Goal: Task Accomplishment & Management: Manage account settings

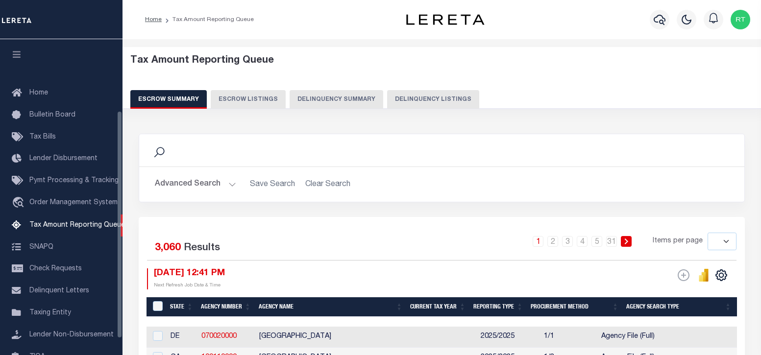
select select
select select "100"
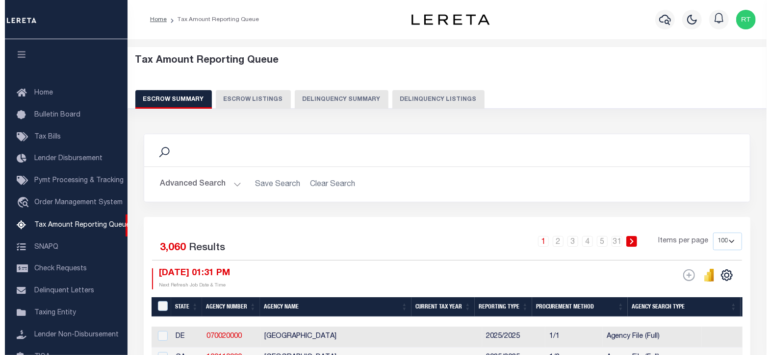
scroll to position [99, 0]
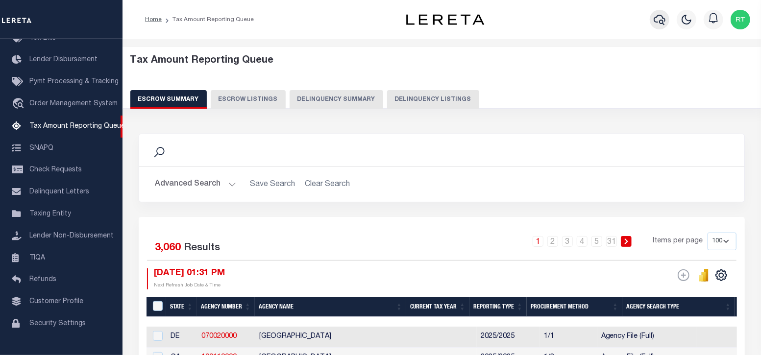
click at [659, 20] on icon "button" at bounding box center [660, 20] width 12 height 12
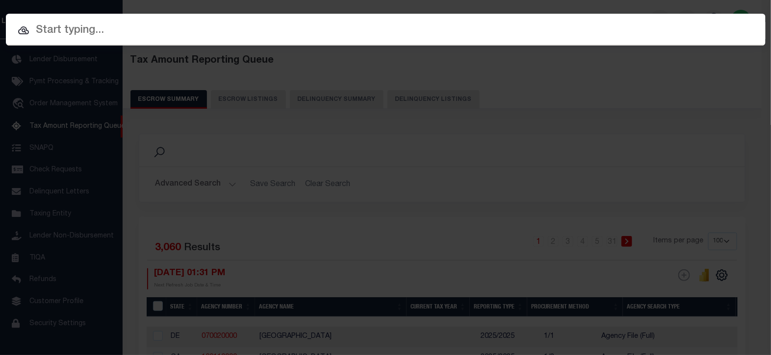
click at [173, 36] on input "text" at bounding box center [385, 30] width 759 height 17
paste input "0002207637"
type input "0002207637"
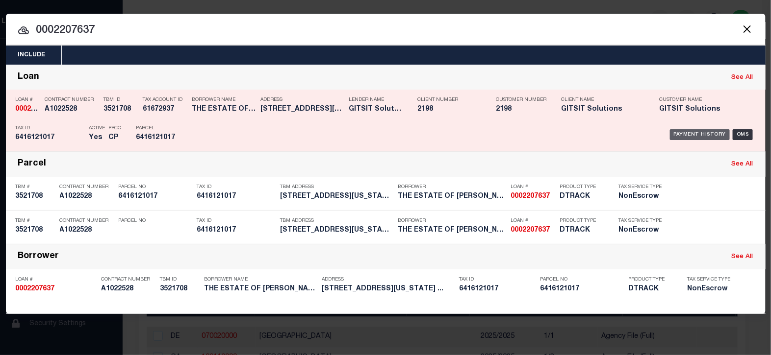
click at [696, 136] on div "Payment History" at bounding box center [700, 134] width 60 height 11
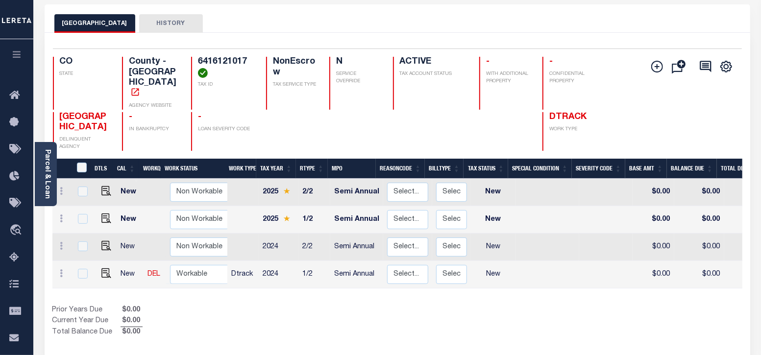
scroll to position [3, 0]
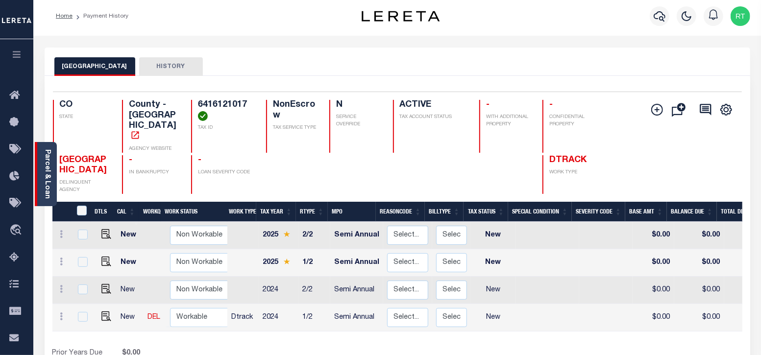
click at [45, 175] on link "Parcel & Loan" at bounding box center [47, 175] width 7 height 50
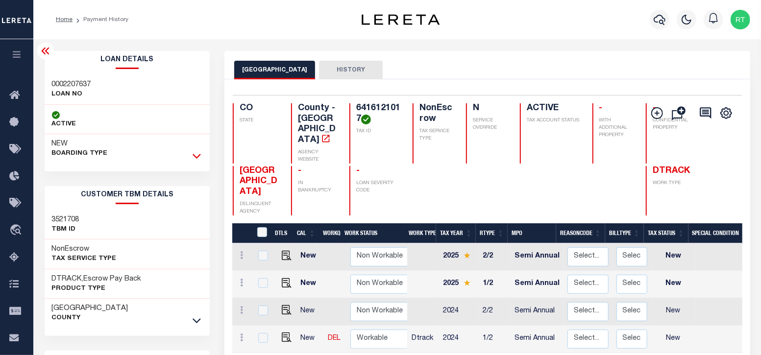
click at [199, 155] on icon at bounding box center [197, 156] width 8 height 10
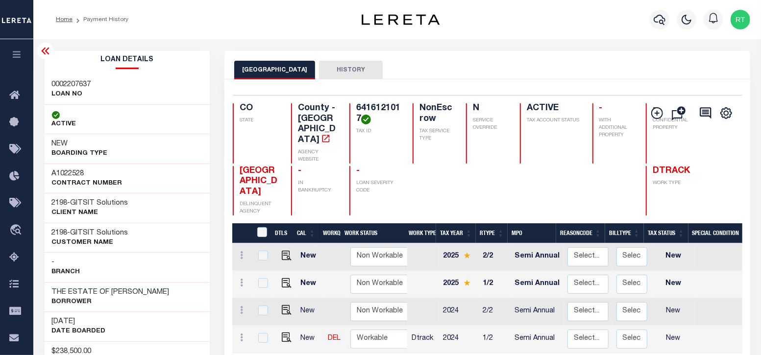
scroll to position [81, 0]
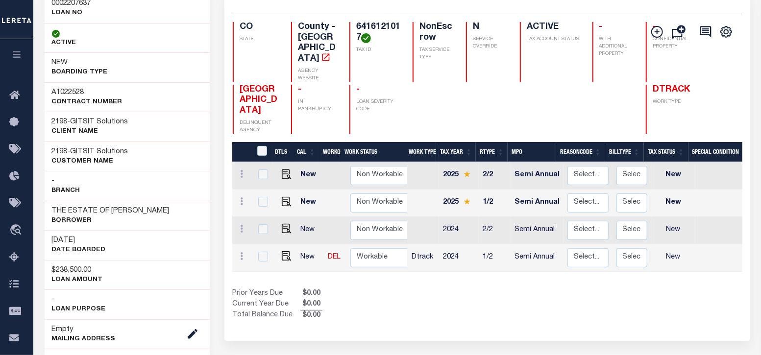
click at [383, 289] on div "Prior Years Due $0.00 Current Year Due $0.00 Total Balance Due $0.00" at bounding box center [359, 305] width 255 height 33
click at [284, 251] on img "" at bounding box center [287, 256] width 10 height 10
checkbox input "true"
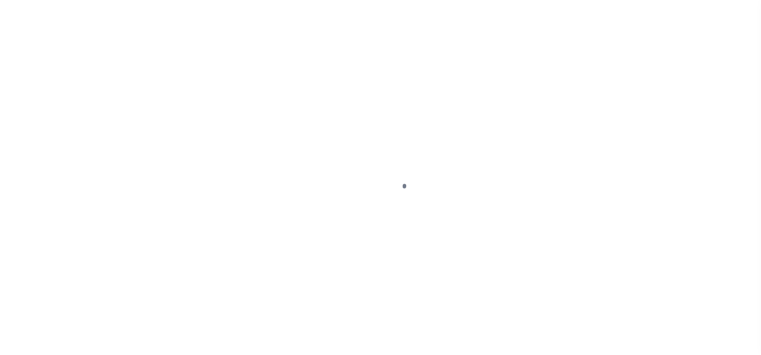
select select "NW2"
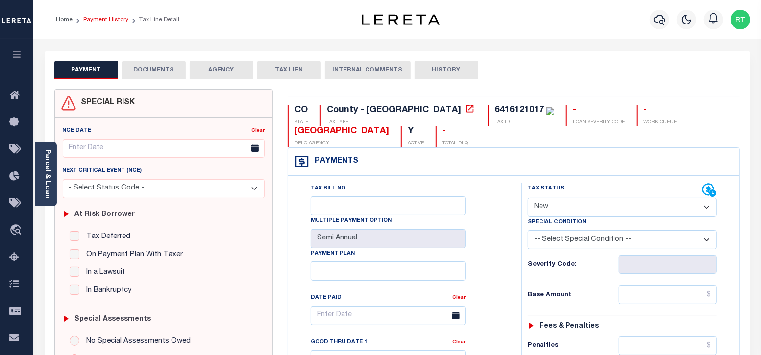
click at [106, 18] on link "Payment History" at bounding box center [105, 20] width 45 height 6
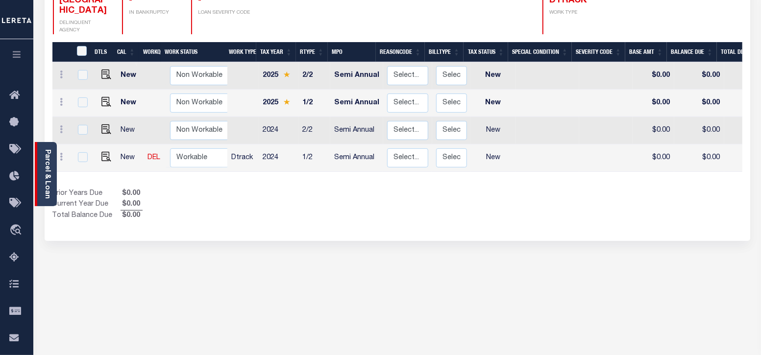
click at [53, 161] on div "Parcel & Loan" at bounding box center [46, 174] width 22 height 64
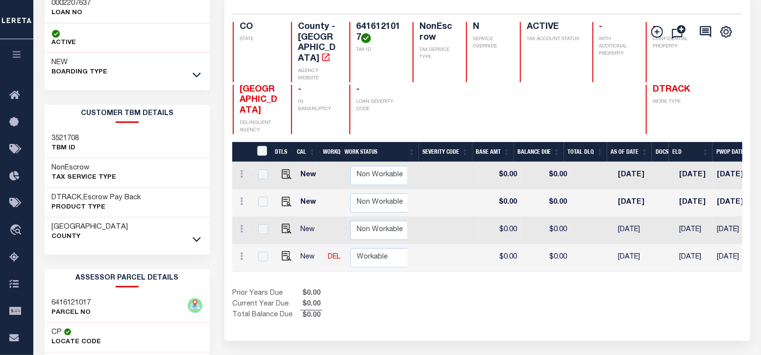
scroll to position [0, 369]
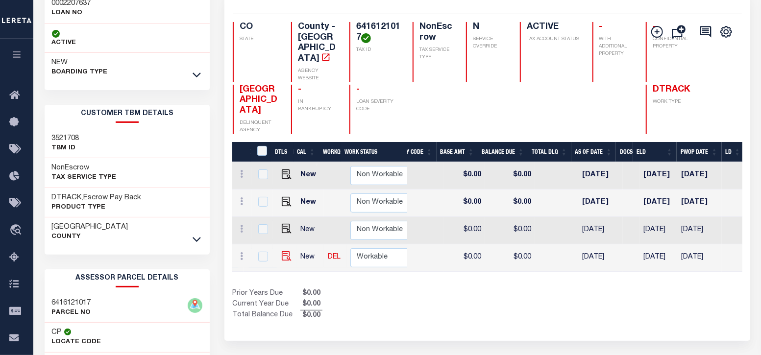
click at [282, 251] on img at bounding box center [287, 256] width 10 height 10
checkbox input "true"
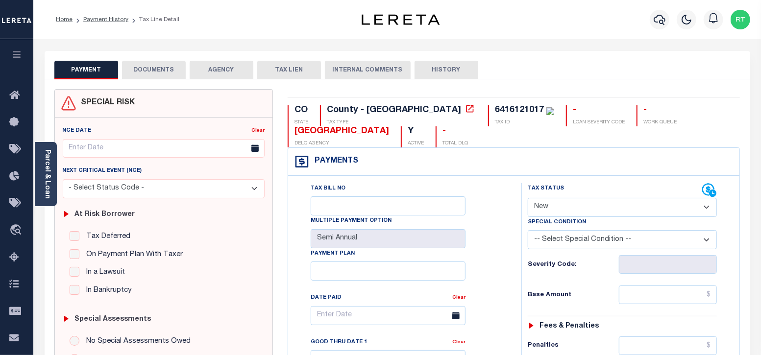
click at [575, 207] on select "- Select Status Code - Open Due/Unpaid Paid Incomplete No Tax Due Internal Refu…" at bounding box center [623, 207] width 190 height 19
select select "NTX"
click at [528, 198] on select "- Select Status Code - Open Due/Unpaid Paid Incomplete No Tax Due Internal Refu…" at bounding box center [623, 207] width 190 height 19
type input "10/14/2025"
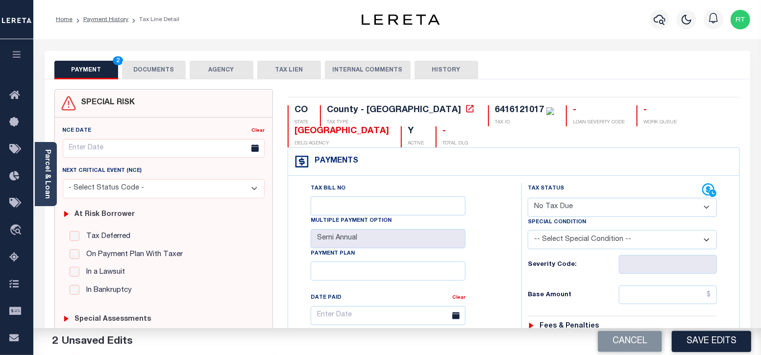
click at [502, 234] on div "Tax Bill No Multiple Payment Option Semi Annual Payment Plan Clear Clear Valid …" at bounding box center [402, 320] width 209 height 275
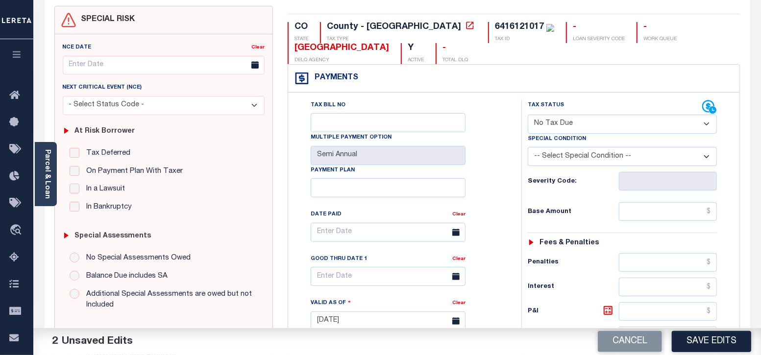
scroll to position [81, 0]
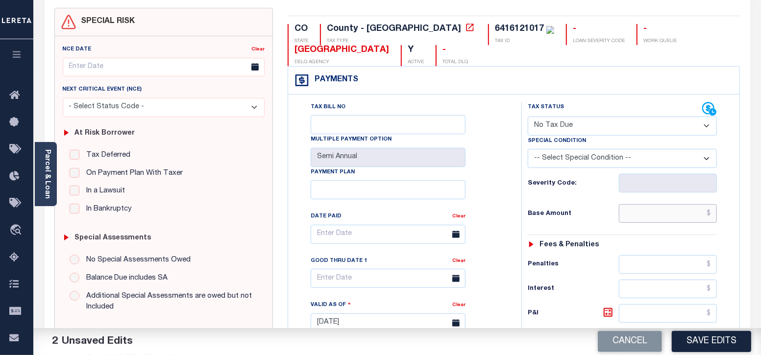
click at [631, 216] on input "text" at bounding box center [668, 213] width 98 height 19
type input "$0.00"
click at [603, 242] on div "Fees & Penalties" at bounding box center [623, 245] width 190 height 8
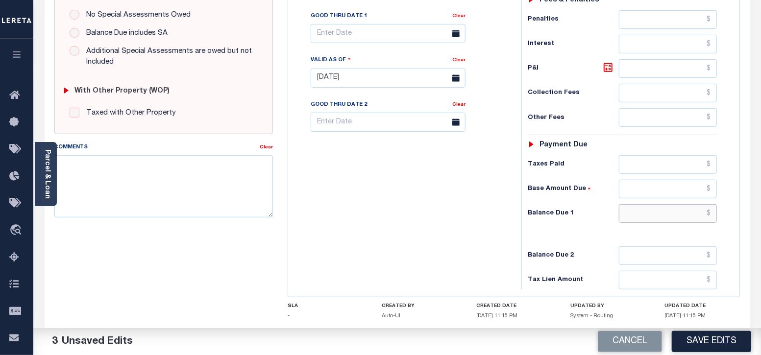
click at [649, 212] on input "text" at bounding box center [668, 213] width 98 height 19
type input "$0.00"
click at [430, 234] on div "Tax Bill No Multiple Payment Option Semi Annual Payment Plan Clear" at bounding box center [403, 73] width 224 height 433
click at [168, 172] on textarea "Comments" at bounding box center [163, 186] width 219 height 62
paste textarea "Taxes were due prior to the loan boarding – No Liability - RT"
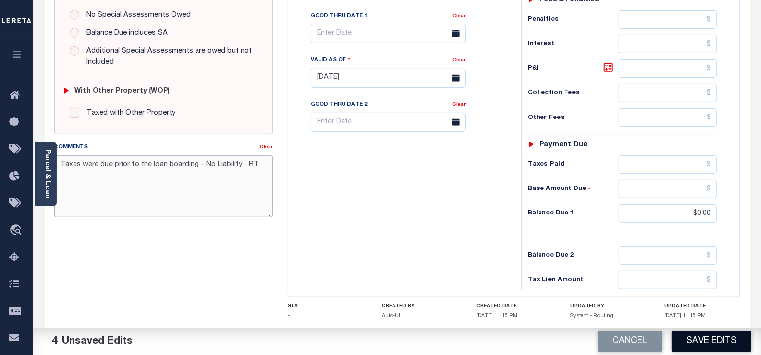
type textarea "Taxes were due prior to the loan boarding – No Liability - RT"
click at [701, 344] on button "Save Edits" at bounding box center [711, 341] width 79 height 21
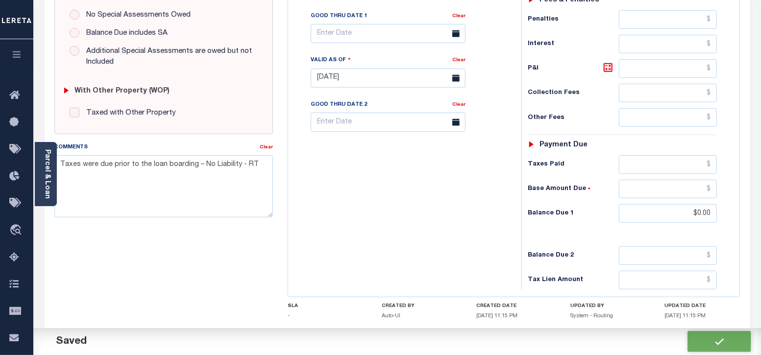
checkbox input "false"
type input "$0"
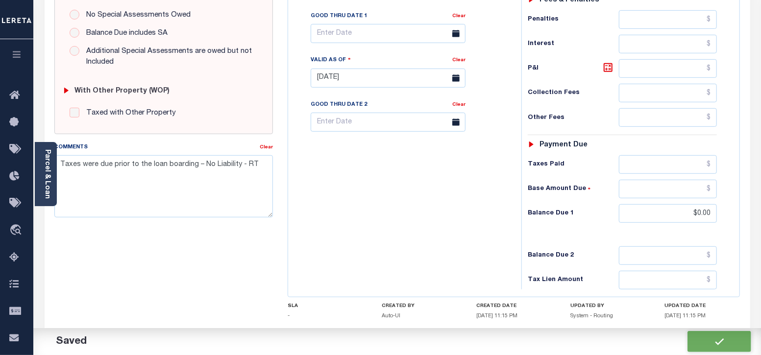
type input "$0"
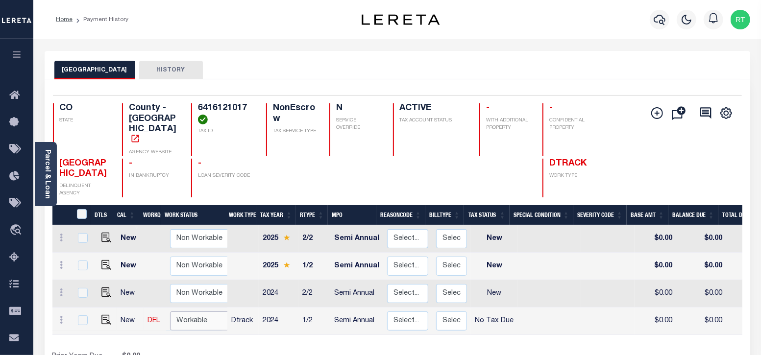
click at [177, 312] on select "Non Workable Workable" at bounding box center [199, 321] width 59 height 19
checkbox input "true"
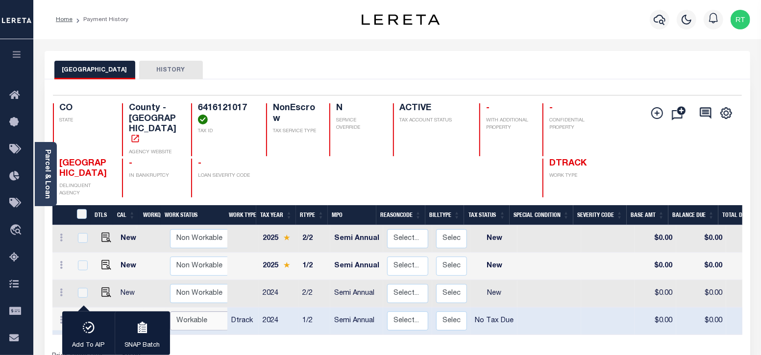
select select "true"
click at [170, 312] on select "Non Workable Workable" at bounding box center [199, 321] width 59 height 19
checkbox input "false"
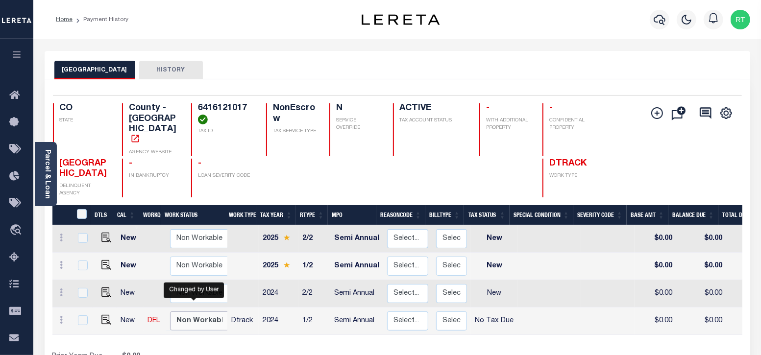
scroll to position [81, 0]
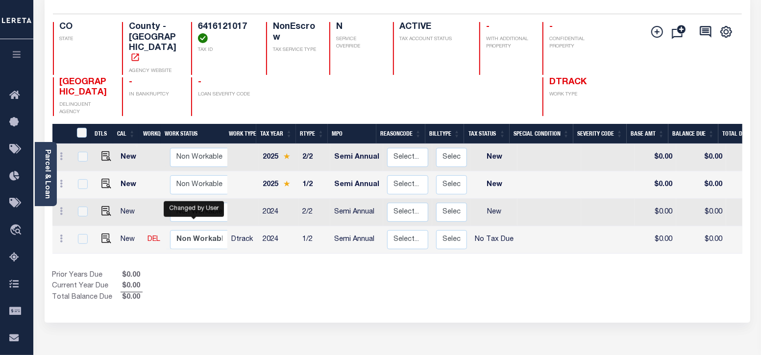
click at [581, 226] on td at bounding box center [607, 239] width 53 height 27
checkbox input "true"
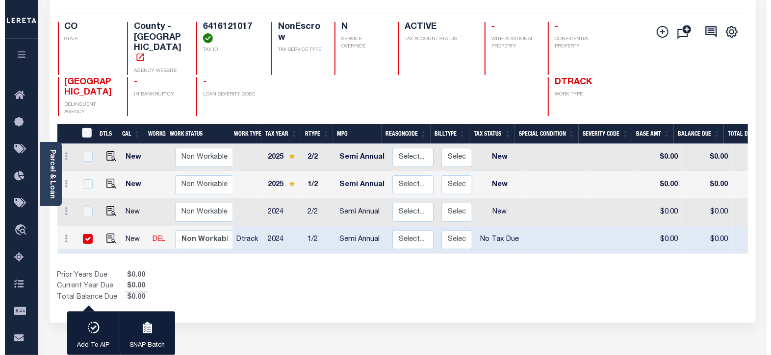
scroll to position [0, 0]
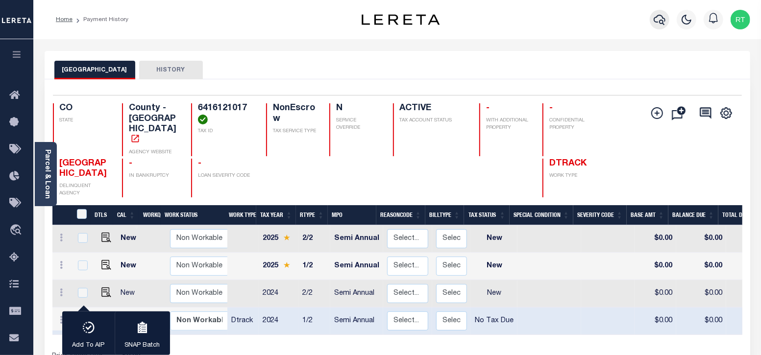
click at [660, 22] on icon "button" at bounding box center [660, 20] width 12 height 10
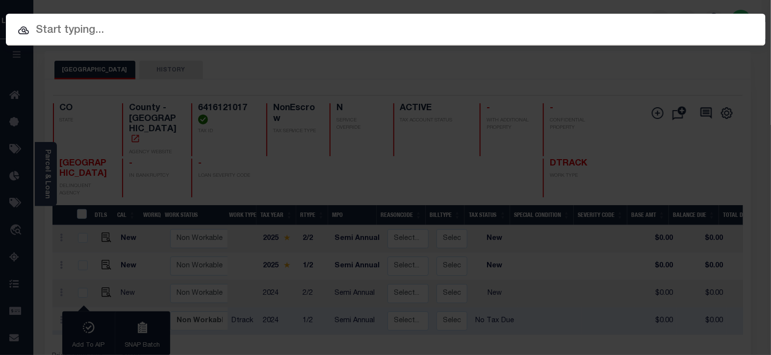
click at [174, 34] on input "text" at bounding box center [385, 30] width 759 height 17
paste input "6971918030"
type input "6971918030"
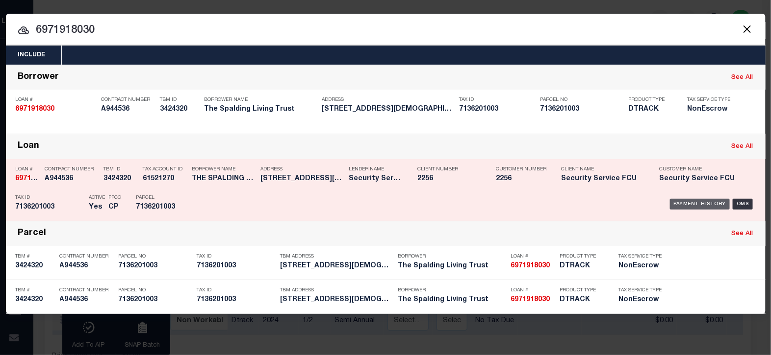
click at [687, 203] on div "Payment History" at bounding box center [700, 204] width 60 height 11
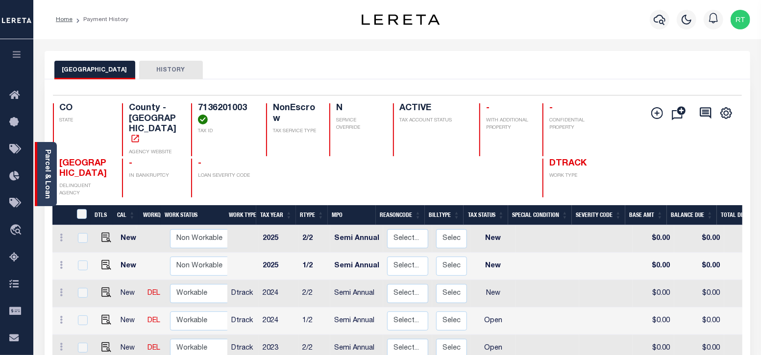
click at [45, 182] on link "Parcel & Loan" at bounding box center [47, 175] width 7 height 50
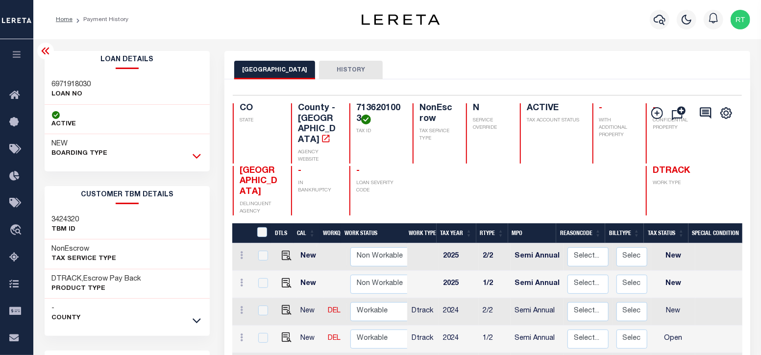
click at [194, 155] on icon at bounding box center [197, 156] width 8 height 5
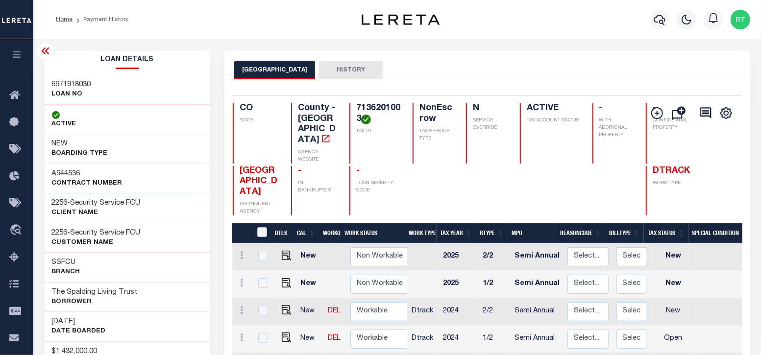
click at [438, 186] on div "EL [GEOGRAPHIC_DATA] DELINQUENT AGENCY - IN BANKRUPTCY - LOAN SEVERITY CODE DTR…" at bounding box center [466, 191] width 466 height 50
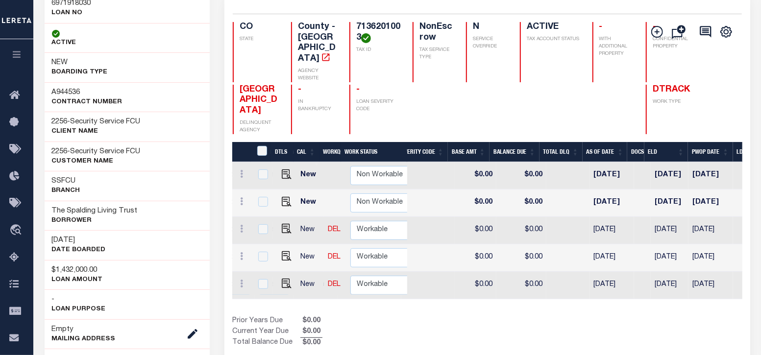
scroll to position [0, 369]
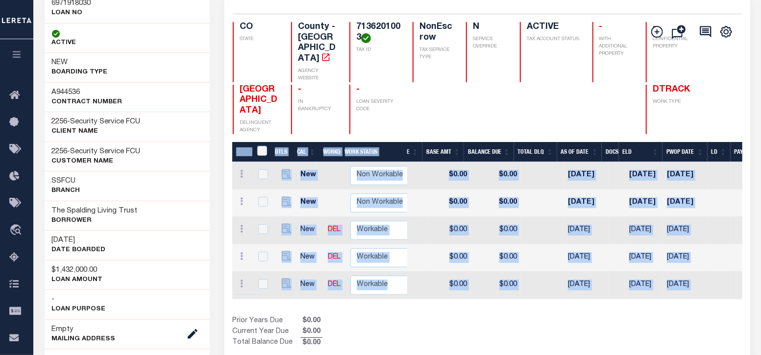
drag, startPoint x: 482, startPoint y: 294, endPoint x: 395, endPoint y: 292, distance: 86.8
click at [332, 285] on div "DTLS CAL WorkQ Work Status Work Type Tax Year RType MPO ReasonCode BillType Tax…" at bounding box center [487, 245] width 510 height 207
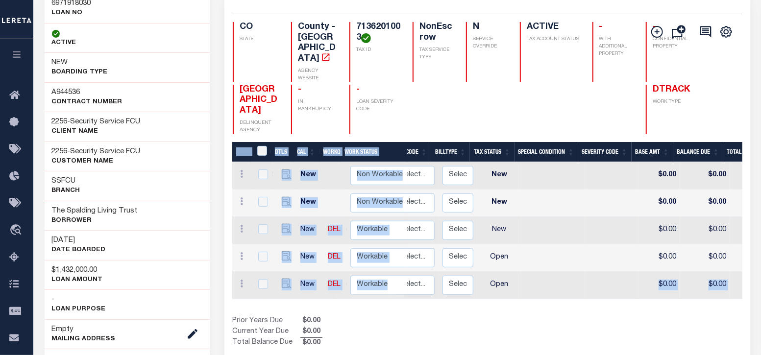
click at [354, 297] on div "DTLS CAL WorkQ Work Status Work Type Tax Year RType MPO ReasonCode BillType Tax…" at bounding box center [487, 245] width 510 height 207
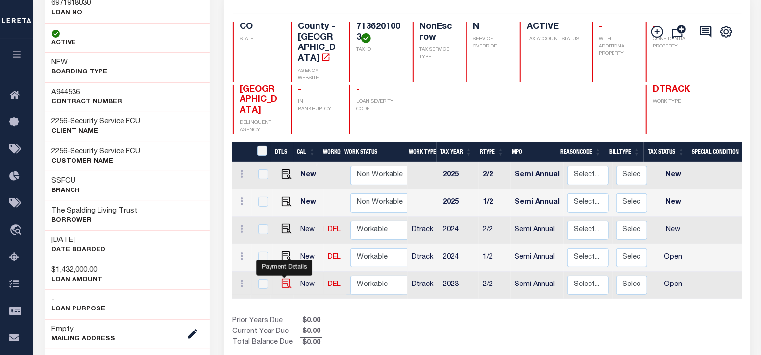
click at [287, 279] on img "" at bounding box center [287, 284] width 10 height 10
checkbox input "true"
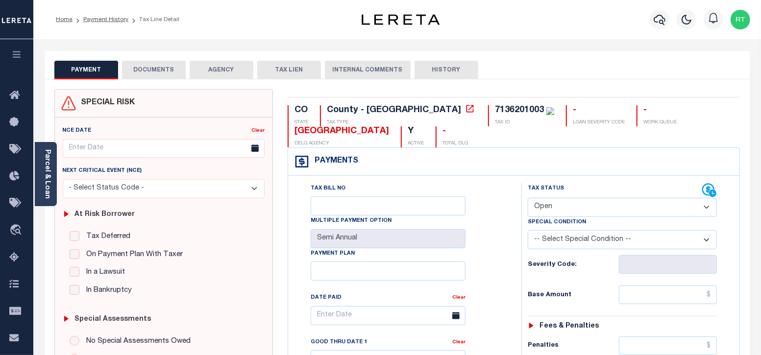
click at [567, 209] on select "- Select Status Code - Open Due/Unpaid Paid Incomplete No Tax Due Internal Refu…" at bounding box center [623, 207] width 190 height 19
select select "NTX"
click at [528, 198] on select "- Select Status Code - Open Due/Unpaid Paid Incomplete No Tax Due Internal Refu…" at bounding box center [623, 207] width 190 height 19
type input "[DATE]"
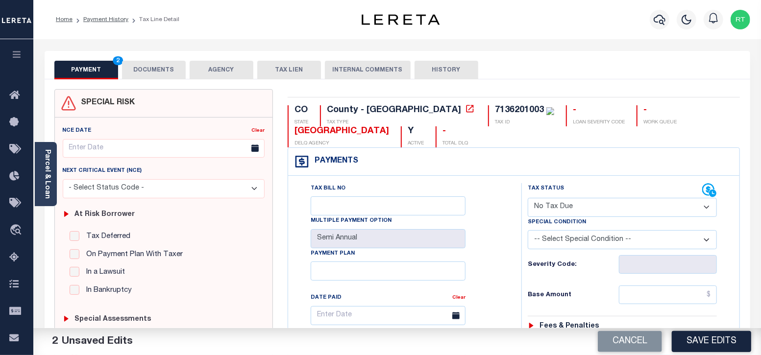
click at [642, 295] on input "text" at bounding box center [668, 295] width 98 height 19
type input "$0.00"
click at [499, 271] on div "Tax Bill No Multiple Payment Option Semi Annual Payment Plan Clear Clear Valid …" at bounding box center [402, 320] width 209 height 275
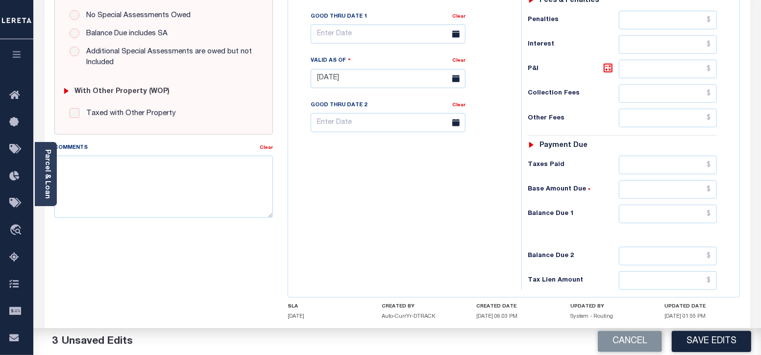
scroll to position [326, 0]
click at [657, 219] on input "text" at bounding box center [668, 213] width 98 height 19
type input "$0.00"
click at [126, 171] on textarea "Comments" at bounding box center [163, 186] width 219 height 62
paste textarea "Taxes were due prior to the loan boarding – No Liability - RT"
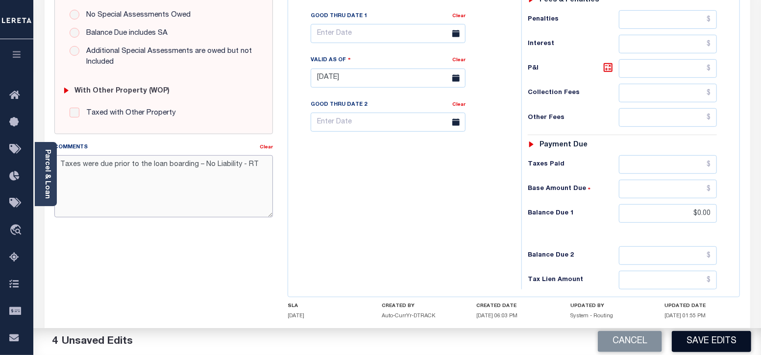
type textarea "Taxes were due prior to the loan boarding – No Liability - RT"
click at [712, 340] on button "Save Edits" at bounding box center [711, 341] width 79 height 21
checkbox input "false"
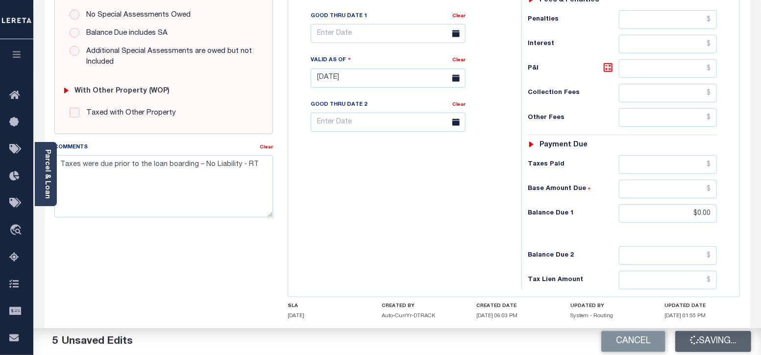
type input "$0"
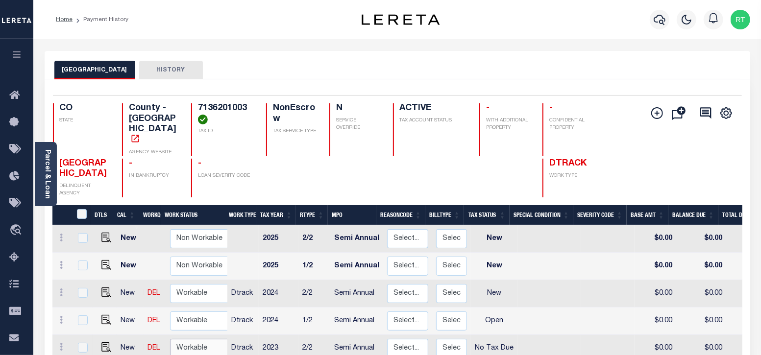
click at [195, 339] on select "Non Workable Workable" at bounding box center [199, 348] width 59 height 19
checkbox input "true"
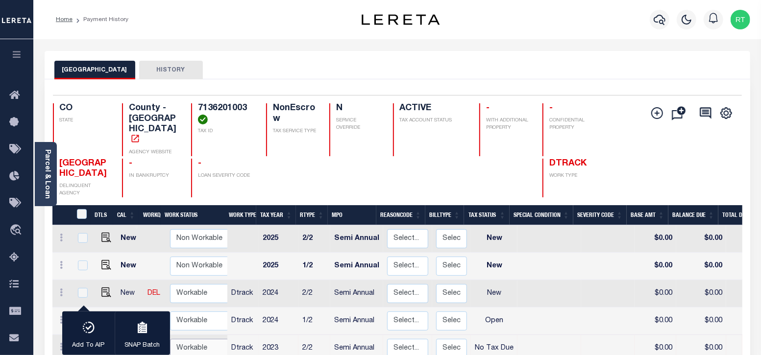
select select "true"
click at [170, 339] on select "Non Workable Workable" at bounding box center [199, 348] width 59 height 19
checkbox input "false"
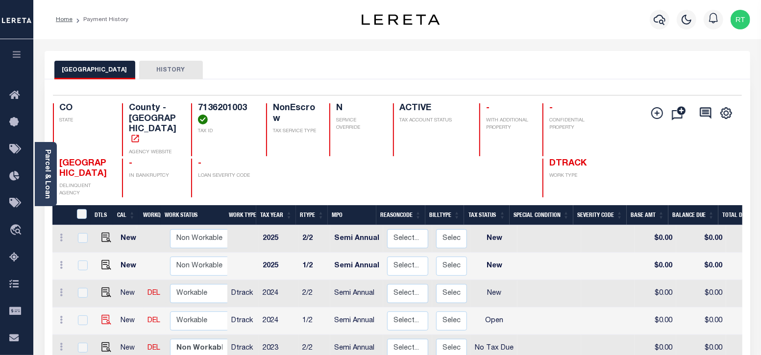
click at [103, 315] on img at bounding box center [106, 320] width 10 height 10
checkbox input "true"
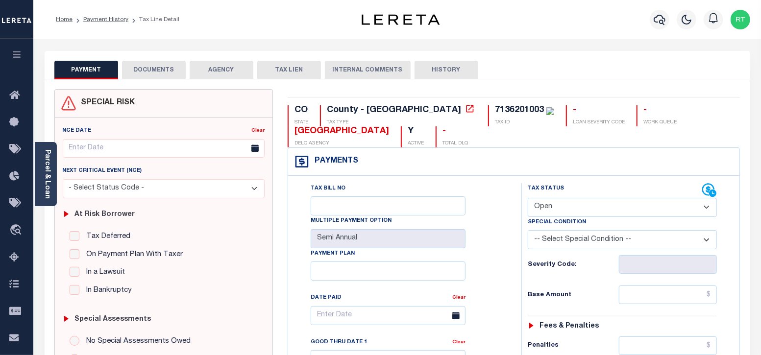
click at [586, 207] on select "- Select Status Code - Open Due/Unpaid Paid Incomplete No Tax Due Internal Refu…" at bounding box center [623, 207] width 190 height 19
select select "NTX"
click at [528, 198] on select "- Select Status Code - Open Due/Unpaid Paid Incomplete No Tax Due Internal Refu…" at bounding box center [623, 207] width 190 height 19
type input "[DATE]"
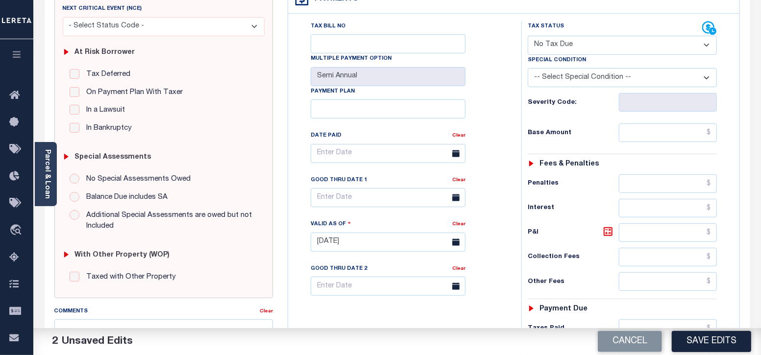
scroll to position [163, 0]
click at [651, 128] on input "text" at bounding box center [668, 132] width 98 height 19
type input "$0.00"
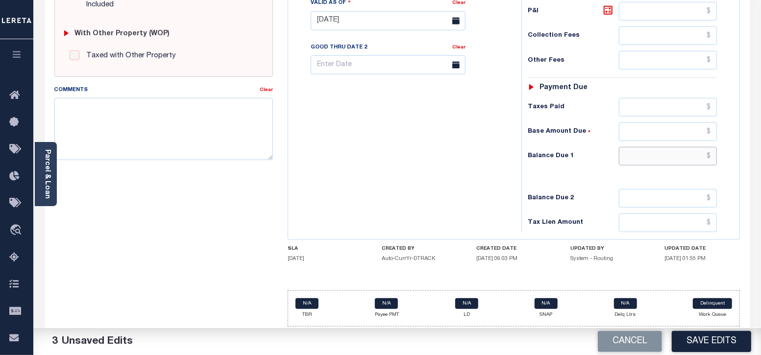
click at [647, 159] on input "text" at bounding box center [668, 156] width 98 height 19
type input "$0.00"
click at [125, 119] on textarea "Comments" at bounding box center [163, 129] width 219 height 62
paste textarea "Taxes were due prior to the loan boarding – No Liability - RT"
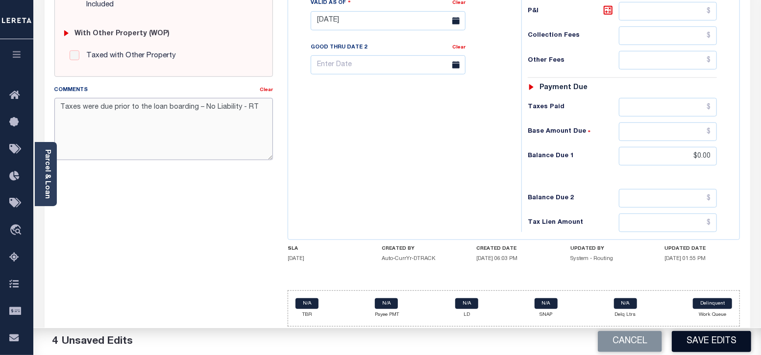
type textarea "Taxes were due prior to the loan boarding – No Liability - RT"
click at [704, 339] on button "Save Edits" at bounding box center [711, 341] width 79 height 21
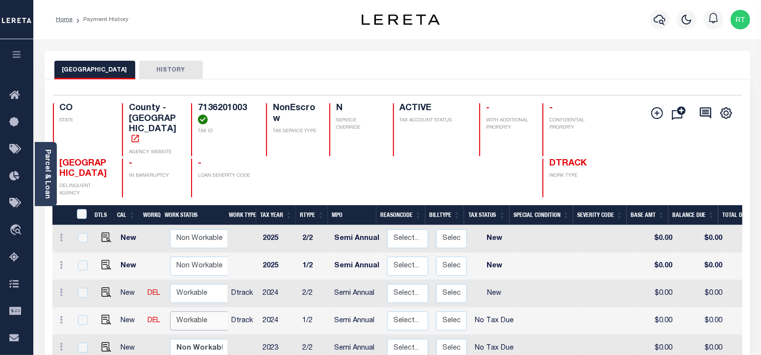
click at [184, 312] on select "Non Workable Workable" at bounding box center [199, 321] width 59 height 19
checkbox input "true"
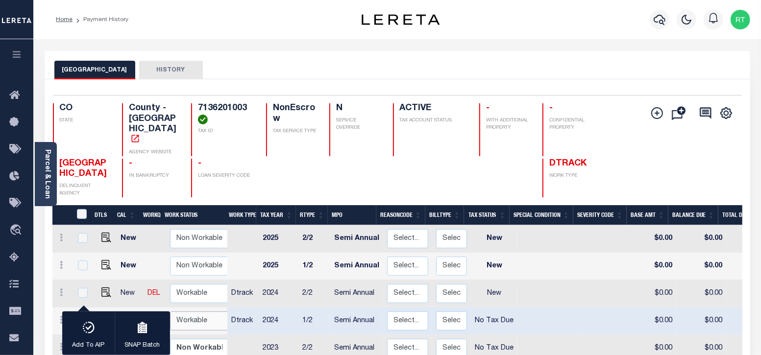
select select "true"
click at [170, 312] on select "Non Workable Workable" at bounding box center [199, 321] width 59 height 19
checkbox input "false"
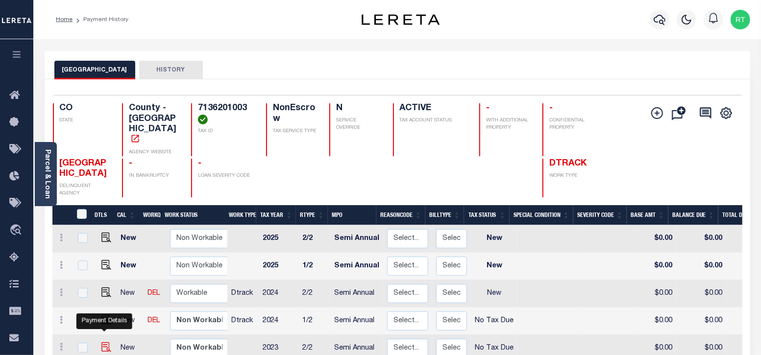
click at [104, 343] on img "" at bounding box center [106, 348] width 10 height 10
checkbox input "true"
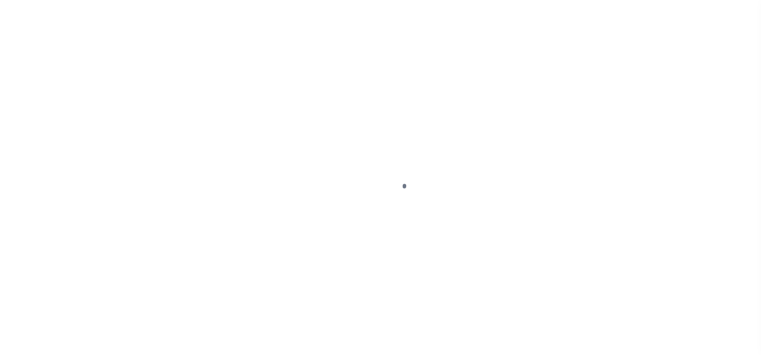
select select "NTX"
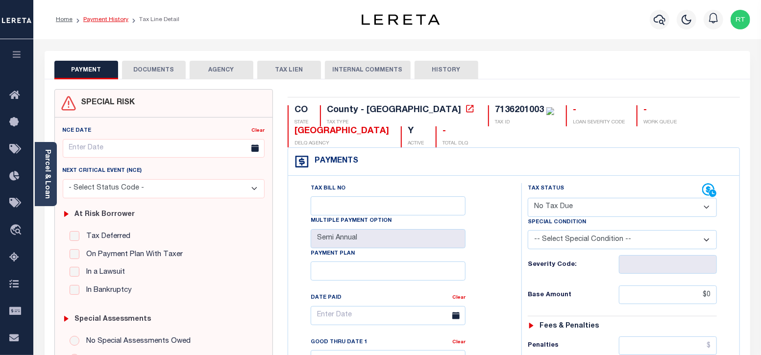
click at [105, 20] on link "Payment History" at bounding box center [105, 20] width 45 height 6
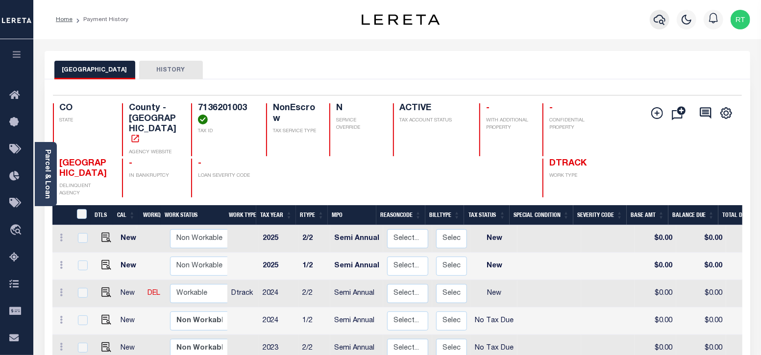
click at [660, 25] on icon "button" at bounding box center [660, 20] width 12 height 12
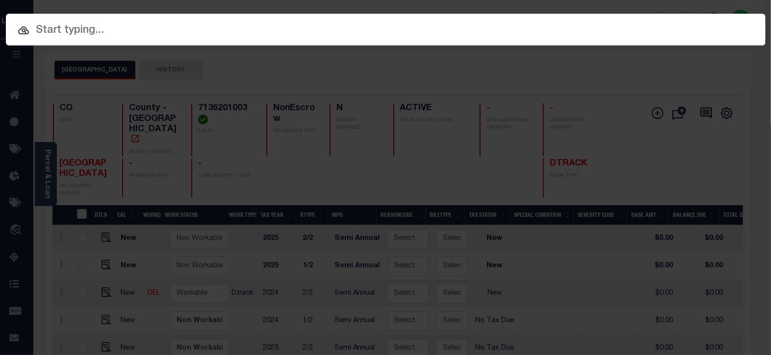
paste input "4806256480026"
type input "4806256480026"
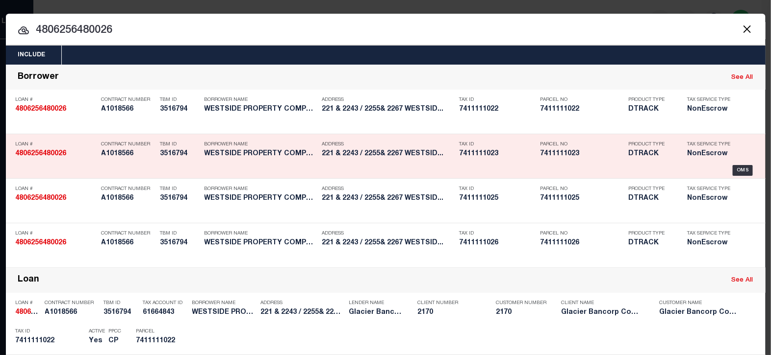
scroll to position [81, 0]
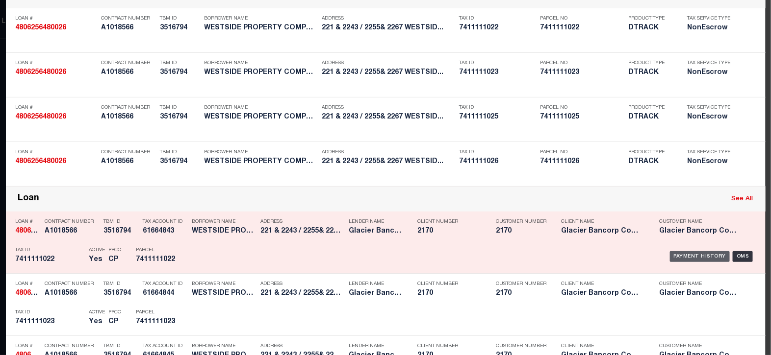
click at [679, 254] on div "Payment History" at bounding box center [700, 256] width 60 height 11
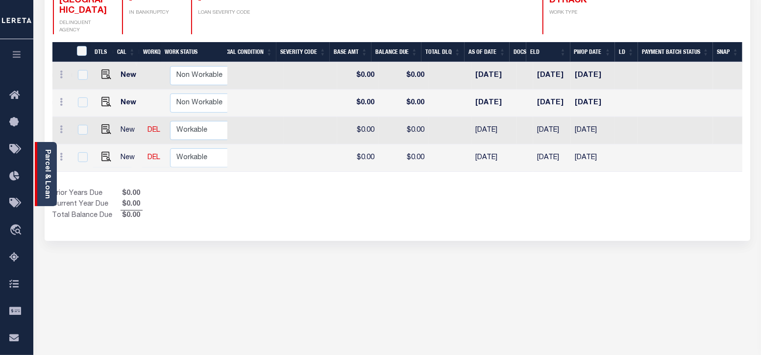
click at [44, 163] on link "Parcel & Loan" at bounding box center [47, 175] width 7 height 50
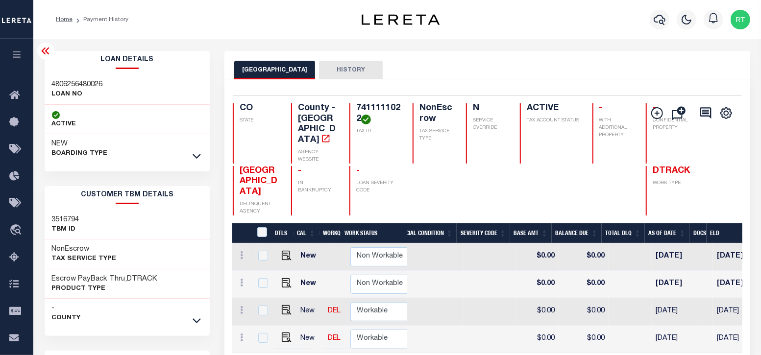
click at [201, 152] on link at bounding box center [196, 155] width 11 height 7
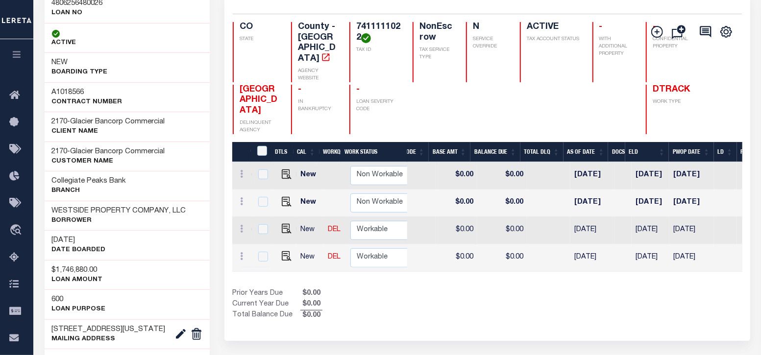
scroll to position [0, 198]
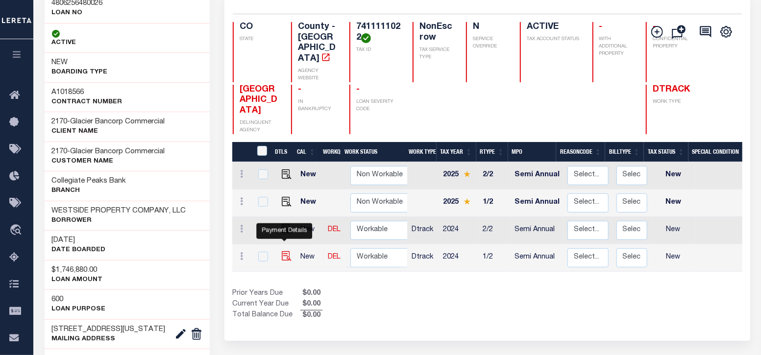
click at [287, 251] on img "" at bounding box center [287, 256] width 10 height 10
checkbox input "true"
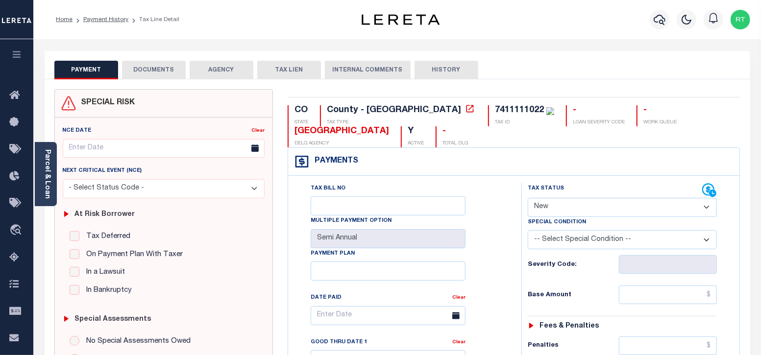
click at [578, 206] on select "- Select Status Code - Open Due/Unpaid Paid Incomplete No Tax Due Internal Refu…" at bounding box center [623, 207] width 190 height 19
select select "NTX"
click at [528, 198] on select "- Select Status Code - Open Due/Unpaid Paid Incomplete No Tax Due Internal Refu…" at bounding box center [623, 207] width 190 height 19
type input "10/14/2025"
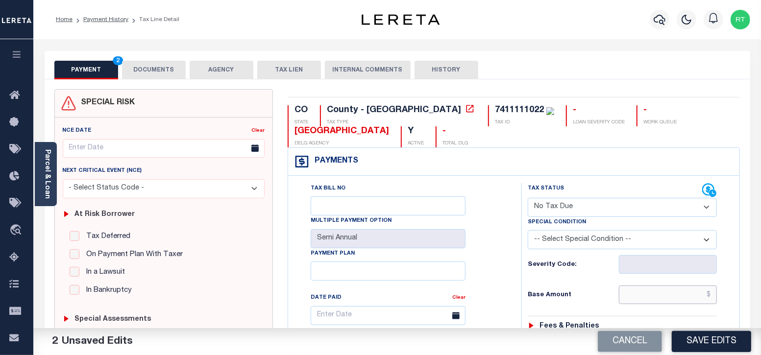
click at [645, 296] on input "text" at bounding box center [668, 295] width 98 height 19
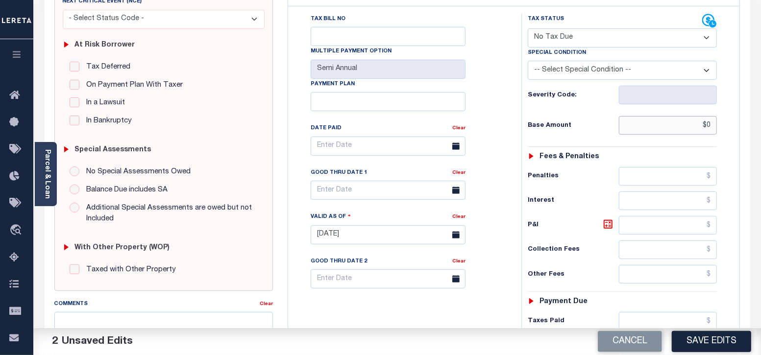
scroll to position [326, 0]
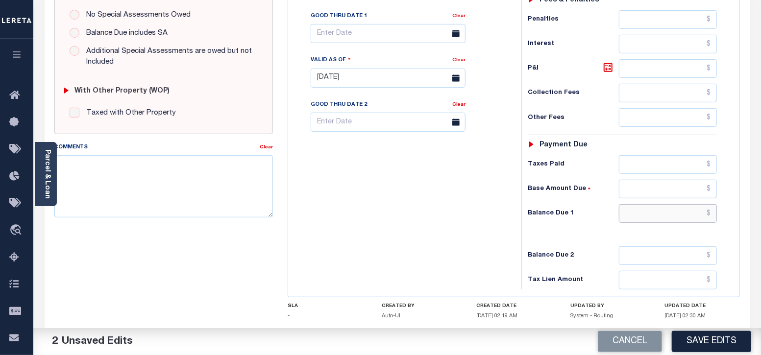
type input "$0.00"
click at [653, 215] on input "text" at bounding box center [668, 213] width 98 height 19
type input "$0.00"
click at [118, 172] on textarea "Comments" at bounding box center [163, 186] width 219 height 62
paste textarea "Taxes were due prior to the loan boarding – No Liability - RT"
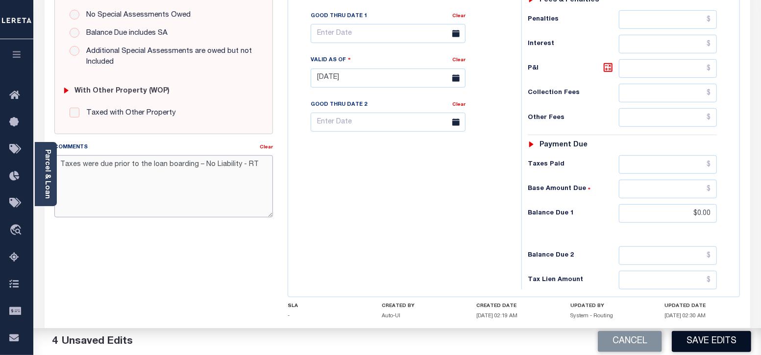
type textarea "Taxes were due prior to the loan boarding – No Liability - RT"
click at [726, 342] on button "Save Edits" at bounding box center [711, 341] width 79 height 21
checkbox input "false"
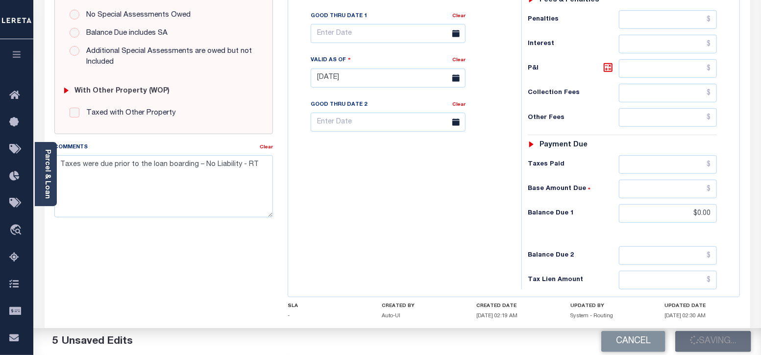
type input "$0"
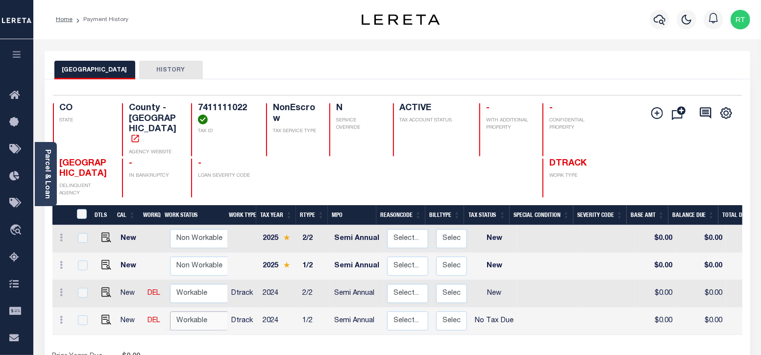
click at [206, 312] on select "Non Workable Workable" at bounding box center [199, 321] width 59 height 19
checkbox input "true"
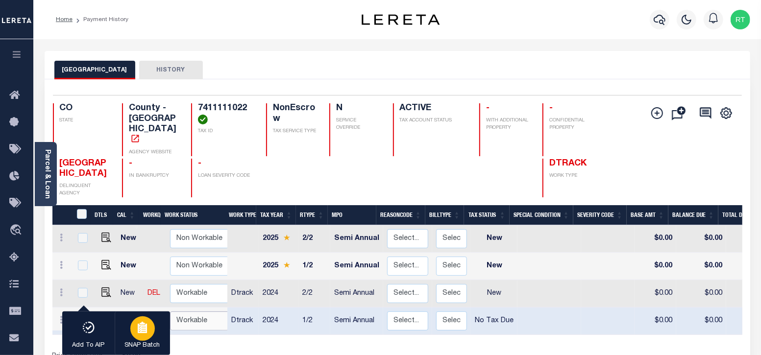
select select "true"
click at [170, 312] on select "Non Workable Workable" at bounding box center [199, 321] width 59 height 19
checkbox input "false"
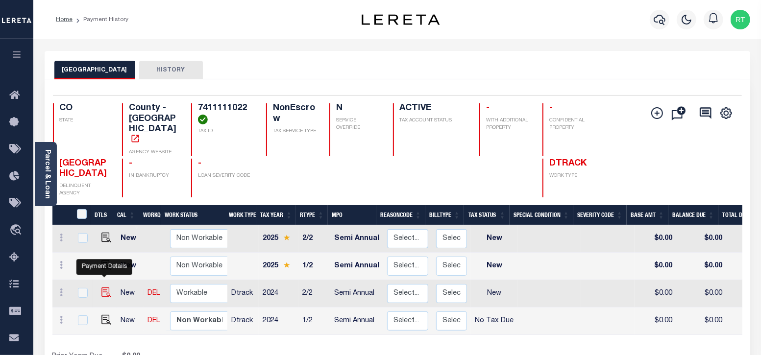
click at [105, 288] on img "" at bounding box center [106, 293] width 10 height 10
checkbox input "true"
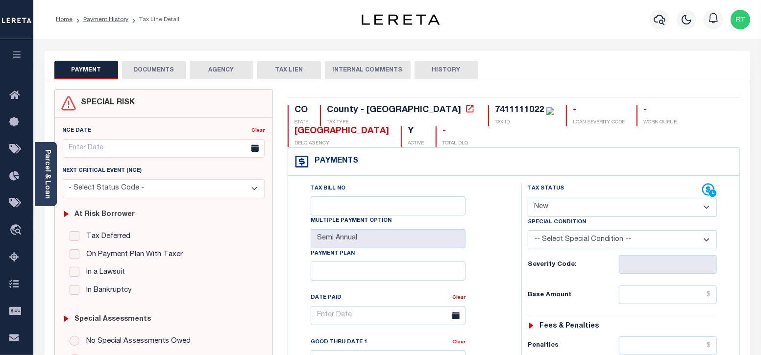
click at [583, 207] on select "- Select Status Code - Open Due/Unpaid Paid Incomplete No Tax Due Internal Refu…" at bounding box center [623, 207] width 190 height 19
select select "NTX"
click at [528, 198] on select "- Select Status Code - Open Due/Unpaid Paid Incomplete No Tax Due Internal Refu…" at bounding box center [623, 207] width 190 height 19
type input "[DATE]"
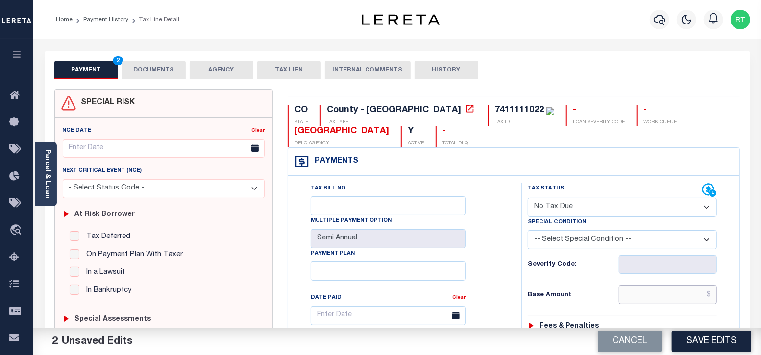
click at [637, 301] on input "text" at bounding box center [668, 295] width 98 height 19
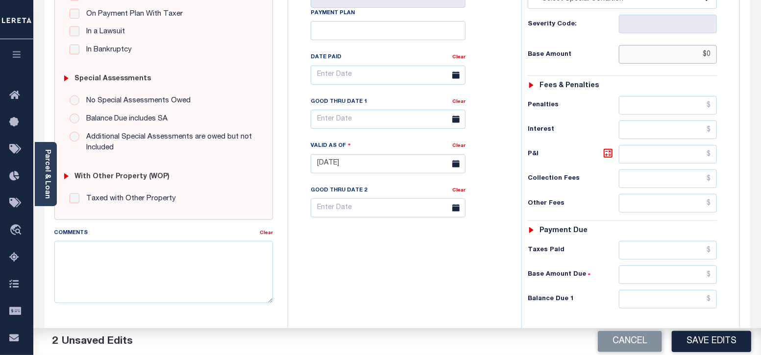
scroll to position [384, 0]
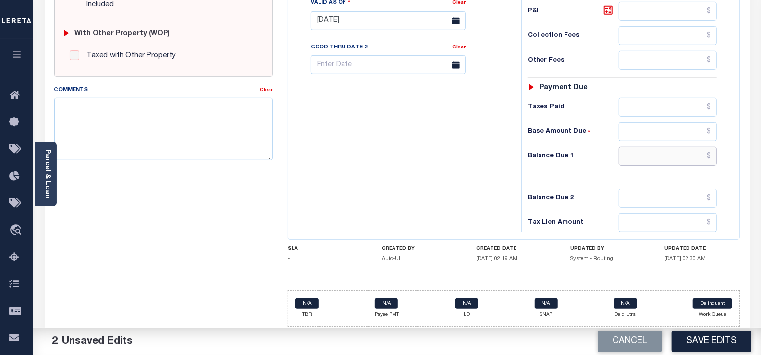
type input "$0.00"
click at [659, 155] on input "text" at bounding box center [668, 156] width 98 height 19
type input "$0.00"
click at [175, 112] on textarea "Comments" at bounding box center [163, 129] width 219 height 62
paste textarea "Taxes were due prior to the loan boarding – No Liability - RT"
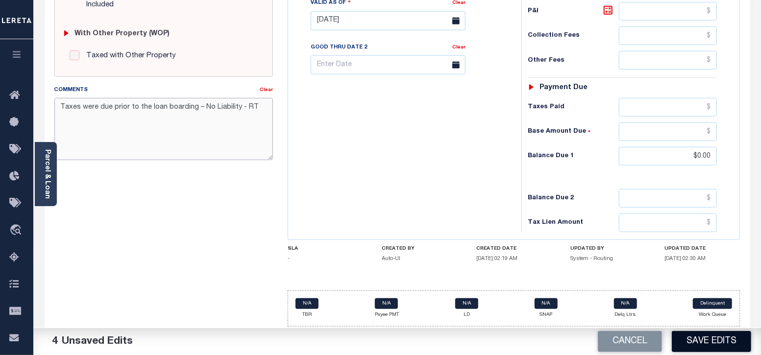
type textarea "Taxes were due prior to the loan boarding – No Liability - RT"
click at [709, 344] on button "Save Edits" at bounding box center [711, 341] width 79 height 21
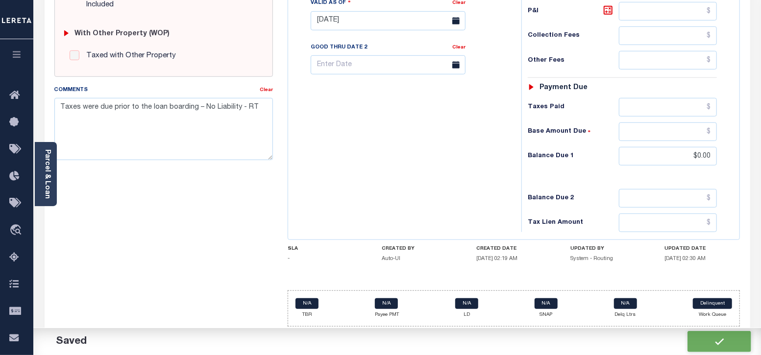
checkbox input "false"
type input "$0"
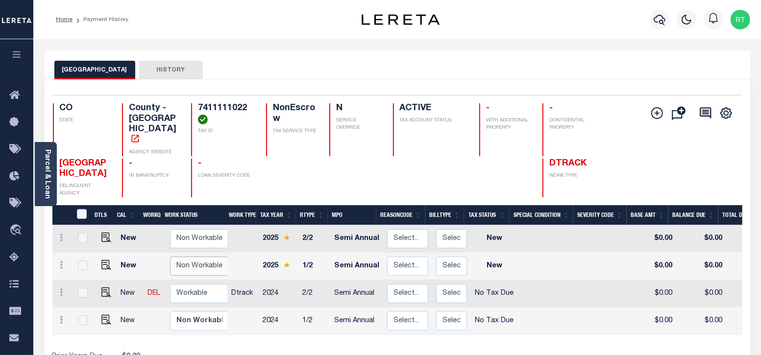
click at [196, 257] on select "Non Workable Workable" at bounding box center [199, 266] width 59 height 19
checkbox input "true"
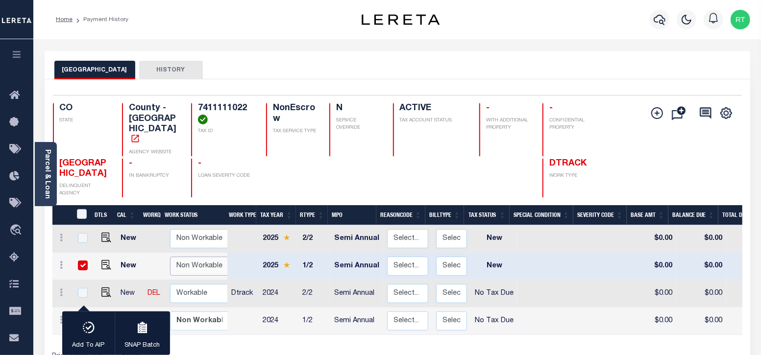
select select "false"
click at [170, 257] on select "Non Workable Workable" at bounding box center [199, 266] width 59 height 19
checkbox input "false"
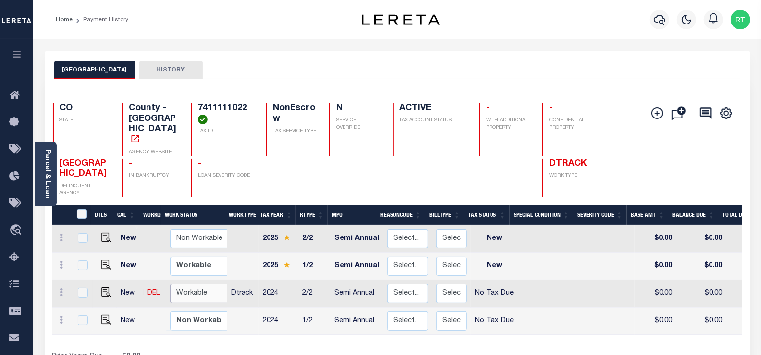
click at [194, 284] on select "Non Workable Workable" at bounding box center [199, 293] width 59 height 19
checkbox input "true"
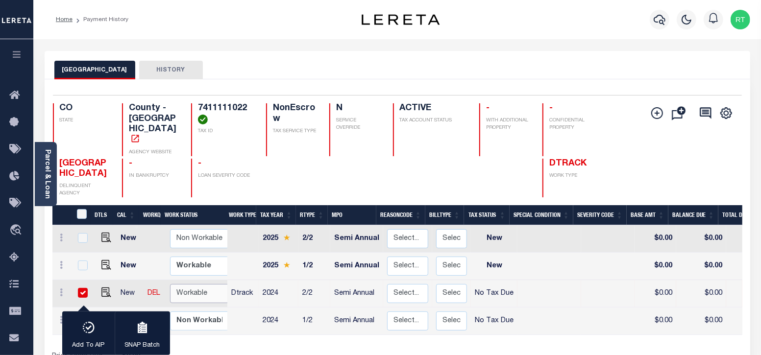
select select "true"
click at [170, 284] on select "Non Workable Workable" at bounding box center [199, 293] width 59 height 19
checkbox input "false"
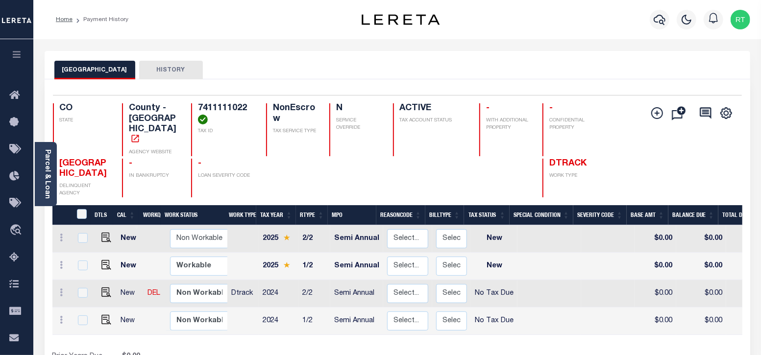
click at [158, 70] on button "HISTORY" at bounding box center [171, 70] width 64 height 19
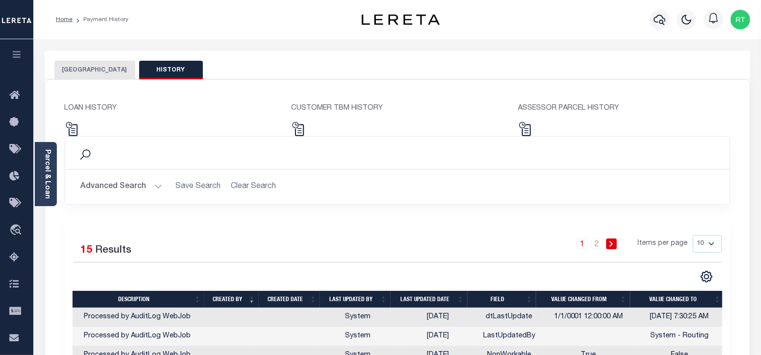
click at [95, 70] on button "[GEOGRAPHIC_DATA]" at bounding box center [94, 70] width 81 height 19
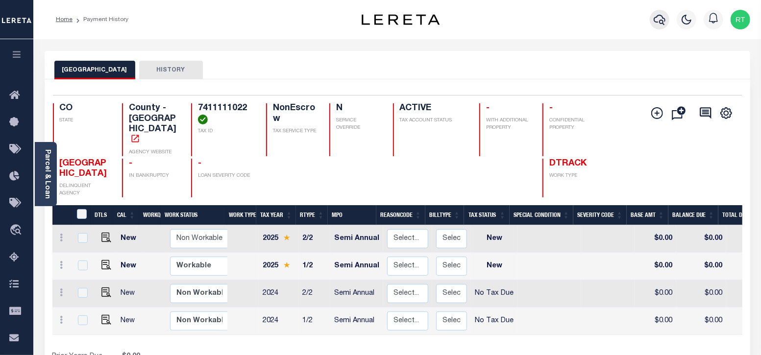
click at [659, 17] on icon "button" at bounding box center [660, 20] width 12 height 12
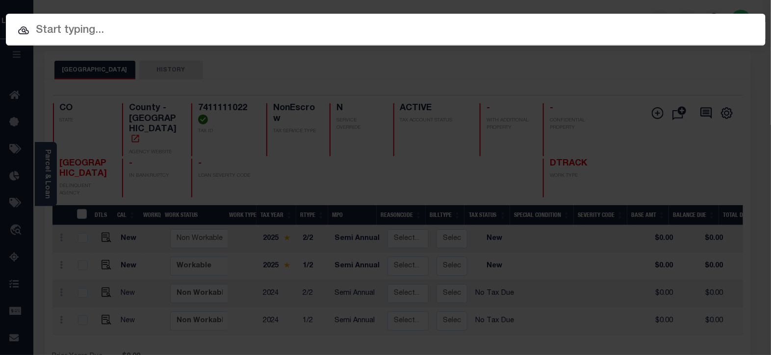
click at [125, 29] on input "text" at bounding box center [385, 30] width 759 height 17
paste input "Taxes were due prior to the loan boarding – No Liability - RT"
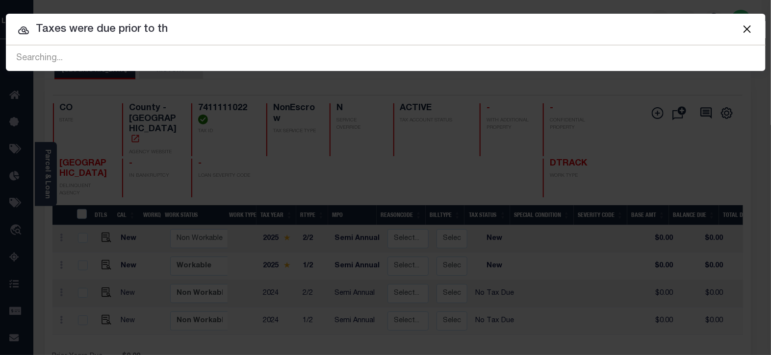
click at [749, 26] on button "Close" at bounding box center [747, 29] width 13 height 13
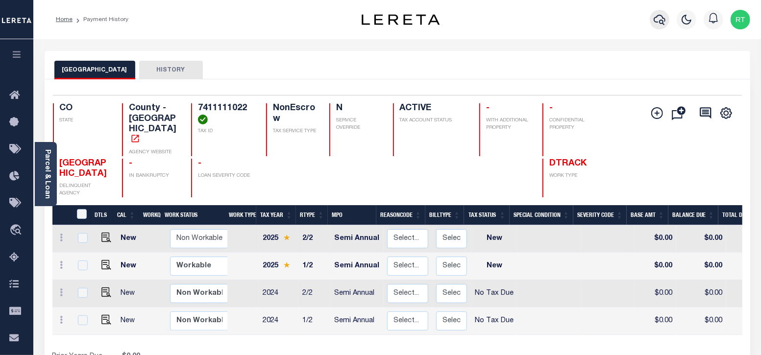
click at [662, 19] on icon "button" at bounding box center [660, 20] width 12 height 12
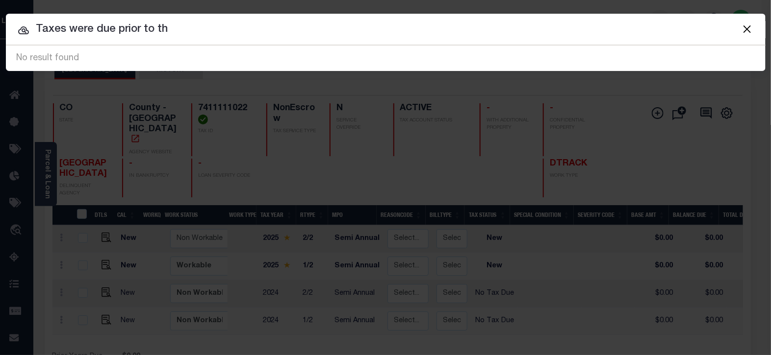
drag, startPoint x: 203, startPoint y: 29, endPoint x: 10, endPoint y: 33, distance: 193.7
click at [10, 33] on input "Taxes were due prior to th" at bounding box center [385, 29] width 759 height 17
paste input "4806256480026"
type input "4806256480026"
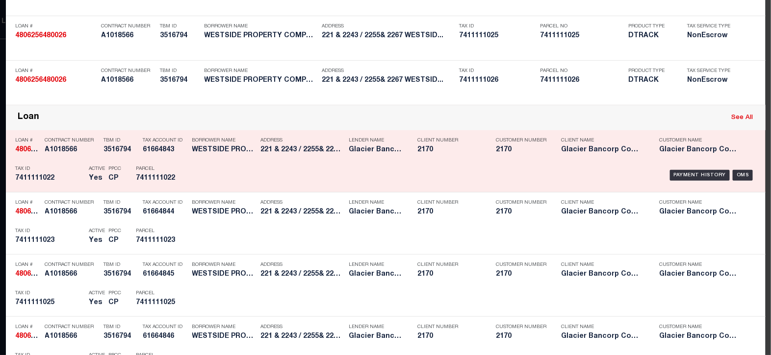
scroll to position [163, 0]
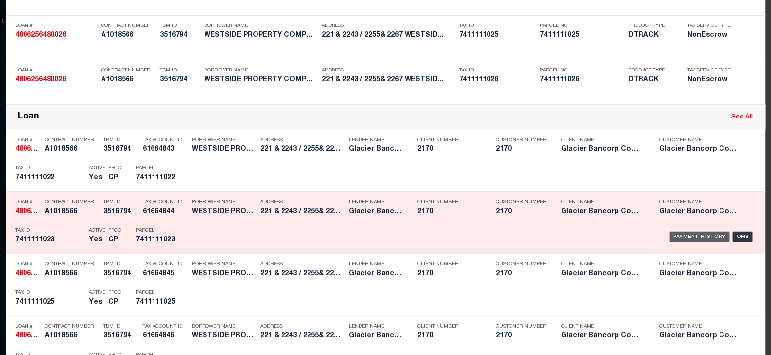
click at [688, 234] on div "Payment History" at bounding box center [700, 237] width 60 height 11
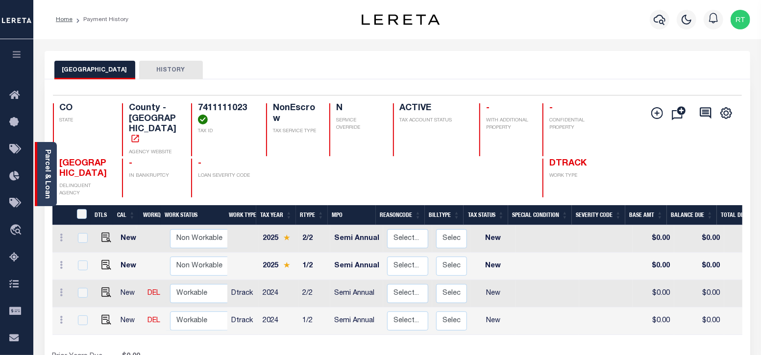
click at [47, 168] on link "Parcel & Loan" at bounding box center [47, 175] width 7 height 50
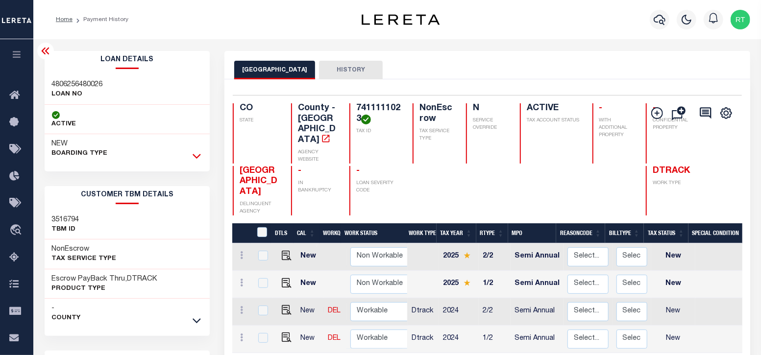
click at [197, 155] on icon at bounding box center [197, 156] width 8 height 10
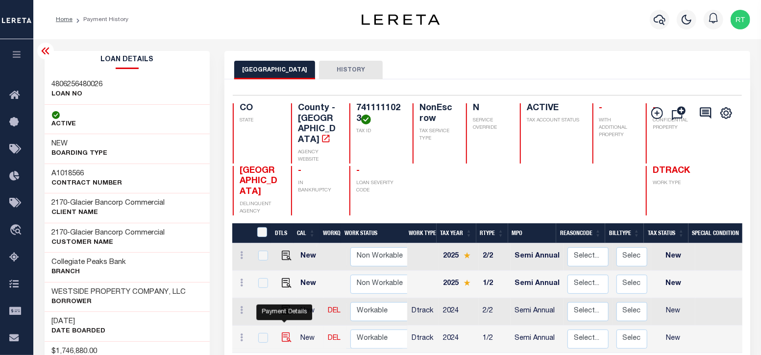
click at [286, 333] on img "" at bounding box center [287, 338] width 10 height 10
checkbox input "true"
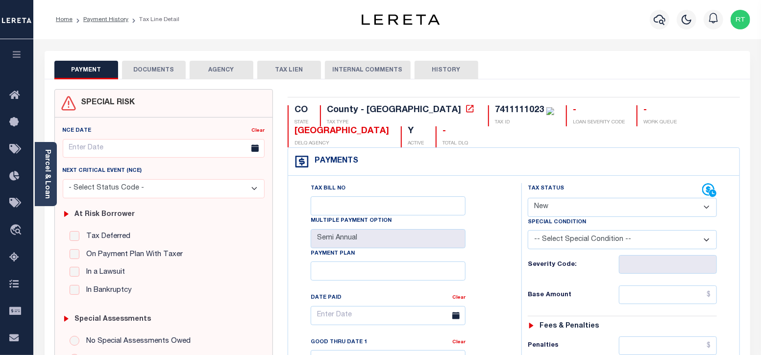
click at [585, 201] on select "- Select Status Code - Open Due/Unpaid Paid Incomplete No Tax Due Internal Refu…" at bounding box center [623, 207] width 190 height 19
select select "NTX"
click at [528, 198] on select "- Select Status Code - Open Due/Unpaid Paid Incomplete No Tax Due Internal Refu…" at bounding box center [623, 207] width 190 height 19
type input "[DATE]"
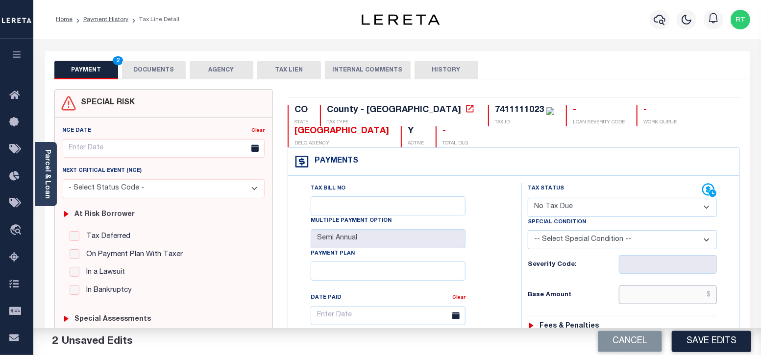
click at [637, 299] on input "text" at bounding box center [668, 295] width 98 height 19
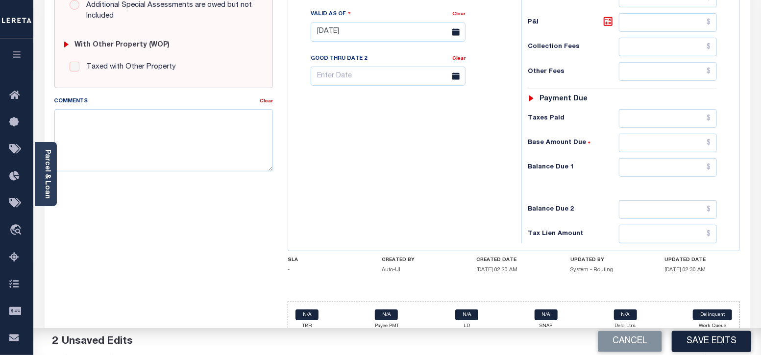
scroll to position [384, 0]
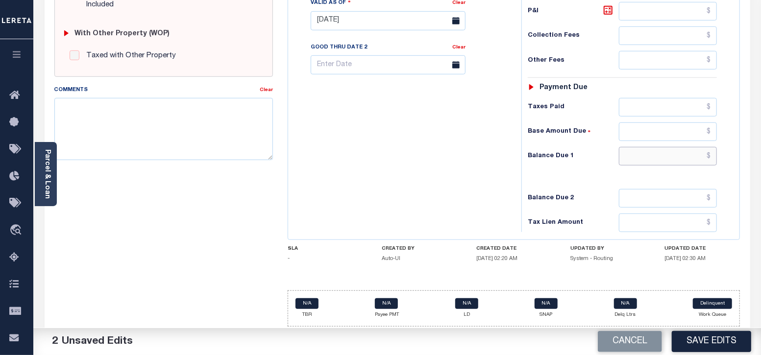
type input "$0.00"
click at [663, 156] on input "text" at bounding box center [668, 156] width 98 height 19
type input "$0.00"
click at [123, 116] on textarea "Comments" at bounding box center [163, 129] width 219 height 62
paste textarea "Taxes were due prior to the loan boarding – No Liability - RT"
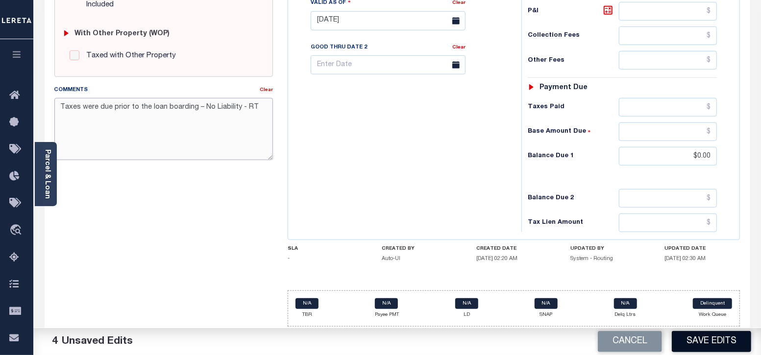
type textarea "Taxes were due prior to the loan boarding – No Liability - RT"
click at [699, 344] on button "Save Edits" at bounding box center [711, 341] width 79 height 21
checkbox input "false"
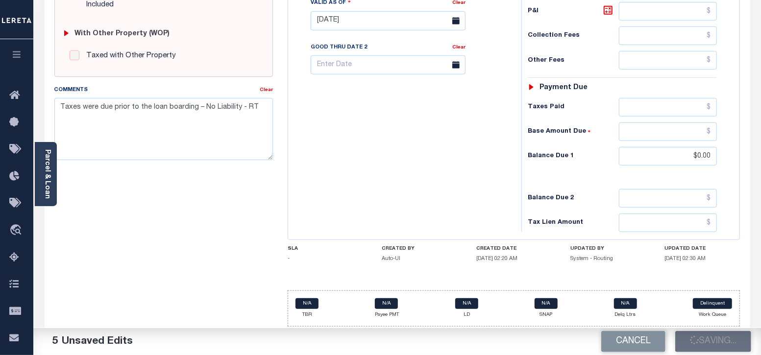
type input "$0"
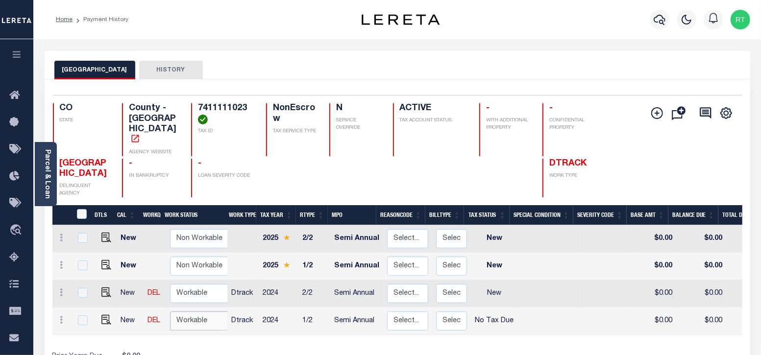
click at [189, 312] on select "Non Workable Workable" at bounding box center [199, 321] width 59 height 19
checkbox input "true"
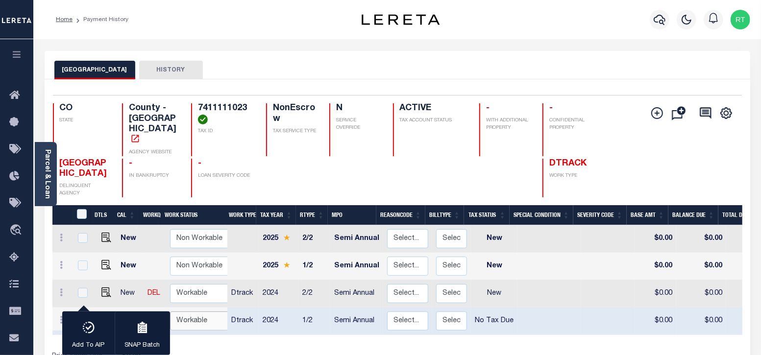
select select "true"
click at [170, 312] on select "Non Workable Workable" at bounding box center [199, 321] width 59 height 19
checkbox input "false"
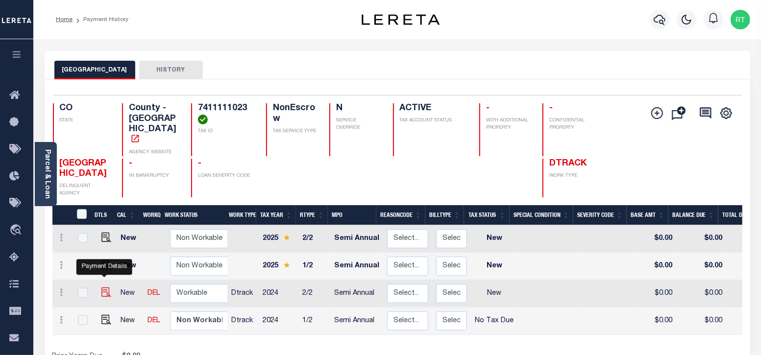
click at [101, 288] on img "" at bounding box center [106, 293] width 10 height 10
checkbox input "true"
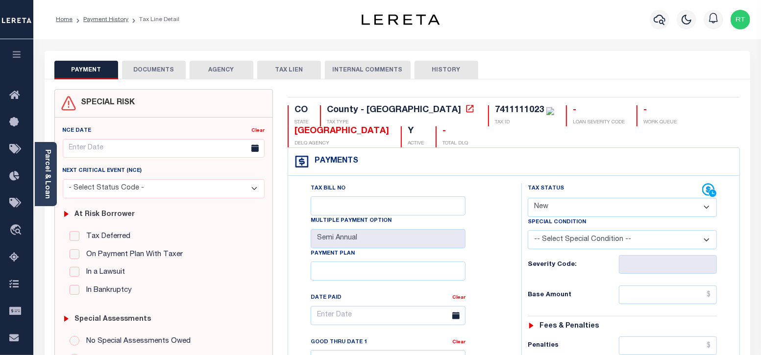
click at [589, 200] on select "- Select Status Code - Open Due/Unpaid Paid Incomplete No Tax Due Internal Refu…" at bounding box center [623, 207] width 190 height 19
select select "NTX"
click at [528, 198] on select "- Select Status Code - Open Due/Unpaid Paid Incomplete No Tax Due Internal Refu…" at bounding box center [623, 207] width 190 height 19
type input "[DATE]"
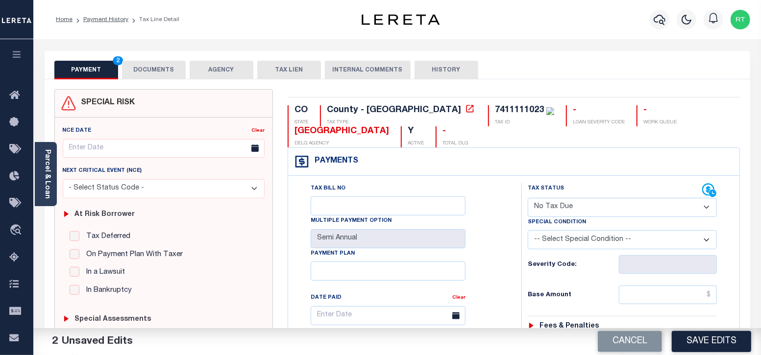
click at [505, 267] on div "Tax Bill No Multiple Payment Option Semi Annual Payment Plan Clear Clear Valid …" at bounding box center [402, 320] width 209 height 275
click at [641, 300] on input "text" at bounding box center [668, 295] width 98 height 19
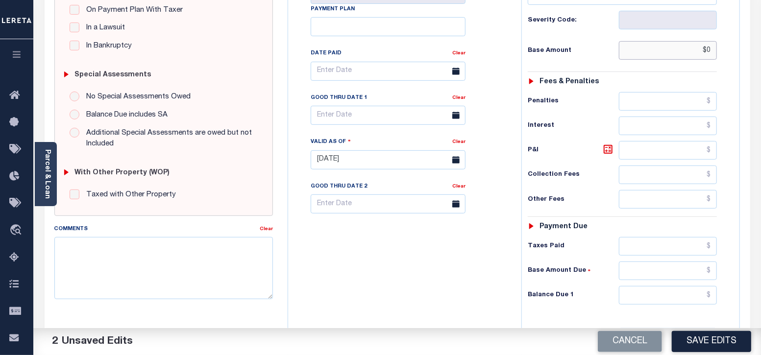
scroll to position [384, 0]
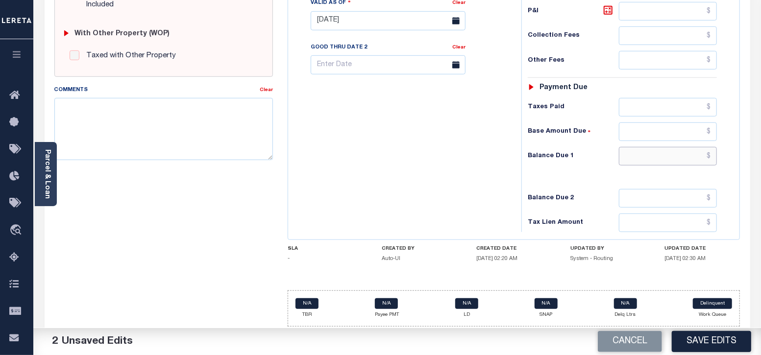
type input "$0.00"
click at [649, 159] on input "text" at bounding box center [668, 156] width 98 height 19
click at [186, 116] on textarea "Comments" at bounding box center [163, 129] width 219 height 62
type input "$0.00"
paste textarea "Taxes were due prior to the loan boarding – No Liability - RT"
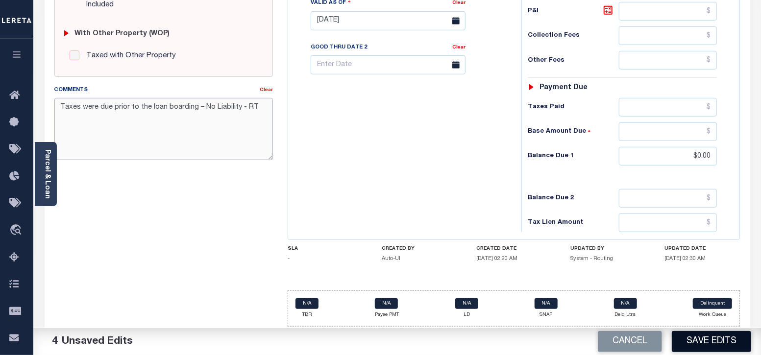
type textarea "Taxes were due prior to the loan boarding – No Liability - RT"
click at [720, 345] on button "Save Edits" at bounding box center [711, 341] width 79 height 21
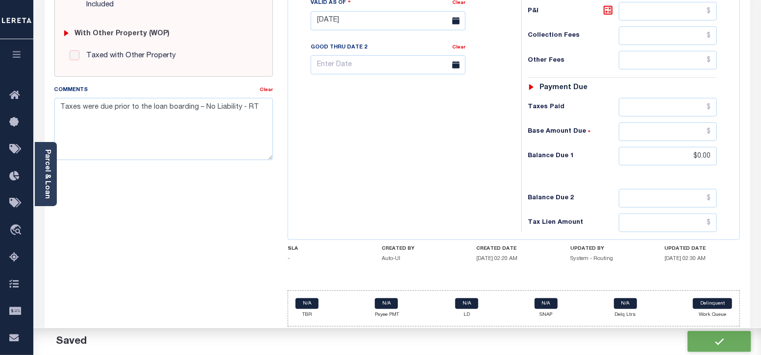
checkbox input "false"
type input "$0"
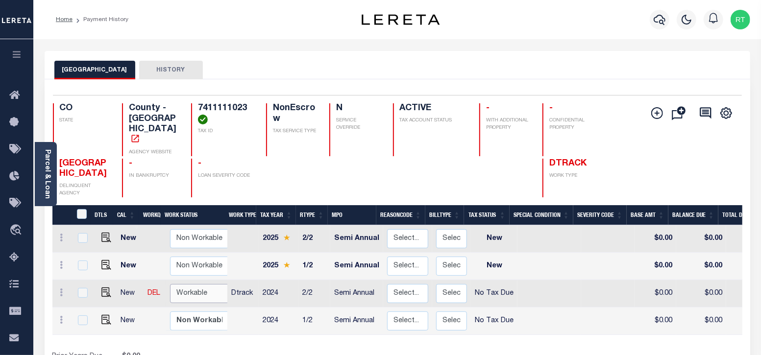
click at [192, 284] on select "Non Workable Workable" at bounding box center [199, 293] width 59 height 19
checkbox input "true"
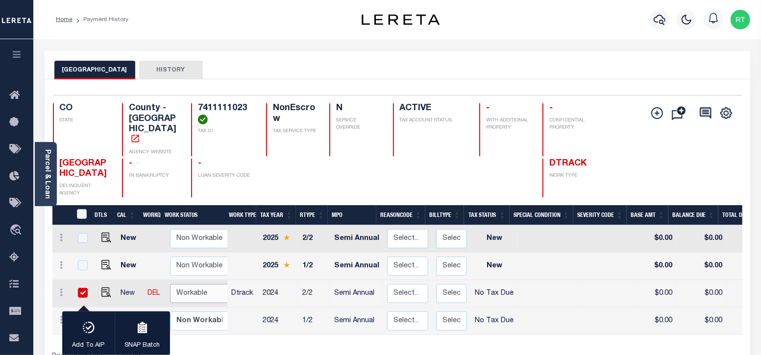
select select "true"
click at [170, 284] on select "Non Workable Workable" at bounding box center [199, 293] width 59 height 19
checkbox input "false"
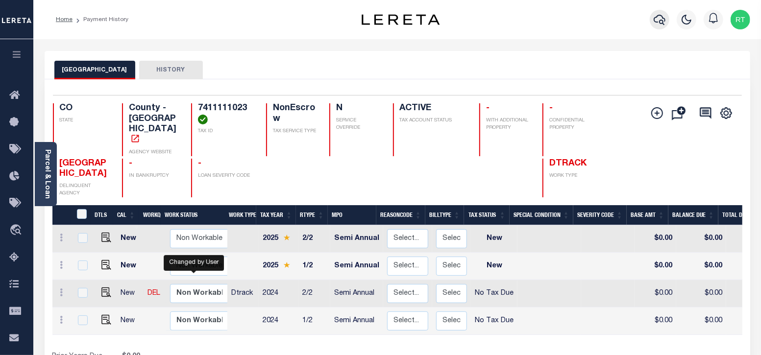
click at [662, 21] on icon "button" at bounding box center [660, 20] width 12 height 10
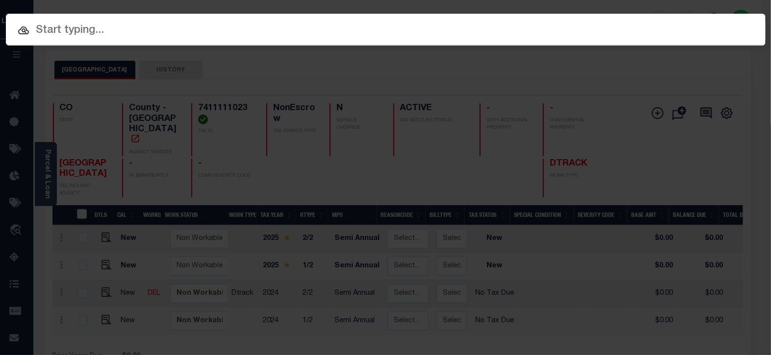
paste input "4806256480026"
type input "4806256480026"
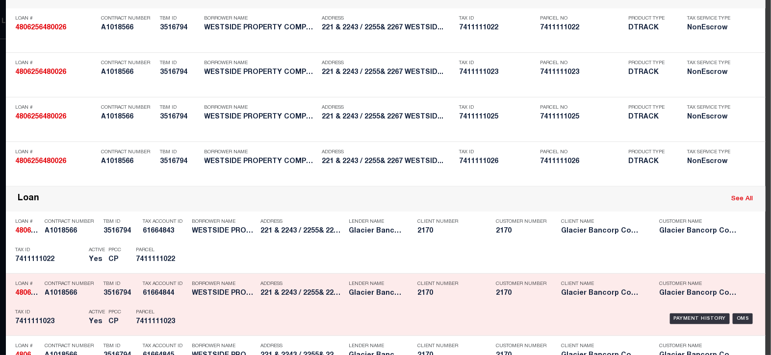
scroll to position [245, 0]
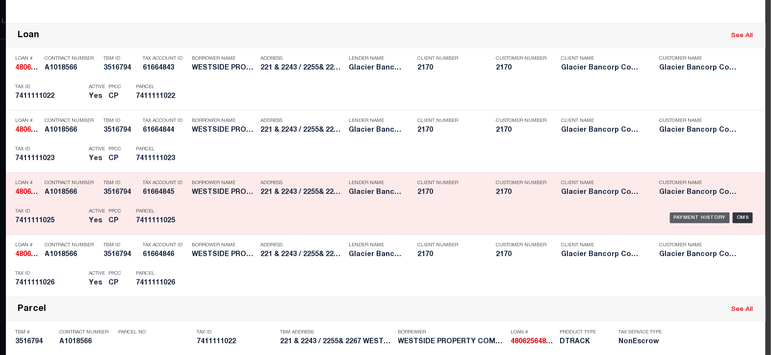
click at [704, 216] on div "Payment History" at bounding box center [700, 218] width 60 height 11
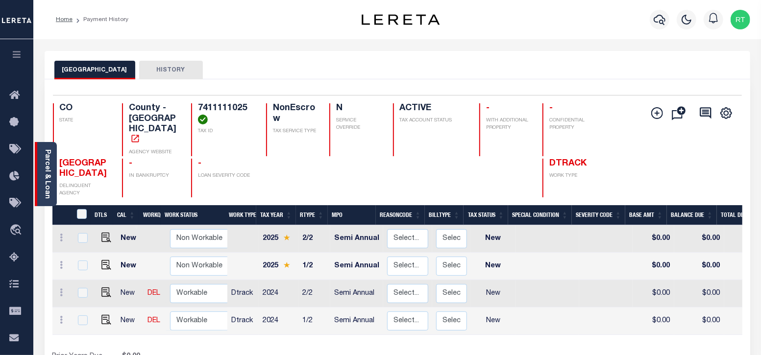
click at [47, 182] on link "Parcel & Loan" at bounding box center [47, 175] width 7 height 50
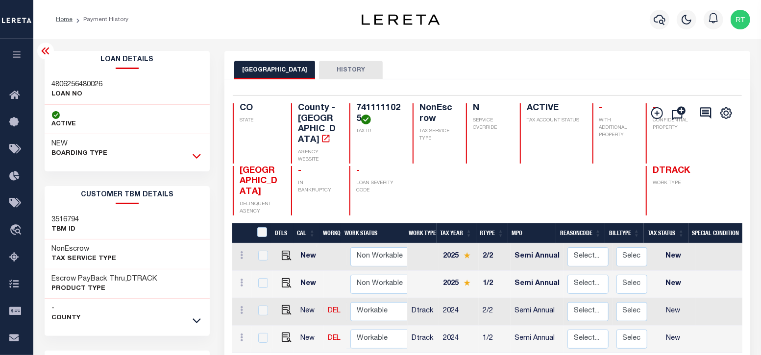
click at [198, 157] on icon at bounding box center [197, 156] width 8 height 5
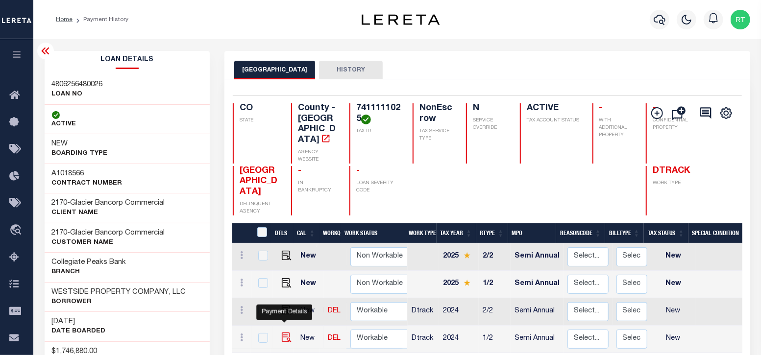
click at [284, 333] on img "" at bounding box center [287, 338] width 10 height 10
checkbox input "true"
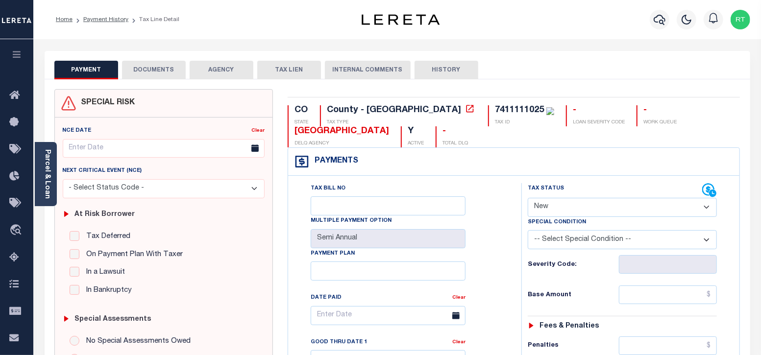
click at [578, 205] on select "- Select Status Code - Open Due/Unpaid Paid Incomplete No Tax Due Internal Refu…" at bounding box center [623, 207] width 190 height 19
select select "NTX"
click at [528, 198] on select "- Select Status Code - Open Due/Unpaid Paid Incomplete No Tax Due Internal Refu…" at bounding box center [623, 207] width 190 height 19
type input "[DATE]"
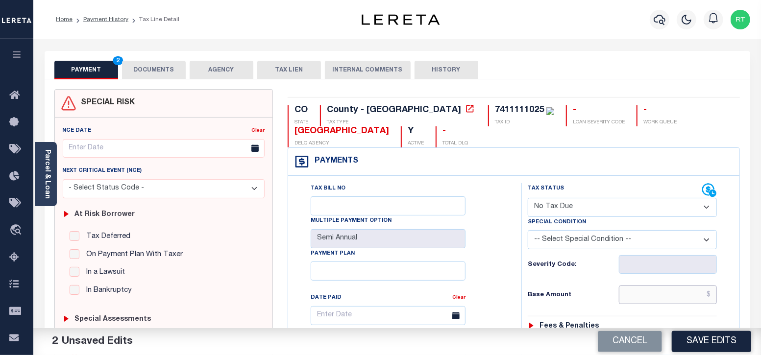
click at [647, 293] on input "text" at bounding box center [668, 295] width 98 height 19
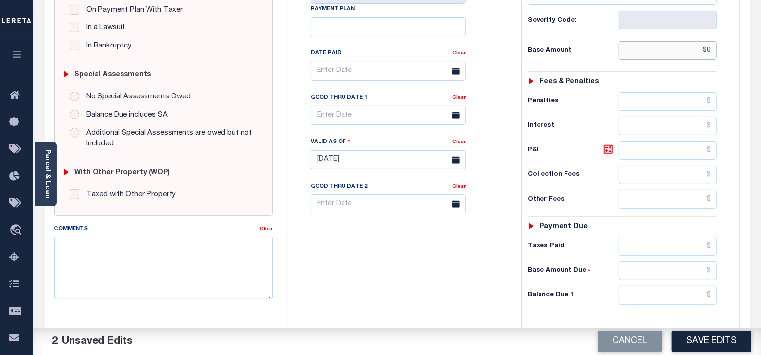
scroll to position [384, 0]
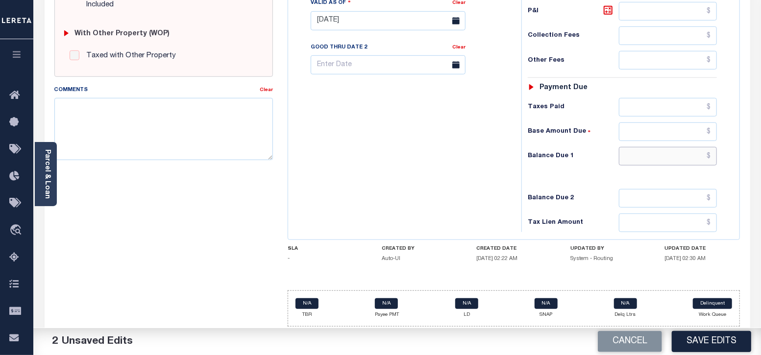
type input "$0.00"
click at [644, 153] on input "text" at bounding box center [668, 156] width 98 height 19
type input "$0.00"
click at [179, 110] on textarea "Comments" at bounding box center [163, 129] width 219 height 62
paste textarea "Taxes were due prior to the loan boarding – No Liability - RT"
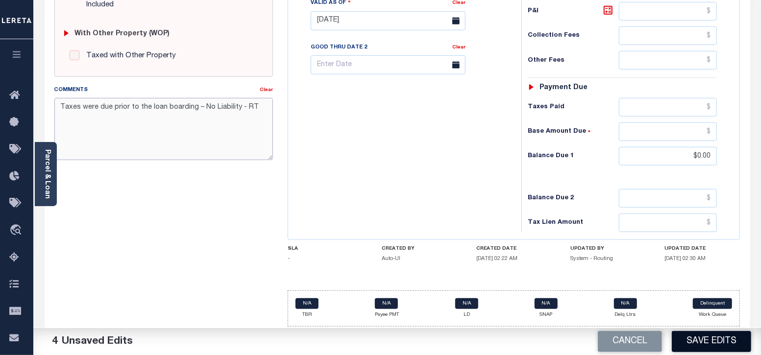
type textarea "Taxes were due prior to the loan boarding – No Liability - RT"
click at [693, 341] on button "Save Edits" at bounding box center [711, 341] width 79 height 21
checkbox input "false"
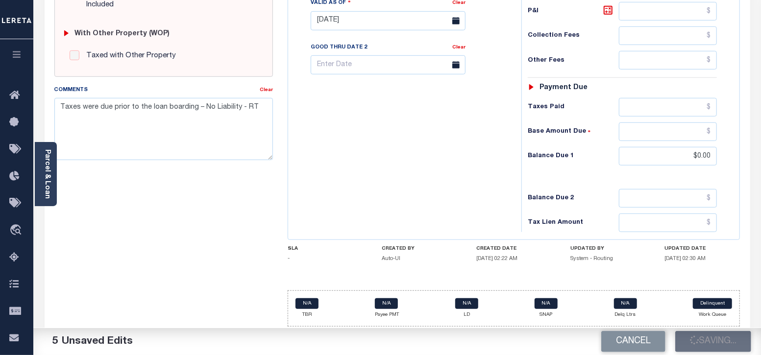
type input "$0"
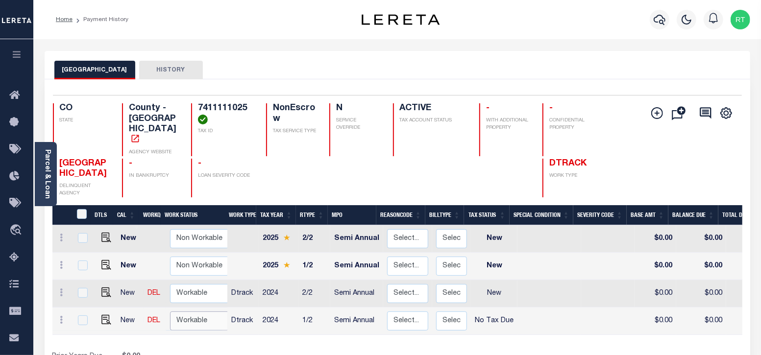
click at [175, 312] on select "Non Workable Workable" at bounding box center [199, 321] width 59 height 19
checkbox input "true"
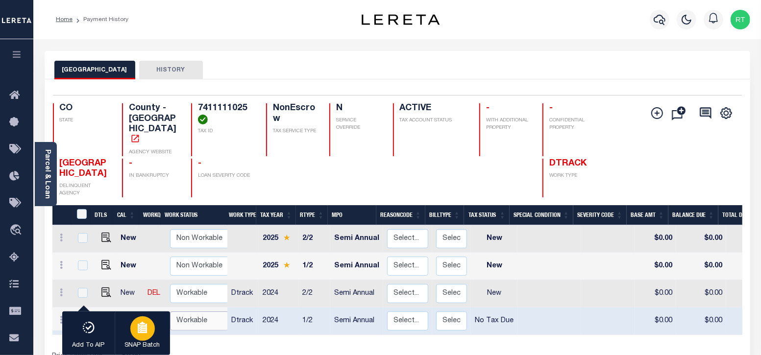
select select "true"
click at [170, 312] on select "Non Workable Workable" at bounding box center [199, 321] width 59 height 19
checkbox input "false"
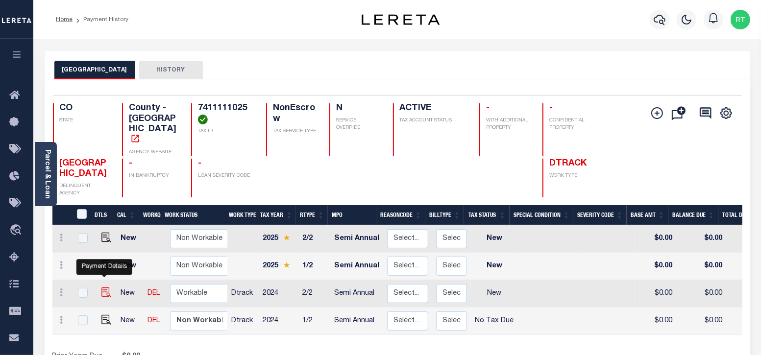
click at [103, 288] on img "" at bounding box center [106, 293] width 10 height 10
checkbox input "true"
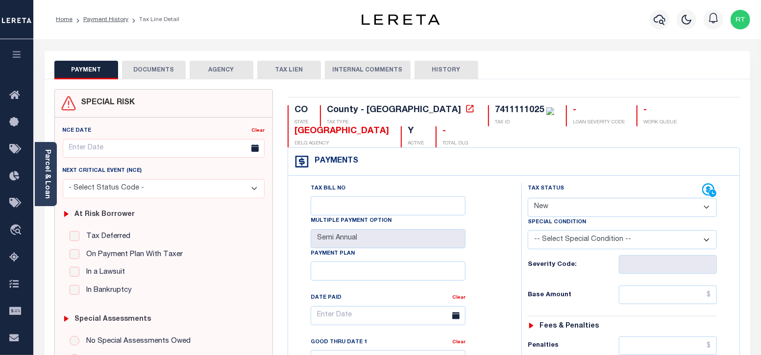
click at [616, 210] on select "- Select Status Code - Open Due/Unpaid Paid Incomplete No Tax Due Internal Refu…" at bounding box center [623, 207] width 190 height 19
select select "NTX"
click at [528, 198] on select "- Select Status Code - Open Due/Unpaid Paid Incomplete No Tax Due Internal Refu…" at bounding box center [623, 207] width 190 height 19
type input "[DATE]"
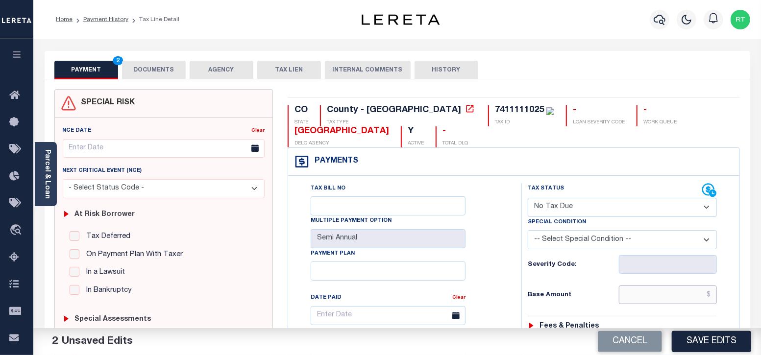
click at [642, 297] on input "text" at bounding box center [668, 295] width 98 height 19
type input "$0.00"
click at [495, 274] on div "Tax Bill No Multiple Payment Option Semi Annual Payment Plan Clear Clear Valid …" at bounding box center [402, 320] width 209 height 275
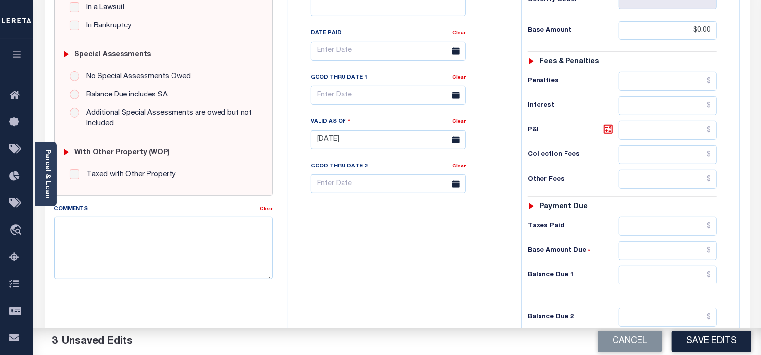
scroll to position [326, 0]
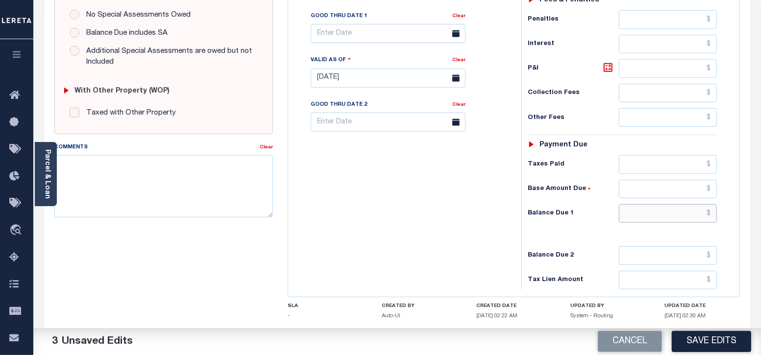
click at [650, 217] on input "text" at bounding box center [668, 213] width 98 height 19
click at [149, 166] on textarea "Comments" at bounding box center [163, 186] width 219 height 62
type input "$0.00"
click at [150, 170] on textarea "Comments" at bounding box center [163, 186] width 219 height 62
paste textarea "Taxes were due prior to the loan boarding – No Liability - RT"
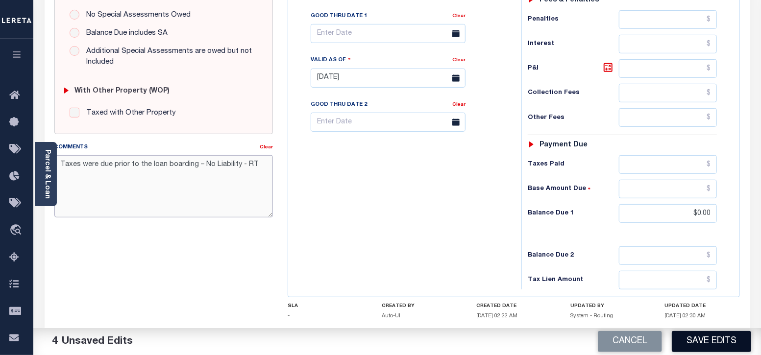
type textarea "Taxes were due prior to the loan boarding – No Liability - RT"
click at [698, 343] on button "Save Edits" at bounding box center [711, 341] width 79 height 21
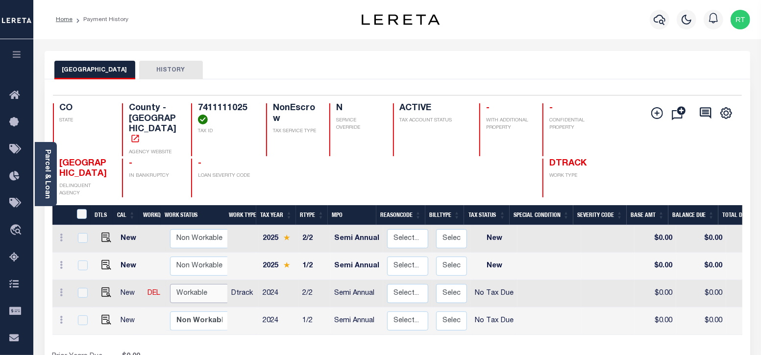
click at [179, 284] on select "Non Workable Workable" at bounding box center [199, 293] width 59 height 19
checkbox input "true"
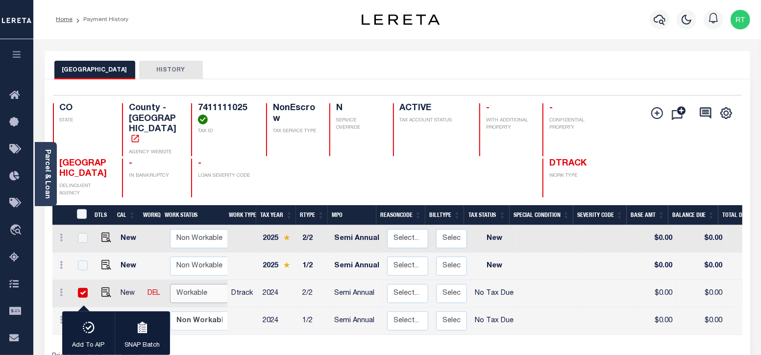
select select "true"
click at [170, 284] on select "Non Workable Workable" at bounding box center [199, 293] width 59 height 19
checkbox input "false"
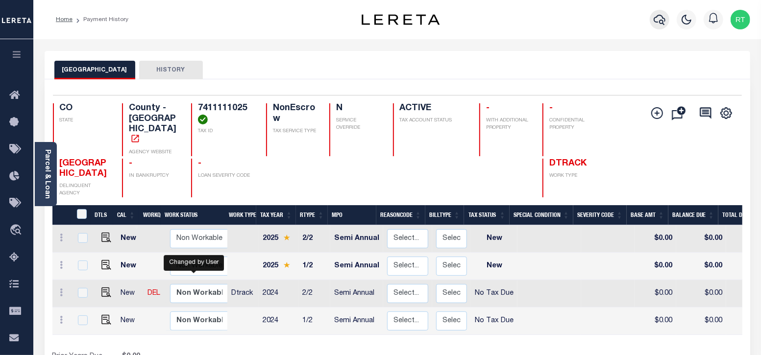
click at [662, 23] on icon "button" at bounding box center [660, 20] width 12 height 12
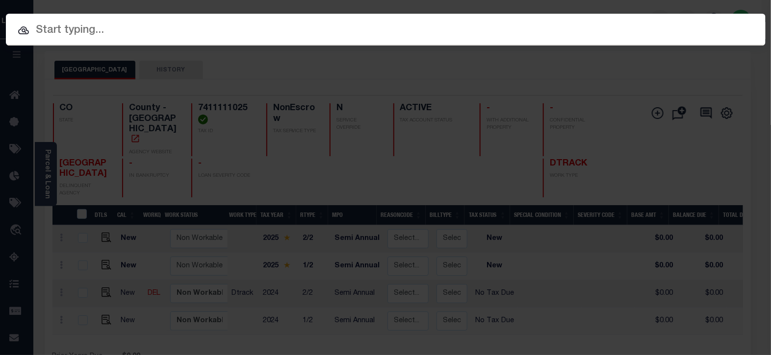
click at [147, 39] on div at bounding box center [385, 29] width 759 height 31
click at [147, 42] on div at bounding box center [385, 29] width 759 height 31
click at [153, 36] on input "text" at bounding box center [385, 30] width 759 height 17
paste input "4806256480026"
type input "4806256480026"
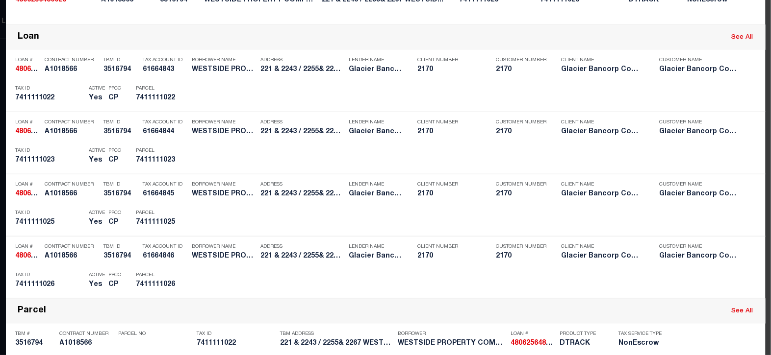
scroll to position [245, 0]
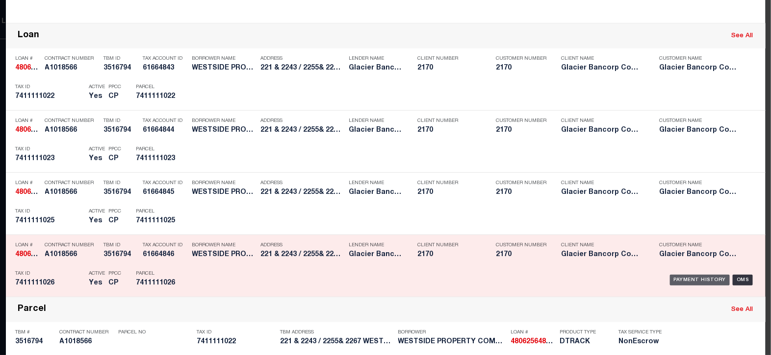
click at [685, 280] on div "Payment History" at bounding box center [700, 280] width 60 height 11
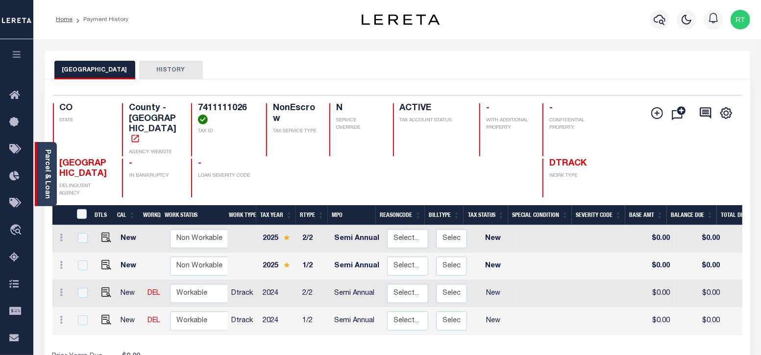
click at [47, 173] on link "Parcel & Loan" at bounding box center [47, 175] width 7 height 50
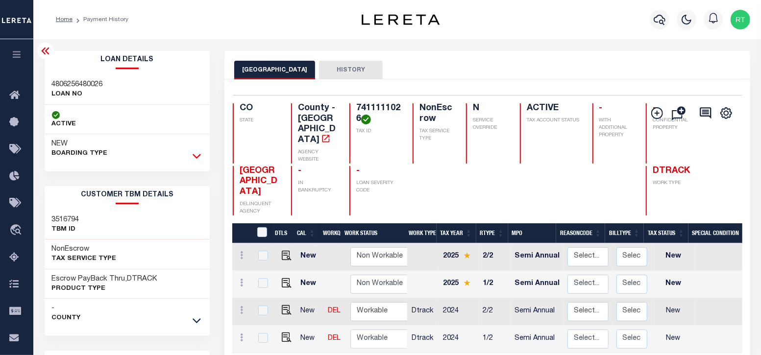
click at [193, 157] on icon at bounding box center [197, 156] width 8 height 10
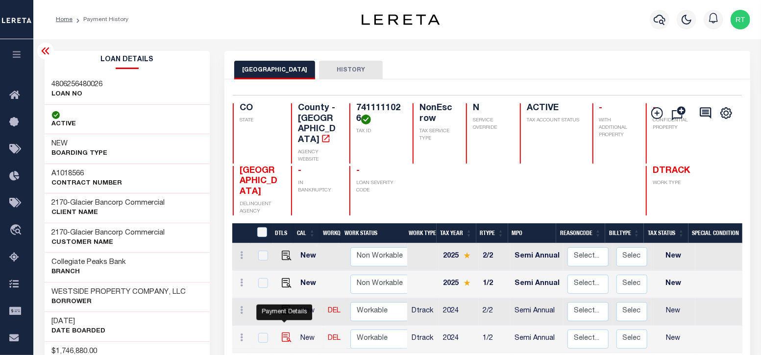
click at [284, 333] on img "" at bounding box center [287, 338] width 10 height 10
checkbox input "true"
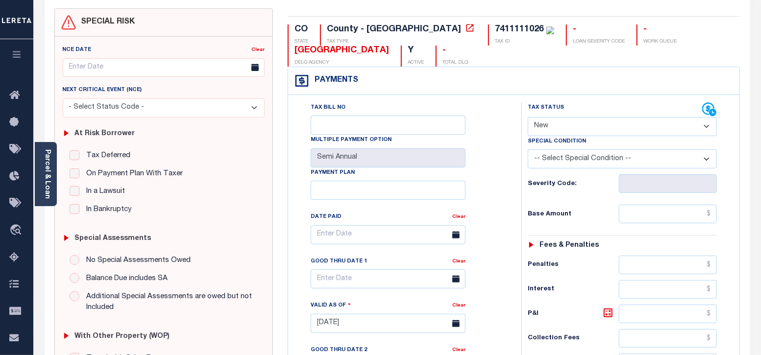
scroll to position [81, 0]
click at [556, 130] on select "- Select Status Code - Open Due/Unpaid Paid Incomplete No Tax Due Internal Refu…" at bounding box center [623, 126] width 190 height 19
select select "NTX"
click at [528, 117] on select "- Select Status Code - Open Due/Unpaid Paid Incomplete No Tax Due Internal Refu…" at bounding box center [623, 126] width 190 height 19
type input "[DATE]"
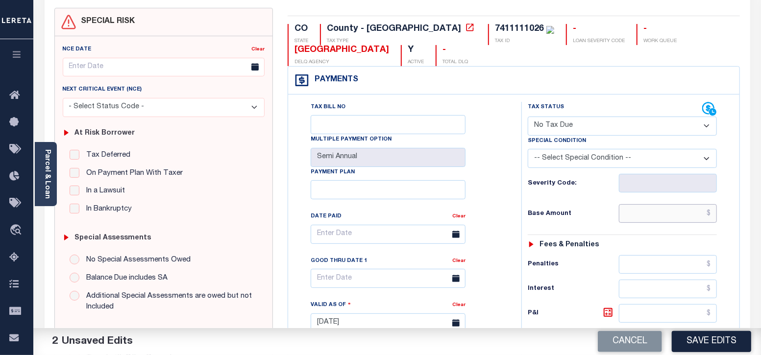
click at [652, 214] on input "text" at bounding box center [668, 213] width 98 height 19
type input "$0.00"
click at [604, 223] on div "Tax Status Status - Select Status Code -" at bounding box center [626, 318] width 209 height 433
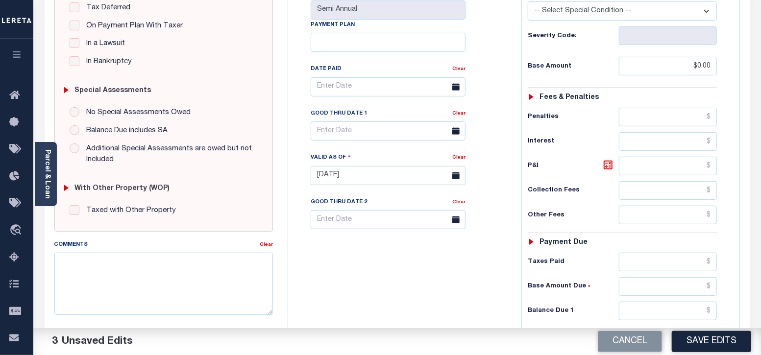
scroll to position [245, 0]
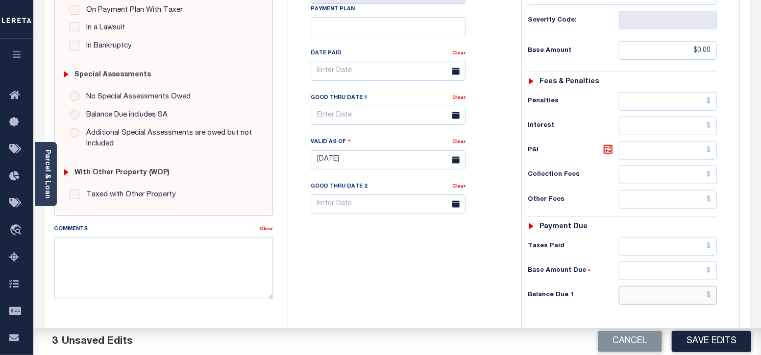
click at [639, 293] on input "text" at bounding box center [668, 295] width 98 height 19
type input "$0.00"
click at [162, 255] on textarea "Comments" at bounding box center [163, 268] width 219 height 62
paste textarea "4806256480026"
type textarea "4806256480026"
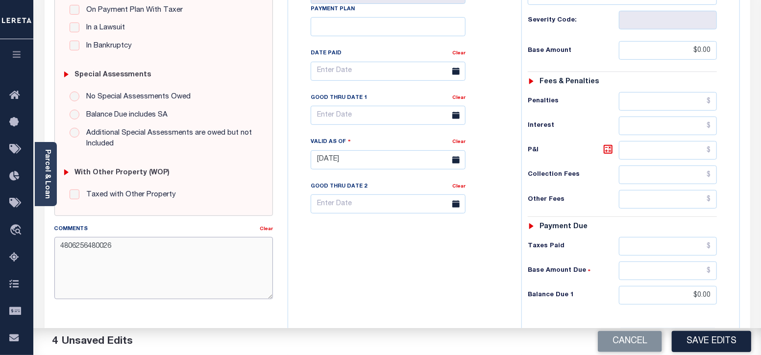
drag, startPoint x: 126, startPoint y: 253, endPoint x: -1, endPoint y: 244, distance: 128.3
click at [0, 244] on html "Home Payment History Tax Line Detail" at bounding box center [380, 125] width 761 height 741
click at [61, 270] on textarea "Comments" at bounding box center [163, 268] width 219 height 62
paste textarea "Taxes were due prior to the loan boarding – No Liability - RT"
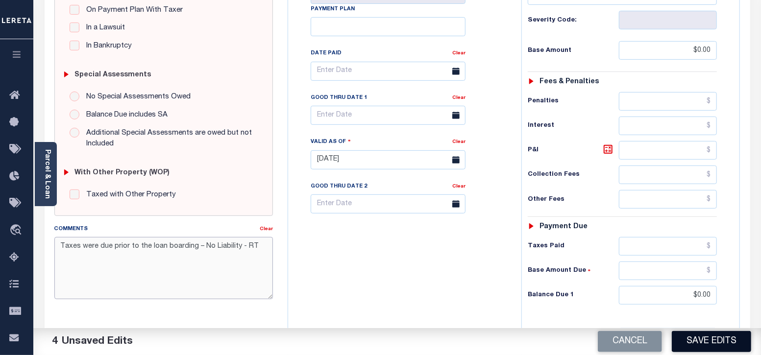
type textarea "Taxes were due prior to the loan boarding – No Liability - RT"
click at [705, 341] on button "Save Edits" at bounding box center [711, 341] width 79 height 21
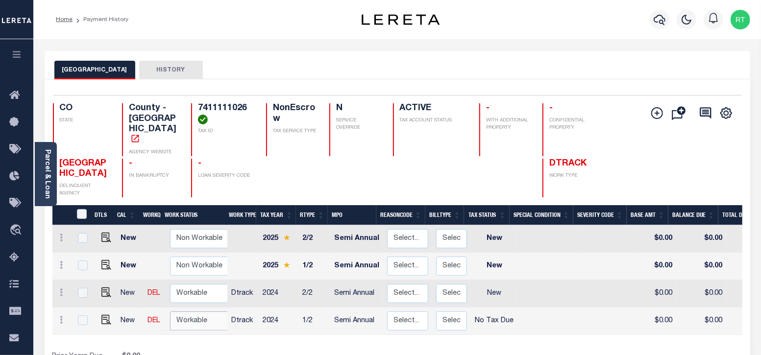
click at [198, 312] on select "Non Workable Workable" at bounding box center [199, 321] width 59 height 19
checkbox input "true"
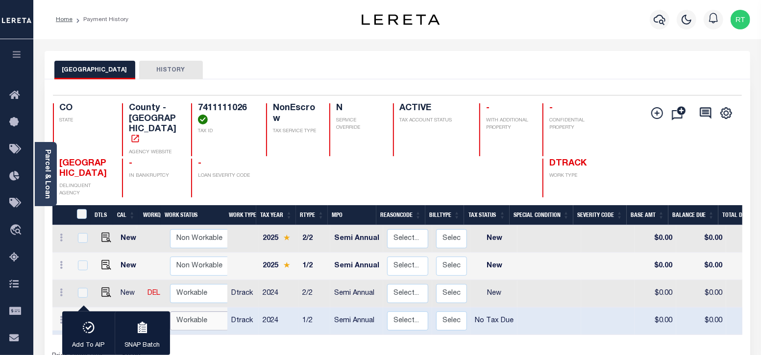
select select "true"
click at [170, 312] on select "Non Workable Workable" at bounding box center [199, 321] width 59 height 19
checkbox input "false"
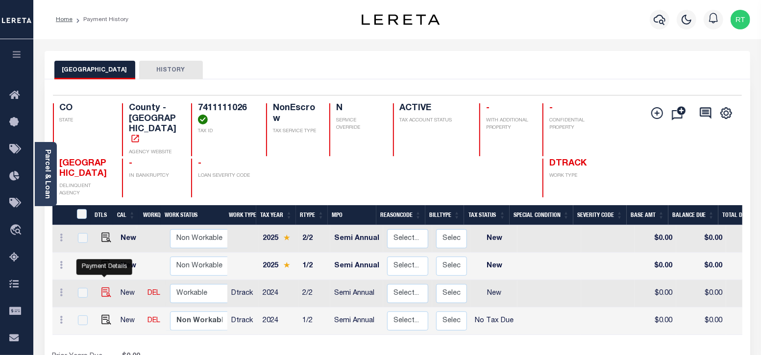
click at [105, 288] on img "" at bounding box center [106, 293] width 10 height 10
checkbox input "true"
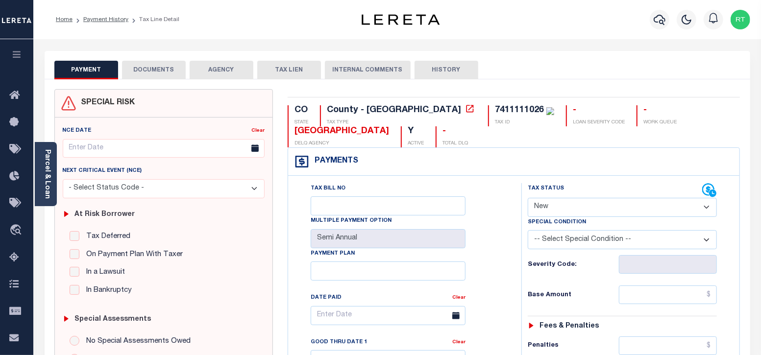
click at [621, 211] on select "- Select Status Code - Open Due/Unpaid Paid Incomplete No Tax Due Internal Refu…" at bounding box center [623, 207] width 190 height 19
click at [570, 206] on select "- Select Status Code - Open Due/Unpaid Paid Incomplete No Tax Due Internal Refu…" at bounding box center [623, 207] width 190 height 19
click at [571, 207] on select "- Select Status Code - Open Due/Unpaid Paid Incomplete No Tax Due Internal Refu…" at bounding box center [623, 207] width 190 height 19
select select "NTX"
click at [528, 198] on select "- Select Status Code - Open Due/Unpaid Paid Incomplete No Tax Due Internal Refu…" at bounding box center [623, 207] width 190 height 19
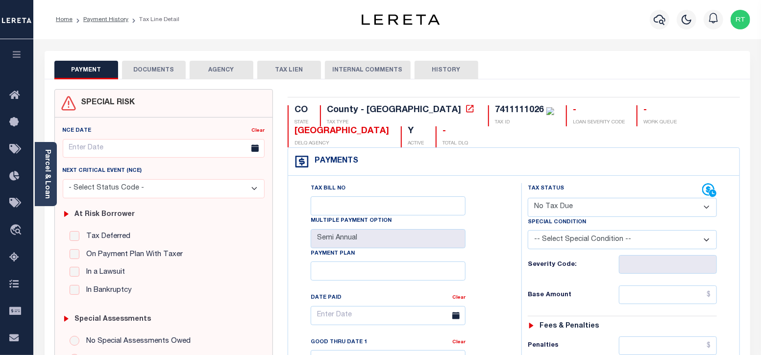
type input "[DATE]"
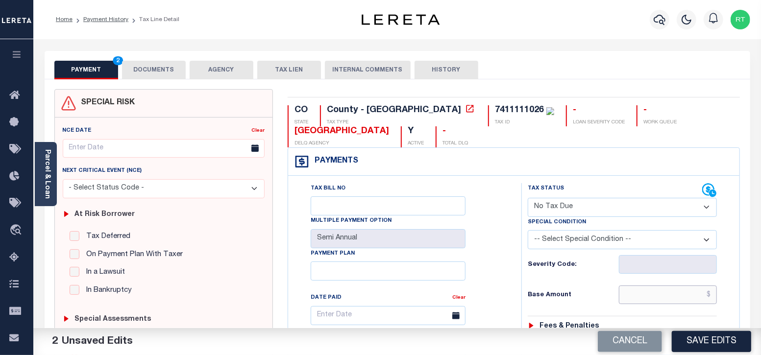
click at [644, 294] on input "text" at bounding box center [668, 295] width 98 height 19
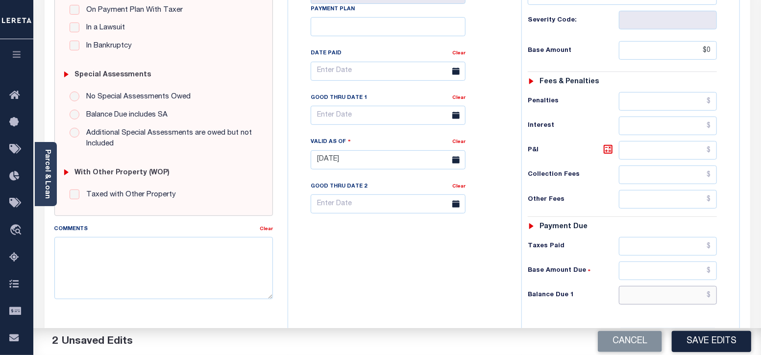
type input "$0.00"
click at [651, 293] on input "text" at bounding box center [668, 295] width 98 height 19
type input "$0.00"
click at [191, 260] on textarea "Comments" at bounding box center [163, 268] width 219 height 62
paste textarea "Taxes were due prior to the loan boarding – No Liability - RT"
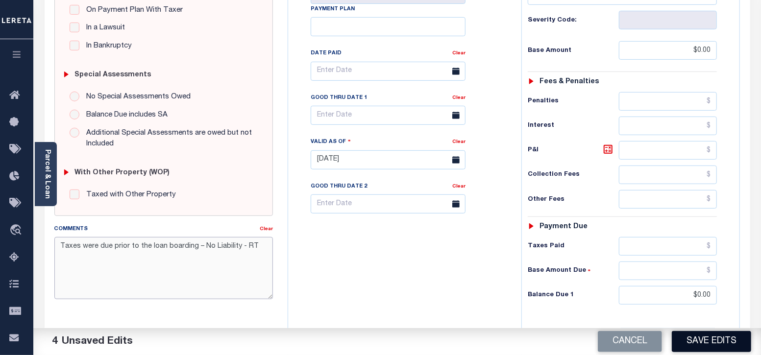
type textarea "Taxes were due prior to the loan boarding – No Liability - RT"
click at [694, 341] on button "Save Edits" at bounding box center [711, 341] width 79 height 21
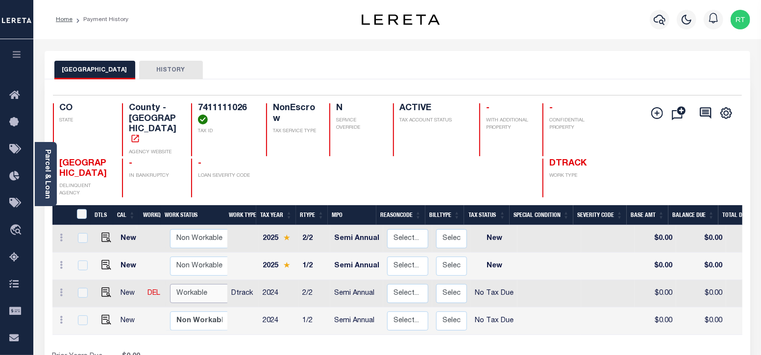
click at [183, 284] on select "Non Workable Workable" at bounding box center [199, 293] width 59 height 19
checkbox input "true"
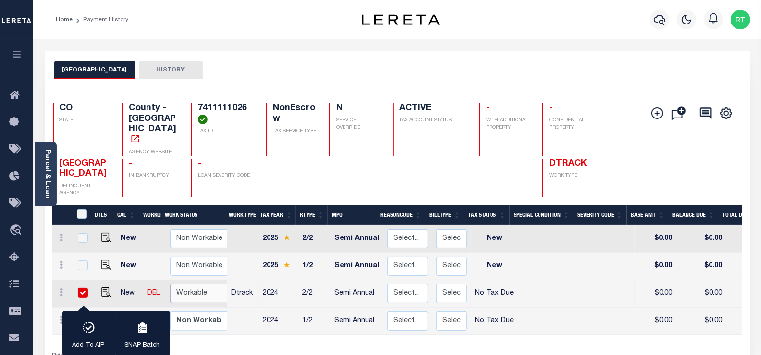
select select "true"
click at [170, 284] on select "Non Workable Workable" at bounding box center [199, 293] width 59 height 19
checkbox input "false"
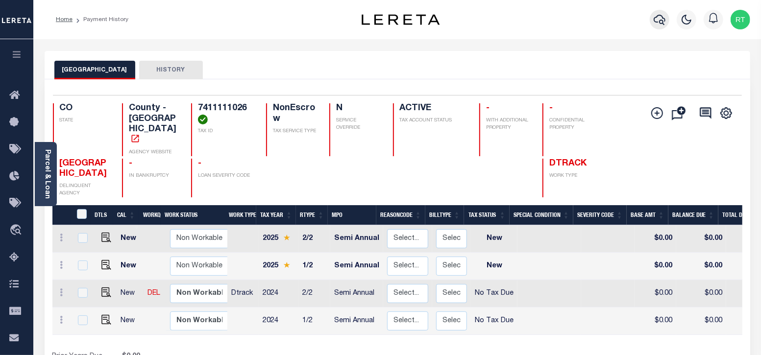
click at [655, 22] on icon "button" at bounding box center [660, 20] width 12 height 10
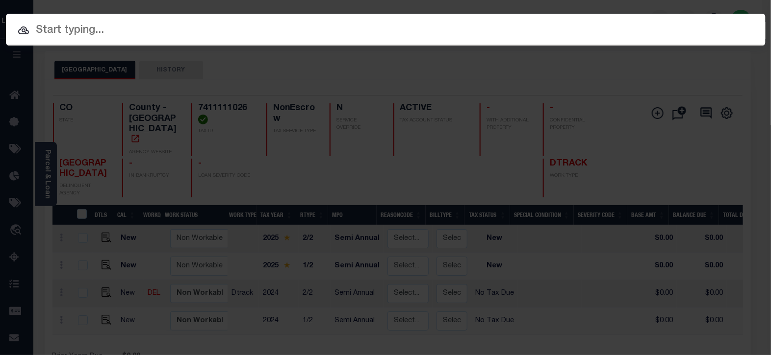
click at [181, 34] on input "text" at bounding box center [385, 30] width 759 height 17
paste input "400086833"
type input "400086833"
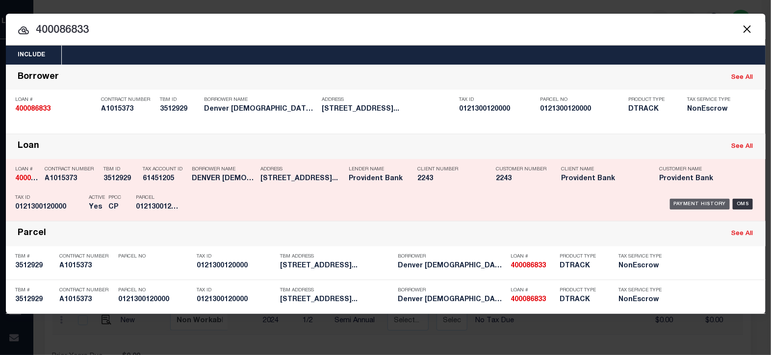
click at [689, 202] on div "Payment History" at bounding box center [700, 204] width 60 height 11
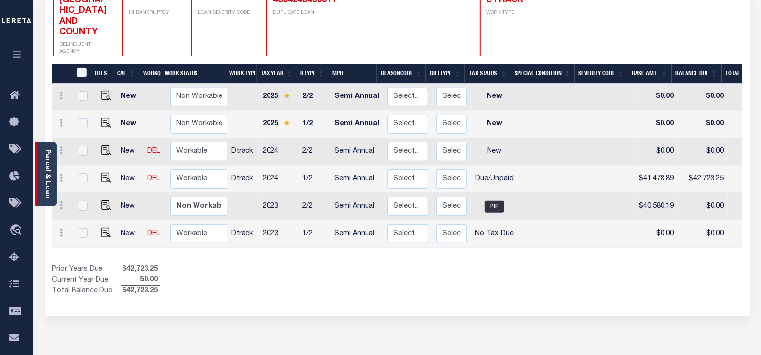
click at [44, 163] on link "Parcel & Loan" at bounding box center [47, 175] width 7 height 50
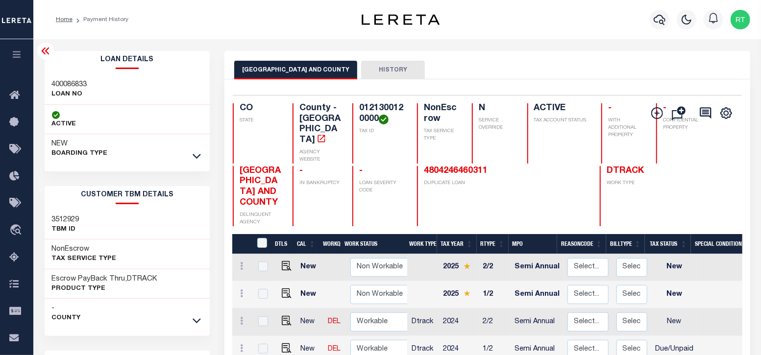
scroll to position [81, 0]
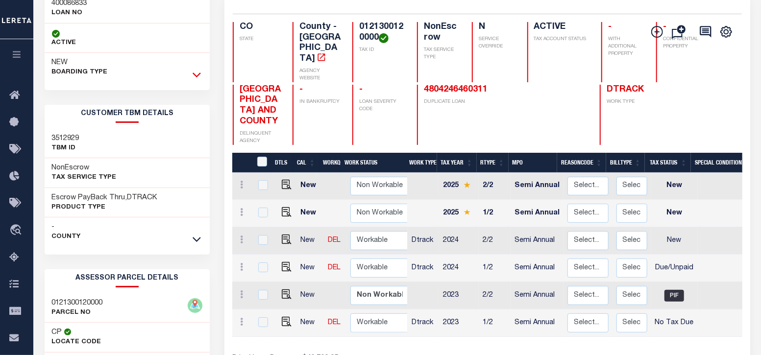
click at [196, 75] on icon at bounding box center [197, 75] width 8 height 10
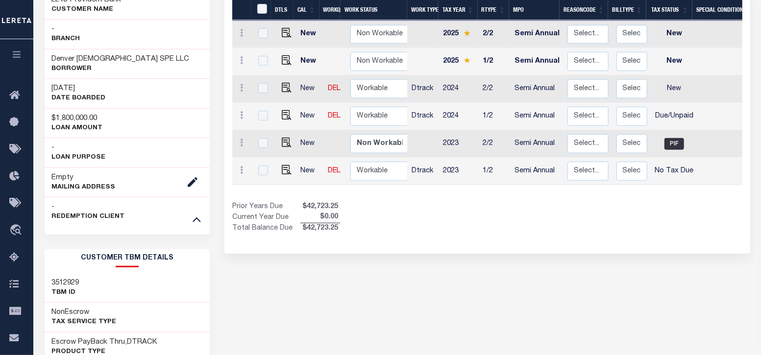
scroll to position [218, 0]
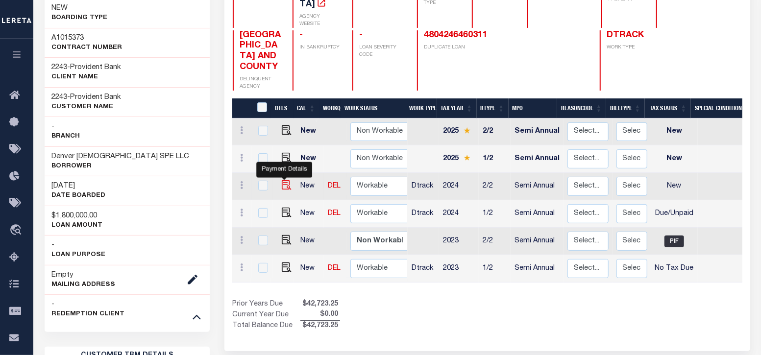
click at [284, 180] on img "" at bounding box center [287, 185] width 10 height 10
checkbox input "true"
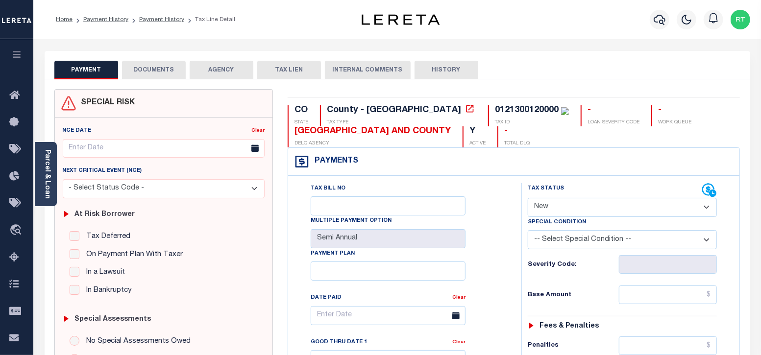
click at [547, 215] on select "- Select Status Code - Open Due/Unpaid Paid Incomplete No Tax Due Internal Refu…" at bounding box center [623, 207] width 190 height 19
select select "NTX"
click at [528, 198] on select "- Select Status Code - Open Due/Unpaid Paid Incomplete No Tax Due Internal Refu…" at bounding box center [623, 207] width 190 height 19
type input "[DATE]"
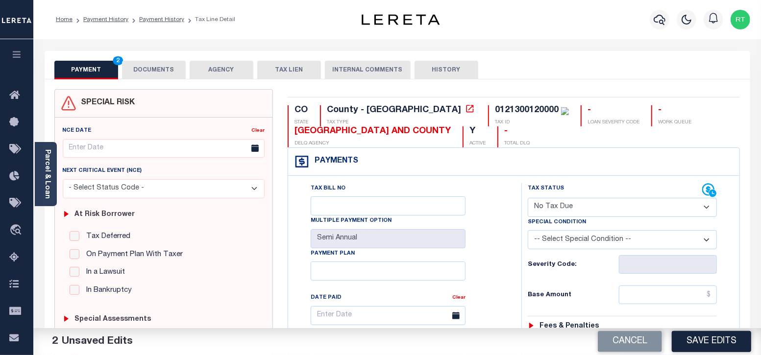
click at [495, 269] on div "Tax Bill No Multiple Payment Option Semi Annual Payment Plan Clear Clear Valid …" at bounding box center [402, 320] width 209 height 275
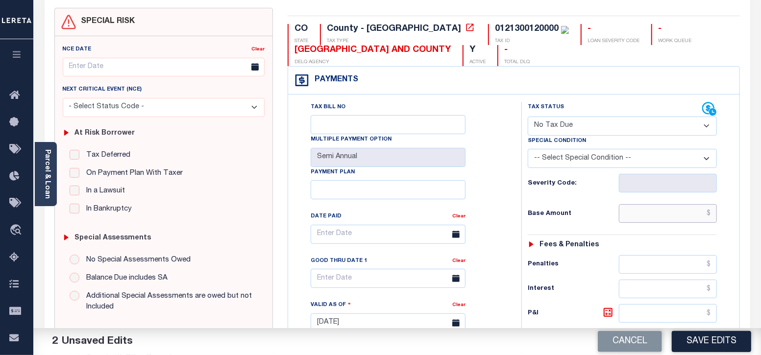
click at [649, 217] on input "text" at bounding box center [668, 213] width 98 height 19
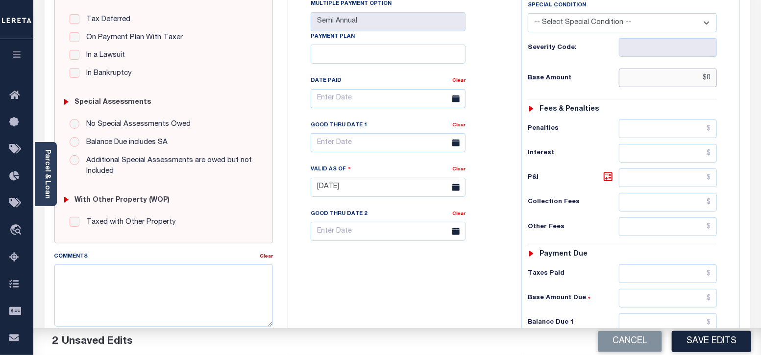
scroll to position [326, 0]
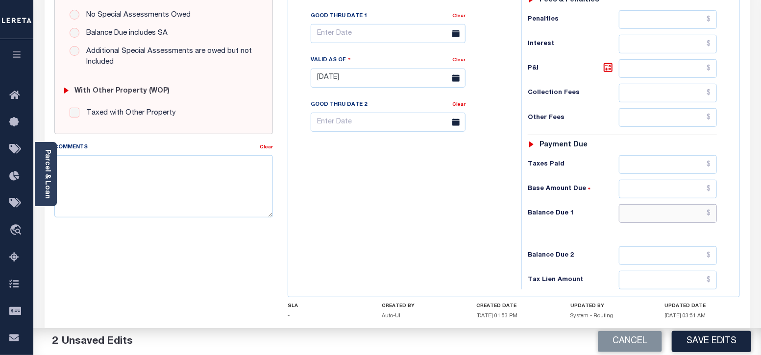
type input "$0.00"
click at [651, 208] on input "text" at bounding box center [668, 213] width 98 height 19
type input "$0.00"
click at [407, 201] on div "Tax Bill No Multiple Payment Option Semi Annual Payment Plan Clear" at bounding box center [403, 73] width 224 height 433
click at [190, 178] on textarea "Comments" at bounding box center [163, 186] width 219 height 62
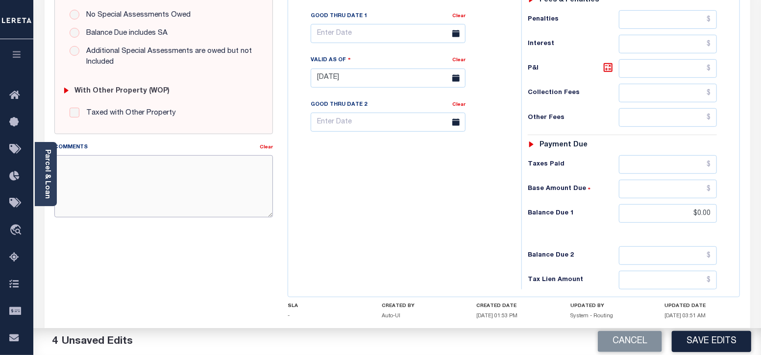
paste textarea "Taxes were due prior to the loan boarding – No Liability - RT"
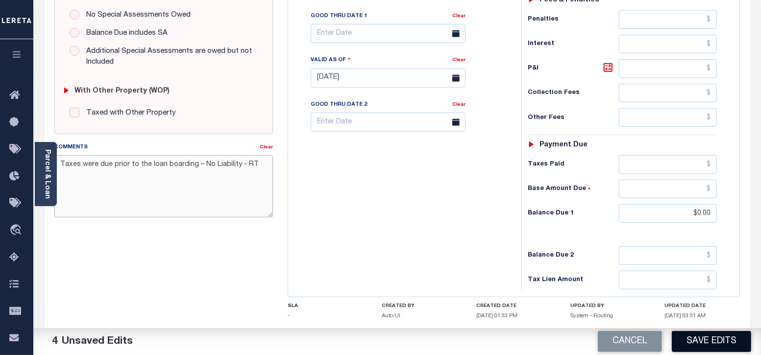
type textarea "Taxes were due prior to the loan boarding – No Liability - RT"
click at [714, 349] on button "Save Edits" at bounding box center [711, 341] width 79 height 21
checkbox input "false"
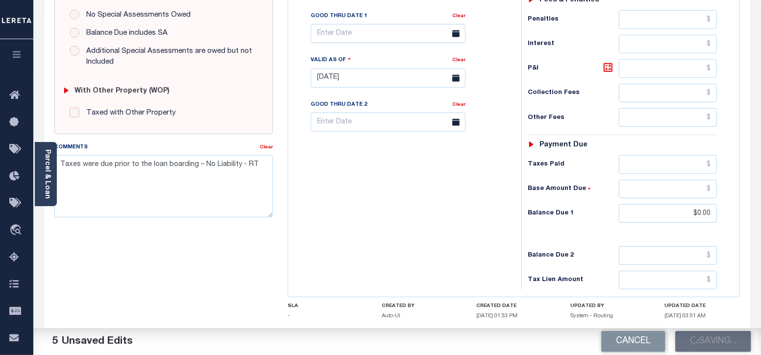
type input "$0"
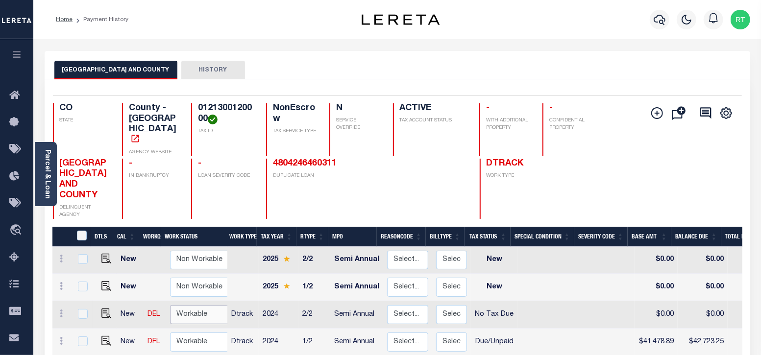
click at [196, 305] on select "Non Workable Workable" at bounding box center [199, 314] width 59 height 19
checkbox input "true"
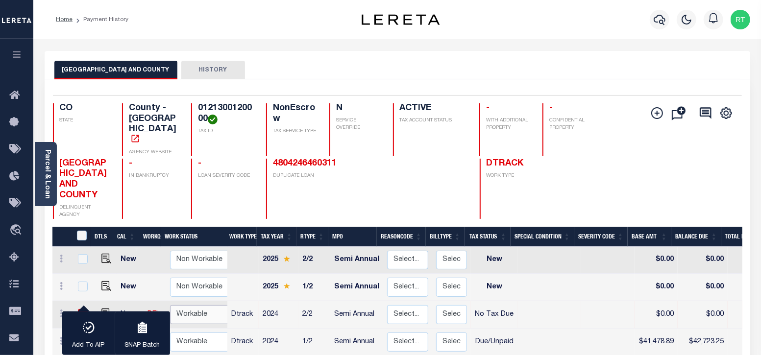
select select "true"
click at [170, 305] on select "Non Workable Workable" at bounding box center [199, 314] width 59 height 19
checkbox input "false"
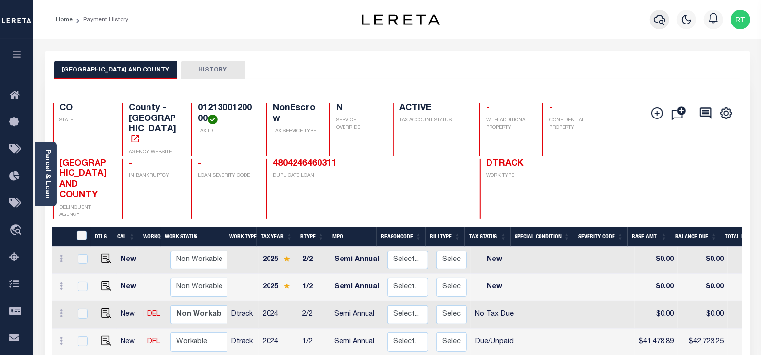
click at [660, 20] on icon "button" at bounding box center [660, 20] width 12 height 12
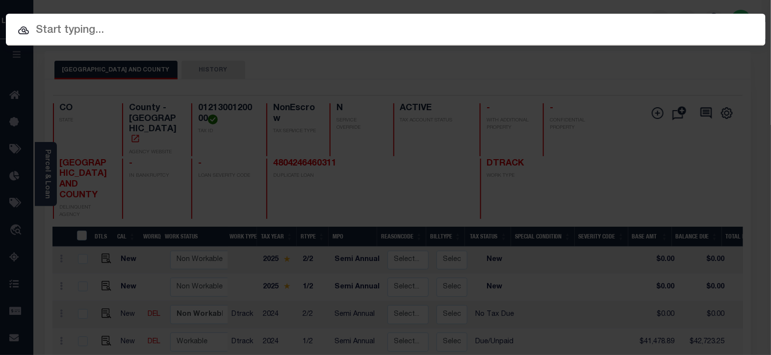
click at [88, 30] on input "text" at bounding box center [385, 30] width 759 height 17
paste input "500272470"
type input "500272470"
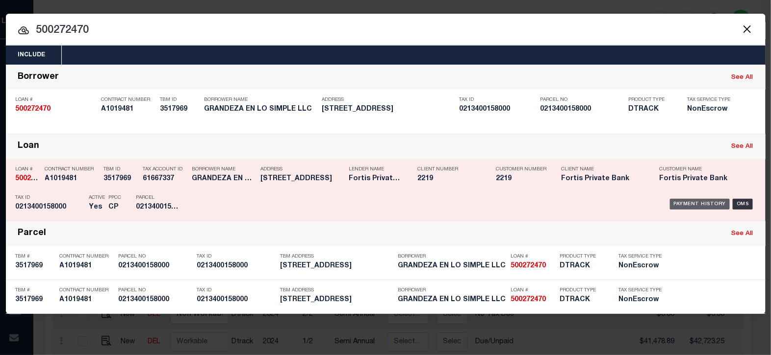
click at [689, 204] on div "Payment History" at bounding box center [700, 204] width 60 height 11
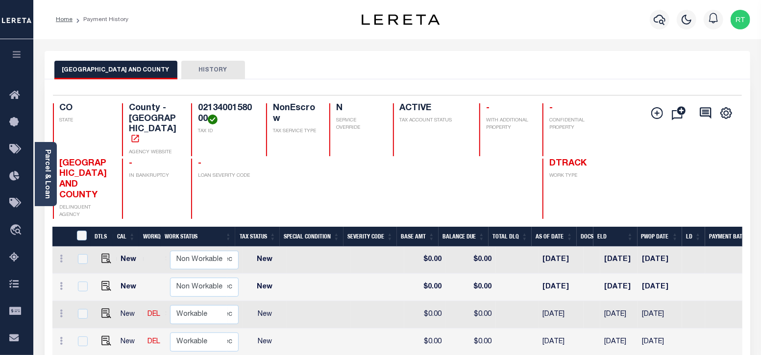
scroll to position [0, 261]
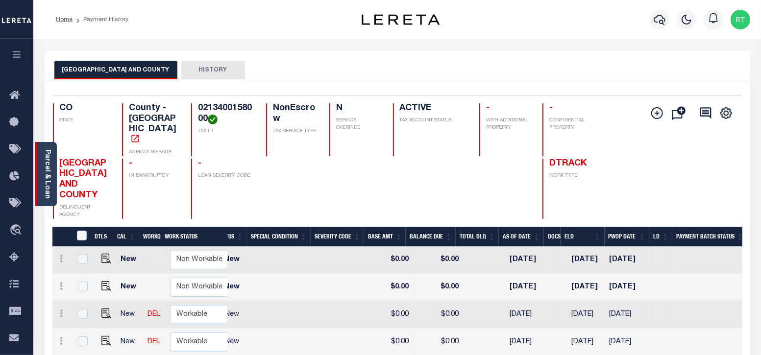
click at [48, 173] on link "Parcel & Loan" at bounding box center [47, 175] width 7 height 50
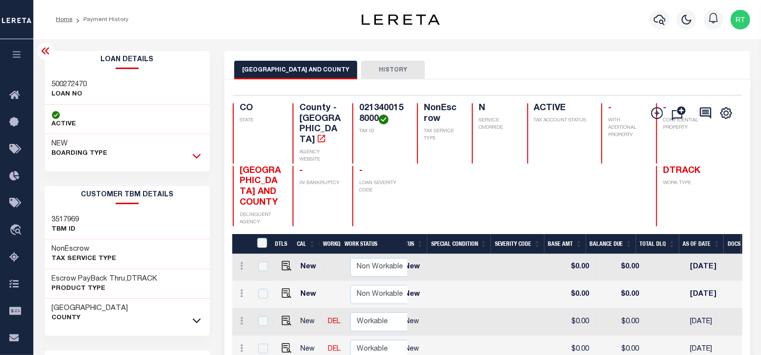
click at [194, 156] on icon at bounding box center [197, 156] width 8 height 5
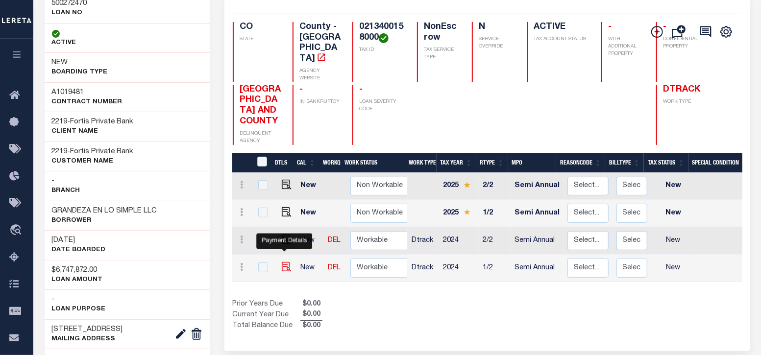
click at [284, 262] on img "" at bounding box center [287, 267] width 10 height 10
checkbox input "true"
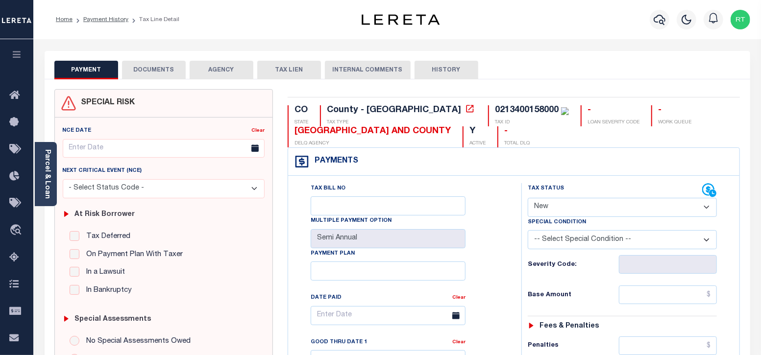
click at [553, 210] on select "- Select Status Code - Open Due/Unpaid Paid Incomplete No Tax Due Internal Refu…" at bounding box center [623, 207] width 190 height 19
select select "NTX"
click at [528, 198] on select "- Select Status Code - Open Due/Unpaid Paid Incomplete No Tax Due Internal Refu…" at bounding box center [623, 207] width 190 height 19
type input "[DATE]"
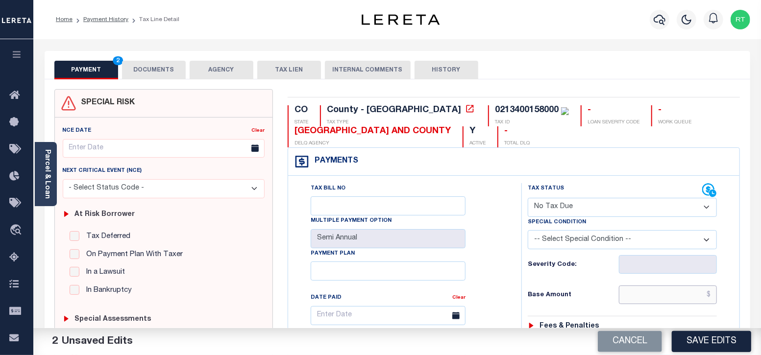
click at [642, 298] on input "text" at bounding box center [668, 295] width 98 height 19
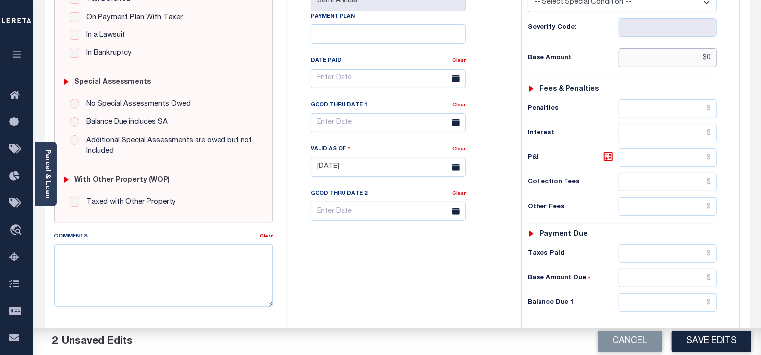
scroll to position [245, 0]
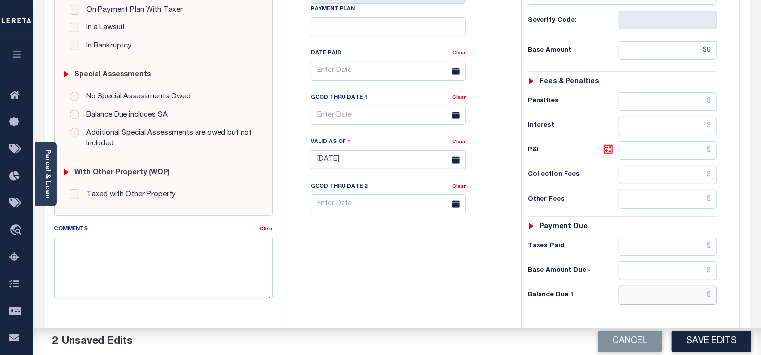
click at [638, 288] on input "text" at bounding box center [668, 295] width 98 height 19
type input "$0.00"
click at [175, 250] on textarea "Comments" at bounding box center [163, 268] width 219 height 62
paste textarea "Taxes were due prior to the loan boarding – No Liability - RT"
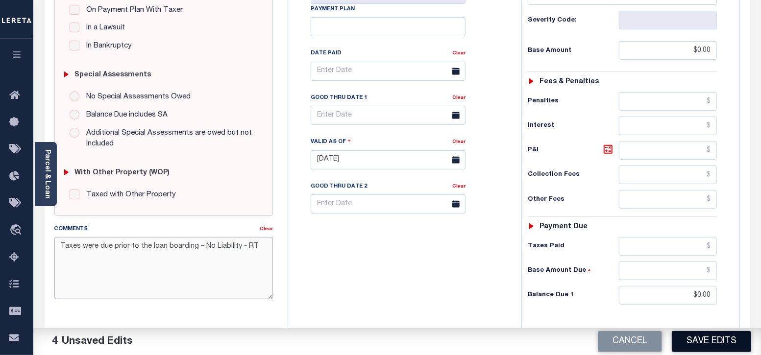
type textarea "Taxes were due prior to the loan boarding – No Liability - RT"
click at [702, 345] on button "Save Edits" at bounding box center [711, 341] width 79 height 21
checkbox input "false"
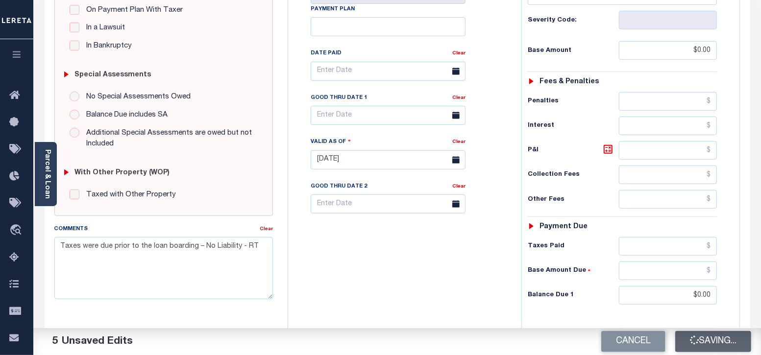
type input "$0"
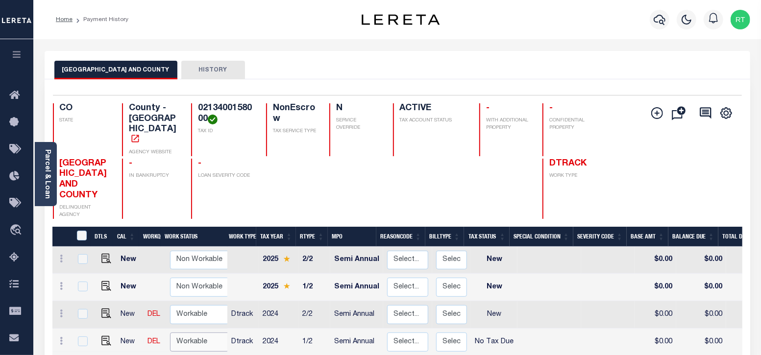
click at [178, 333] on select "Non Workable Workable" at bounding box center [199, 342] width 59 height 19
checkbox input "true"
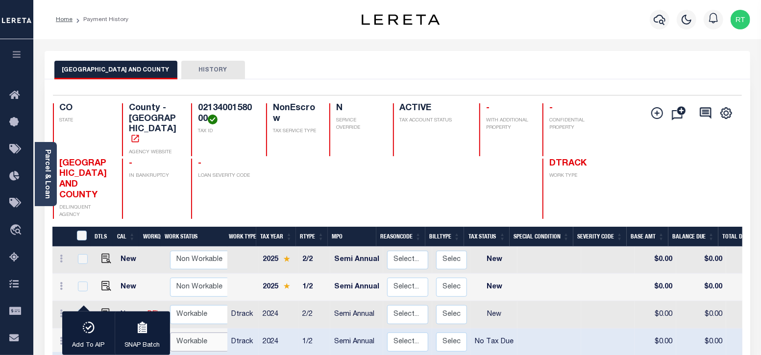
select select "true"
click at [170, 333] on select "Non Workable Workable" at bounding box center [199, 342] width 59 height 19
checkbox input "false"
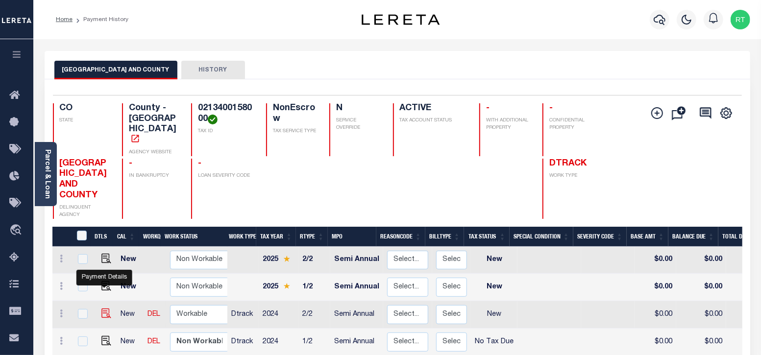
click at [106, 309] on img "" at bounding box center [106, 314] width 10 height 10
checkbox input "true"
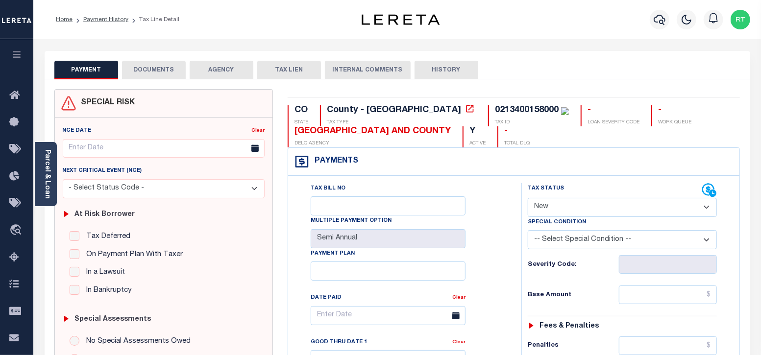
click at [588, 206] on select "- Select Status Code - Open Due/Unpaid Paid Incomplete No Tax Due Internal Refu…" at bounding box center [623, 207] width 190 height 19
select select "NTX"
click at [528, 198] on select "- Select Status Code - Open Due/Unpaid Paid Incomplete No Tax Due Internal Refu…" at bounding box center [623, 207] width 190 height 19
type input "[DATE]"
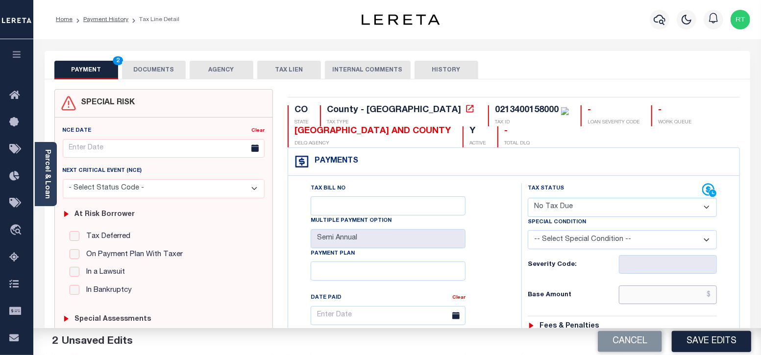
click at [650, 293] on input "text" at bounding box center [668, 295] width 98 height 19
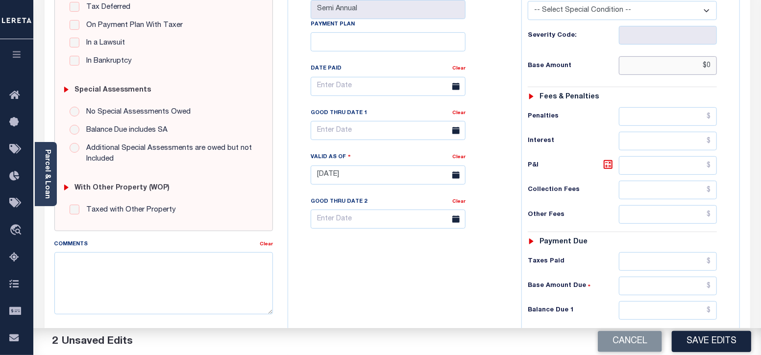
scroll to position [326, 0]
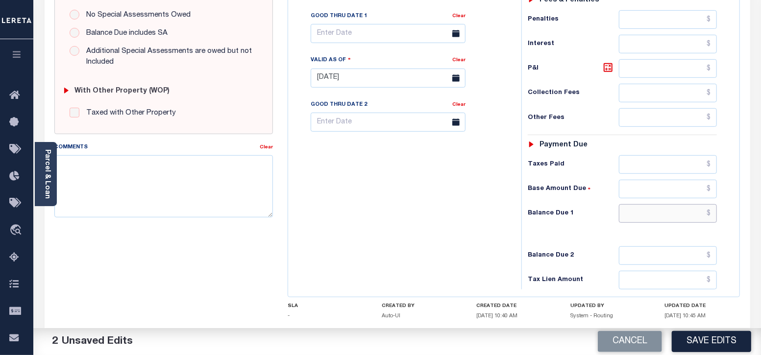
type input "$0.00"
click at [663, 207] on input "text" at bounding box center [668, 213] width 98 height 19
type input "$0.00"
click at [181, 166] on textarea "Comments" at bounding box center [163, 186] width 219 height 62
paste textarea "Taxes were due prior to the loan boarding – No Liability - RT"
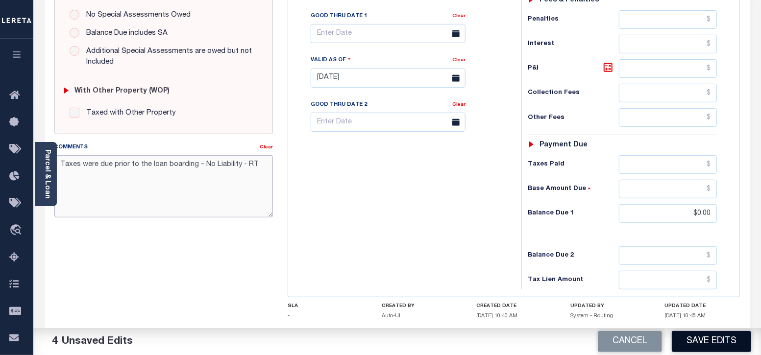
type textarea "Taxes were due prior to the loan boarding – No Liability - RT"
click at [698, 342] on button "Save Edits" at bounding box center [711, 341] width 79 height 21
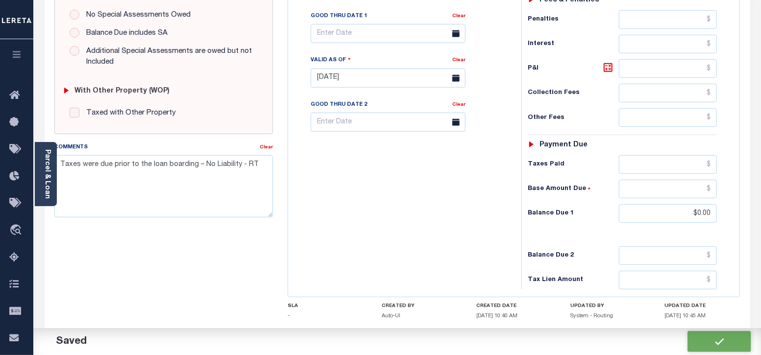
checkbox input "false"
type input "$0"
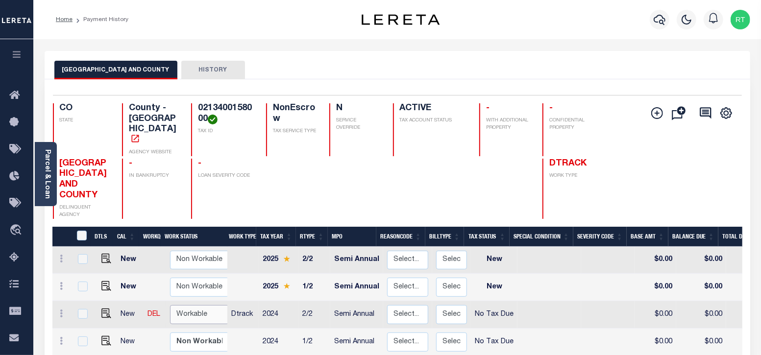
click at [208, 305] on select "Non Workable Workable" at bounding box center [199, 314] width 59 height 19
checkbox input "true"
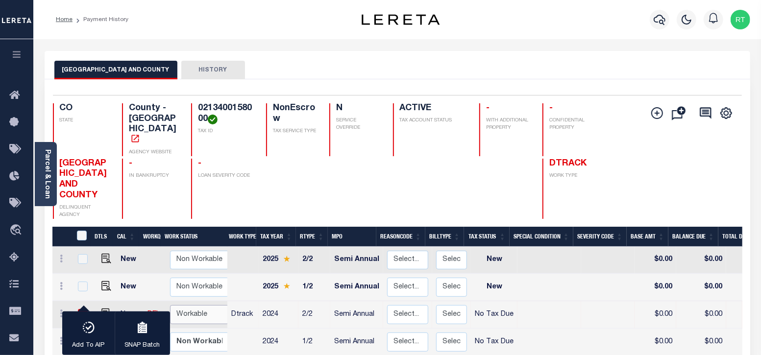
select select "true"
click at [170, 305] on select "Non Workable Workable" at bounding box center [199, 314] width 59 height 19
checkbox input "false"
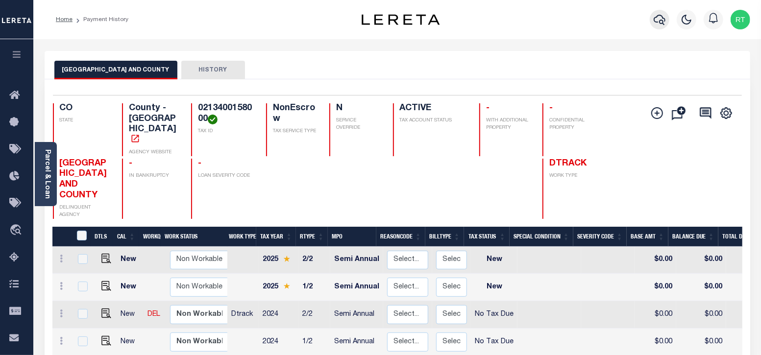
click at [662, 21] on icon "button" at bounding box center [660, 20] width 12 height 10
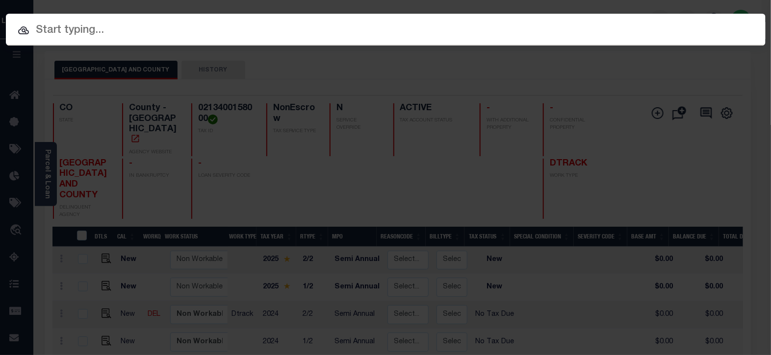
click at [127, 35] on input "text" at bounding box center [385, 30] width 759 height 17
paste input "4808256451339"
type input "4808256451339"
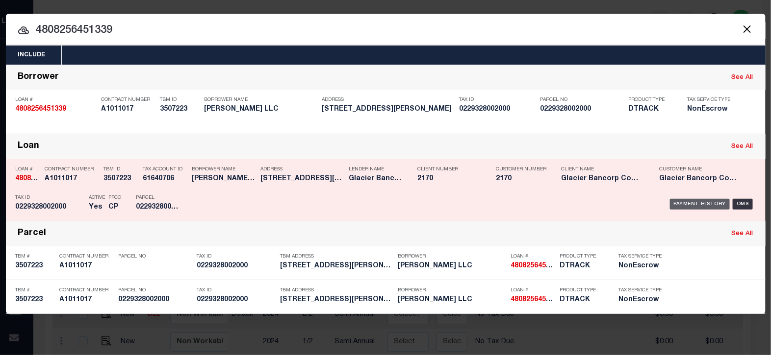
click at [700, 200] on div "Payment History" at bounding box center [700, 204] width 60 height 11
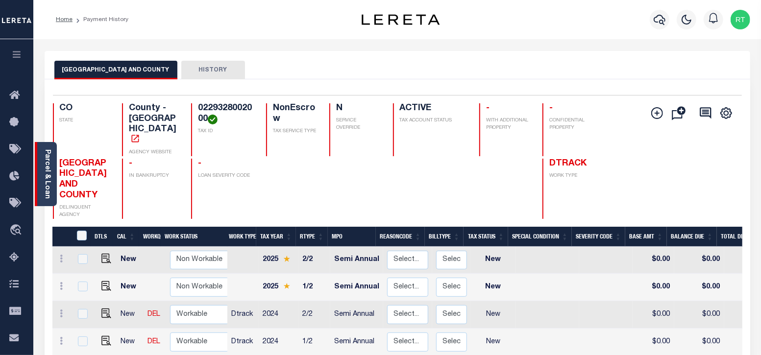
click at [50, 174] on link "Parcel & Loan" at bounding box center [47, 175] width 7 height 50
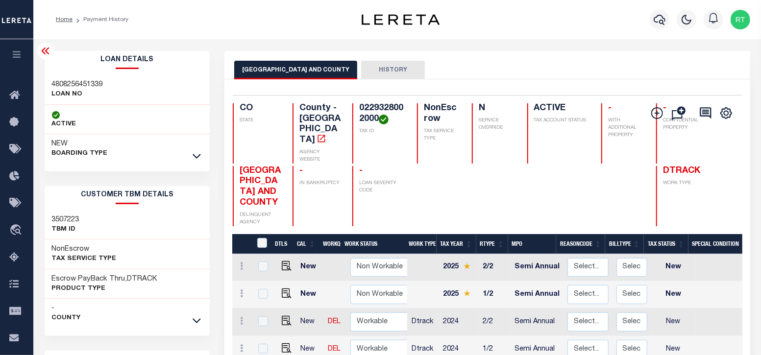
click at [201, 156] on link at bounding box center [196, 155] width 11 height 7
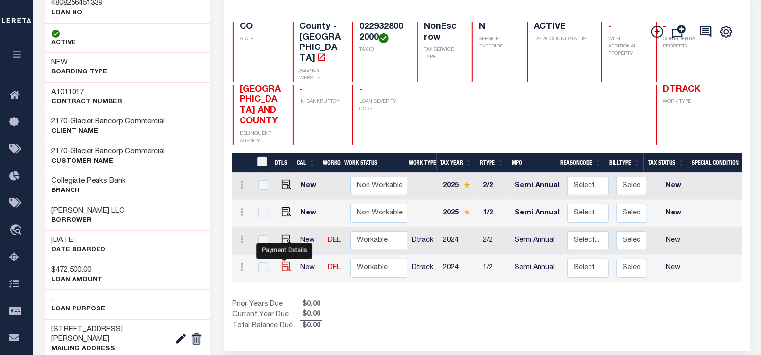
click at [285, 262] on img "" at bounding box center [287, 267] width 10 height 10
checkbox input "true"
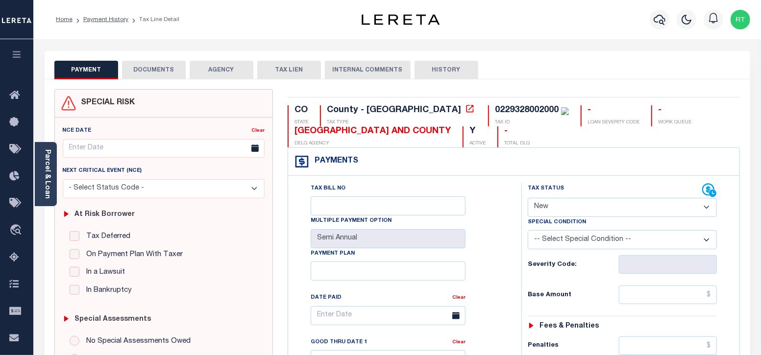
click at [555, 207] on select "- Select Status Code - Open Due/Unpaid Paid Incomplete No Tax Due Internal Refu…" at bounding box center [623, 207] width 190 height 19
select select "NTX"
click at [528, 198] on select "- Select Status Code - Open Due/Unpaid Paid Incomplete No Tax Due Internal Refu…" at bounding box center [623, 207] width 190 height 19
type input "[DATE]"
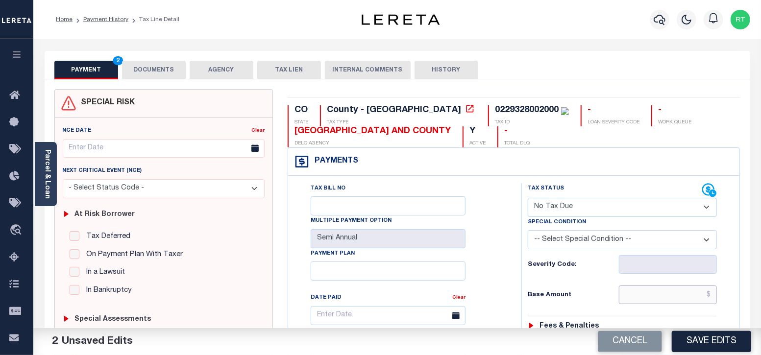
click at [651, 298] on input "text" at bounding box center [668, 295] width 98 height 19
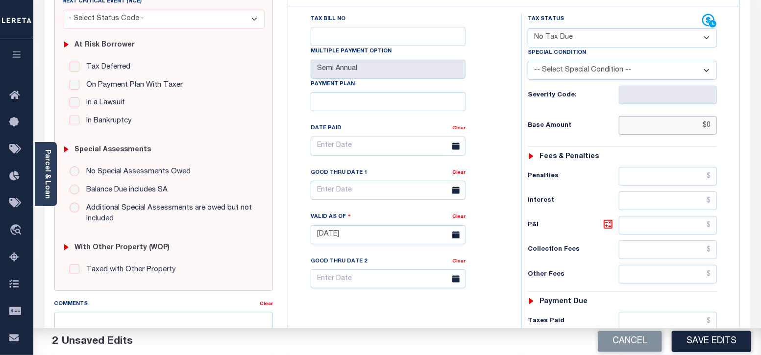
scroll to position [326, 0]
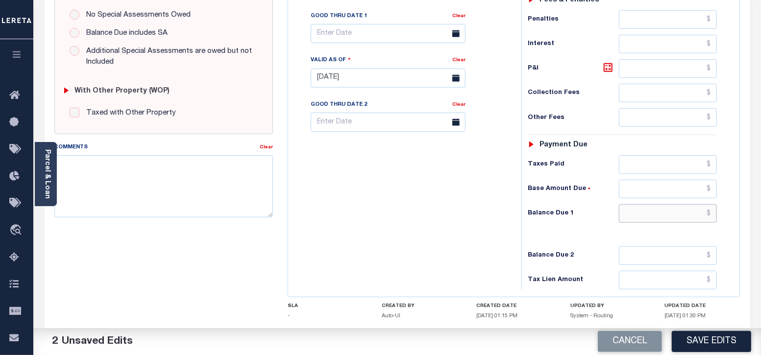
type input "$0.00"
click at [651, 211] on input "text" at bounding box center [668, 213] width 98 height 19
type input "$0.00"
click at [143, 177] on textarea "Comments" at bounding box center [163, 186] width 219 height 62
paste textarea "Taxes were due prior to the loan boarding – No Liability - RT"
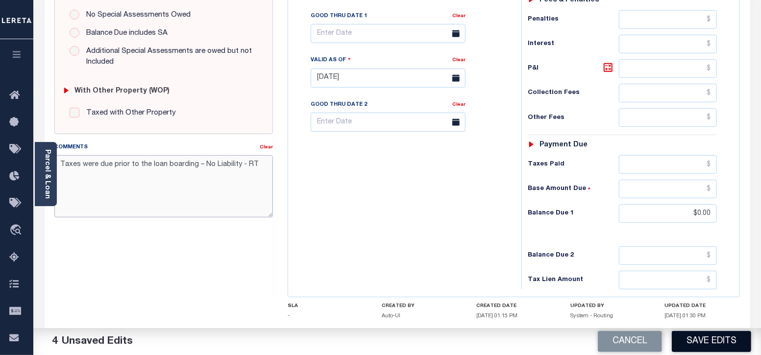
type textarea "Taxes were due prior to the loan boarding – No Liability - RT"
click at [709, 345] on button "Save Edits" at bounding box center [711, 341] width 79 height 21
checkbox input "false"
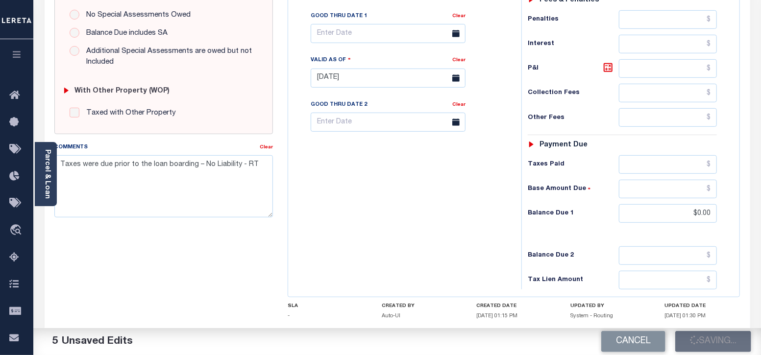
type input "$0"
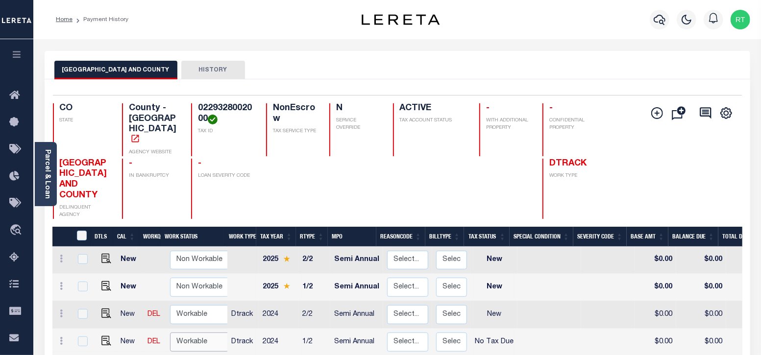
click at [190, 333] on select "Non Workable Workable" at bounding box center [199, 342] width 59 height 19
checkbox input "true"
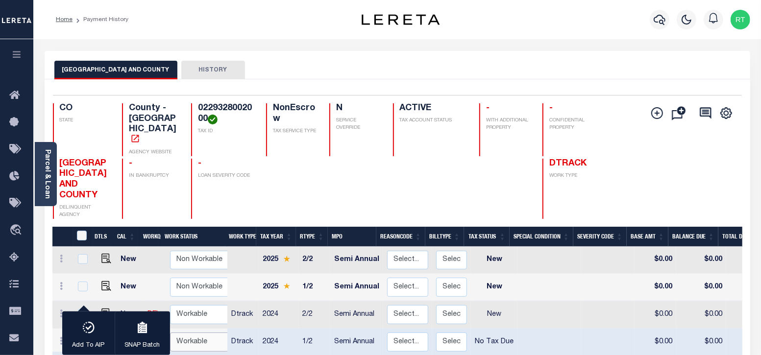
select select "true"
click at [170, 333] on select "Non Workable Workable" at bounding box center [199, 342] width 59 height 19
checkbox input "false"
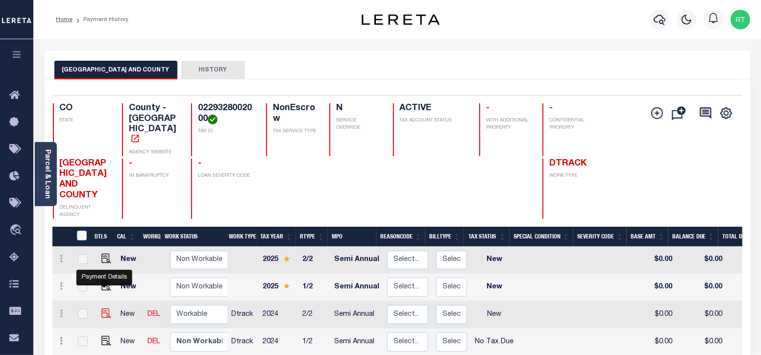
click at [103, 309] on img "" at bounding box center [106, 314] width 10 height 10
checkbox input "true"
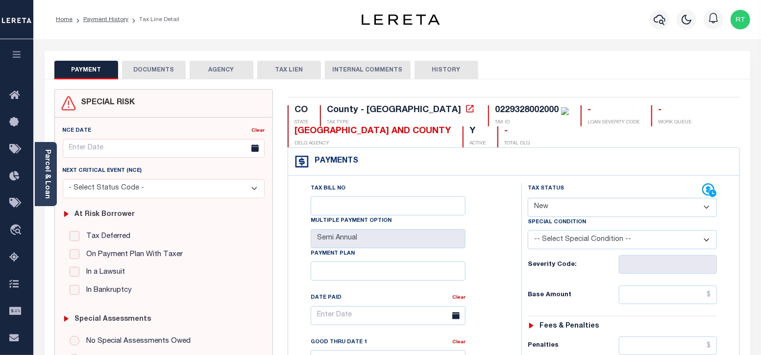
click at [577, 211] on select "- Select Status Code - Open Due/Unpaid Paid Incomplete No Tax Due Internal Refu…" at bounding box center [623, 207] width 190 height 19
select select "NTX"
click at [528, 198] on select "- Select Status Code - Open Due/Unpaid Paid Incomplete No Tax Due Internal Refu…" at bounding box center [623, 207] width 190 height 19
type input "[DATE]"
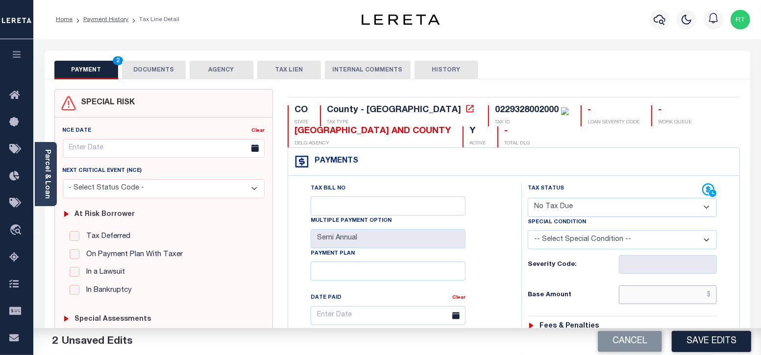
click at [630, 294] on input "text" at bounding box center [668, 295] width 98 height 19
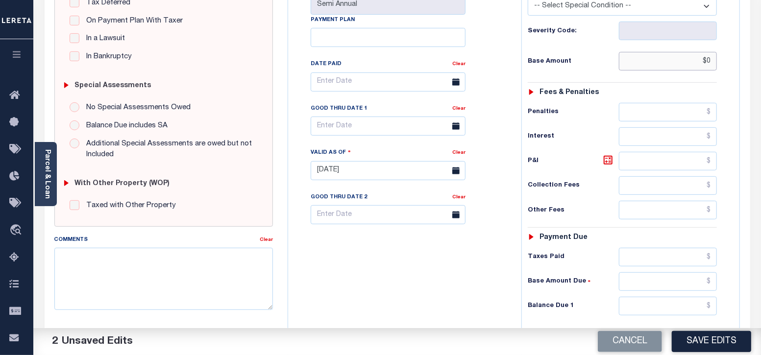
scroll to position [326, 0]
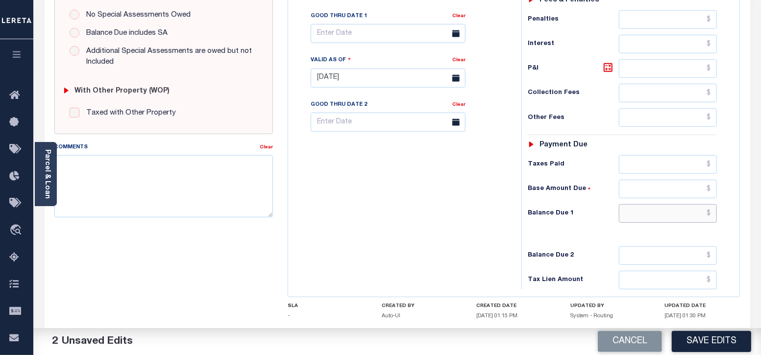
type input "$0.00"
click at [654, 214] on input "text" at bounding box center [668, 213] width 98 height 19
type input "$0.00"
click at [181, 186] on textarea "Comments" at bounding box center [163, 186] width 219 height 62
paste textarea "Taxes were due prior to the loan boarding – No Liability - RT"
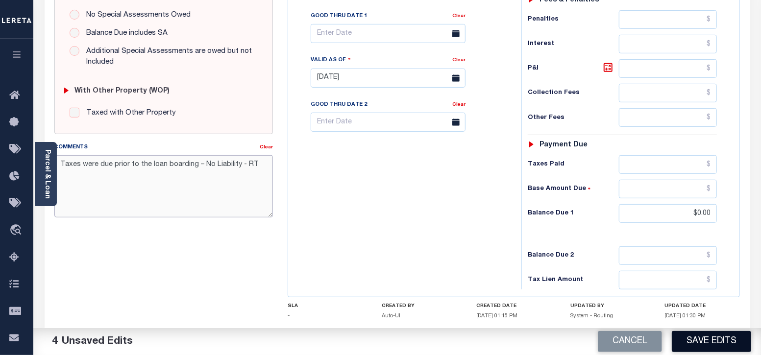
type textarea "Taxes were due prior to the loan boarding – No Liability - RT"
click at [699, 340] on button "Save Edits" at bounding box center [711, 341] width 79 height 21
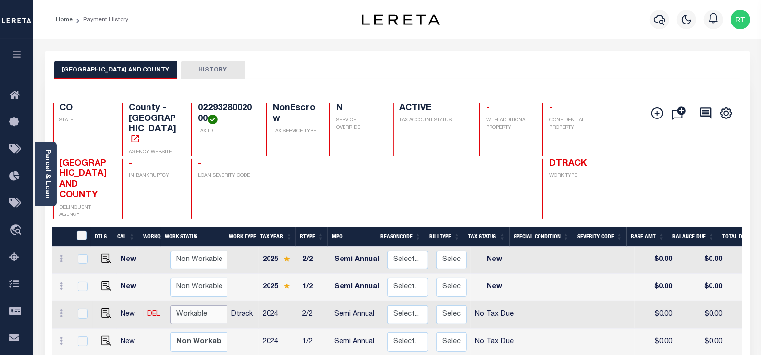
click at [192, 305] on select "Non Workable Workable" at bounding box center [199, 314] width 59 height 19
checkbox input "true"
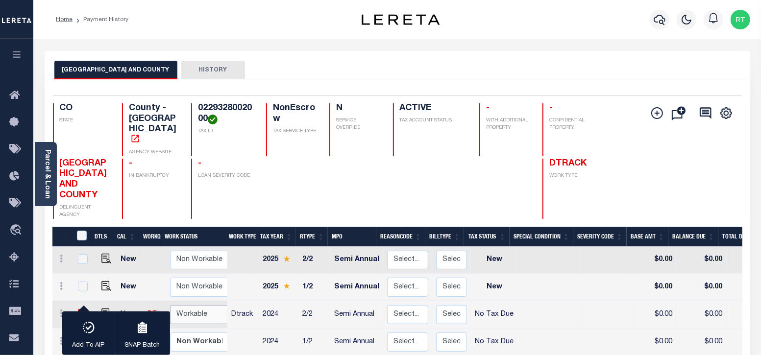
select select "true"
click at [170, 305] on select "Non Workable Workable" at bounding box center [199, 314] width 59 height 19
checkbox input "false"
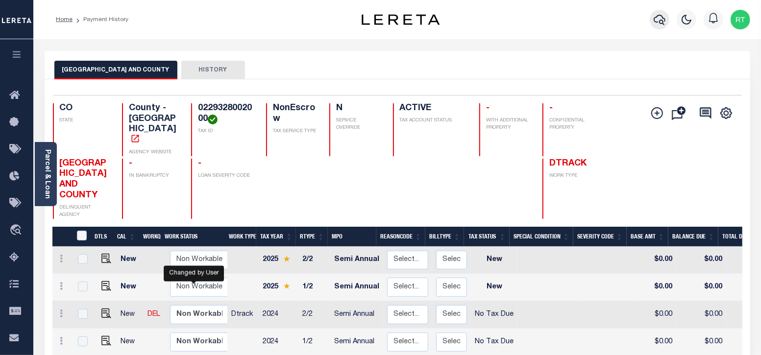
click at [655, 23] on icon "button" at bounding box center [660, 20] width 12 height 12
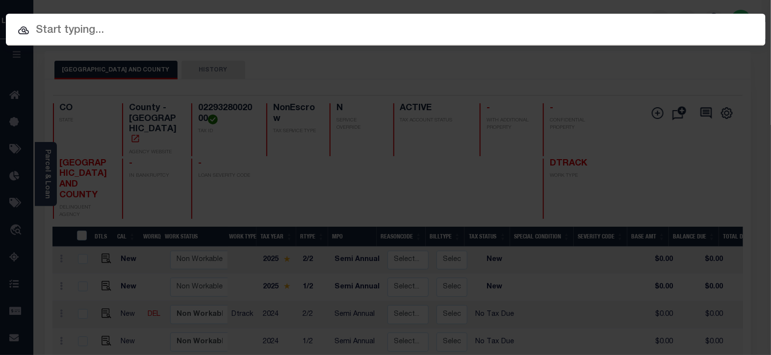
paste input "4807256451319"
type input "4807256451319"
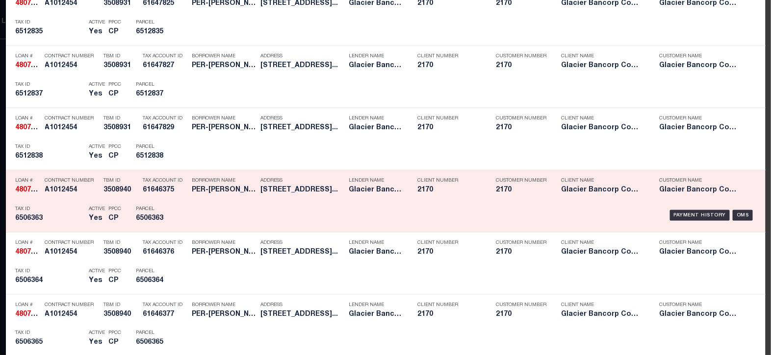
scroll to position [607, 0]
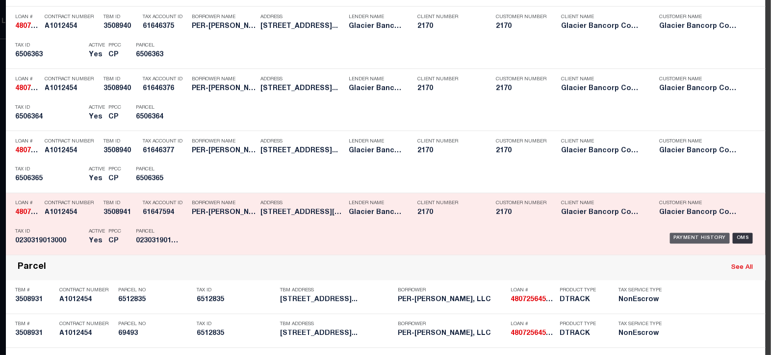
click at [686, 234] on div "Payment History" at bounding box center [700, 238] width 60 height 11
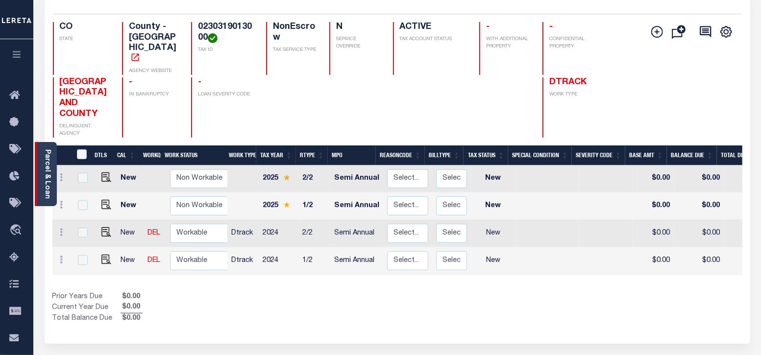
click at [52, 169] on div "Parcel & Loan" at bounding box center [46, 174] width 22 height 64
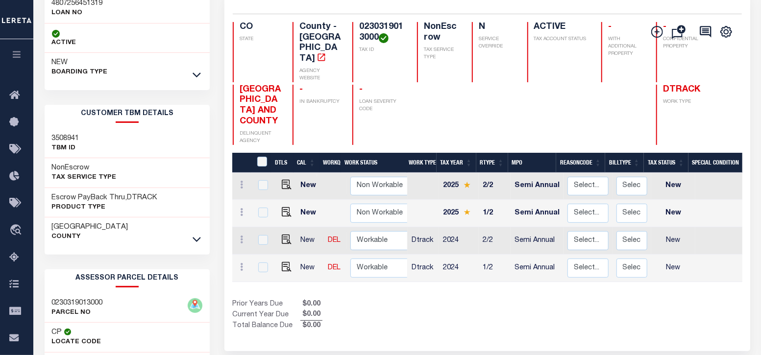
click at [201, 74] on link at bounding box center [196, 74] width 11 height 7
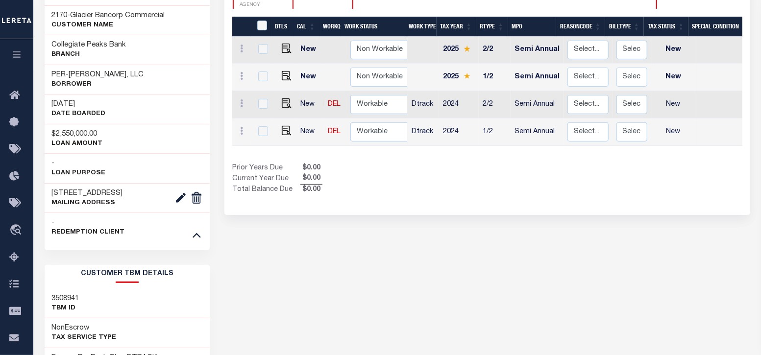
scroll to position [60, 0]
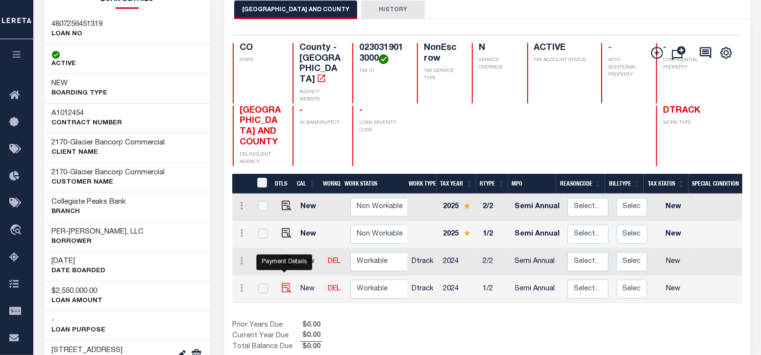
click at [282, 283] on img "" at bounding box center [287, 288] width 10 height 10
checkbox input "true"
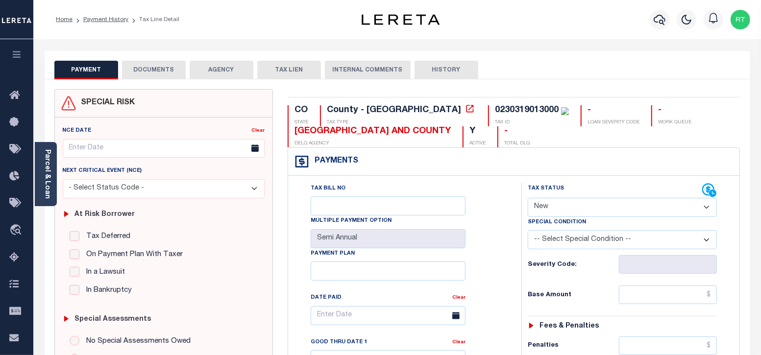
click at [558, 210] on select "- Select Status Code - Open Due/Unpaid Paid Incomplete No Tax Due Internal Refu…" at bounding box center [623, 207] width 190 height 19
select select "NTX"
click at [528, 198] on select "- Select Status Code - Open Due/Unpaid Paid Incomplete No Tax Due Internal Refu…" at bounding box center [623, 207] width 190 height 19
type input "[DATE]"
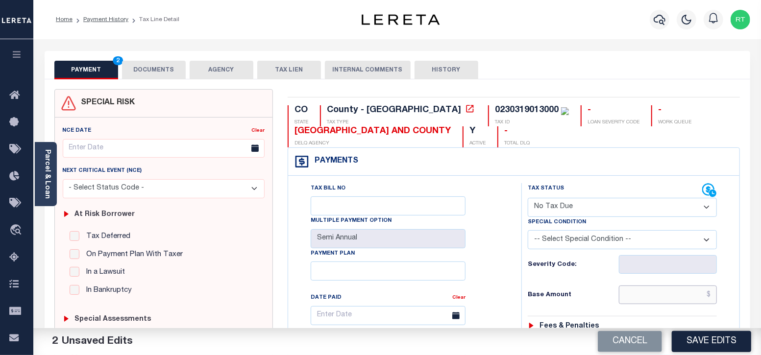
click at [650, 301] on input "text" at bounding box center [668, 295] width 98 height 19
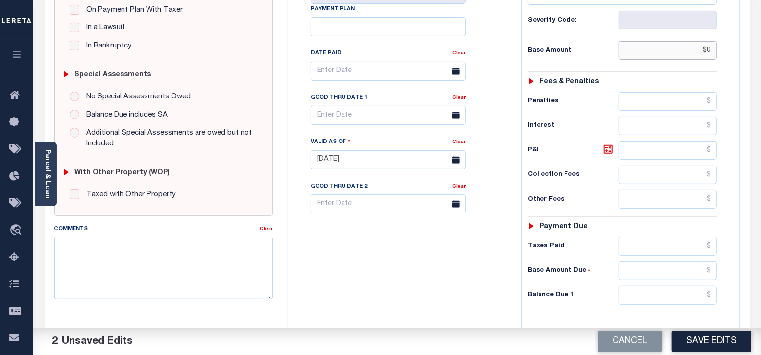
scroll to position [245, 0]
type input "$0.00"
click at [633, 289] on input "text" at bounding box center [668, 295] width 98 height 19
type input "$0.00"
click at [112, 263] on textarea "Comments" at bounding box center [163, 268] width 219 height 62
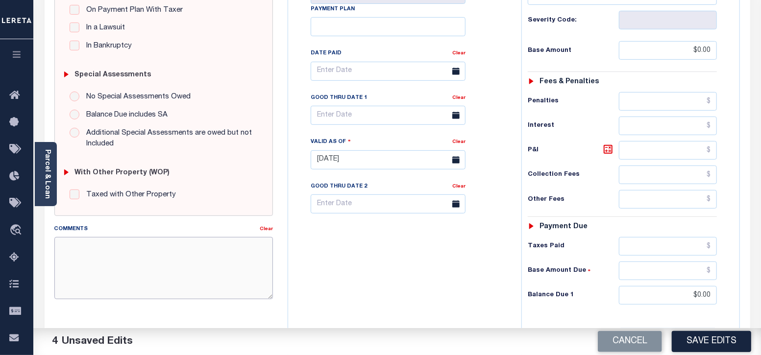
paste textarea "Taxes were due prior to the loan boarding – No Liability - RT"
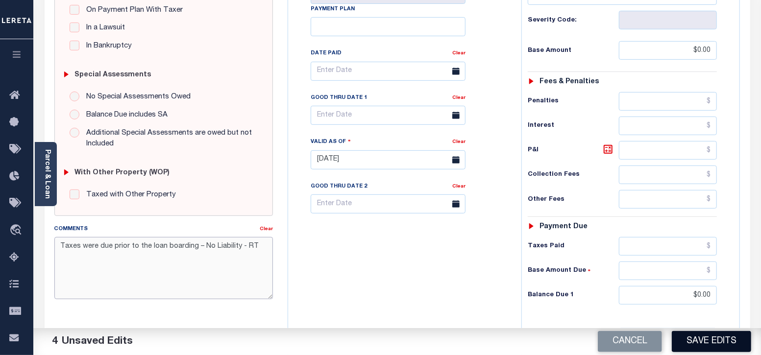
type textarea "Taxes were due prior to the loan boarding – No Liability - RT"
click at [702, 345] on button "Save Edits" at bounding box center [711, 341] width 79 height 21
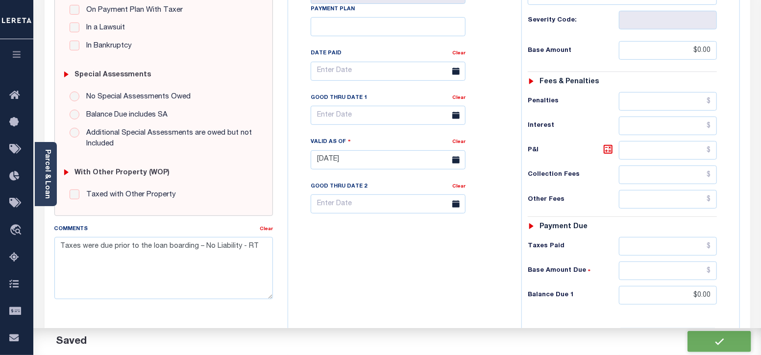
checkbox input "false"
type input "$0"
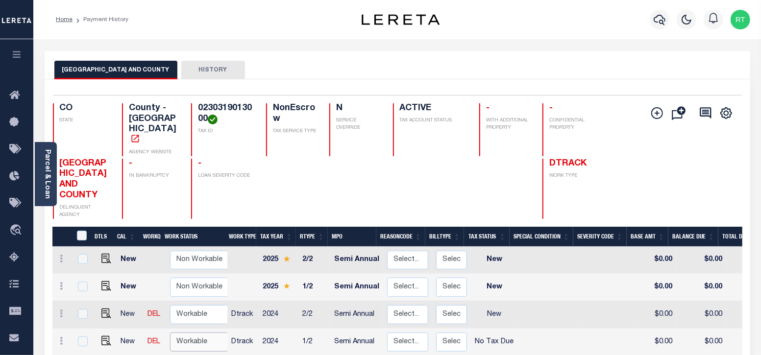
click at [199, 333] on select "Non Workable Workable" at bounding box center [199, 342] width 59 height 19
checkbox input "true"
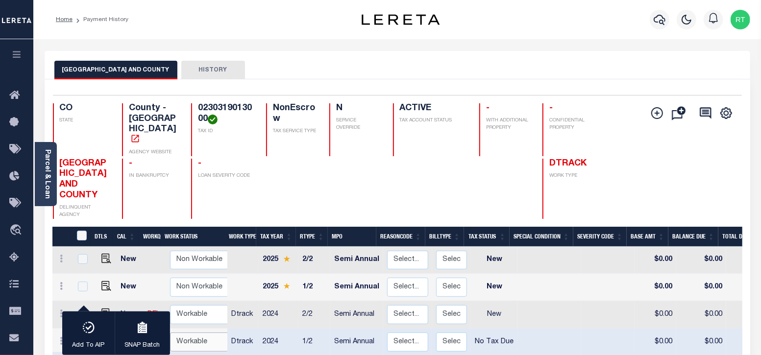
select select "true"
click at [170, 333] on select "Non Workable Workable" at bounding box center [199, 342] width 59 height 19
checkbox input "false"
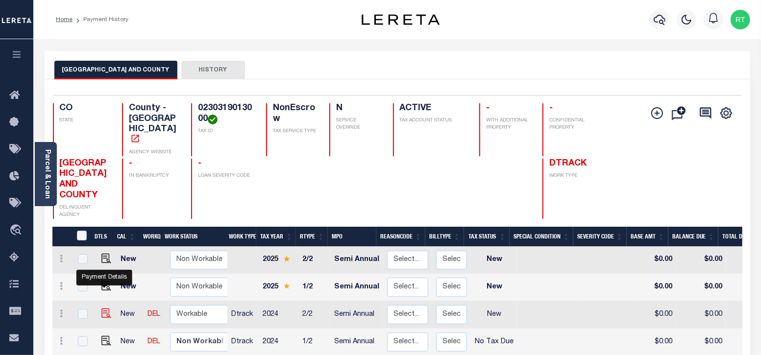
click at [105, 309] on img "" at bounding box center [106, 314] width 10 height 10
checkbox input "true"
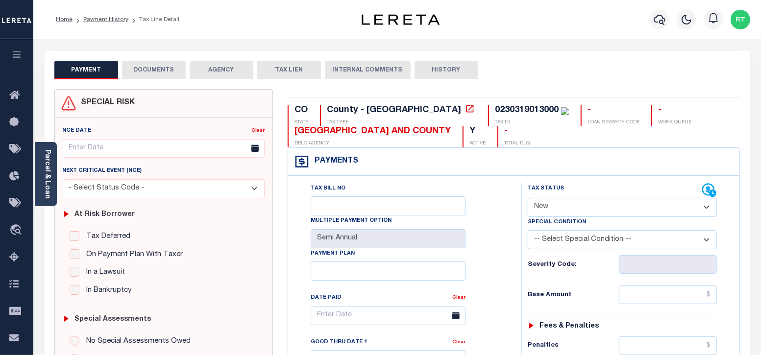
click at [591, 207] on select "- Select Status Code - Open Due/Unpaid Paid Incomplete No Tax Due Internal Refu…" at bounding box center [623, 207] width 190 height 19
select select "NTX"
click at [528, 198] on select "- Select Status Code - Open Due/Unpaid Paid Incomplete No Tax Due Internal Refu…" at bounding box center [623, 207] width 190 height 19
type input "[DATE]"
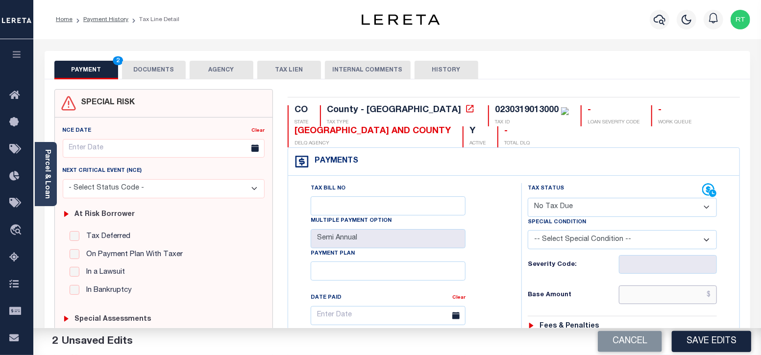
click at [653, 300] on input "text" at bounding box center [668, 295] width 98 height 19
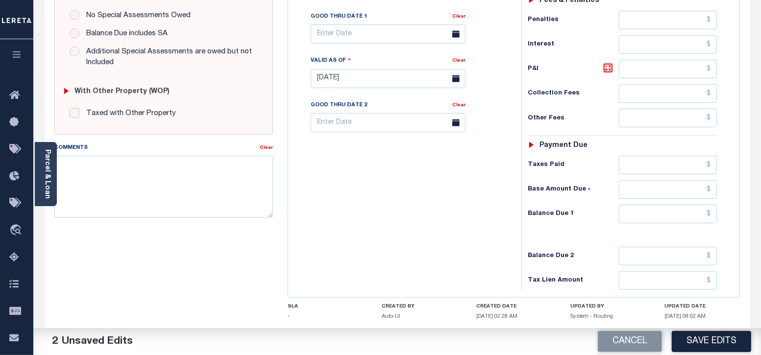
scroll to position [326, 0]
type input "$0.00"
click at [654, 211] on input "text" at bounding box center [668, 213] width 98 height 19
type input "$0.00"
click at [188, 172] on textarea "Comments" at bounding box center [163, 186] width 219 height 62
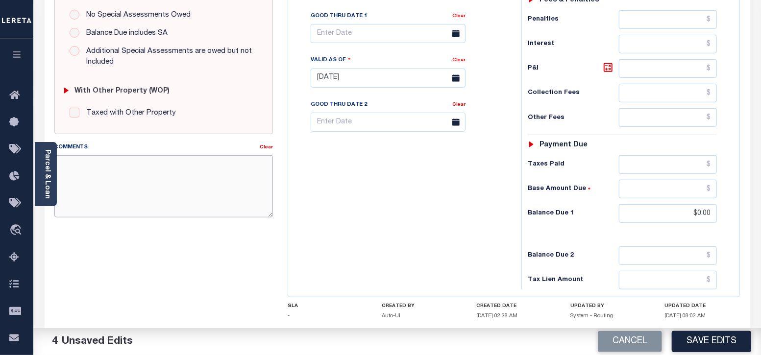
paste textarea "Taxes were due prior to the loan boarding – No Liability - RT"
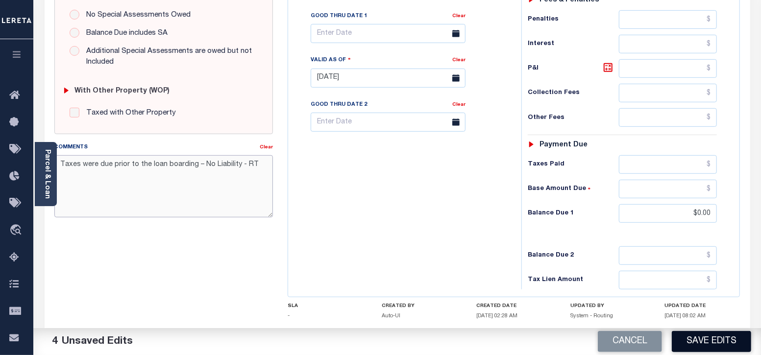
type textarea "Taxes were due prior to the loan boarding – No Liability - RT"
click at [706, 334] on button "Save Edits" at bounding box center [711, 341] width 79 height 21
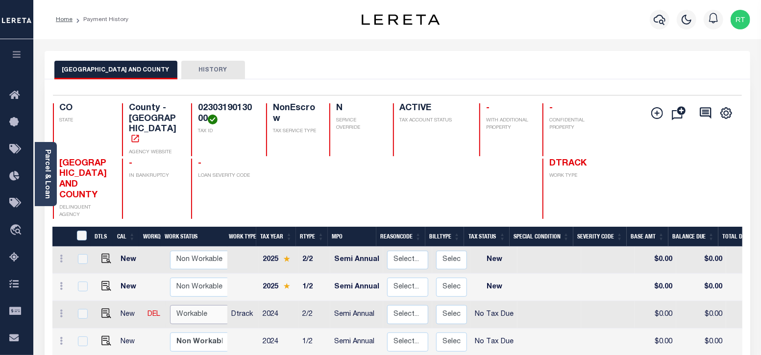
click at [204, 305] on select "Non Workable Workable" at bounding box center [199, 314] width 59 height 19
checkbox input "true"
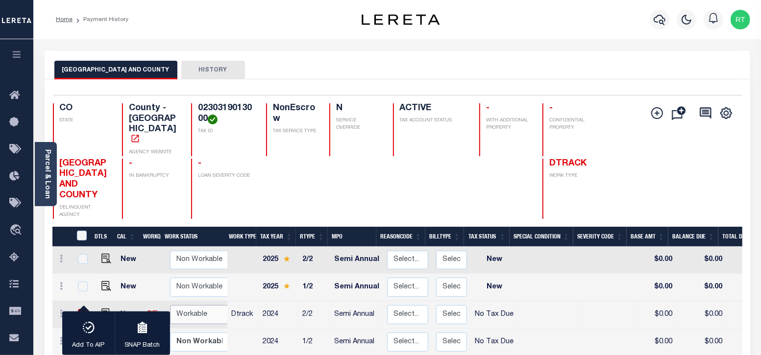
select select "true"
click at [170, 305] on select "Non Workable Workable" at bounding box center [199, 314] width 59 height 19
checkbox input "false"
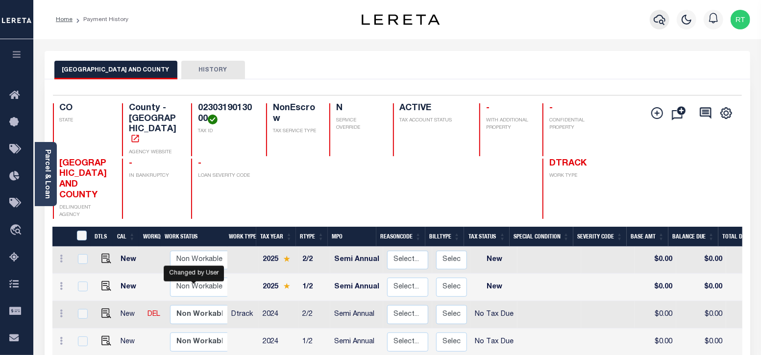
click at [663, 24] on icon "button" at bounding box center [660, 20] width 12 height 10
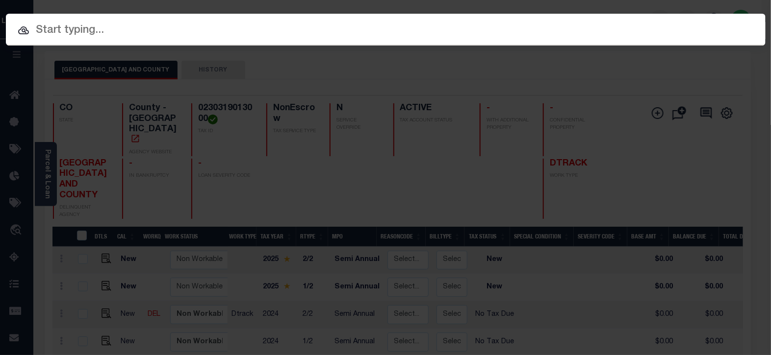
paste input "4807256451326"
type input "4807256451326"
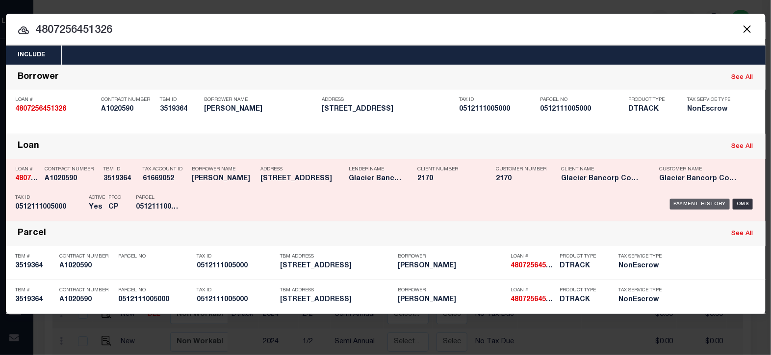
click at [701, 204] on div "Payment History" at bounding box center [700, 204] width 60 height 11
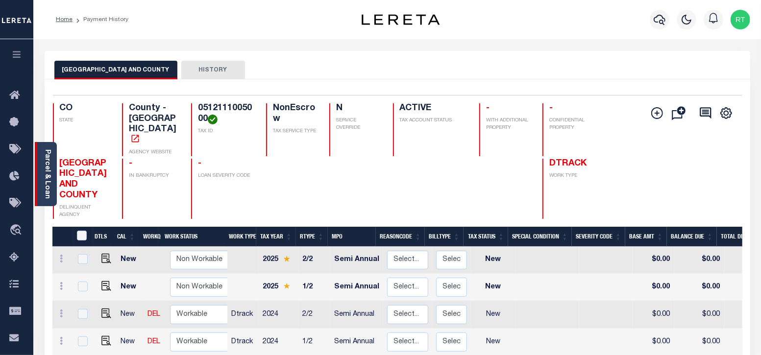
click at [48, 170] on link "Parcel & Loan" at bounding box center [47, 175] width 7 height 50
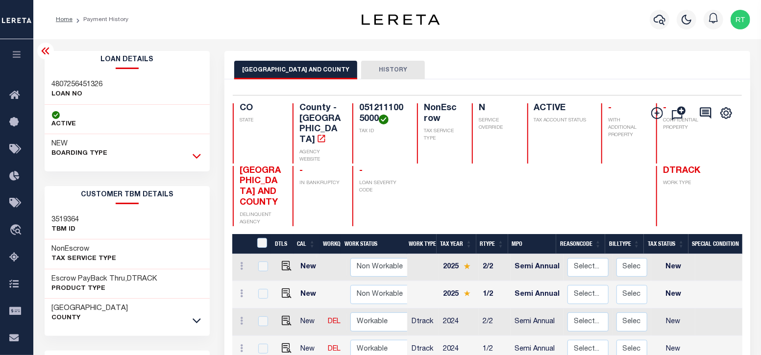
click at [200, 152] on icon at bounding box center [197, 156] width 8 height 10
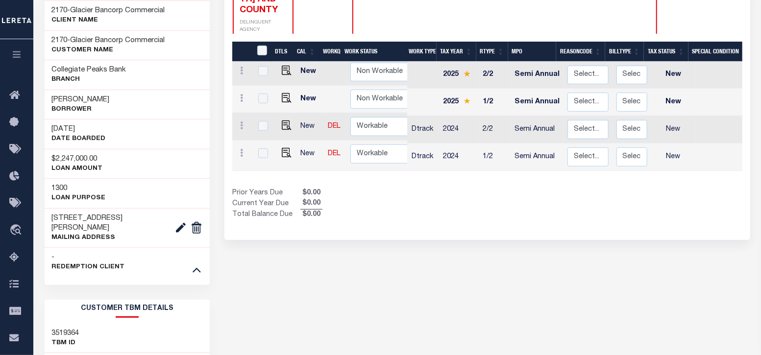
scroll to position [81, 0]
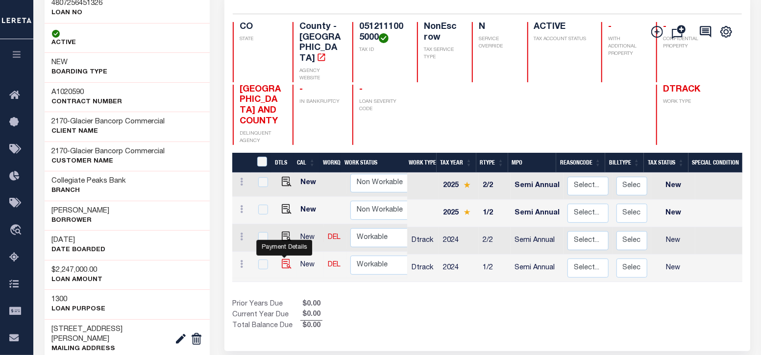
click at [285, 259] on img "" at bounding box center [287, 264] width 10 height 10
checkbox input "true"
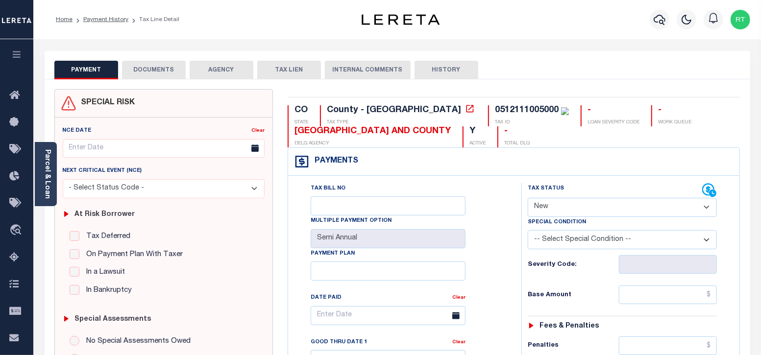
click at [542, 202] on select "- Select Status Code - Open Due/Unpaid Paid Incomplete No Tax Due Internal Refu…" at bounding box center [623, 207] width 190 height 19
select select "NTX"
click at [528, 198] on select "- Select Status Code - Open Due/Unpaid Paid Incomplete No Tax Due Internal Refu…" at bounding box center [623, 207] width 190 height 19
type input "[DATE]"
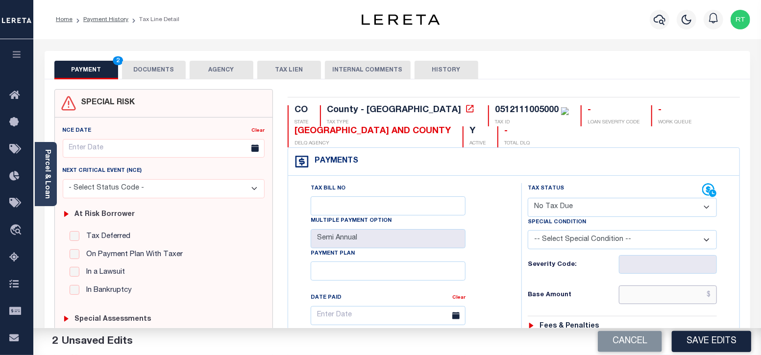
click at [650, 299] on input "text" at bounding box center [668, 295] width 98 height 19
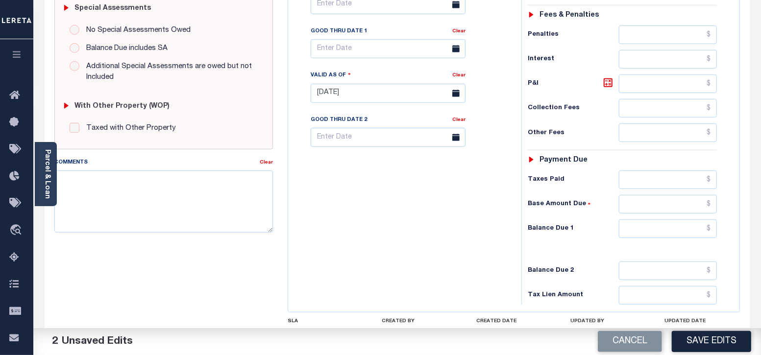
scroll to position [326, 0]
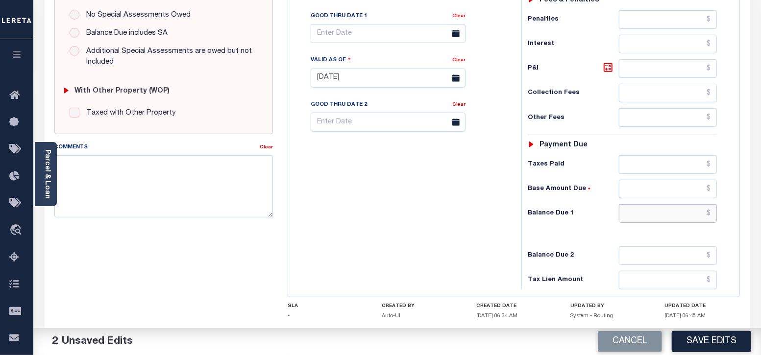
click at [646, 213] on input "text" at bounding box center [668, 213] width 98 height 19
type input "$0.00"
click at [130, 177] on textarea "Comments" at bounding box center [163, 186] width 219 height 62
paste textarea "Taxes were due prior to the loan boarding – No Liability - RT"
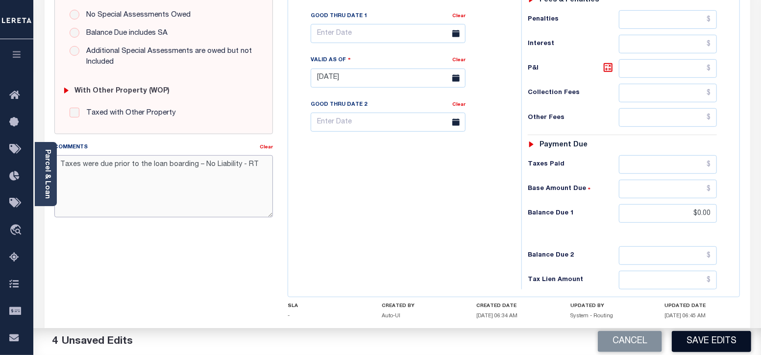
type textarea "Taxes were due prior to the loan boarding – No Liability - RT"
click at [696, 343] on button "Save Edits" at bounding box center [711, 341] width 79 height 21
checkbox input "false"
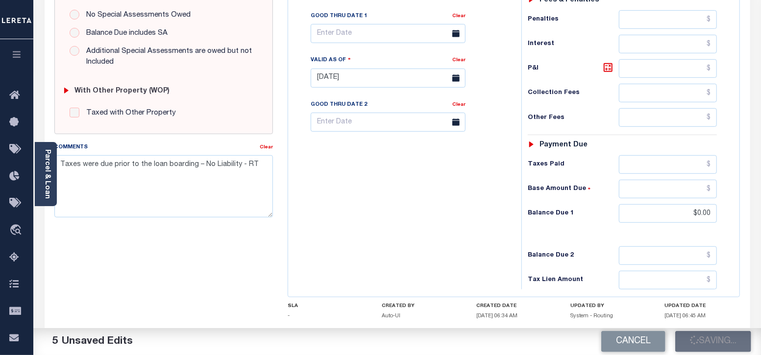
type input "$0"
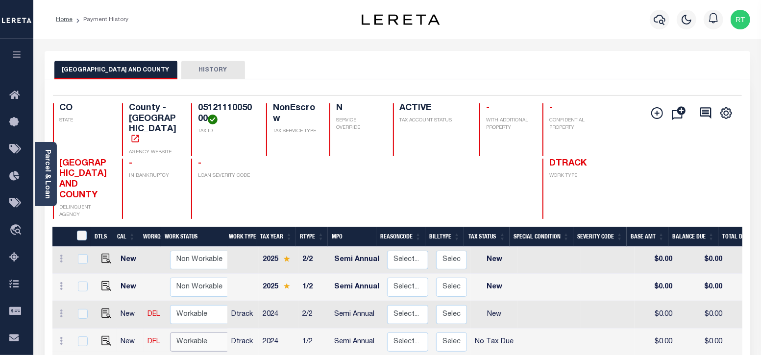
click at [184, 333] on select "Non Workable Workable" at bounding box center [199, 342] width 59 height 19
checkbox input "true"
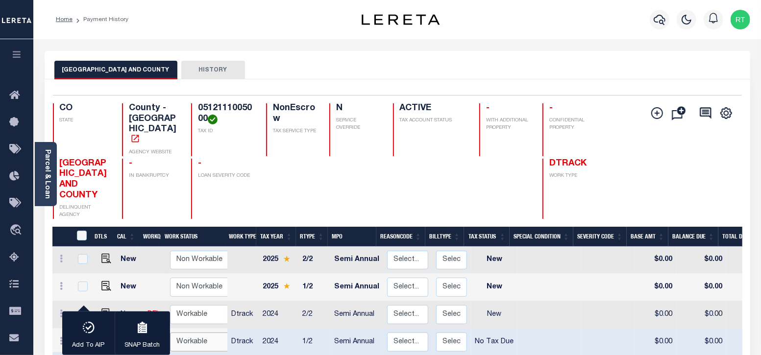
select select "true"
click at [170, 333] on select "Non Workable Workable" at bounding box center [199, 342] width 59 height 19
checkbox input "false"
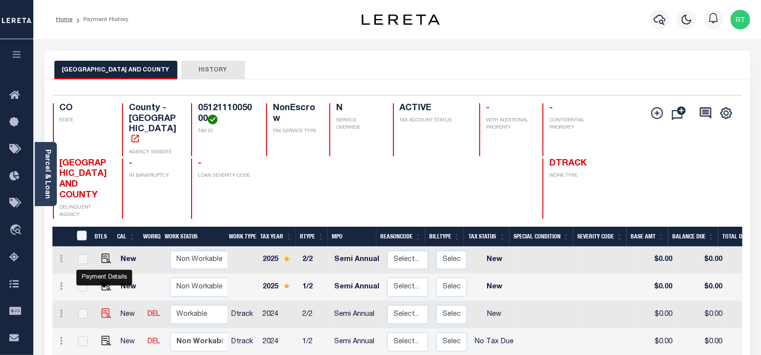
click at [107, 309] on img "" at bounding box center [106, 314] width 10 height 10
checkbox input "true"
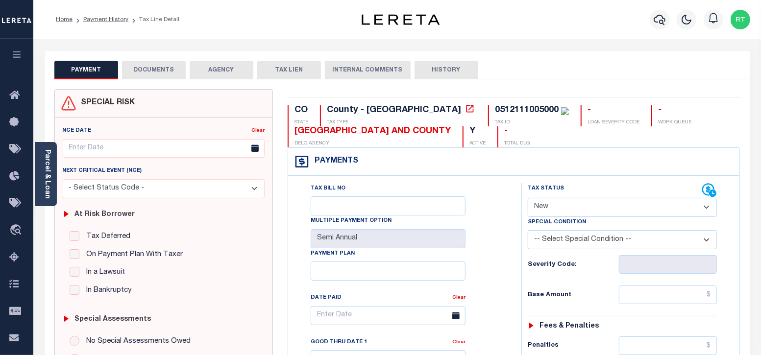
click at [571, 205] on select "- Select Status Code - Open Due/Unpaid Paid Incomplete No Tax Due Internal Refu…" at bounding box center [623, 207] width 190 height 19
select select "NTX"
click at [528, 198] on select "- Select Status Code - Open Due/Unpaid Paid Incomplete No Tax Due Internal Refu…" at bounding box center [623, 207] width 190 height 19
type input "[DATE]"
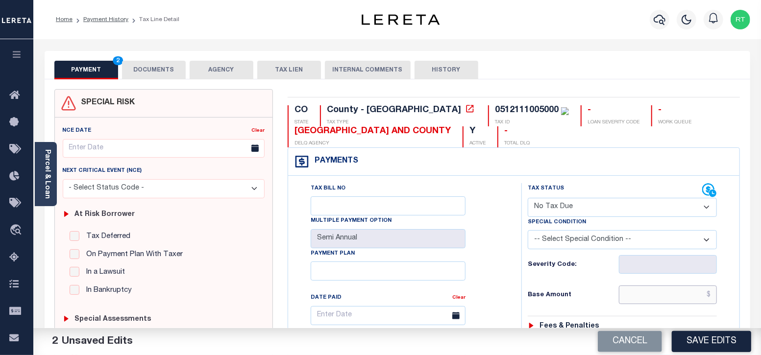
click at [647, 299] on input "text" at bounding box center [668, 295] width 98 height 19
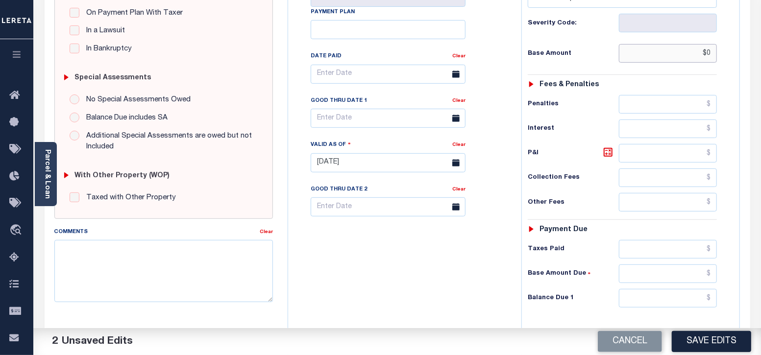
scroll to position [245, 0]
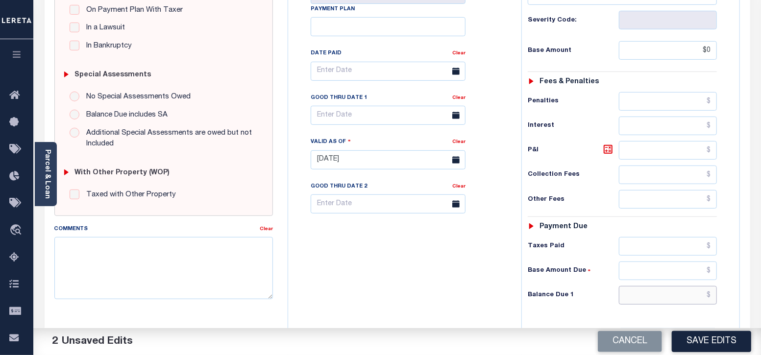
type input "$0.00"
click at [636, 291] on input "text" at bounding box center [668, 295] width 98 height 19
type input "$0.00"
click at [120, 256] on textarea "Comments" at bounding box center [163, 268] width 219 height 62
paste textarea "Taxes were due prior to the loan boarding – No Liability - RT"
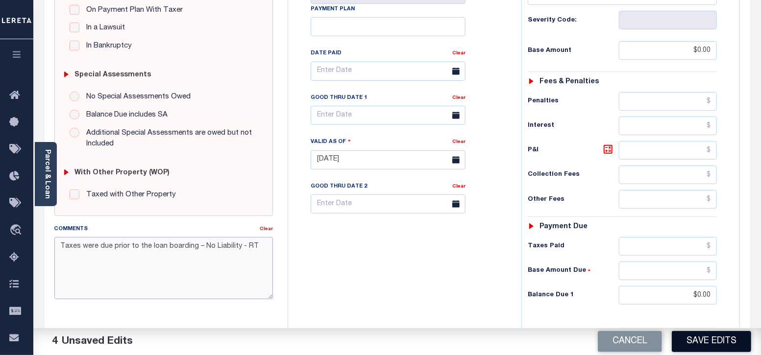
type textarea "Taxes were due prior to the loan boarding – No Liability - RT"
click at [699, 339] on button "Save Edits" at bounding box center [711, 341] width 79 height 21
checkbox input "false"
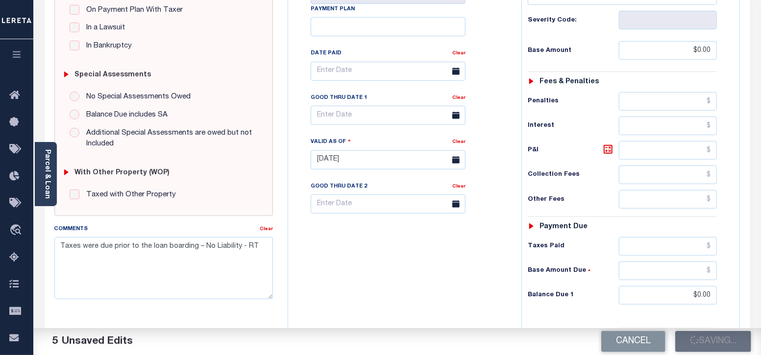
type input "$0"
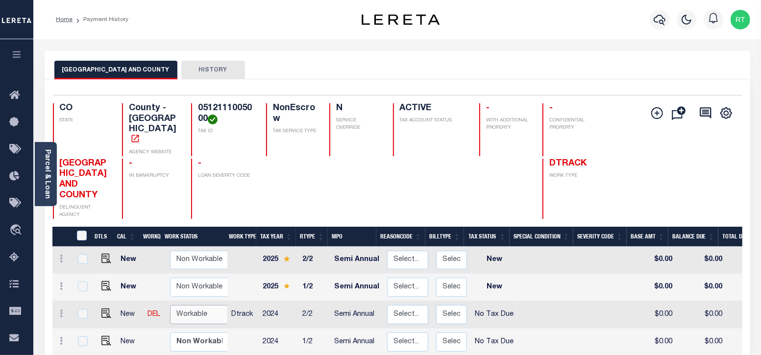
click at [206, 305] on select "Non Workable Workable" at bounding box center [199, 314] width 59 height 19
checkbox input "true"
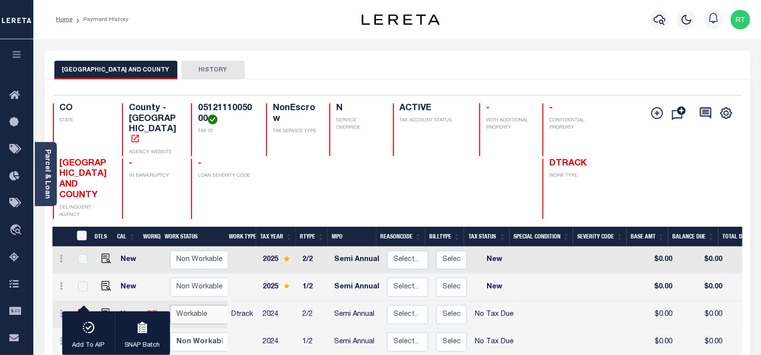
select select "true"
click at [170, 305] on select "Non Workable Workable" at bounding box center [199, 314] width 59 height 19
checkbox input "false"
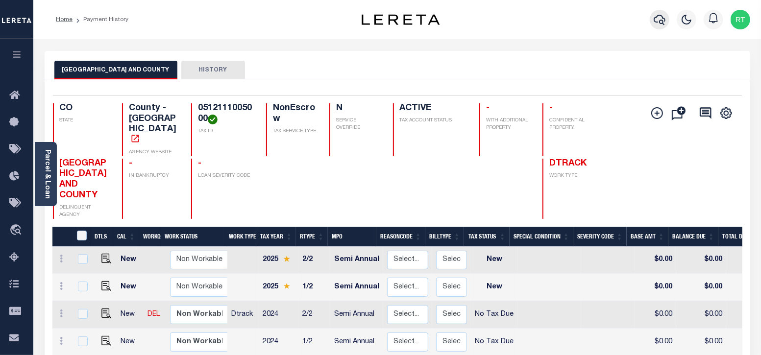
click at [660, 24] on icon "button" at bounding box center [660, 20] width 12 height 12
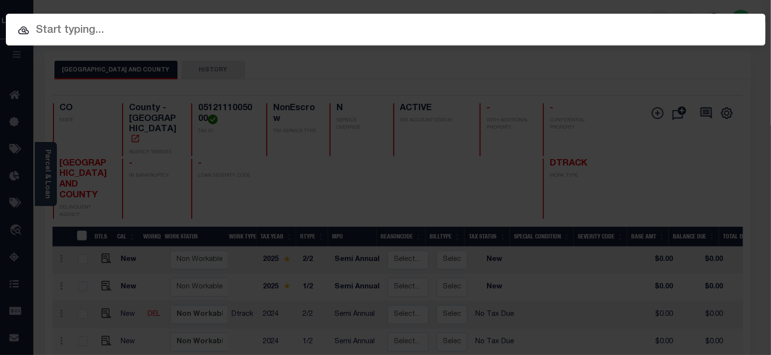
paste input "40010935"
type input "40010935"
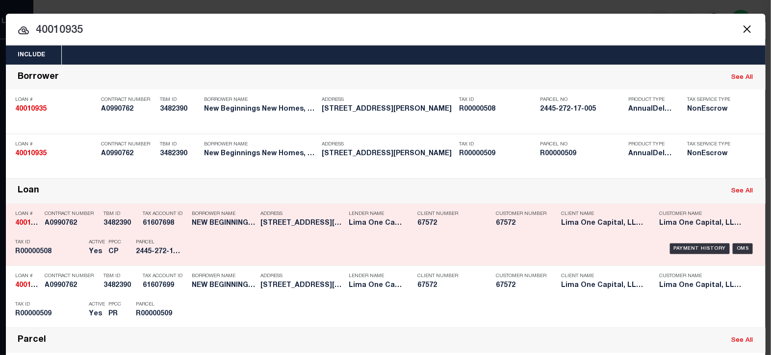
scroll to position [81, 0]
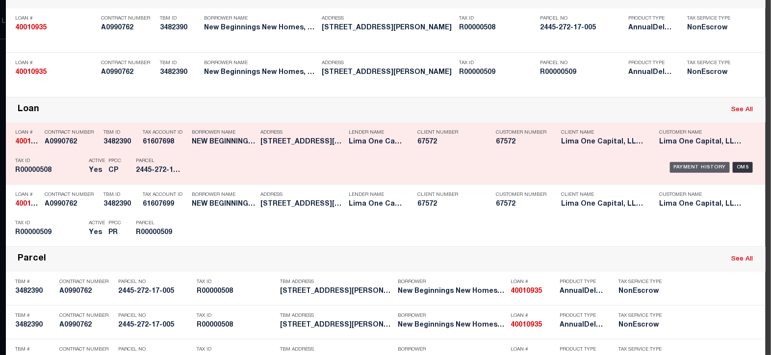
click at [678, 165] on div "Payment History" at bounding box center [700, 167] width 60 height 11
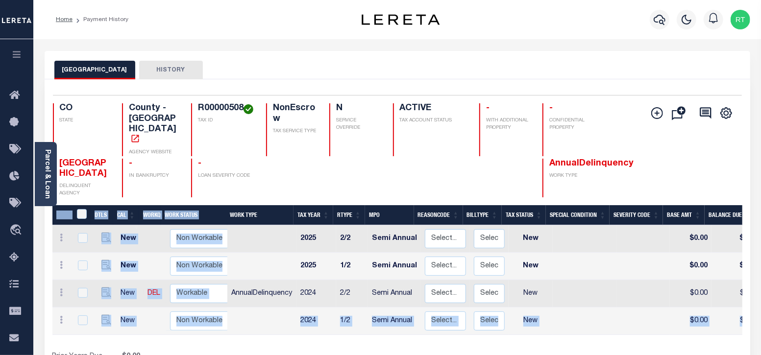
drag, startPoint x: 227, startPoint y: 314, endPoint x: 406, endPoint y: 322, distance: 179.1
click at [406, 322] on div "DTLS CAL WorkQ Work Status Work Type Tax Year RType MPO ReasonCode BillType Tax…" at bounding box center [397, 294] width 690 height 179
click at [46, 177] on link "Parcel & Loan" at bounding box center [47, 175] width 7 height 50
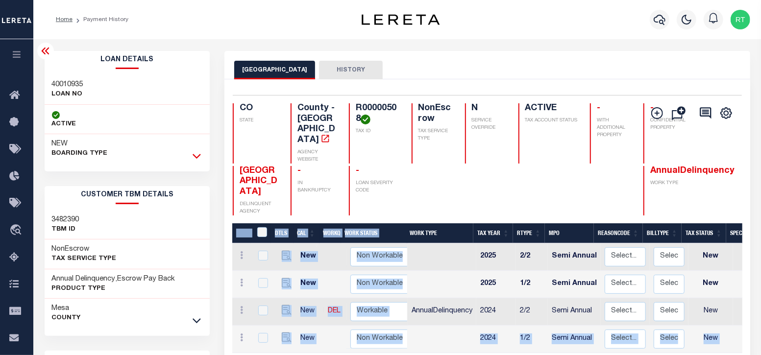
click at [198, 155] on icon at bounding box center [197, 156] width 8 height 10
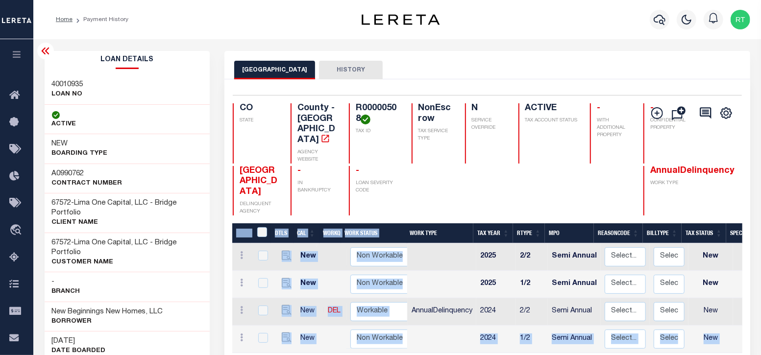
scroll to position [81, 0]
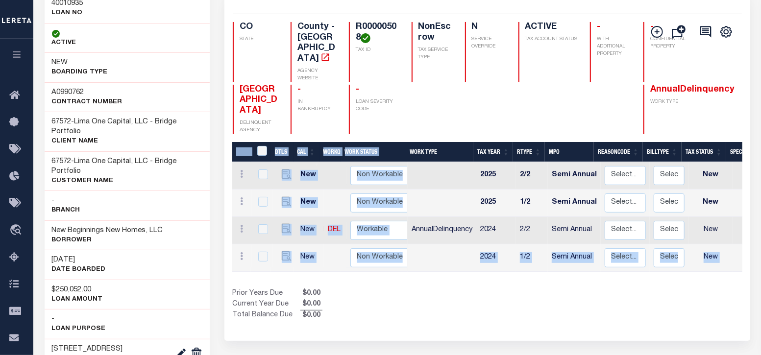
click at [412, 289] on div "Prior Years Due $0.00 Current Year Due $0.00 Total Balance Due $0.00" at bounding box center [359, 305] width 255 height 33
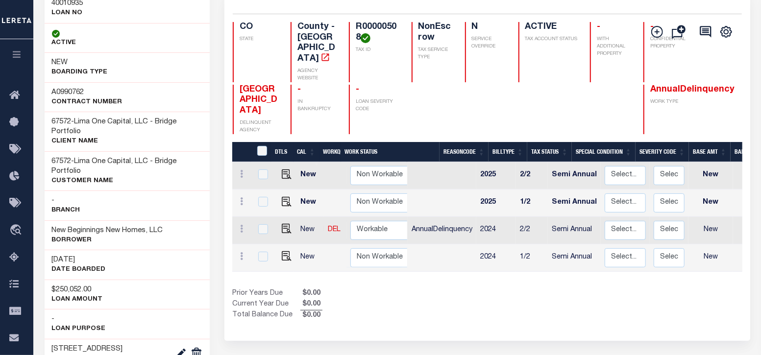
scroll to position [0, 0]
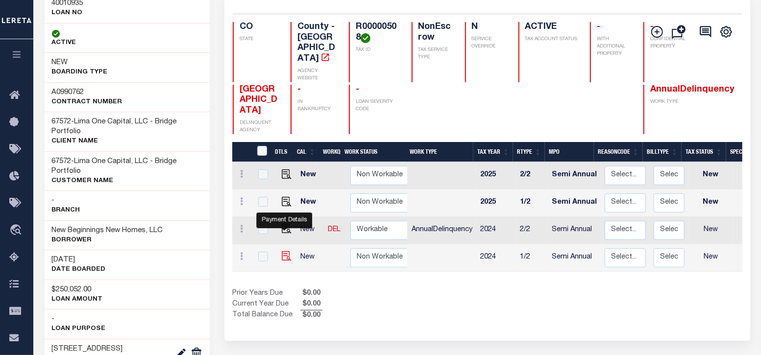
click at [282, 251] on img "" at bounding box center [287, 256] width 10 height 10
checkbox input "true"
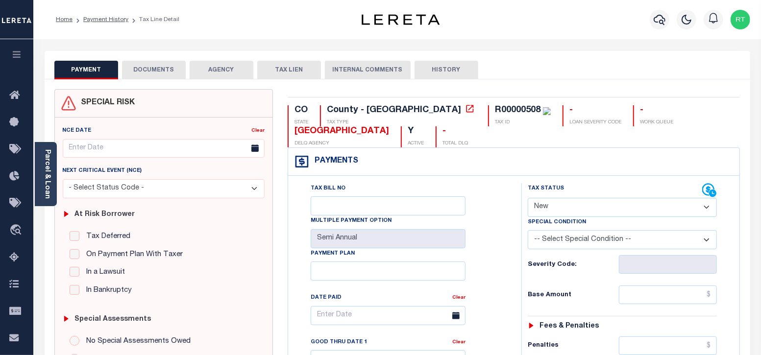
click at [574, 209] on select "- Select Status Code - Open Due/Unpaid Paid Incomplete No Tax Due Internal Refu…" at bounding box center [623, 207] width 190 height 19
select select "NTX"
click at [528, 198] on select "- Select Status Code - Open Due/Unpaid Paid Incomplete No Tax Due Internal Refu…" at bounding box center [623, 207] width 190 height 19
type input "[DATE]"
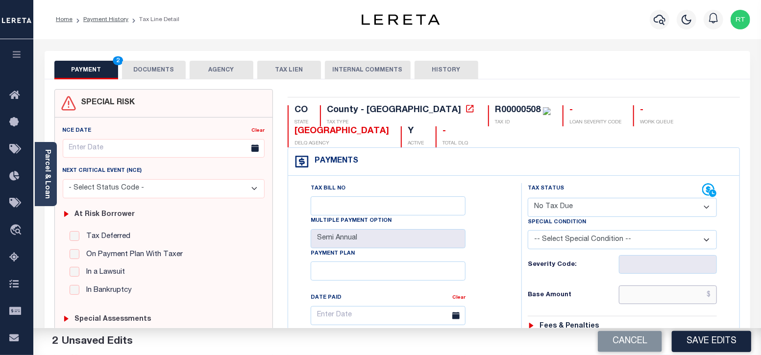
click at [649, 302] on input "text" at bounding box center [668, 295] width 98 height 19
click at [670, 292] on input "text" at bounding box center [668, 295] width 98 height 19
type input "$0.00"
click at [482, 287] on div "Tax Bill No Multiple Payment Option Semi Annual Payment Plan Clear Clear Valid …" at bounding box center [402, 320] width 209 height 275
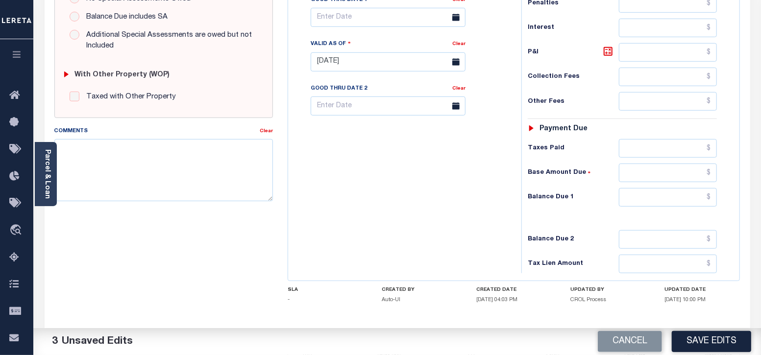
scroll to position [384, 0]
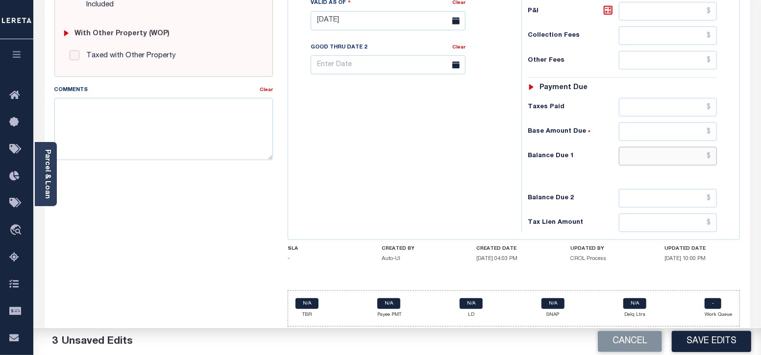
click at [652, 157] on input "text" at bounding box center [668, 156] width 98 height 19
type input "$0.00"
click at [398, 189] on div "Tax Bill No Multiple Payment Option Semi Annual Payment Plan Clear" at bounding box center [403, 16] width 224 height 433
click at [118, 119] on textarea "Comments" at bounding box center [163, 129] width 219 height 62
paste textarea "Taxes were due prior to the loan boarding – No Liability - RT"
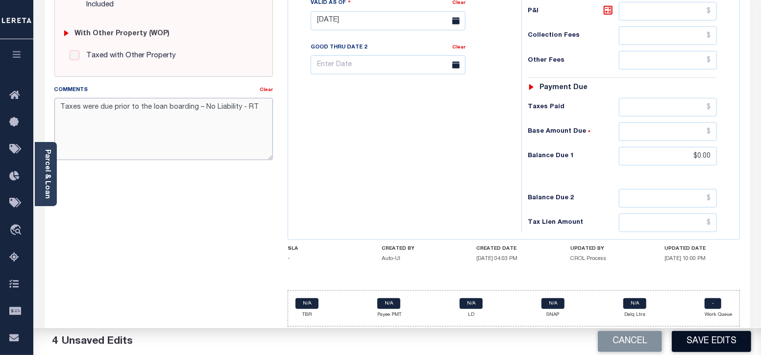
type textarea "Taxes were due prior to the loan boarding – No Liability - RT"
click at [714, 345] on button "Save Edits" at bounding box center [711, 341] width 79 height 21
checkbox input "false"
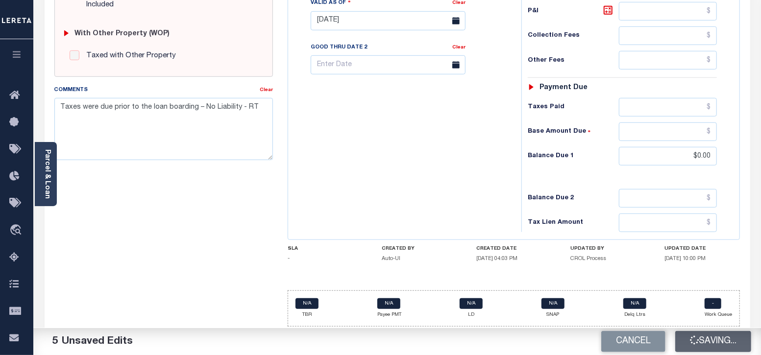
type input "$0"
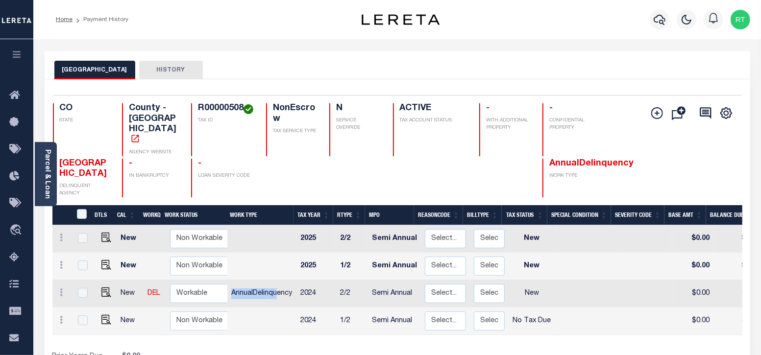
drag, startPoint x: 228, startPoint y: 269, endPoint x: 278, endPoint y: 276, distance: 49.9
click at [278, 280] on td "AnnualDelinquency" at bounding box center [261, 293] width 69 height 27
checkbox input "true"
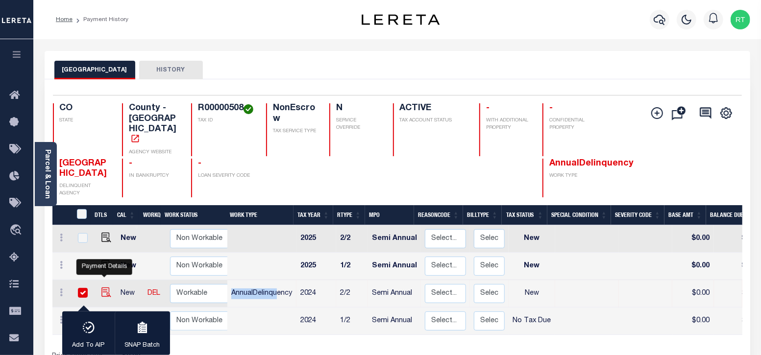
click at [104, 288] on img "" at bounding box center [106, 293] width 10 height 10
checkbox input "false"
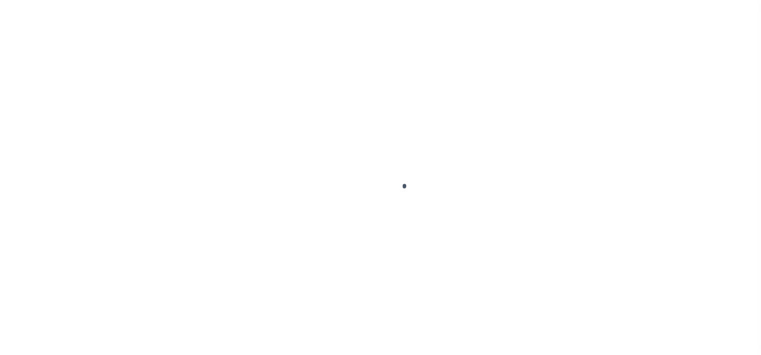
select select "NW2"
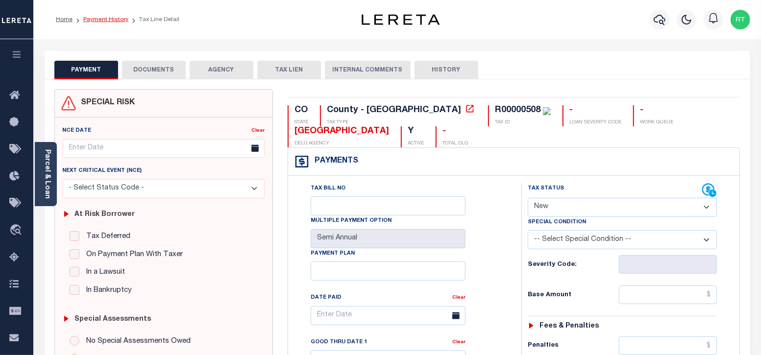
click at [103, 17] on link "Payment History" at bounding box center [105, 20] width 45 height 6
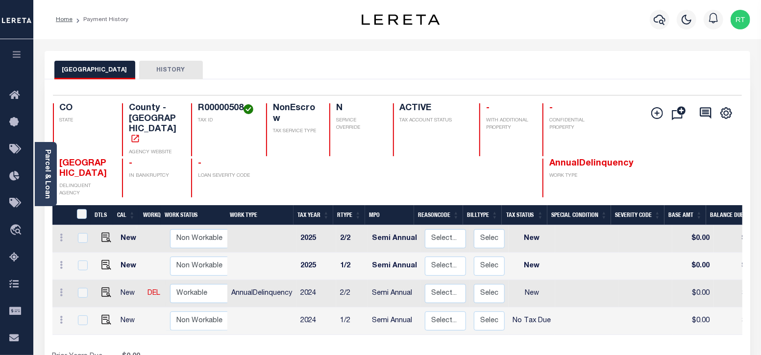
click at [97, 290] on link at bounding box center [104, 293] width 15 height 7
checkbox input "true"
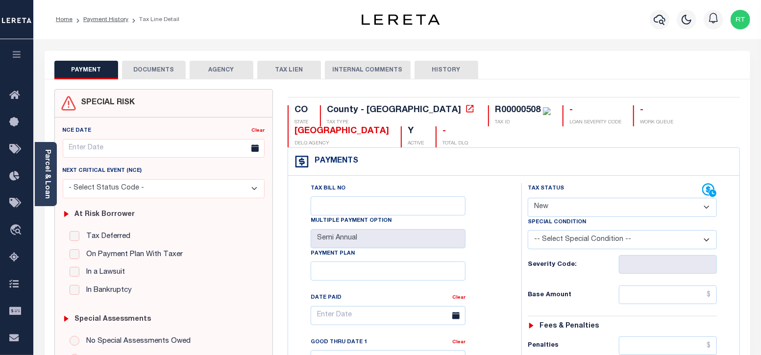
click at [590, 211] on select "- Select Status Code - Open Due/Unpaid Paid Incomplete No Tax Due Internal Refu…" at bounding box center [623, 207] width 190 height 19
select select "NTX"
click at [528, 198] on select "- Select Status Code - Open Due/Unpaid Paid Incomplete No Tax Due Internal Refu…" at bounding box center [623, 207] width 190 height 19
type input "[DATE]"
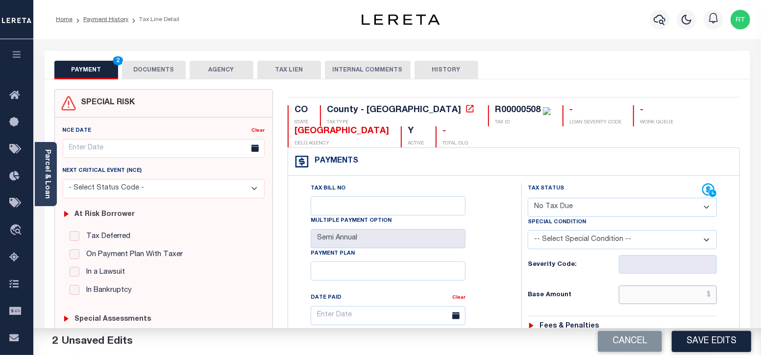
click at [674, 299] on input "text" at bounding box center [668, 295] width 98 height 19
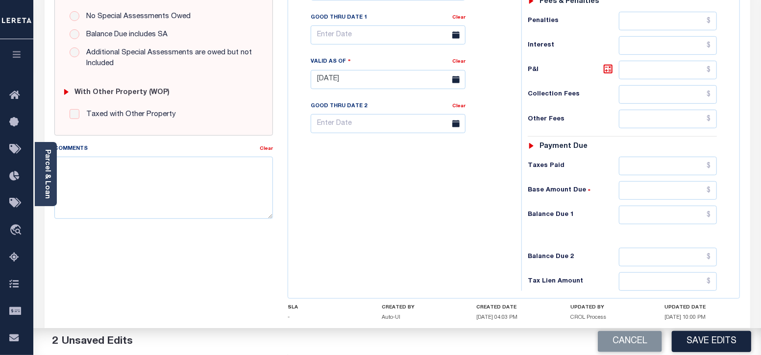
scroll to position [326, 0]
type input "$0.00"
click at [657, 217] on input "text" at bounding box center [668, 213] width 98 height 19
type input "$0.00"
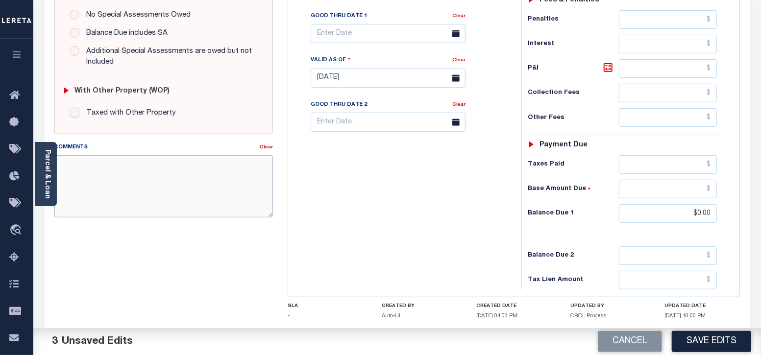
click at [128, 165] on textarea "Comments" at bounding box center [163, 186] width 219 height 62
paste textarea "Taxes were due prior to the loan boarding – No Liability - RT"
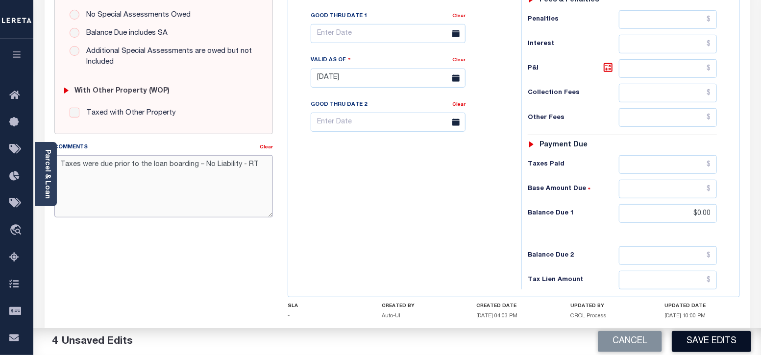
type textarea "Taxes were due prior to the loan boarding – No Liability - RT"
click at [696, 347] on button "Save Edits" at bounding box center [711, 341] width 79 height 21
checkbox input "false"
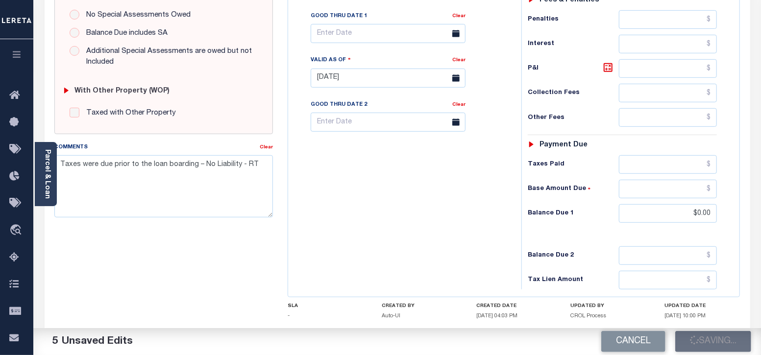
type input "$0"
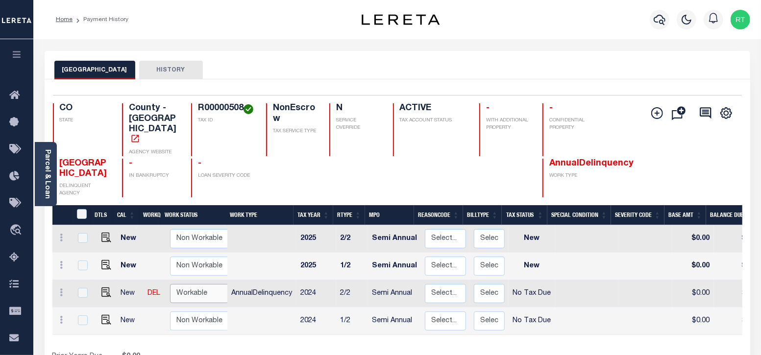
click at [191, 284] on select "Non Workable Workable" at bounding box center [199, 293] width 59 height 19
checkbox input "true"
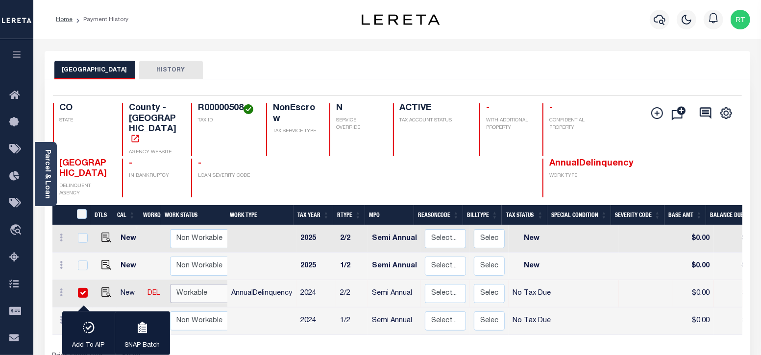
select select "true"
click at [170, 284] on select "Non Workable Workable" at bounding box center [199, 293] width 59 height 19
checkbox input "false"
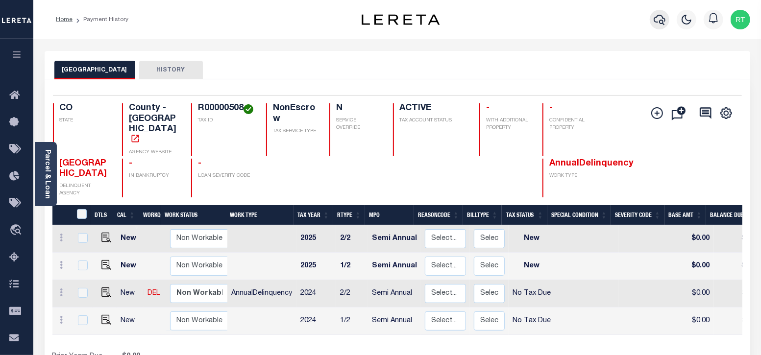
click at [662, 21] on icon "button" at bounding box center [660, 20] width 12 height 10
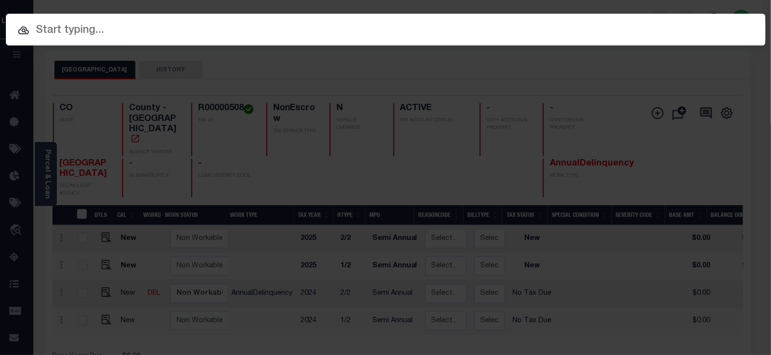
paste input "4704250037612"
type input "4704250037612"
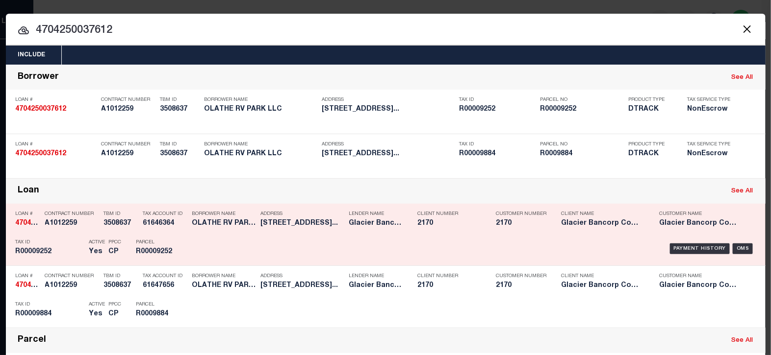
scroll to position [81, 0]
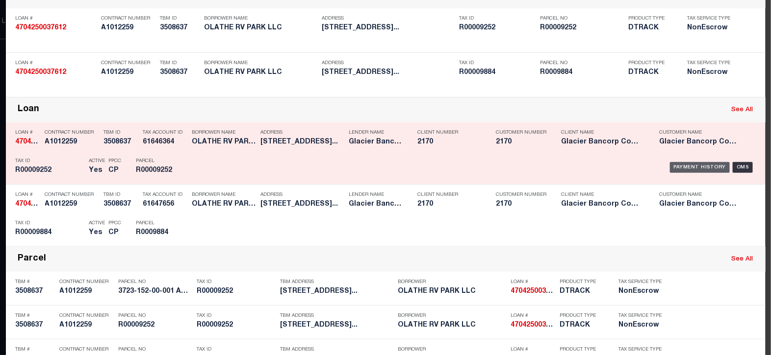
click at [679, 166] on div "Payment History" at bounding box center [700, 167] width 60 height 11
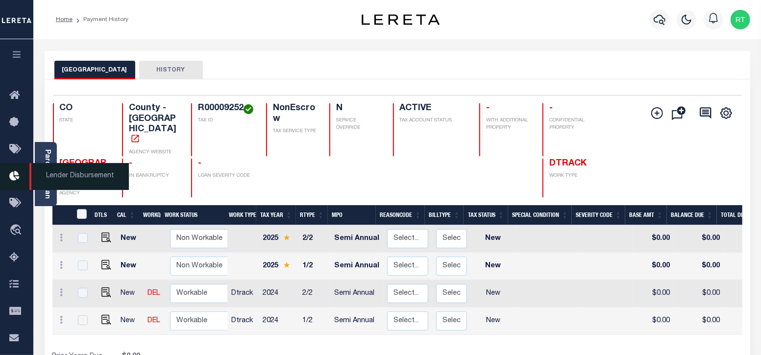
click at [47, 169] on span "Lender Disbursement" at bounding box center [79, 176] width 100 height 27
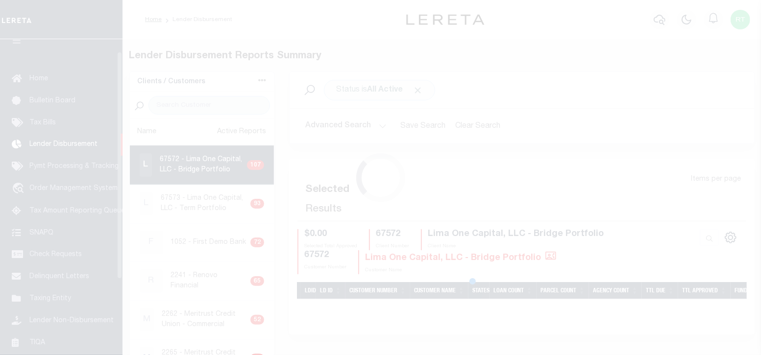
scroll to position [17, 0]
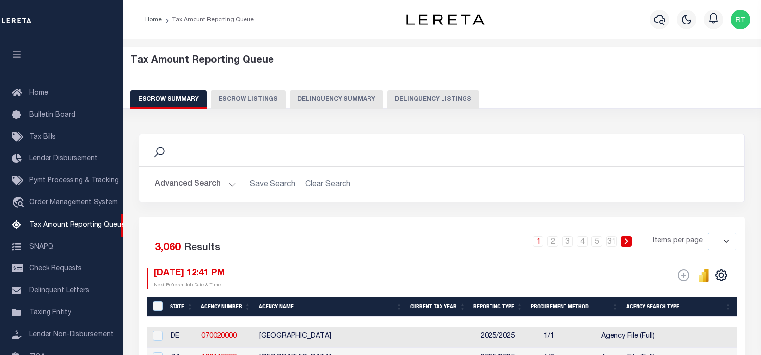
select select
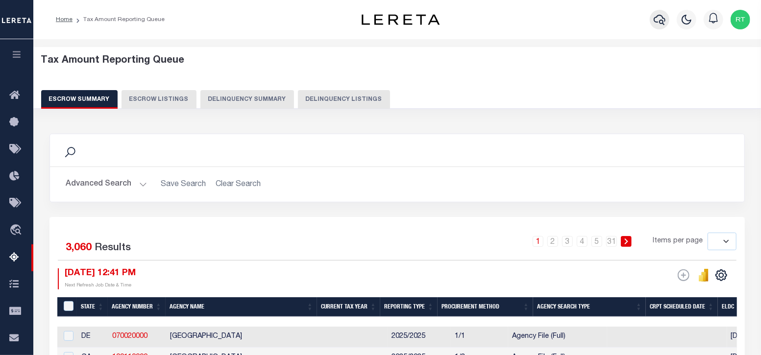
click at [663, 21] on icon "button" at bounding box center [660, 20] width 12 height 12
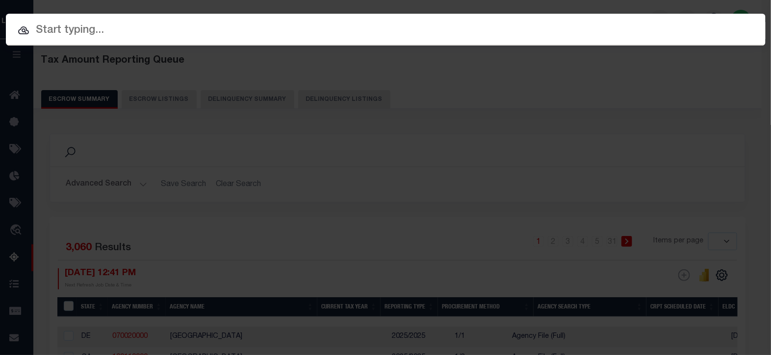
paste input "4704250037612"
type input "4704250037612"
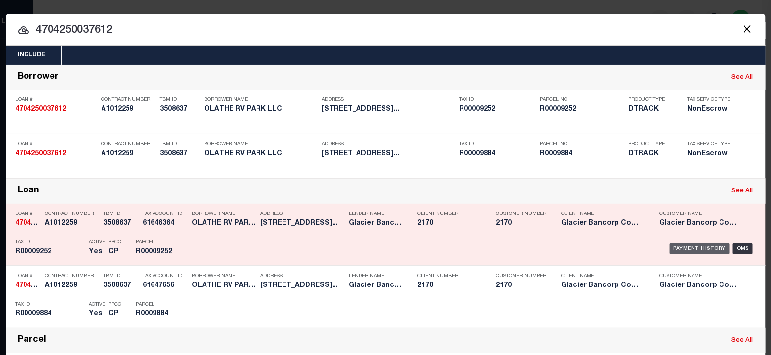
click at [681, 248] on div "Payment History" at bounding box center [700, 249] width 60 height 11
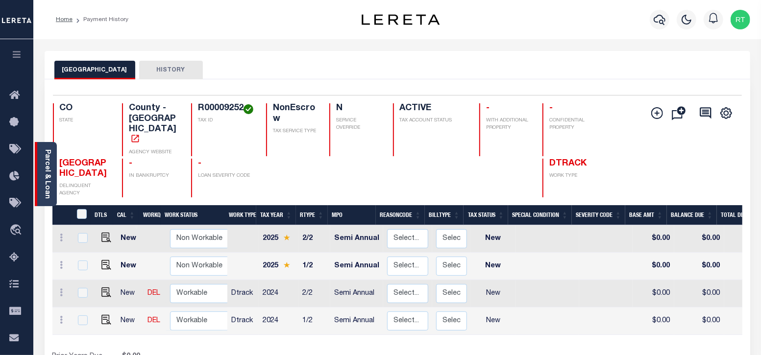
click at [49, 175] on link "Parcel & Loan" at bounding box center [47, 175] width 7 height 50
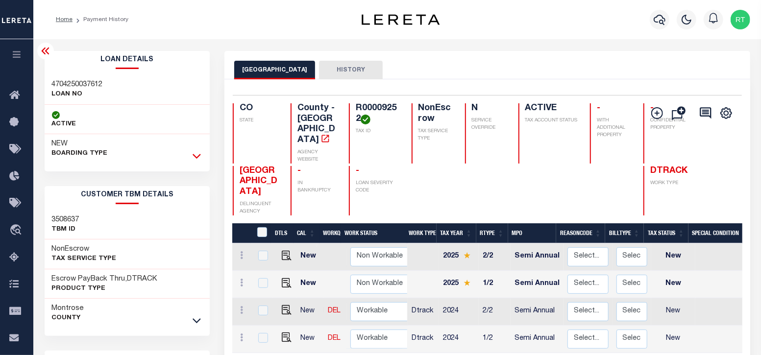
click at [196, 158] on icon at bounding box center [197, 156] width 8 height 5
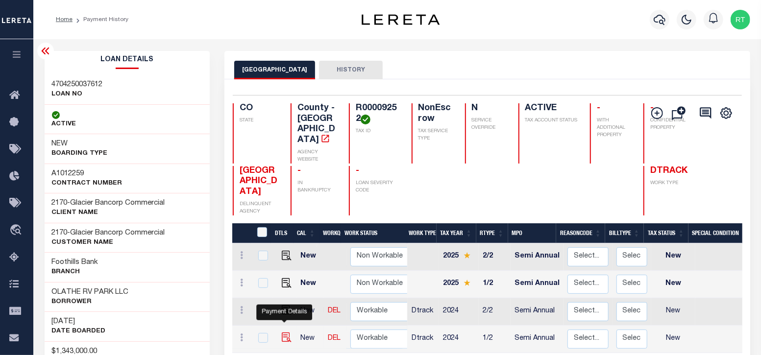
click at [287, 333] on img "" at bounding box center [287, 338] width 10 height 10
checkbox input "true"
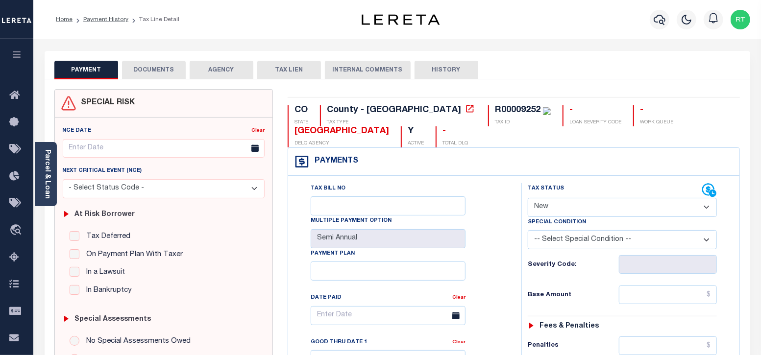
click at [580, 203] on select "- Select Status Code - Open Due/Unpaid Paid Incomplete No Tax Due Internal Refu…" at bounding box center [623, 207] width 190 height 19
select select "NTX"
click at [528, 198] on select "- Select Status Code - Open Due/Unpaid Paid Incomplete No Tax Due Internal Refu…" at bounding box center [623, 207] width 190 height 19
type input "[DATE]"
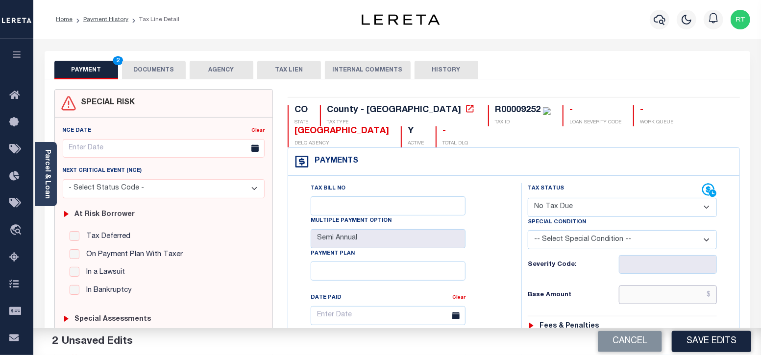
click at [641, 302] on input "text" at bounding box center [668, 295] width 98 height 19
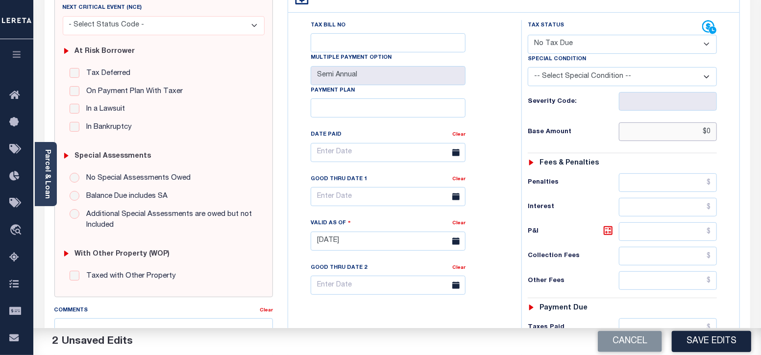
scroll to position [326, 0]
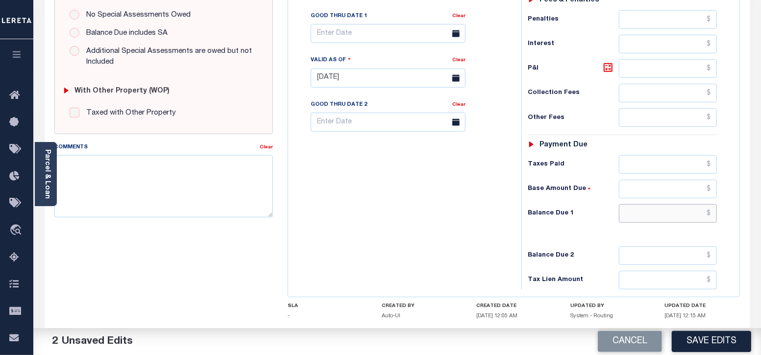
type input "$0.00"
click at [641, 207] on input "text" at bounding box center [668, 213] width 98 height 19
type input "$0.00"
click at [179, 176] on textarea "Comments" at bounding box center [163, 186] width 219 height 62
paste textarea "Taxes were due prior to the loan boarding – No Liability - RT"
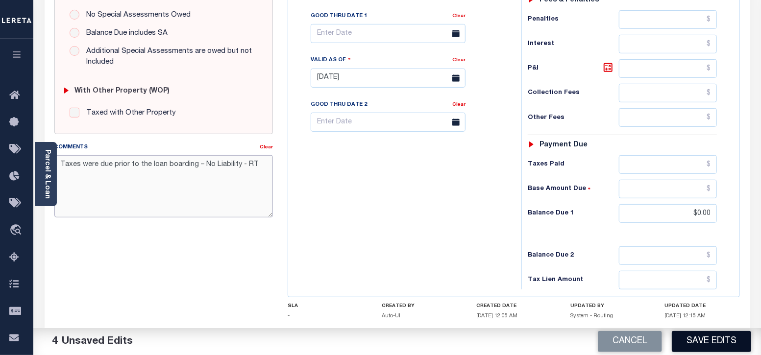
type textarea "Taxes were due prior to the loan boarding – No Liability - RT"
click at [710, 345] on button "Save Edits" at bounding box center [711, 341] width 79 height 21
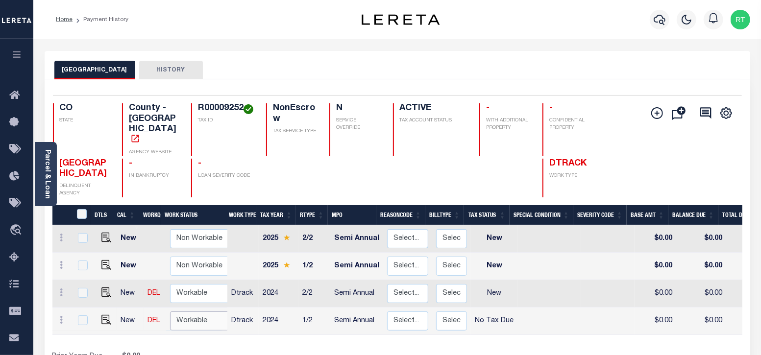
click at [175, 312] on select "Non Workable Workable" at bounding box center [199, 321] width 59 height 19
checkbox input "true"
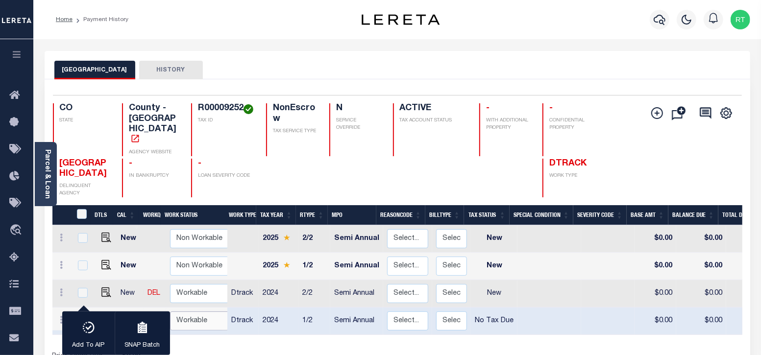
select select "true"
click at [170, 312] on select "Non Workable Workable" at bounding box center [199, 321] width 59 height 19
checkbox input "false"
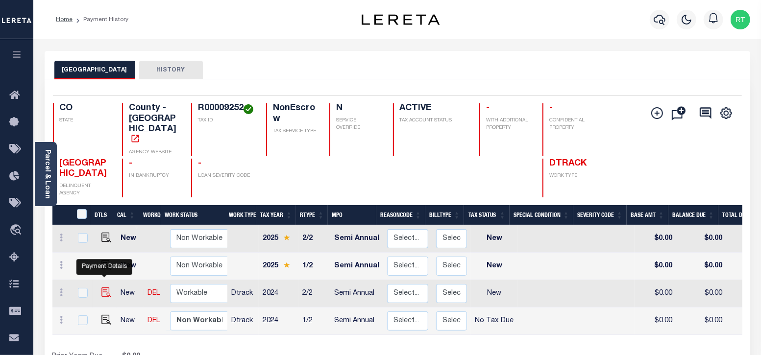
click at [105, 288] on img "" at bounding box center [106, 293] width 10 height 10
checkbox input "true"
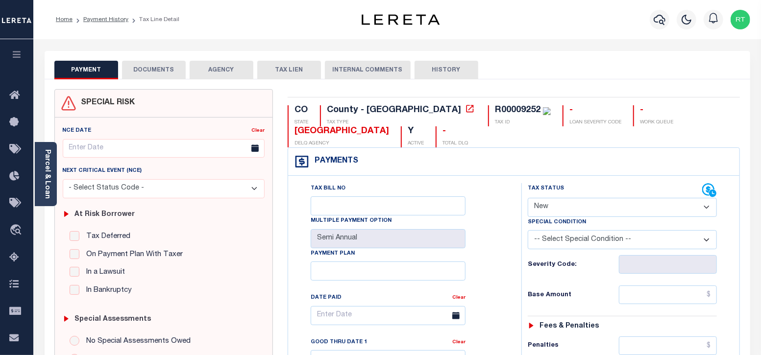
click at [565, 207] on select "- Select Status Code - Open Due/Unpaid Paid Incomplete No Tax Due Internal Refu…" at bounding box center [623, 207] width 190 height 19
select select "NTX"
click at [528, 198] on select "- Select Status Code - Open Due/Unpaid Paid Incomplete No Tax Due Internal Refu…" at bounding box center [623, 207] width 190 height 19
type input "[DATE]"
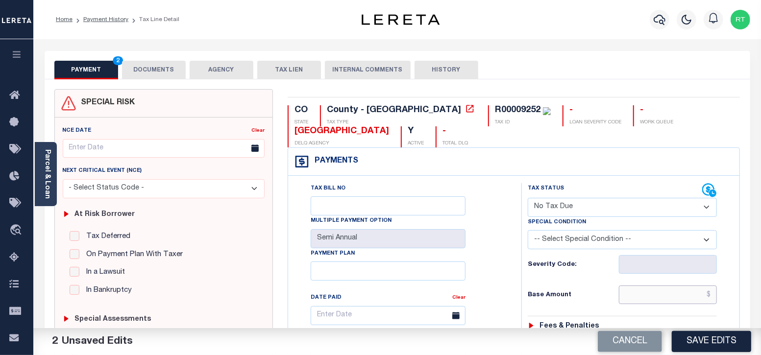
click at [645, 298] on input "text" at bounding box center [668, 295] width 98 height 19
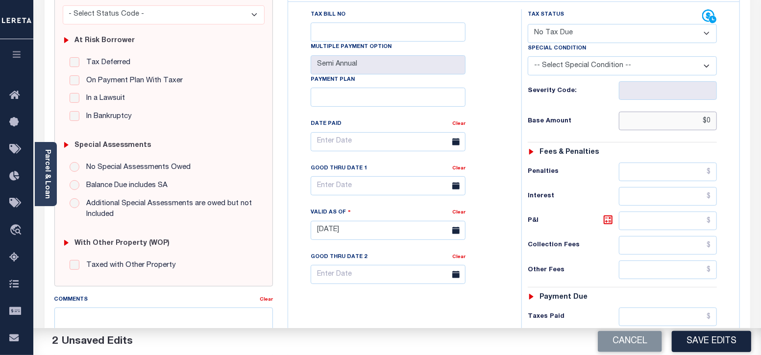
scroll to position [245, 0]
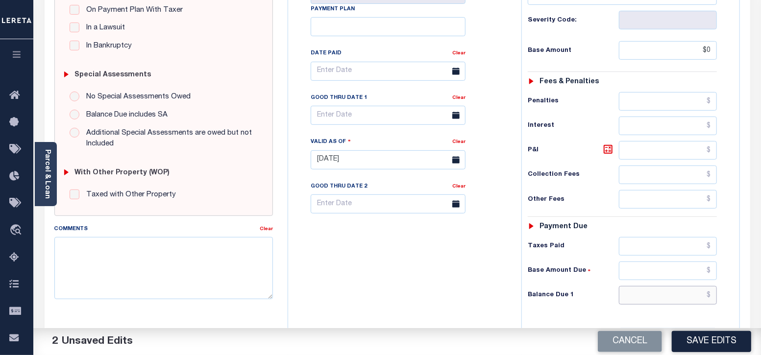
type input "$0.00"
click at [664, 290] on input "text" at bounding box center [668, 295] width 98 height 19
type input "$0.00"
click at [163, 251] on textarea "Comments" at bounding box center [163, 268] width 219 height 62
paste textarea "Taxes were due prior to the loan boarding – No Liability - RT"
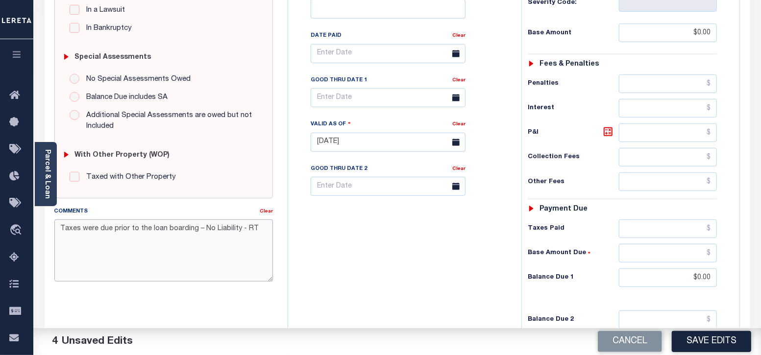
scroll to position [384, 0]
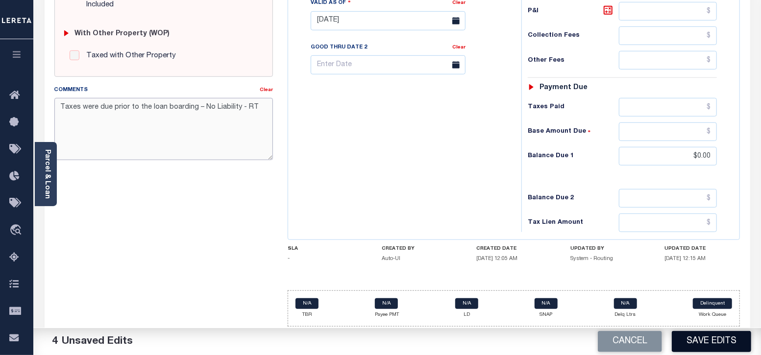
type textarea "Taxes were due prior to the loan boarding – No Liability - RT"
click at [708, 341] on button "Save Edits" at bounding box center [711, 341] width 79 height 21
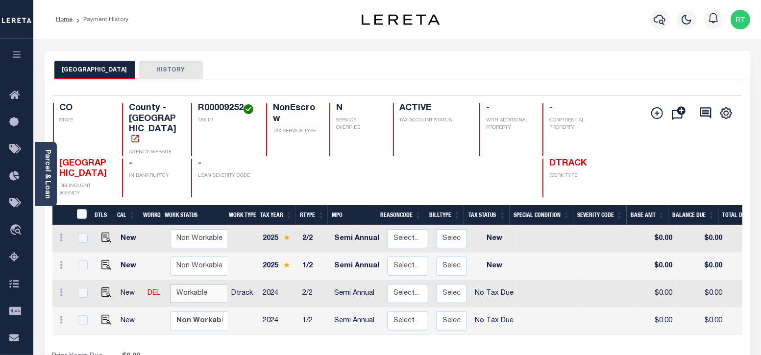
click at [185, 284] on select "Non Workable Workable" at bounding box center [199, 293] width 59 height 19
checkbox input "true"
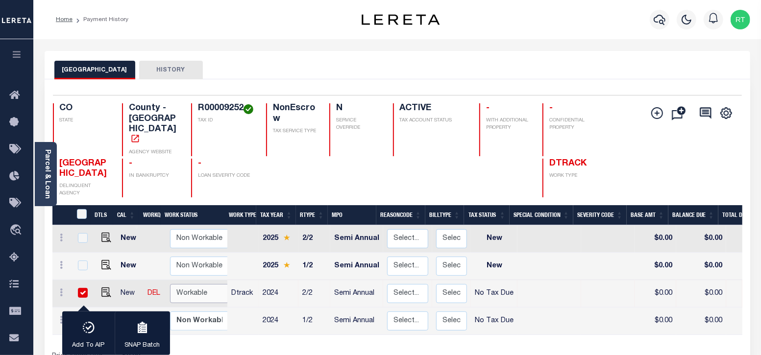
select select "true"
click at [170, 284] on select "Non Workable Workable" at bounding box center [199, 293] width 59 height 19
checkbox input "false"
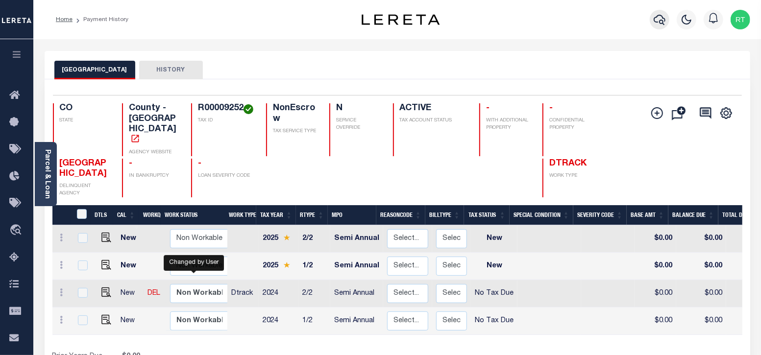
click at [658, 25] on icon "button" at bounding box center [660, 20] width 12 height 12
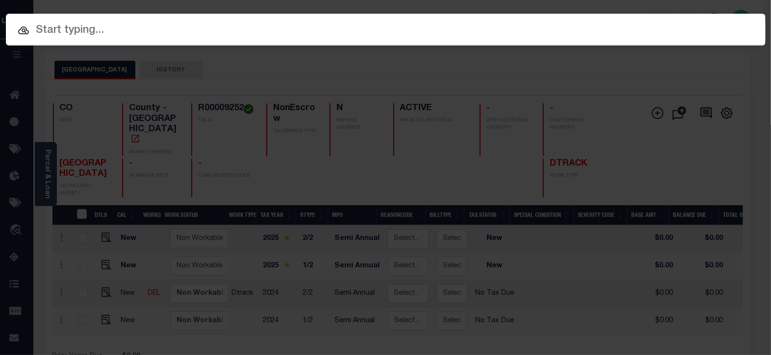
paste input "4704250037612"
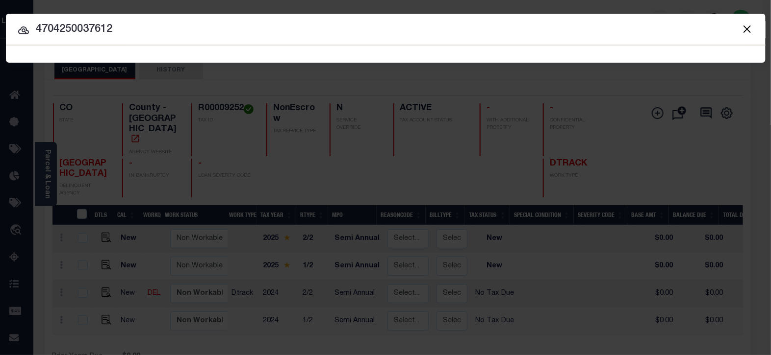
type input "4704250037612"
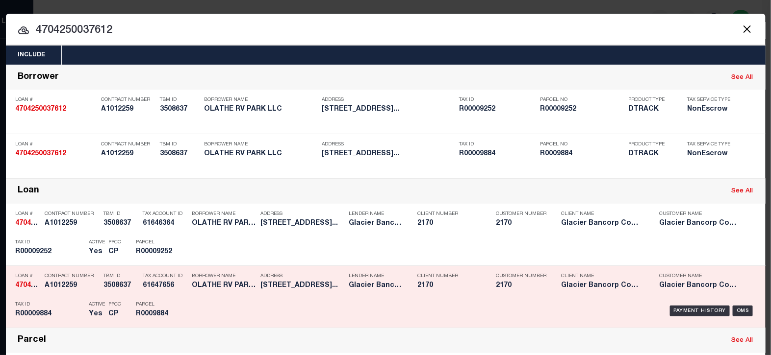
scroll to position [81, 0]
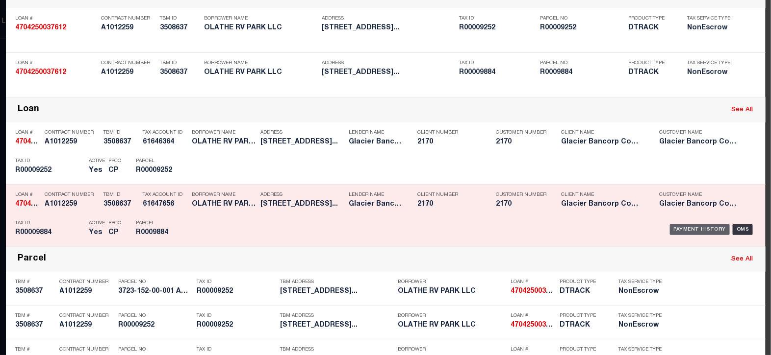
click at [687, 227] on div "Payment History" at bounding box center [700, 230] width 60 height 11
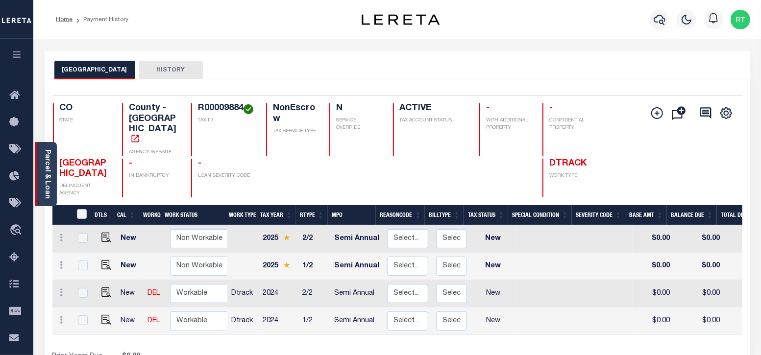
click at [44, 177] on link "Parcel & Loan" at bounding box center [47, 175] width 7 height 50
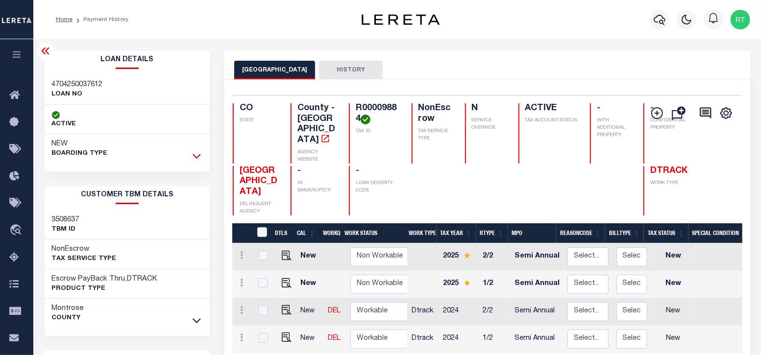
click at [198, 152] on icon at bounding box center [197, 156] width 8 height 10
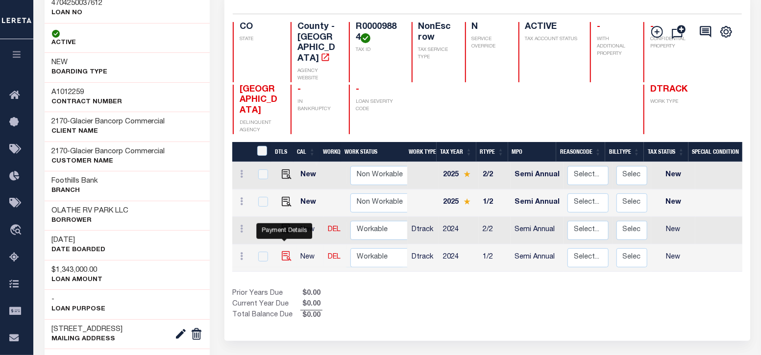
click at [284, 251] on img "" at bounding box center [287, 256] width 10 height 10
checkbox input "true"
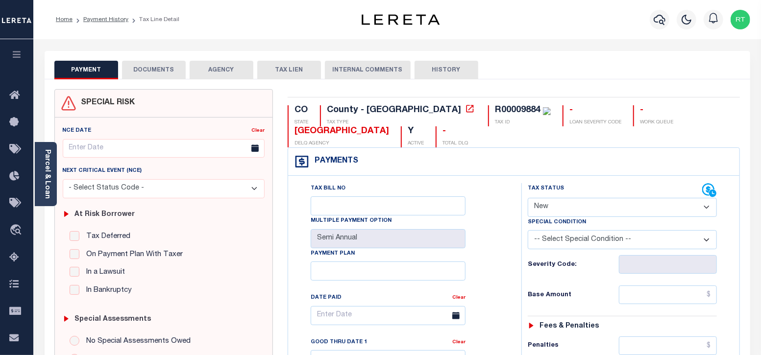
click at [605, 205] on select "- Select Status Code - Open Due/Unpaid Paid Incomplete No Tax Due Internal Refu…" at bounding box center [623, 207] width 190 height 19
select select "NTX"
click at [528, 198] on select "- Select Status Code - Open Due/Unpaid Paid Incomplete No Tax Due Internal Refu…" at bounding box center [623, 207] width 190 height 19
type input "[DATE]"
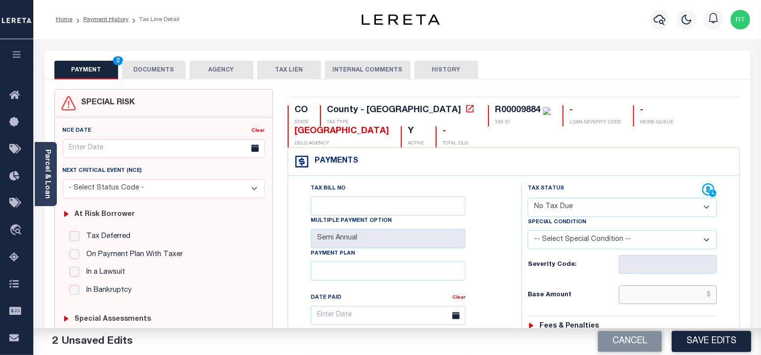
click at [655, 294] on input "text" at bounding box center [668, 295] width 98 height 19
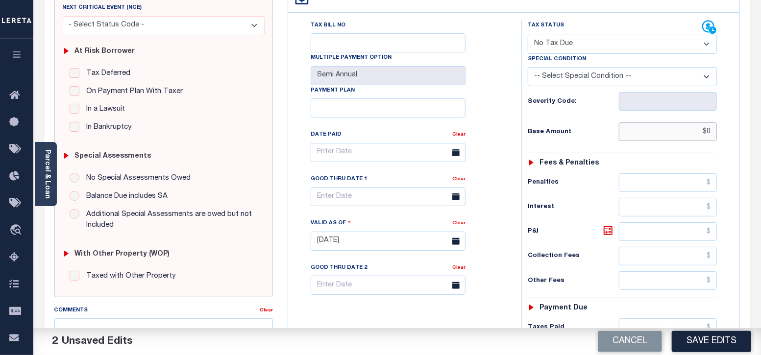
scroll to position [245, 0]
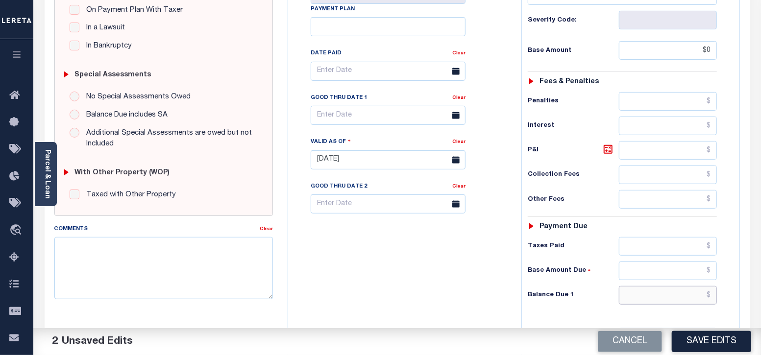
type input "$0.00"
click at [655, 292] on input "text" at bounding box center [668, 295] width 98 height 19
type input "$0.00"
click at [147, 267] on textarea "Comments" at bounding box center [163, 268] width 219 height 62
paste textarea "Taxes were due prior to the loan boarding – No Liability - RT"
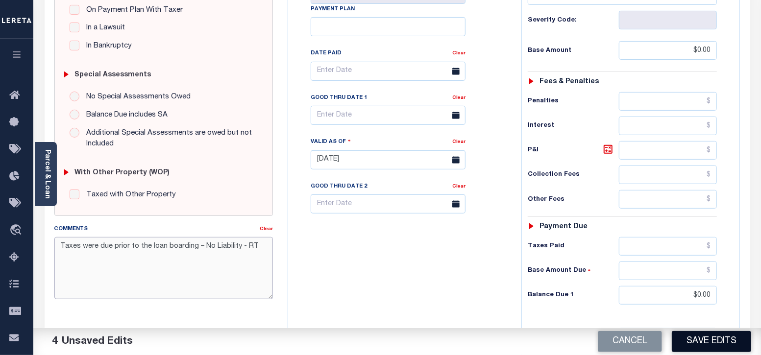
type textarea "Taxes were due prior to the loan boarding – No Liability - RT"
click at [705, 341] on button "Save Edits" at bounding box center [711, 341] width 79 height 21
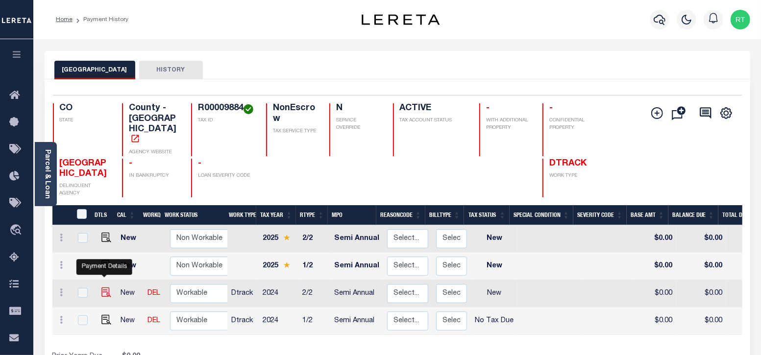
click at [103, 288] on img "" at bounding box center [106, 293] width 10 height 10
checkbox input "true"
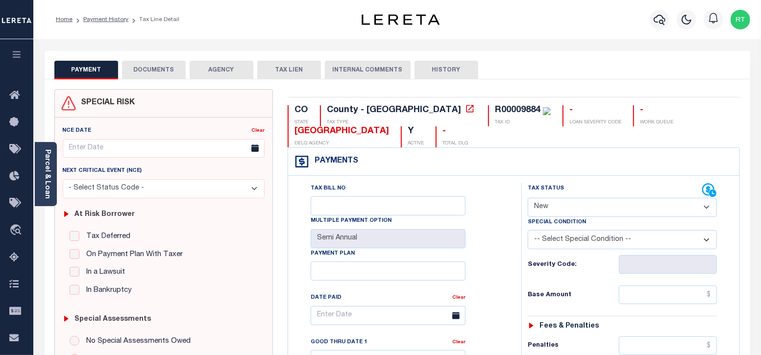
click at [588, 204] on select "- Select Status Code - Open Due/Unpaid Paid Incomplete No Tax Due Internal Refu…" at bounding box center [623, 207] width 190 height 19
select select "NTX"
click at [528, 198] on select "- Select Status Code - Open Due/Unpaid Paid Incomplete No Tax Due Internal Refu…" at bounding box center [623, 207] width 190 height 19
type input "[DATE]"
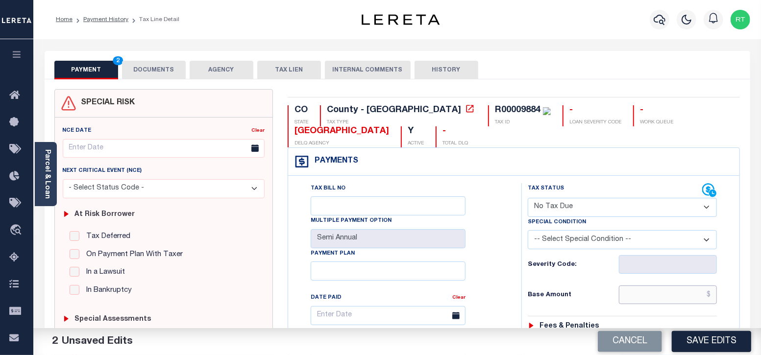
click at [638, 296] on input "text" at bounding box center [668, 295] width 98 height 19
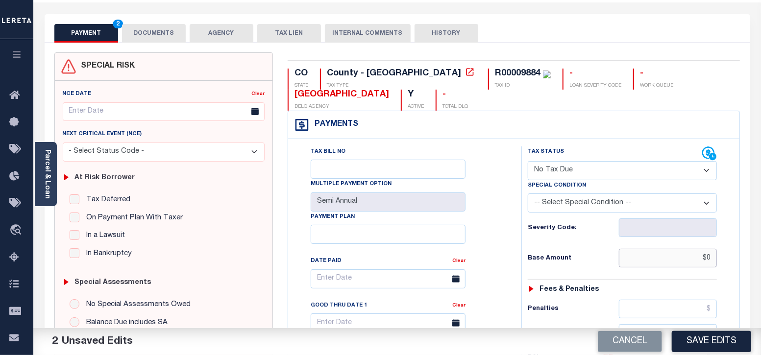
scroll to position [245, 0]
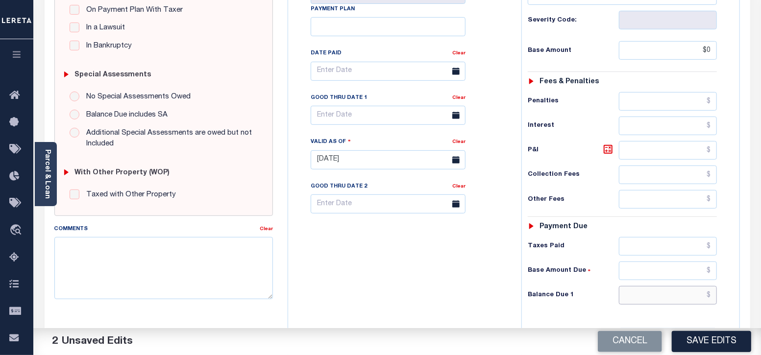
type input "$0.00"
click at [651, 293] on input "text" at bounding box center [668, 295] width 98 height 19
click at [165, 267] on textarea "Comments" at bounding box center [163, 268] width 219 height 62
type input "$0.00"
paste textarea "Taxes were due prior to the loan boarding – No Liability - RT"
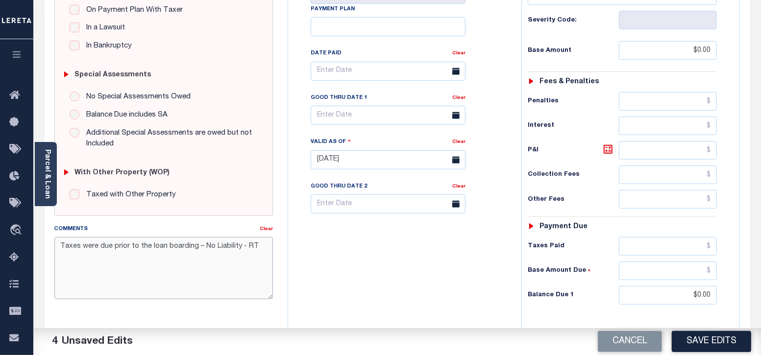
scroll to position [384, 0]
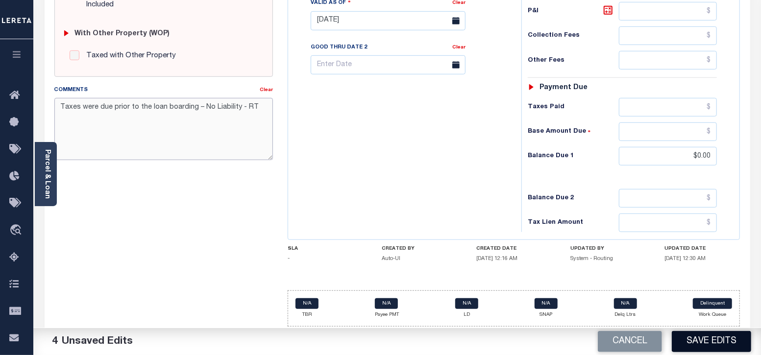
type textarea "Taxes were due prior to the loan boarding – No Liability - RT"
click at [723, 340] on button "Save Edits" at bounding box center [711, 341] width 79 height 21
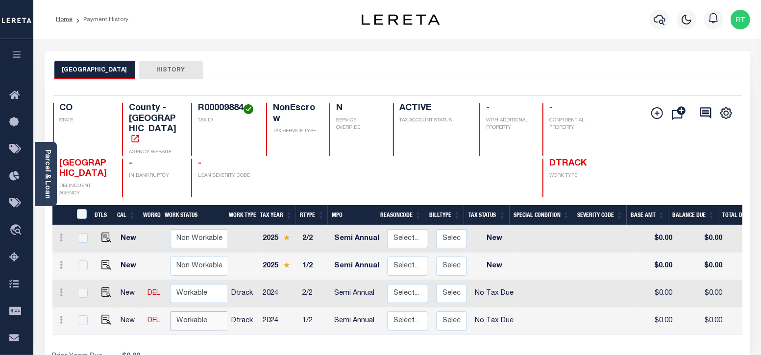
click at [187, 312] on select "Non Workable Workable" at bounding box center [199, 321] width 59 height 19
checkbox input "true"
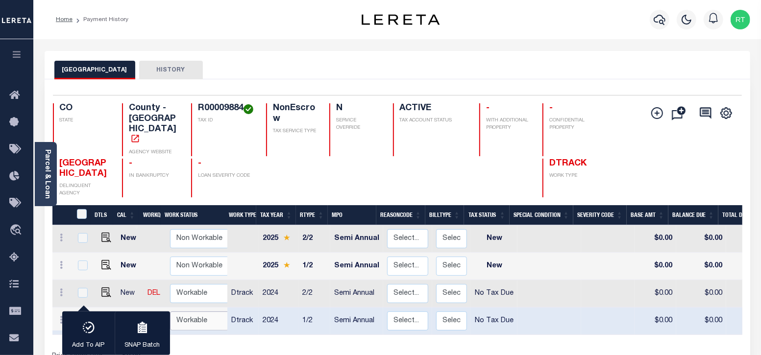
select select "true"
click at [170, 312] on select "Non Workable Workable" at bounding box center [199, 321] width 59 height 19
checkbox input "false"
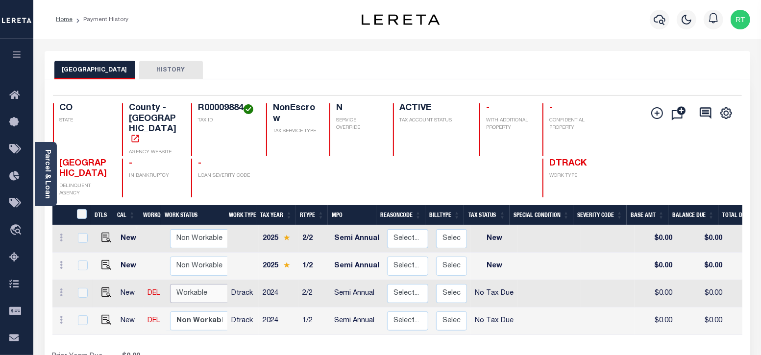
click at [195, 284] on select "Non Workable Workable" at bounding box center [199, 293] width 59 height 19
checkbox input "true"
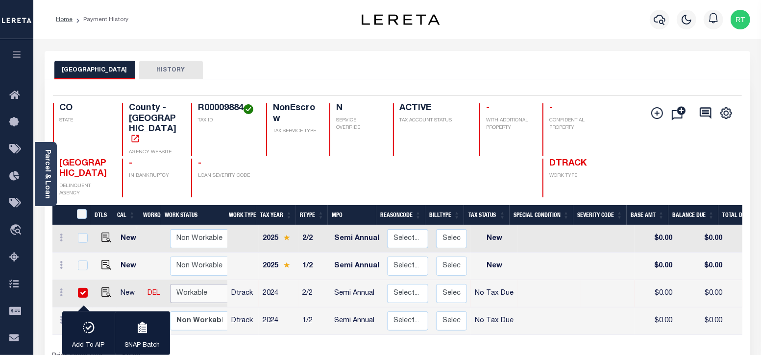
select select "true"
click at [170, 284] on select "Non Workable Workable" at bounding box center [199, 293] width 59 height 19
checkbox input "false"
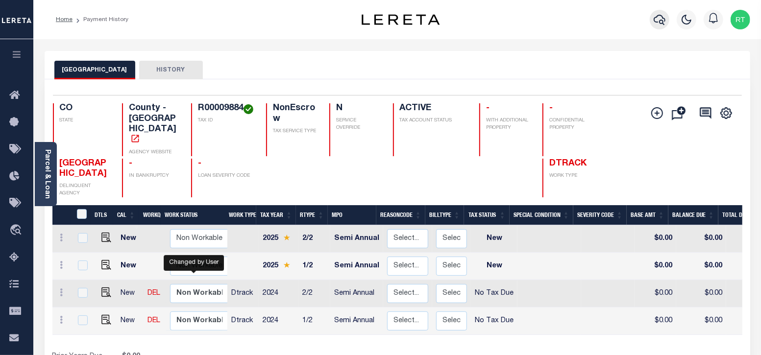
click at [654, 17] on icon "button" at bounding box center [660, 20] width 12 height 12
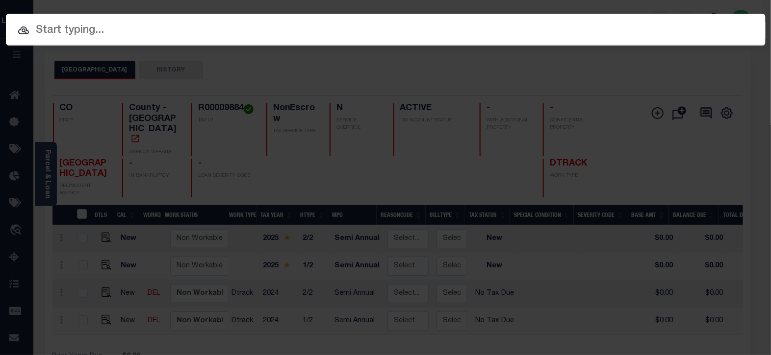
paste input "4307252016006"
type input "4307252016006"
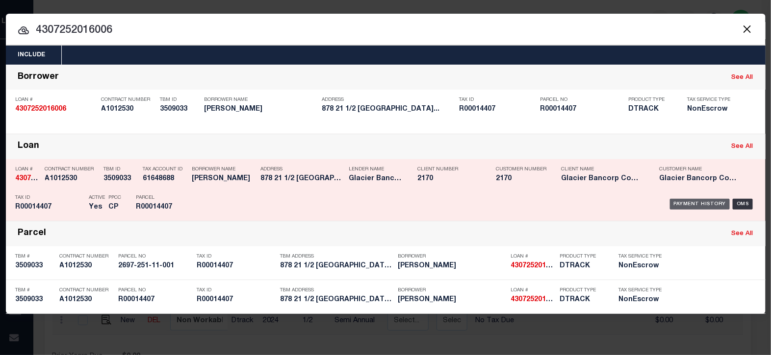
click at [694, 204] on div "Payment History" at bounding box center [700, 204] width 60 height 11
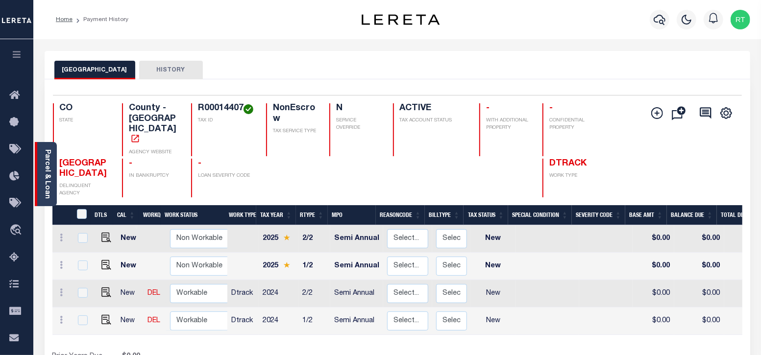
click at [47, 168] on link "Parcel & Loan" at bounding box center [47, 175] width 7 height 50
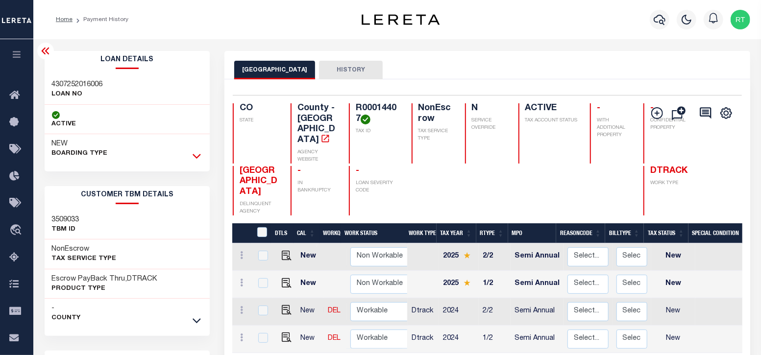
click at [193, 153] on icon at bounding box center [197, 156] width 8 height 10
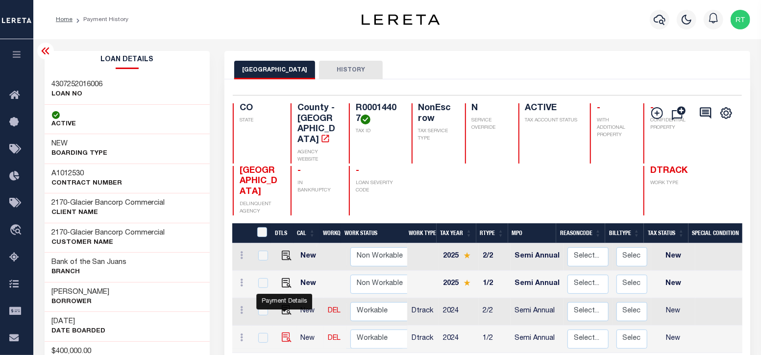
click at [286, 333] on img "" at bounding box center [287, 338] width 10 height 10
checkbox input "true"
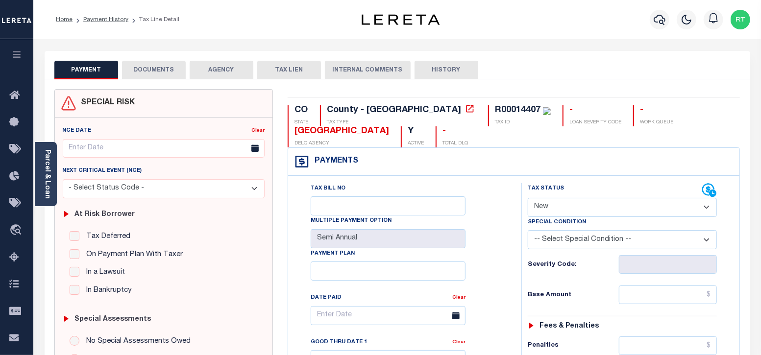
click at [550, 207] on select "- Select Status Code - Open Due/Unpaid Paid Incomplete No Tax Due Internal Refu…" at bounding box center [623, 207] width 190 height 19
select select "NTX"
click at [528, 198] on select "- Select Status Code - Open Due/Unpaid Paid Incomplete No Tax Due Internal Refu…" at bounding box center [623, 207] width 190 height 19
type input "[DATE]"
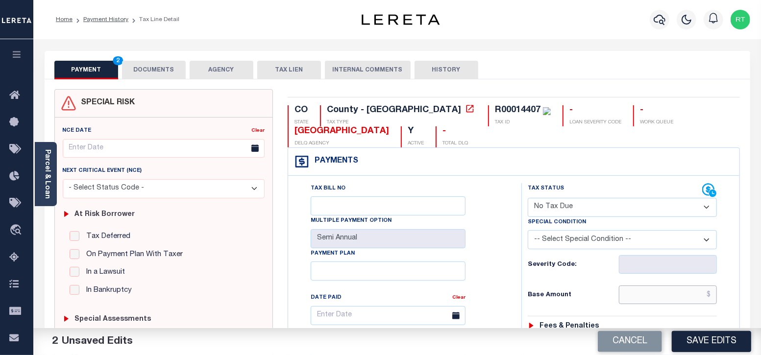
click at [637, 295] on input "text" at bounding box center [668, 295] width 98 height 19
click at [650, 297] on input "text" at bounding box center [668, 295] width 98 height 19
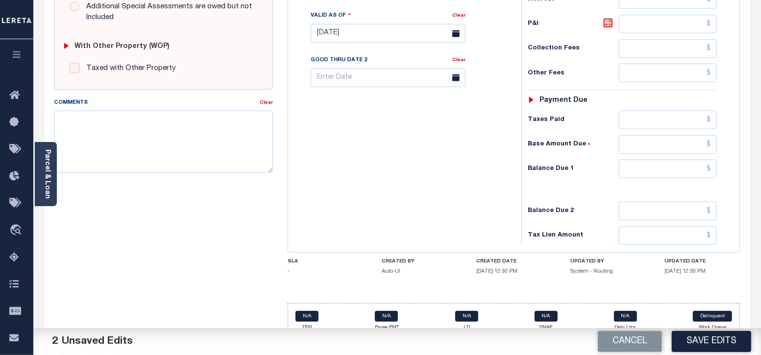
scroll to position [384, 0]
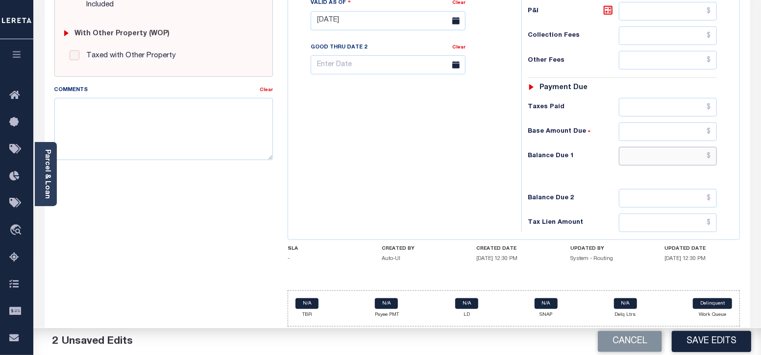
type input "$0.00"
click at [635, 150] on input "text" at bounding box center [668, 156] width 98 height 19
type input "$0.00"
click at [91, 116] on textarea "Comments" at bounding box center [163, 129] width 219 height 62
paste textarea "Taxes were due prior to the loan boarding – No Liability - RT"
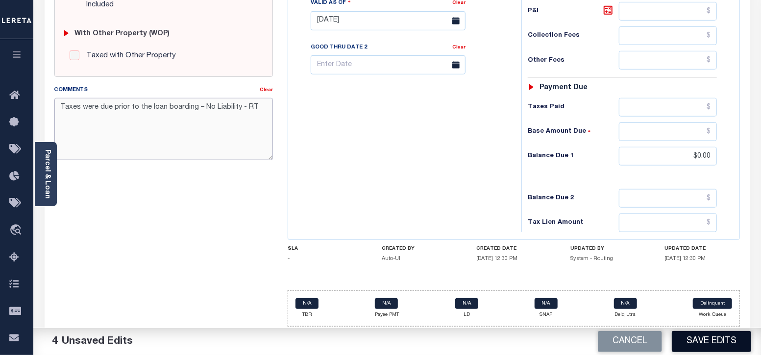
type textarea "Taxes were due prior to the loan boarding – No Liability - RT"
click at [727, 344] on button "Save Edits" at bounding box center [711, 341] width 79 height 21
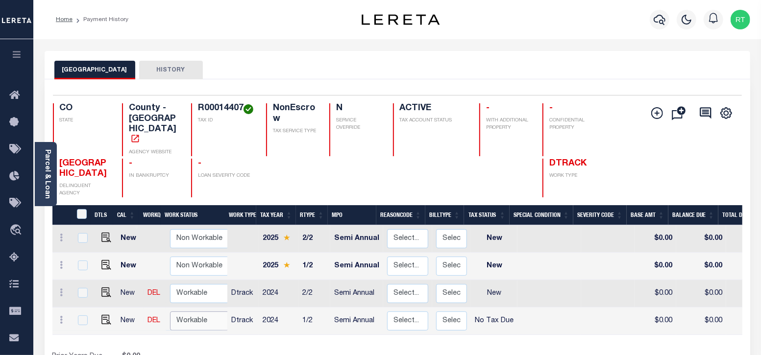
click at [184, 312] on select "Non Workable Workable" at bounding box center [199, 321] width 59 height 19
checkbox input "true"
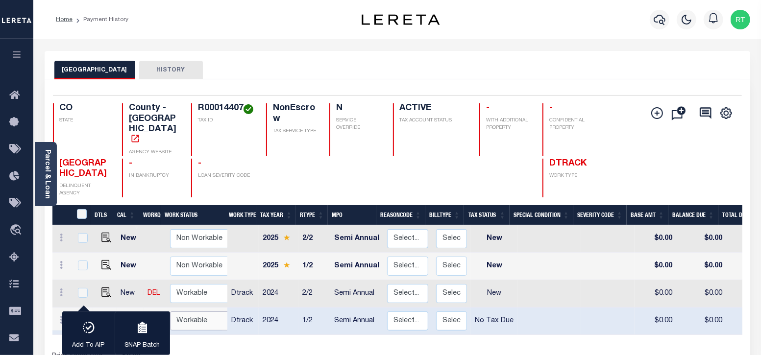
select select "true"
click at [170, 312] on select "Non Workable Workable" at bounding box center [199, 321] width 59 height 19
checkbox input "false"
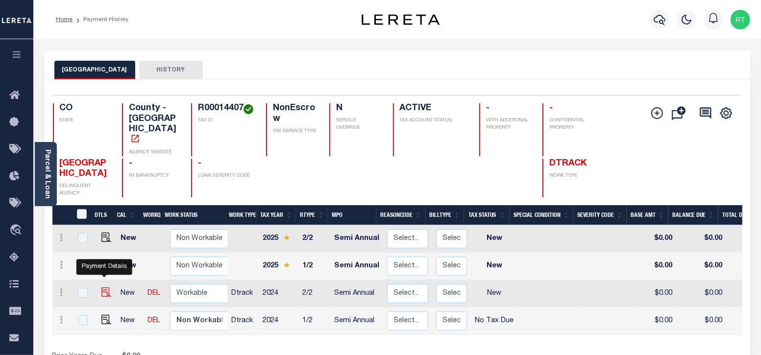
click at [103, 288] on img "" at bounding box center [106, 293] width 10 height 10
checkbox input "true"
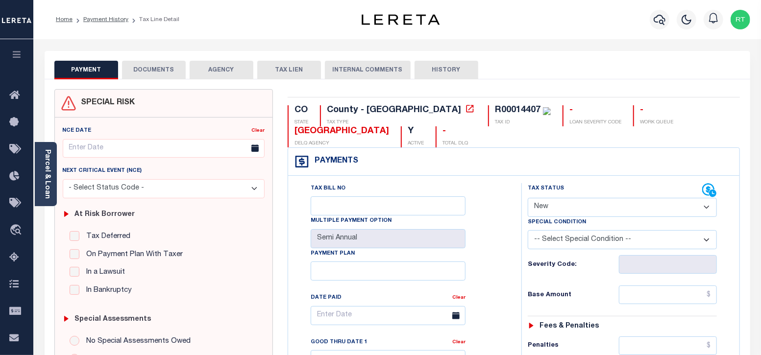
click at [570, 207] on select "- Select Status Code - Open Due/Unpaid Paid Incomplete No Tax Due Internal Refu…" at bounding box center [623, 207] width 190 height 19
select select "NTX"
click at [528, 198] on select "- Select Status Code - Open Due/Unpaid Paid Incomplete No Tax Due Internal Refu…" at bounding box center [623, 207] width 190 height 19
type input "[DATE]"
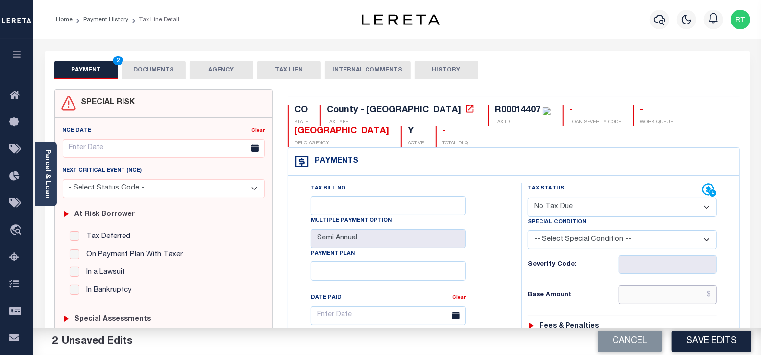
click at [652, 297] on input "text" at bounding box center [668, 295] width 98 height 19
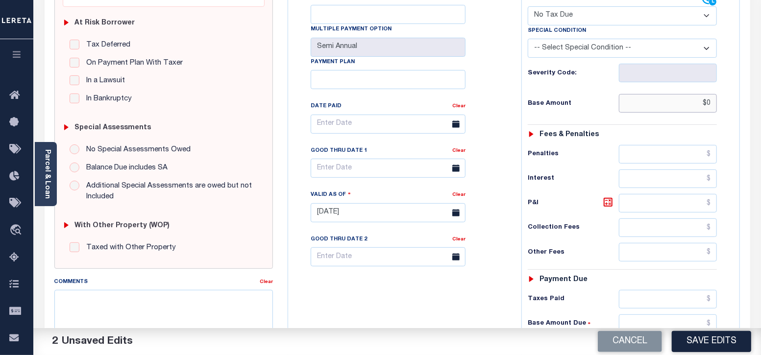
scroll to position [326, 0]
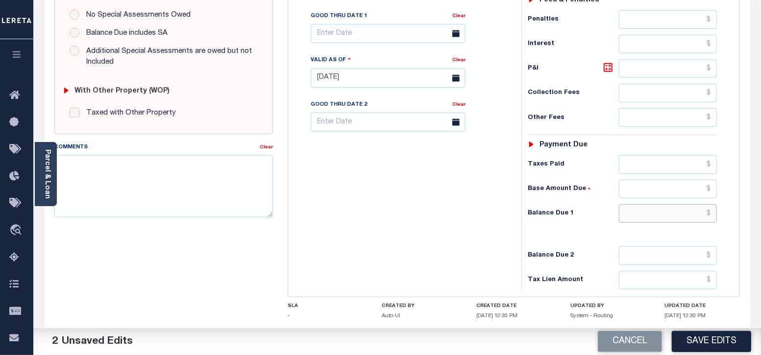
type input "$0.00"
click at [650, 213] on input "text" at bounding box center [668, 213] width 98 height 19
type input "$0.00"
click at [134, 173] on textarea "Comments" at bounding box center [163, 186] width 219 height 62
paste textarea "Taxes were due prior to the loan boarding – No Liability - RT"
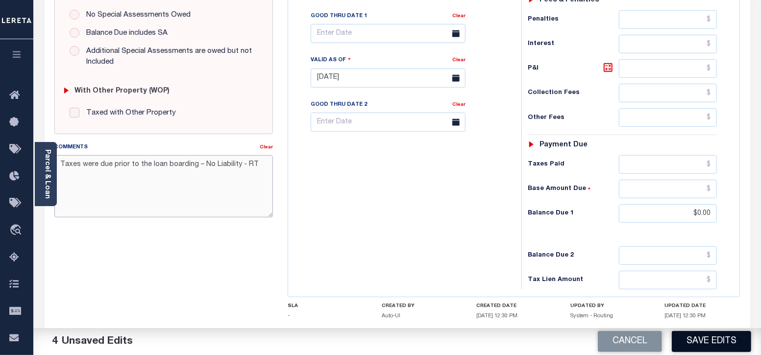
type textarea "Taxes were due prior to the loan boarding – No Liability - RT"
click at [699, 342] on button "Save Edits" at bounding box center [711, 341] width 79 height 21
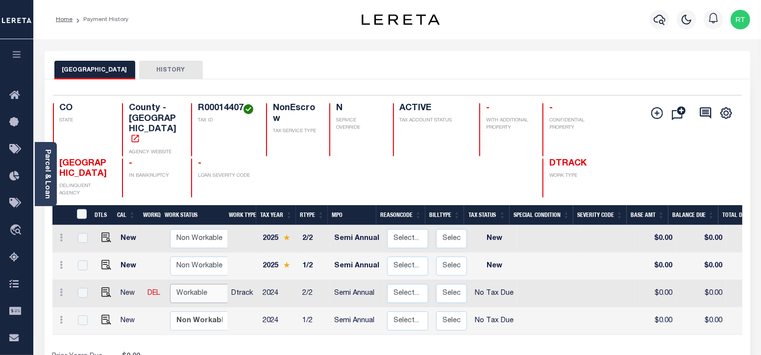
click at [175, 284] on select "Non Workable Workable" at bounding box center [199, 293] width 59 height 19
checkbox input "true"
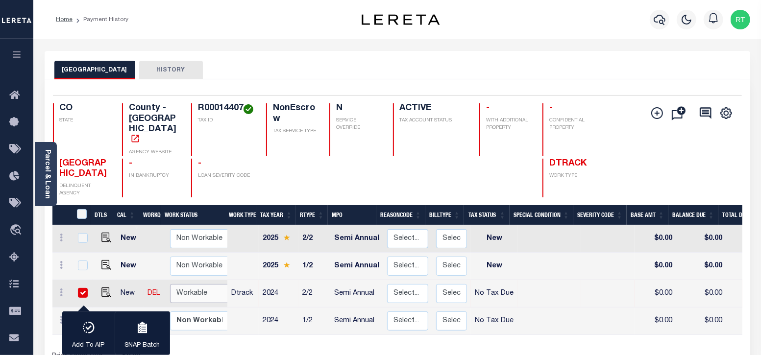
select select "true"
click at [170, 284] on select "Non Workable Workable" at bounding box center [199, 293] width 59 height 19
checkbox input "false"
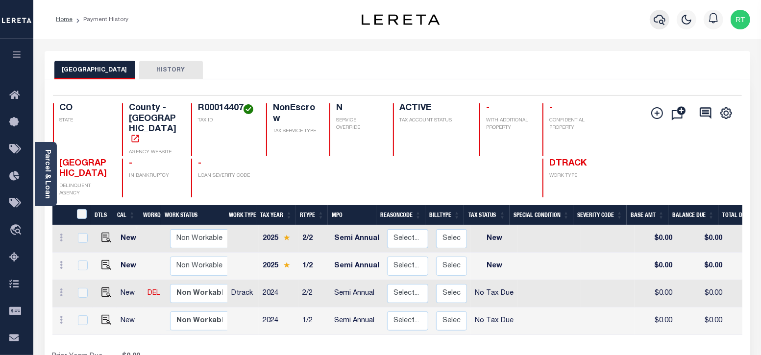
click at [657, 17] on icon "button" at bounding box center [660, 20] width 12 height 10
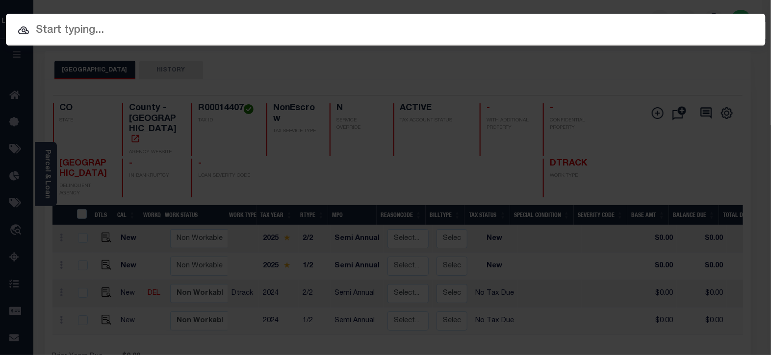
click at [102, 33] on input "text" at bounding box center [385, 30] width 759 height 17
paste input "4308252016539"
type input "4308252016539"
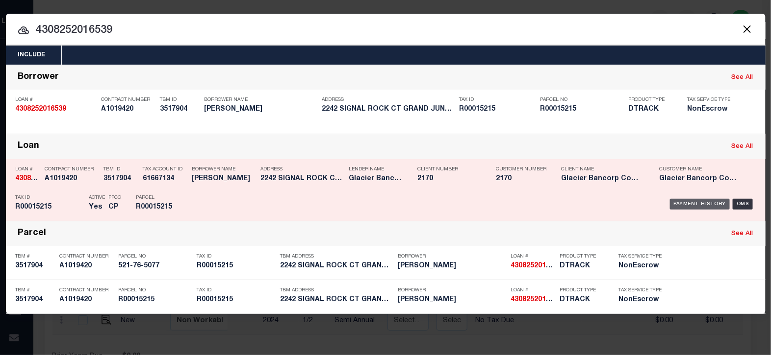
click at [692, 202] on div "Payment History" at bounding box center [700, 204] width 60 height 11
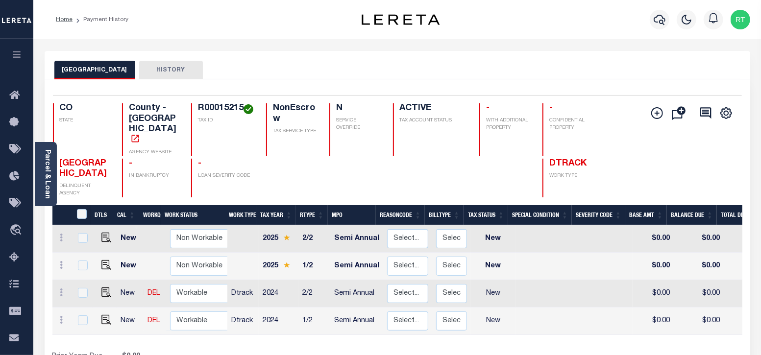
scroll to position [81, 0]
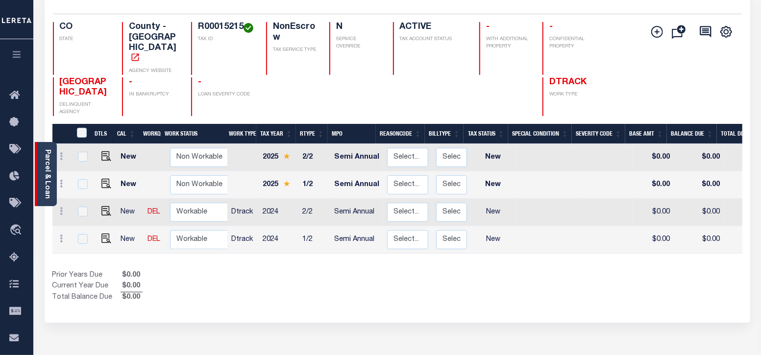
click at [47, 173] on link "Parcel & Loan" at bounding box center [47, 175] width 7 height 50
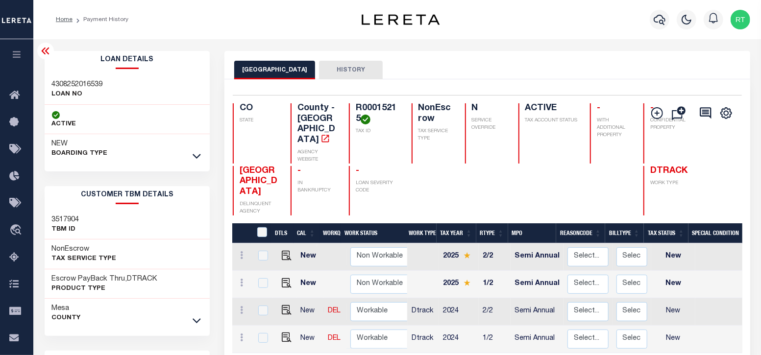
click at [201, 156] on link at bounding box center [196, 155] width 11 height 7
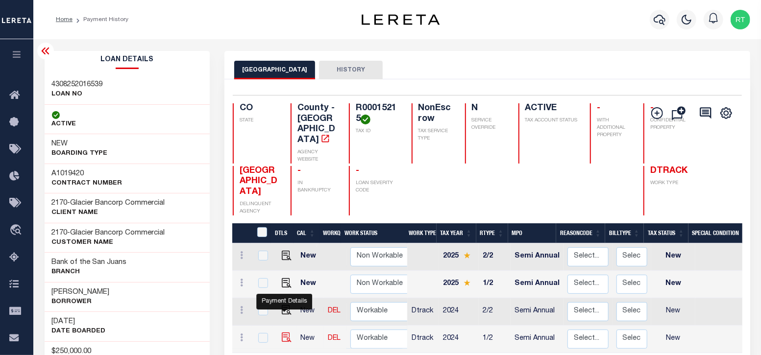
click at [286, 333] on img "" at bounding box center [287, 338] width 10 height 10
checkbox input "true"
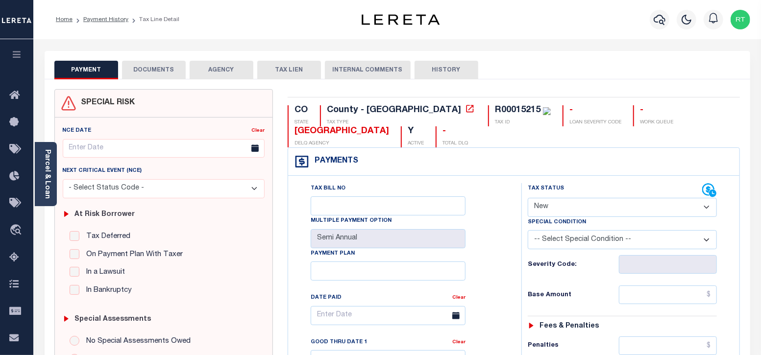
click at [574, 205] on select "- Select Status Code - Open Due/Unpaid Paid Incomplete No Tax Due Internal Refu…" at bounding box center [623, 207] width 190 height 19
select select "NTX"
click at [528, 198] on select "- Select Status Code - Open Due/Unpaid Paid Incomplete No Tax Due Internal Refu…" at bounding box center [623, 207] width 190 height 19
type input "[DATE]"
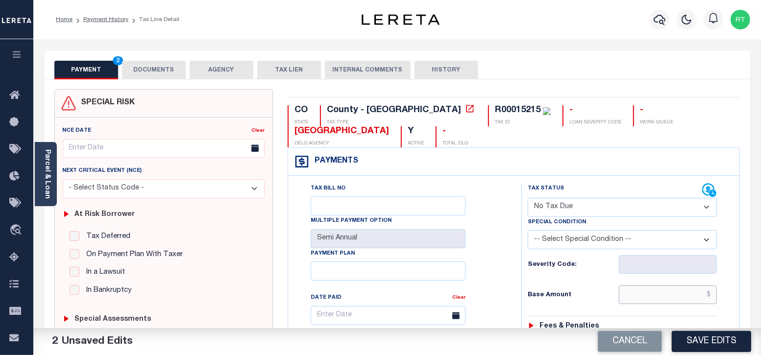
click at [630, 299] on input "text" at bounding box center [668, 295] width 98 height 19
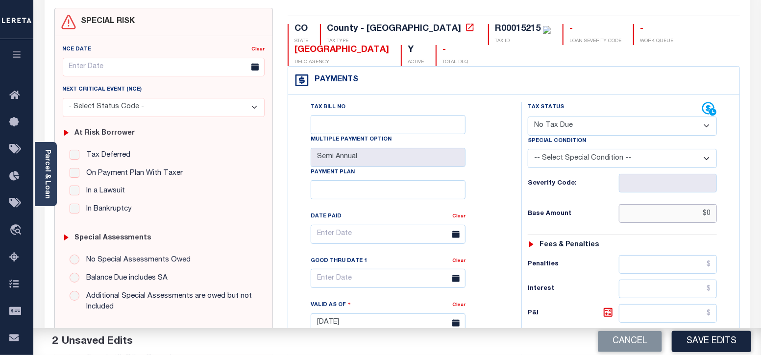
scroll to position [384, 0]
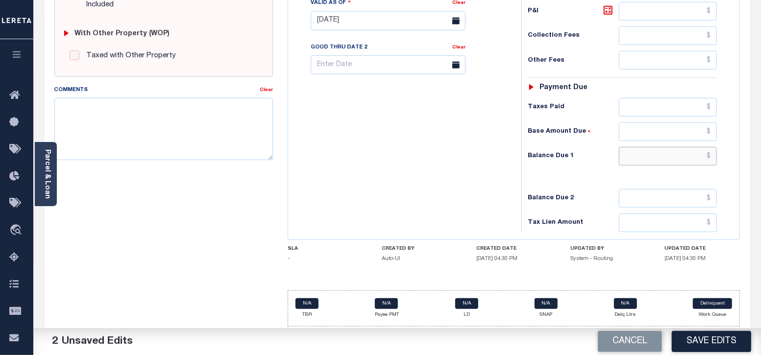
type input "$0.00"
click at [645, 148] on input "text" at bounding box center [668, 156] width 98 height 19
type input "$0.00"
click at [200, 118] on textarea "Comments" at bounding box center [163, 129] width 219 height 62
paste textarea "Taxes were due prior to the loan boarding – No Liability - RT"
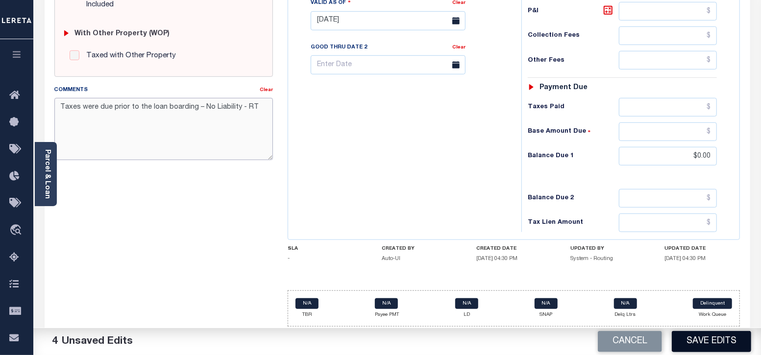
type textarea "Taxes were due prior to the loan boarding – No Liability - RT"
click at [704, 342] on button "Save Edits" at bounding box center [711, 341] width 79 height 21
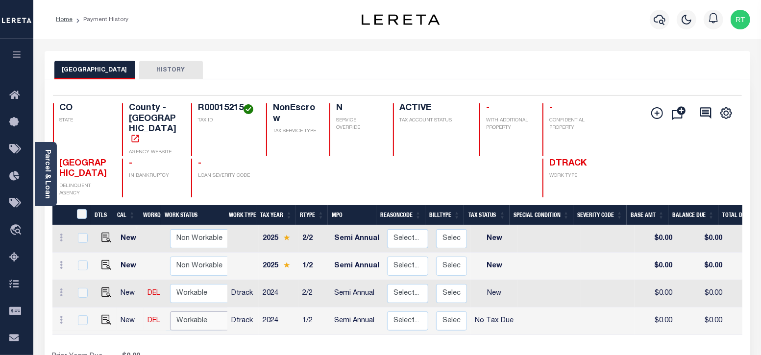
click at [199, 312] on select "Non Workable Workable" at bounding box center [199, 321] width 59 height 19
checkbox input "true"
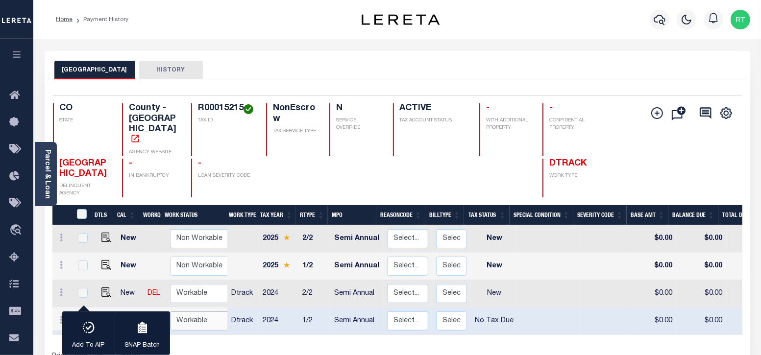
select select "true"
click at [170, 312] on select "Non Workable Workable" at bounding box center [199, 321] width 59 height 19
checkbox input "false"
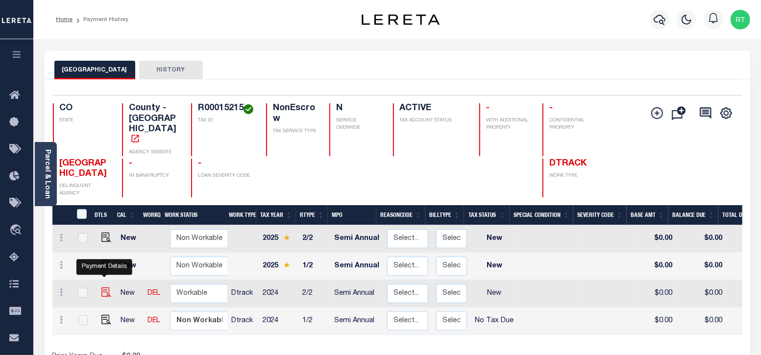
click at [105, 288] on img "" at bounding box center [106, 293] width 10 height 10
checkbox input "true"
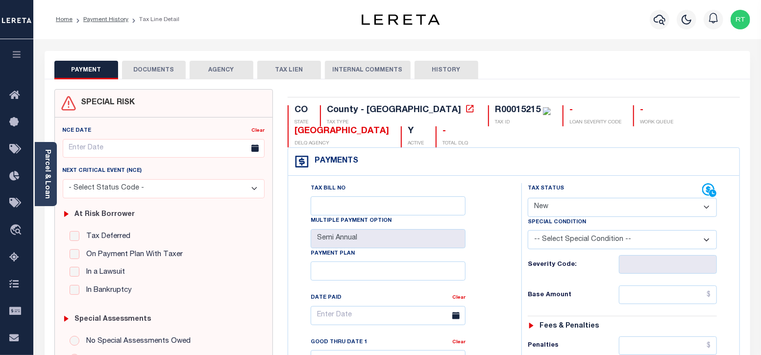
click at [578, 206] on select "- Select Status Code - Open Due/Unpaid Paid Incomplete No Tax Due Internal Refu…" at bounding box center [623, 207] width 190 height 19
select select "NTX"
click at [528, 198] on select "- Select Status Code - Open Due/Unpaid Paid Incomplete No Tax Due Internal Refu…" at bounding box center [623, 207] width 190 height 19
type input "10/14/2025"
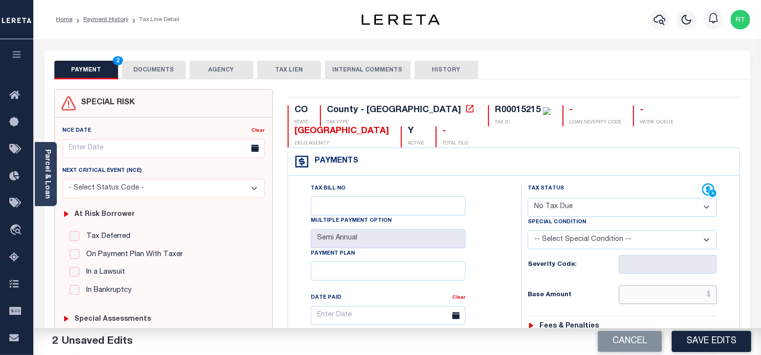
click at [640, 295] on input "text" at bounding box center [668, 295] width 98 height 19
type input "$0.00"
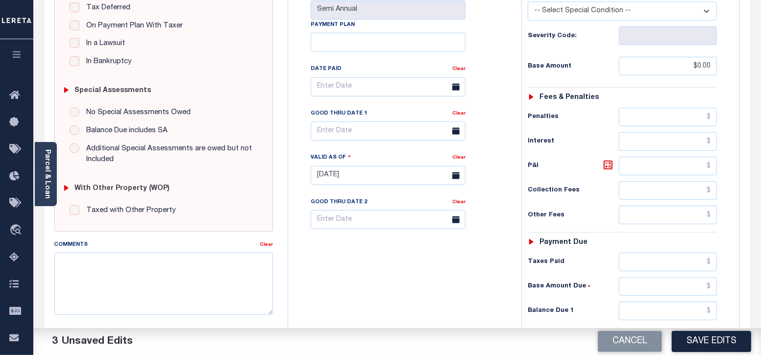
scroll to position [245, 0]
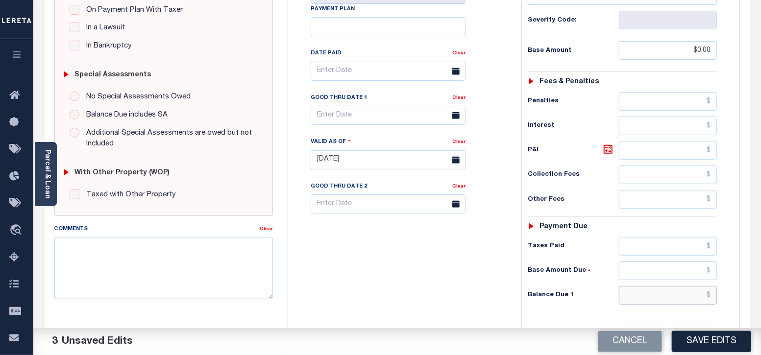
click at [662, 292] on input "text" at bounding box center [668, 295] width 98 height 19
click at [167, 243] on textarea "Comments" at bounding box center [163, 268] width 219 height 62
type input "$0.00"
paste textarea "Taxes were due prior to the loan boarding – No Liability - RT"
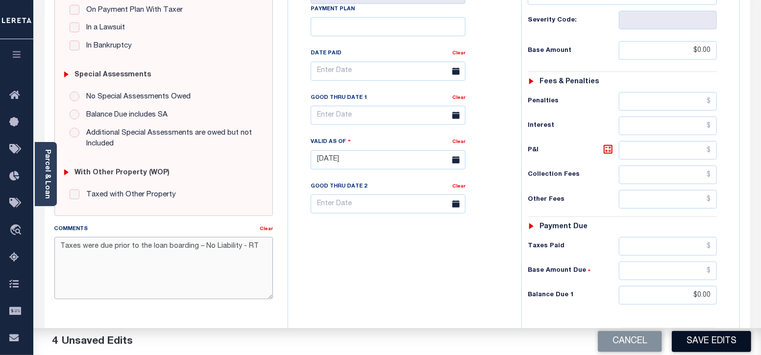
type textarea "Taxes were due prior to the loan boarding – No Liability - RT"
click at [719, 344] on button "Save Edits" at bounding box center [711, 341] width 79 height 21
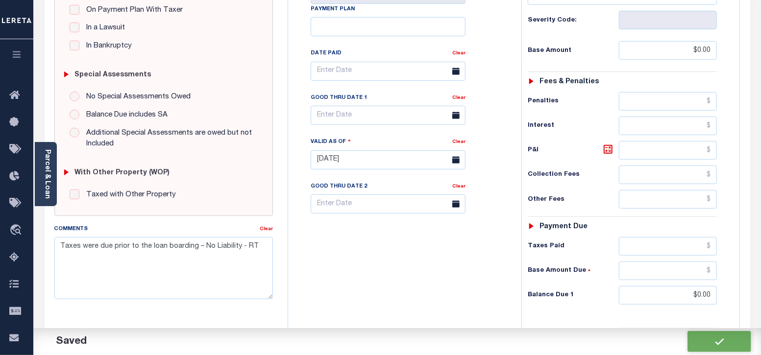
checkbox input "false"
type textarea "Taxes were due prior to the loan boarding – No Liability - RT"
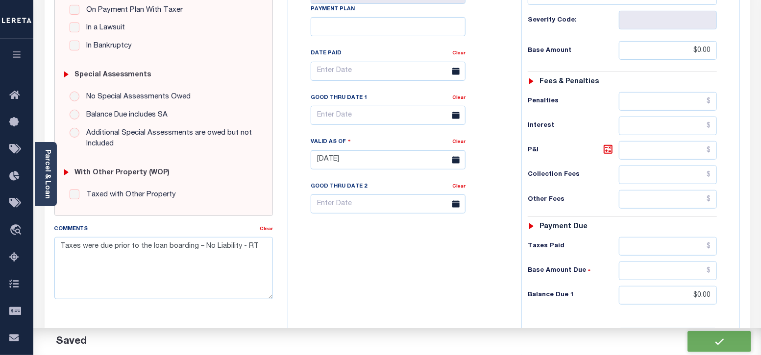
type input "$0"
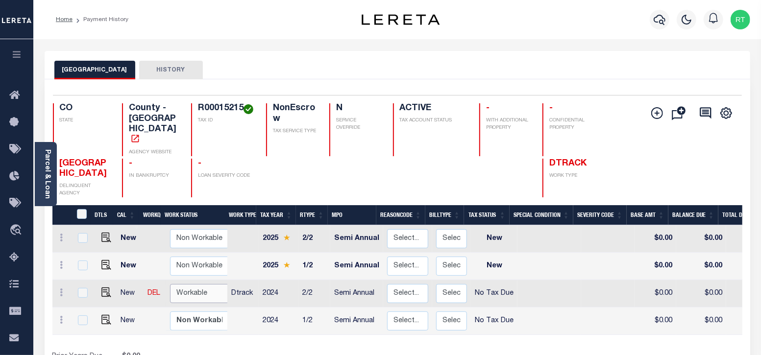
click at [194, 284] on select "Non Workable Workable" at bounding box center [199, 293] width 59 height 19
checkbox input "true"
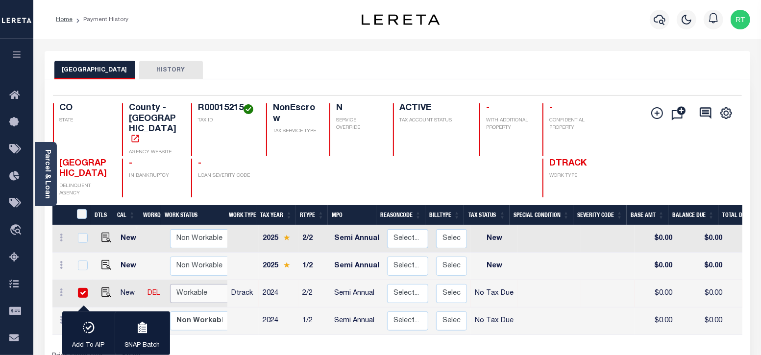
select select "true"
click at [170, 284] on select "Non Workable Workable" at bounding box center [199, 293] width 59 height 19
checkbox input "false"
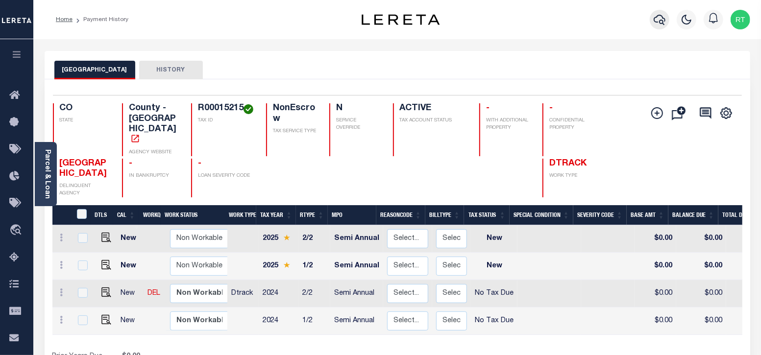
click at [655, 23] on icon "button" at bounding box center [660, 20] width 12 height 10
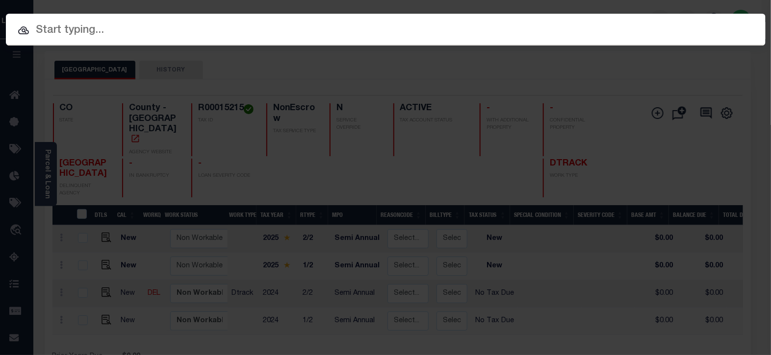
paste input "500278740"
type input "500278740"
click at [167, 85] on div "Include Loans TBM Customers Borrowers Payments (Lender Non-Disb) Payments (Lend…" at bounding box center [385, 177] width 771 height 355
click at [57, 37] on input "text" at bounding box center [385, 30] width 759 height 17
paste input "500278740"
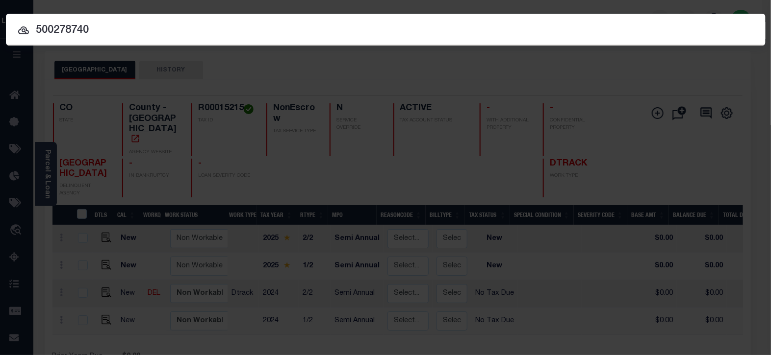
type input "500278740"
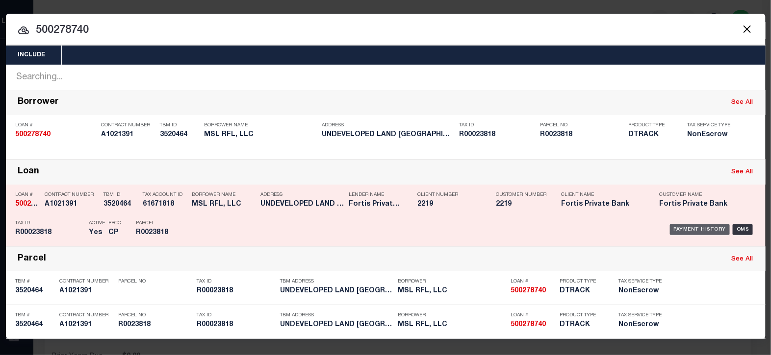
click at [703, 228] on div "Payment History" at bounding box center [700, 230] width 60 height 11
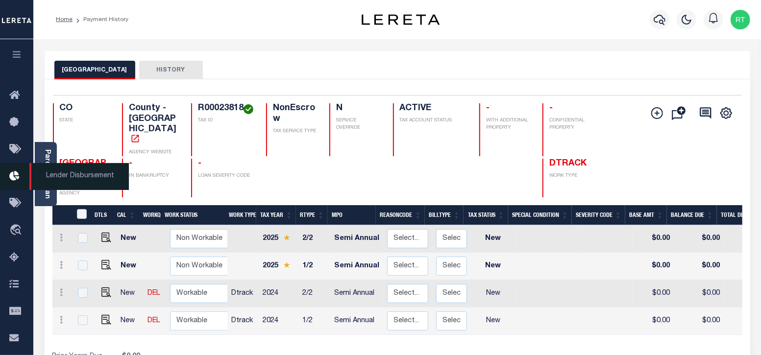
click at [47, 178] on span "Lender Disbursement" at bounding box center [79, 176] width 100 height 27
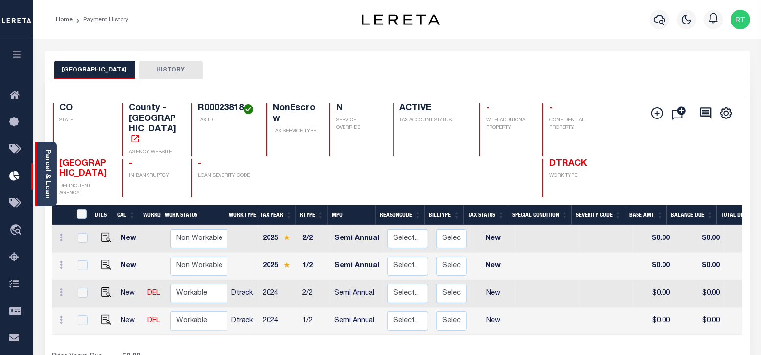
click at [46, 164] on link "Parcel & Loan" at bounding box center [47, 175] width 7 height 50
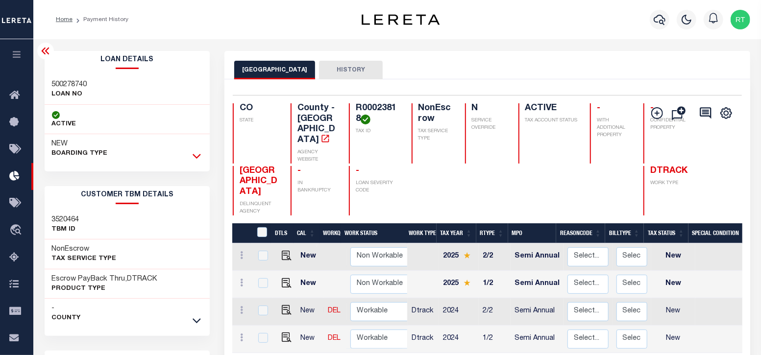
click at [196, 153] on icon at bounding box center [197, 156] width 8 height 10
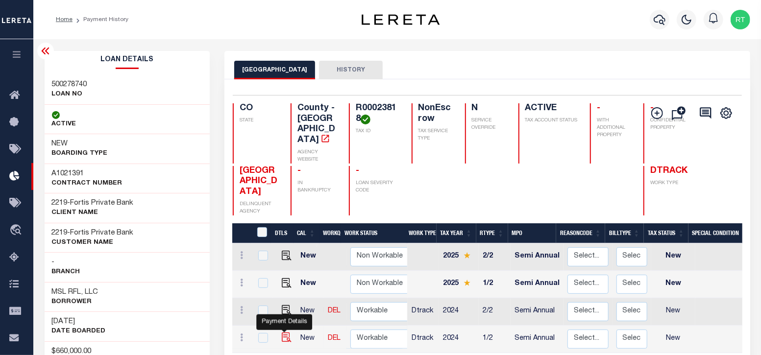
click at [284, 333] on img "" at bounding box center [287, 338] width 10 height 10
checkbox input "true"
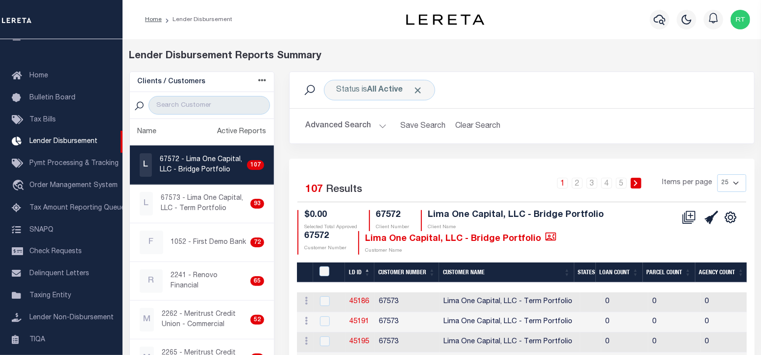
scroll to position [81, 0]
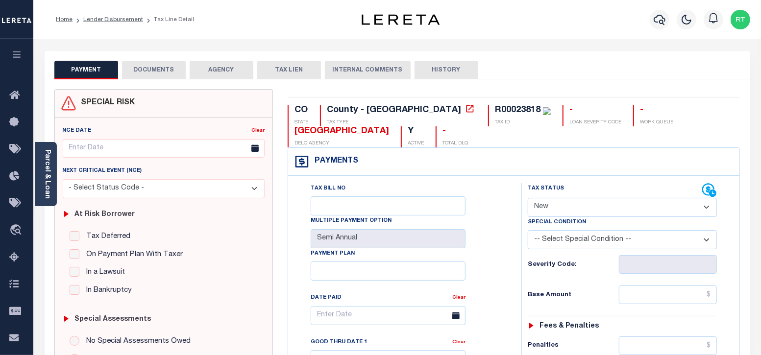
click at [557, 209] on select "- Select Status Code - Open Due/Unpaid Paid Incomplete No Tax Due Internal Refu…" at bounding box center [623, 207] width 190 height 19
select select "NTX"
click at [528, 198] on select "- Select Status Code - Open Due/Unpaid Paid Incomplete No Tax Due Internal Refu…" at bounding box center [623, 207] width 190 height 19
type input "[DATE]"
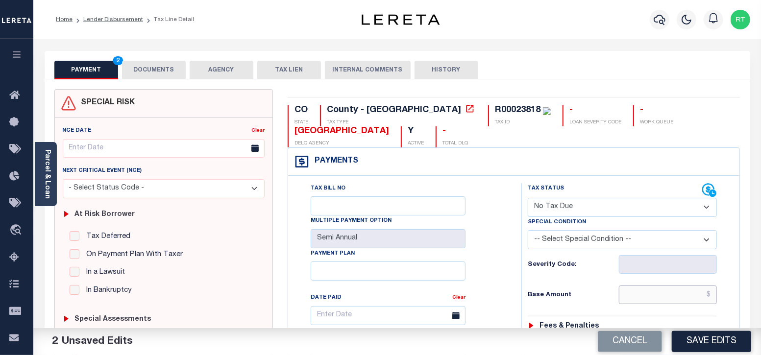
click at [642, 300] on input "text" at bounding box center [668, 295] width 98 height 19
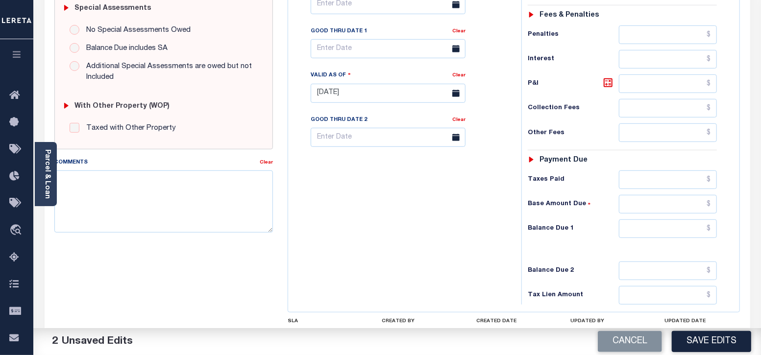
scroll to position [326, 0]
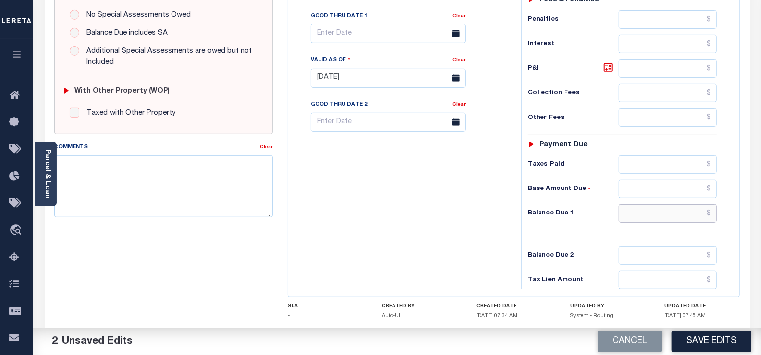
click at [651, 213] on input "text" at bounding box center [668, 213] width 98 height 19
type input "$0.00"
click at [168, 170] on textarea "Comments" at bounding box center [163, 186] width 219 height 62
paste textarea "Taxes were due prior to the loan boarding – No Liability - RT"
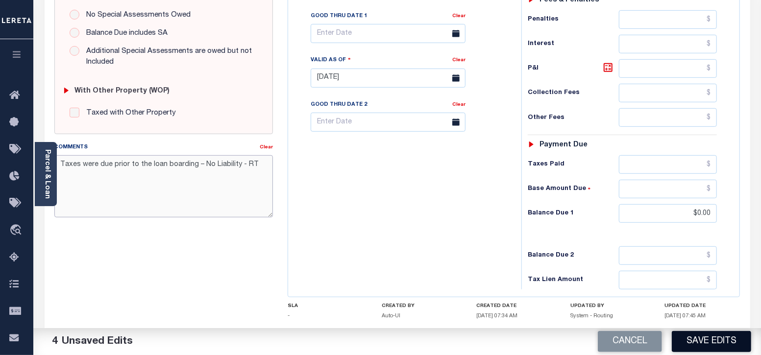
type textarea "Taxes were due prior to the loan boarding – No Liability - RT"
click at [696, 341] on button "Save Edits" at bounding box center [711, 341] width 79 height 21
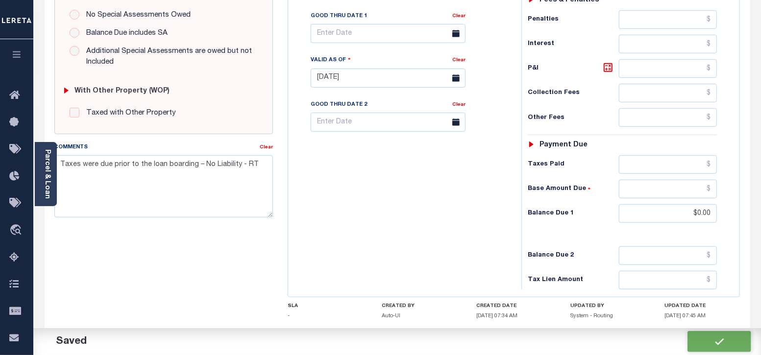
checkbox input "false"
type input "$0"
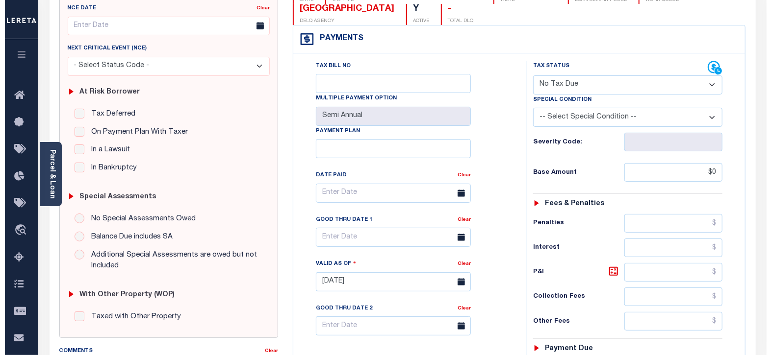
scroll to position [0, 0]
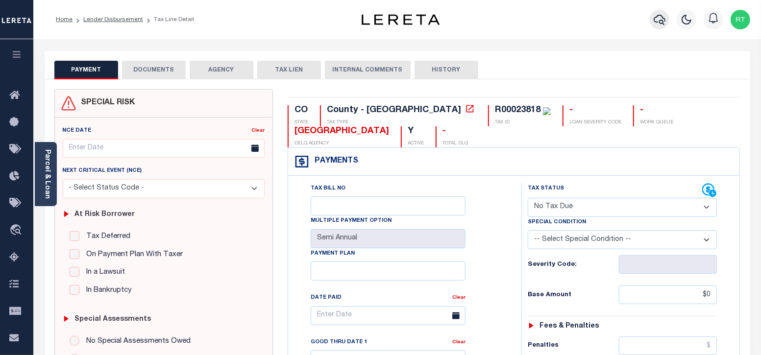
click at [660, 25] on icon "button" at bounding box center [660, 20] width 12 height 12
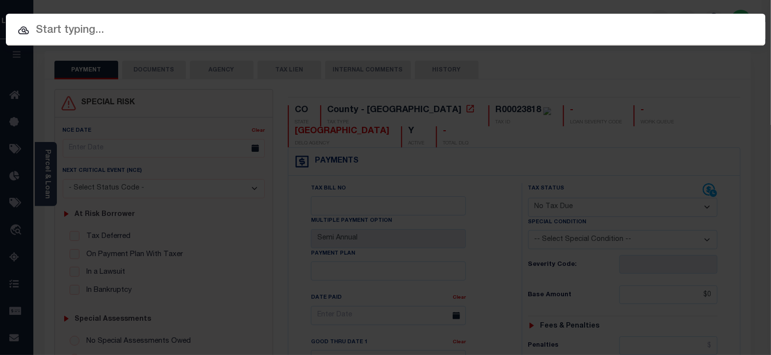
paste input "500278740"
type input "500278740"
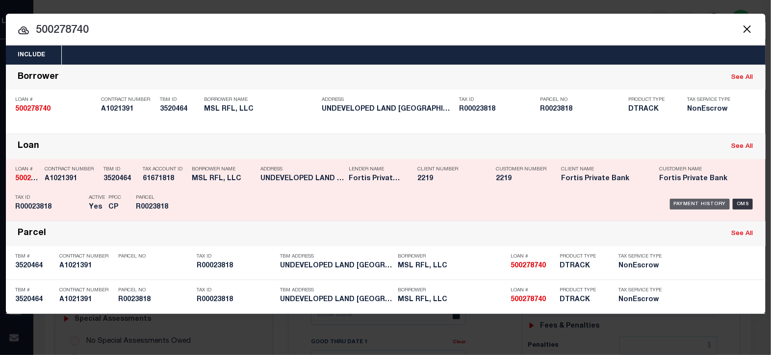
click at [685, 200] on div "Payment History" at bounding box center [700, 204] width 60 height 11
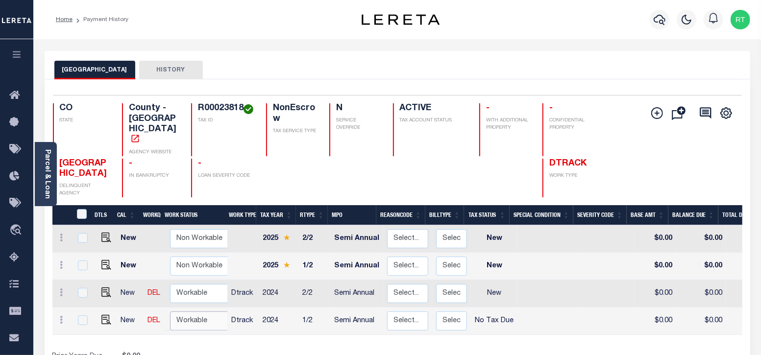
click at [190, 312] on select "Non Workable Workable" at bounding box center [199, 321] width 59 height 19
checkbox input "true"
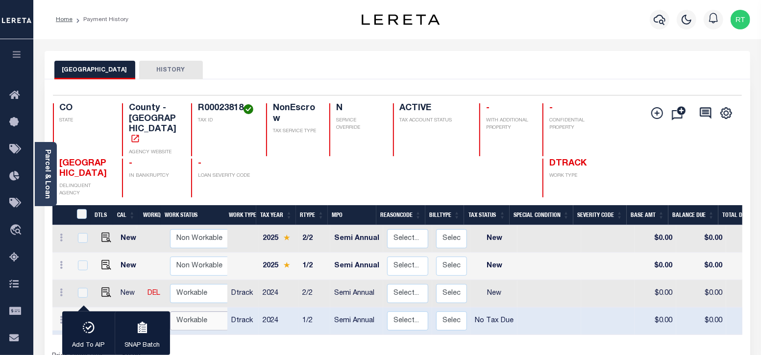
select select "true"
click at [170, 312] on select "Non Workable Workable" at bounding box center [199, 321] width 59 height 19
checkbox input "false"
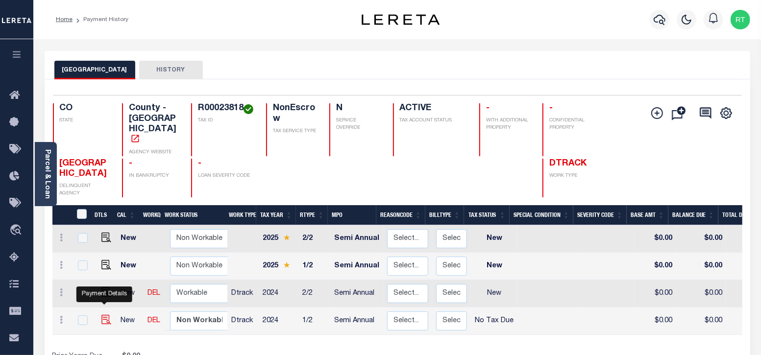
click at [103, 315] on img "" at bounding box center [106, 320] width 10 height 10
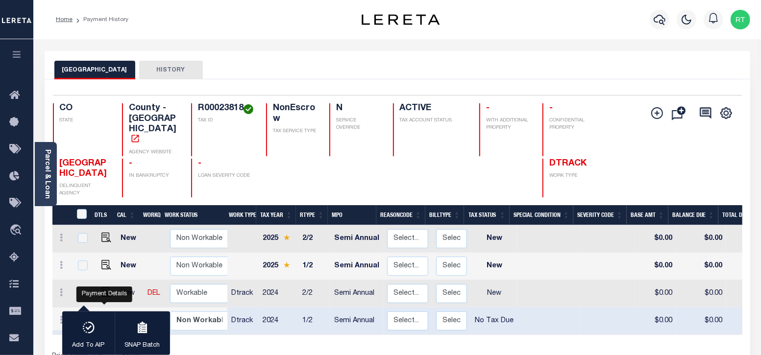
checkbox input "true"
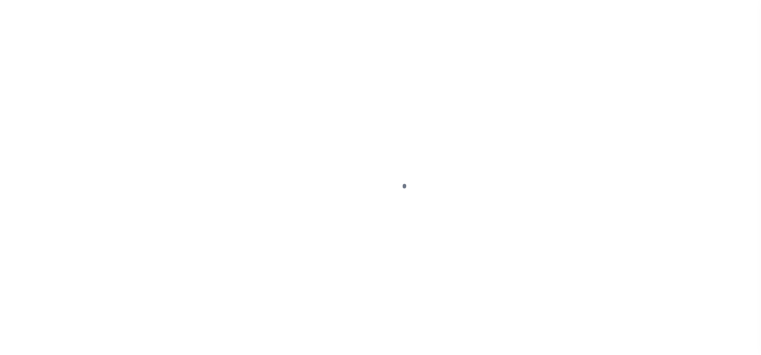
select select "NTX"
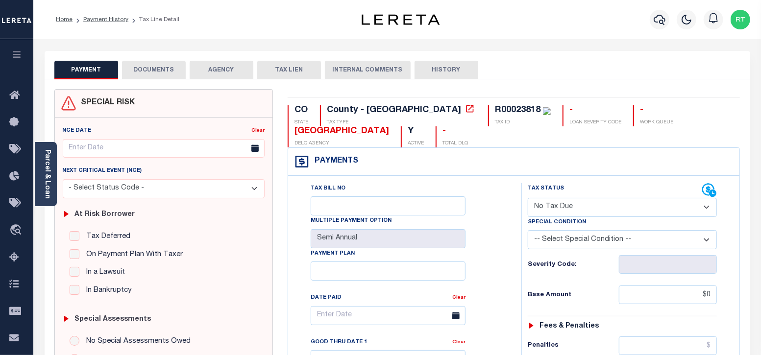
click at [152, 70] on button "DOCUMENTS" at bounding box center [154, 70] width 64 height 19
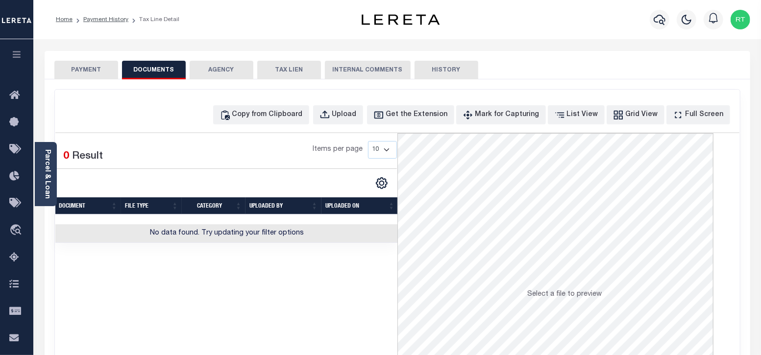
click at [88, 71] on button "PAYMENT" at bounding box center [86, 70] width 64 height 19
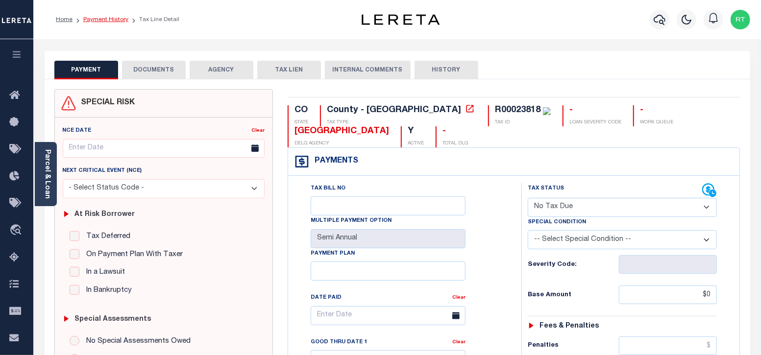
click at [103, 21] on link "Payment History" at bounding box center [105, 20] width 45 height 6
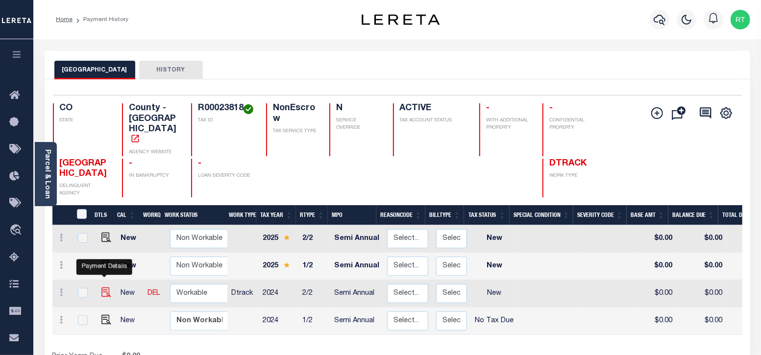
click at [104, 288] on img "" at bounding box center [106, 293] width 10 height 10
checkbox input "true"
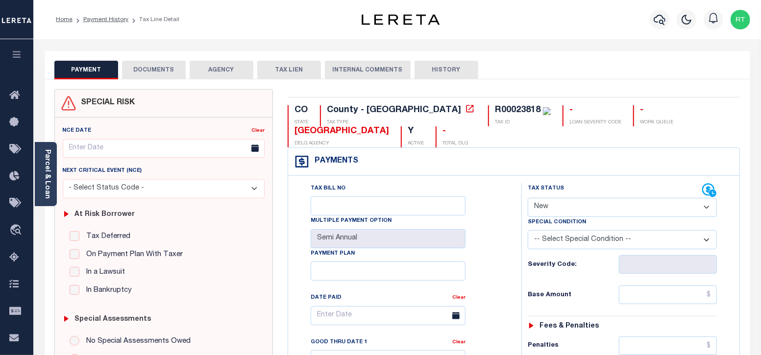
click at [549, 206] on select "- Select Status Code - Open Due/Unpaid Paid Incomplete No Tax Due Internal Refu…" at bounding box center [623, 207] width 190 height 19
select select "NTX"
click at [528, 198] on select "- Select Status Code - Open Due/Unpaid Paid Incomplete No Tax Due Internal Refu…" at bounding box center [623, 207] width 190 height 19
type input "10/14/2025"
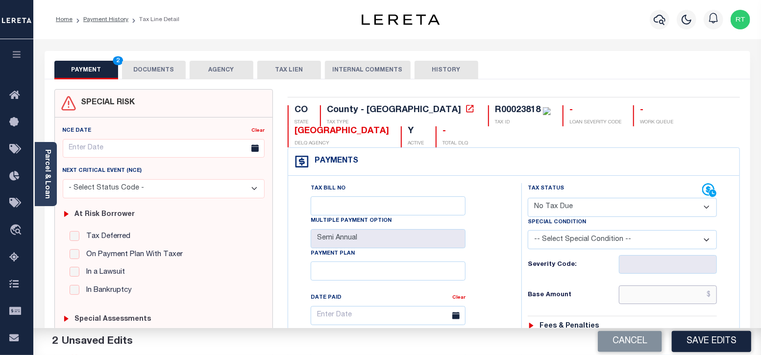
click at [637, 301] on input "text" at bounding box center [668, 295] width 98 height 19
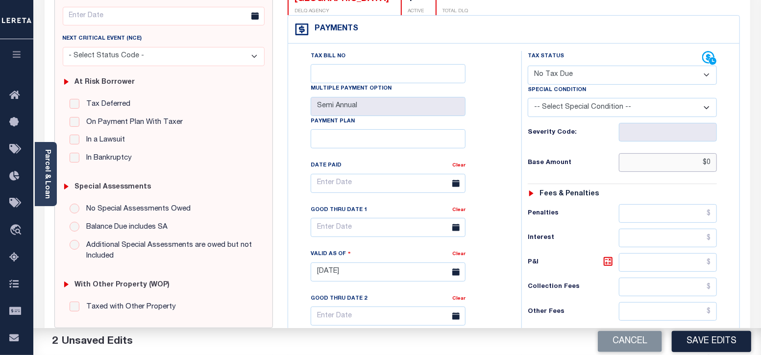
scroll to position [245, 0]
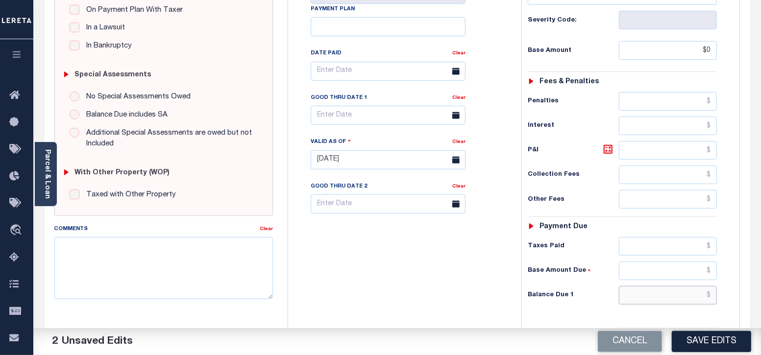
type input "$0.00"
click at [652, 289] on input "text" at bounding box center [668, 295] width 98 height 19
type input "$0.00"
click at [137, 242] on textarea "Comments" at bounding box center [163, 268] width 219 height 62
paste textarea "Taxes were due prior to the loan boarding – No Liability - RT"
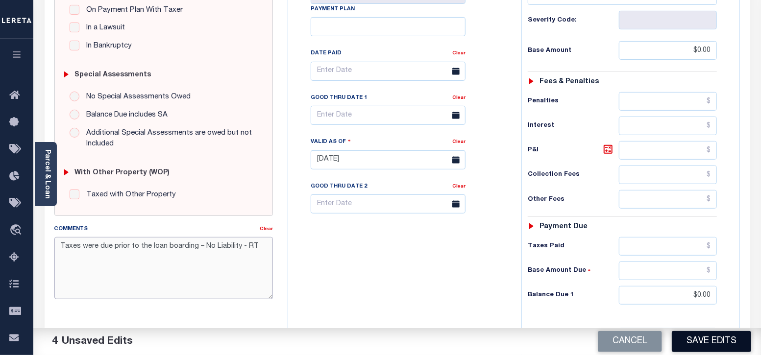
type textarea "Taxes were due prior to the loan boarding – No Liability - RT"
click at [715, 342] on button "Save Edits" at bounding box center [711, 341] width 79 height 21
checkbox input "false"
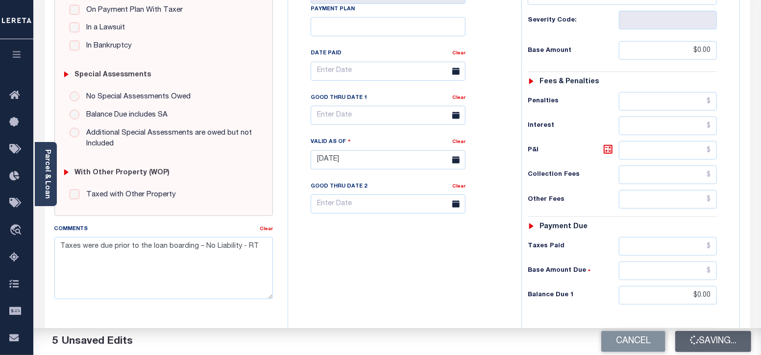
type input "$0"
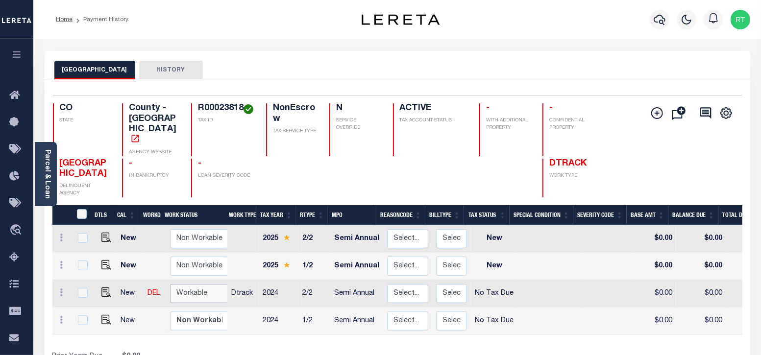
click at [194, 284] on select "Non Workable Workable" at bounding box center [199, 293] width 59 height 19
checkbox input "true"
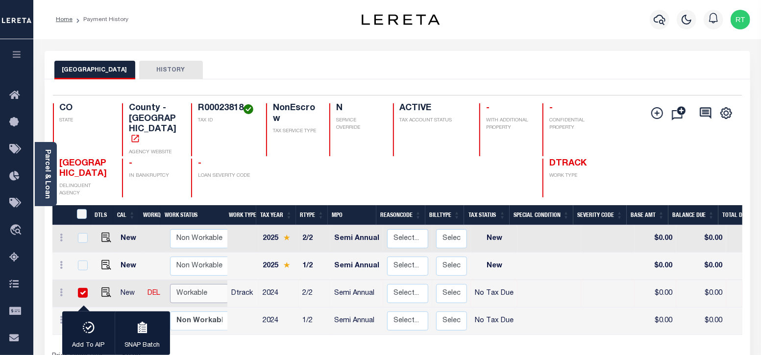
select select "true"
click at [170, 284] on select "Non Workable Workable" at bounding box center [199, 293] width 59 height 19
checkbox input "false"
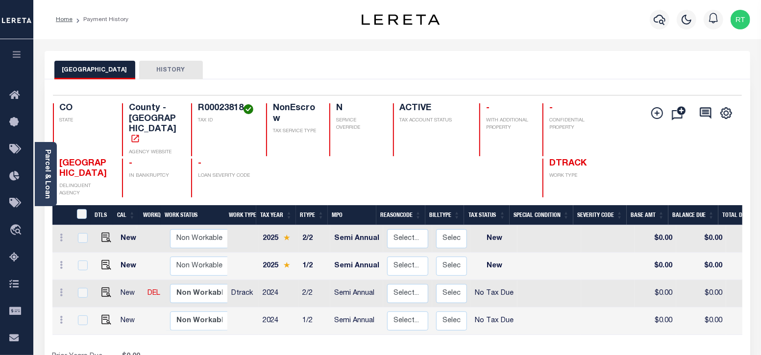
click at [367, 166] on div at bounding box center [354, 178] width 51 height 39
click at [664, 20] on icon "button" at bounding box center [660, 20] width 12 height 12
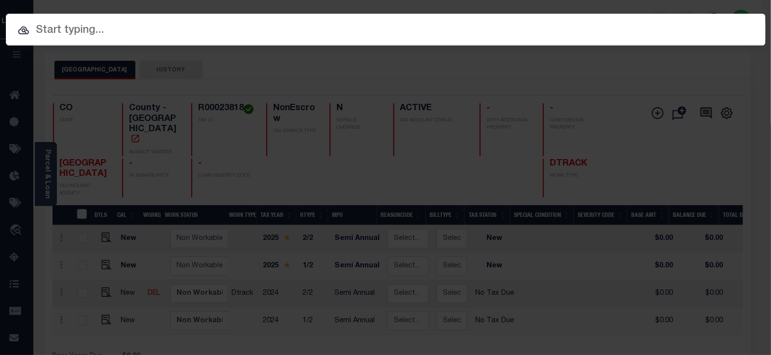
paste input "4308252016786"
type input "4308252016786"
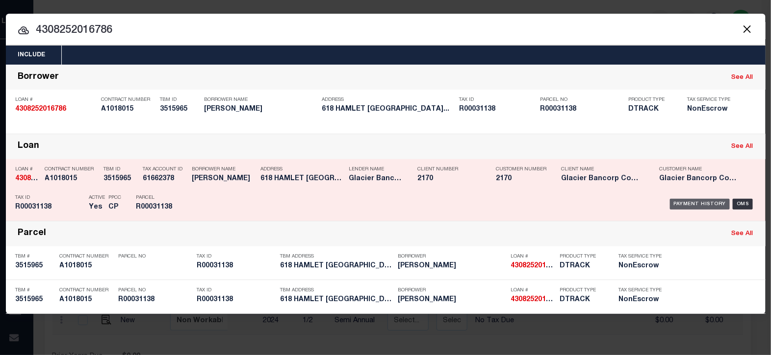
click at [697, 202] on div "Payment History" at bounding box center [700, 204] width 60 height 11
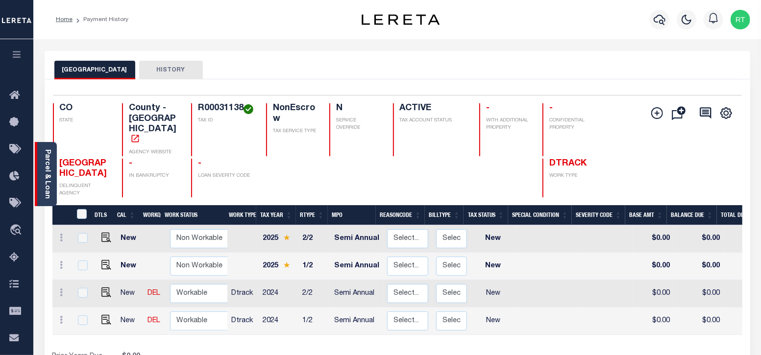
click at [50, 181] on link "Parcel & Loan" at bounding box center [47, 175] width 7 height 50
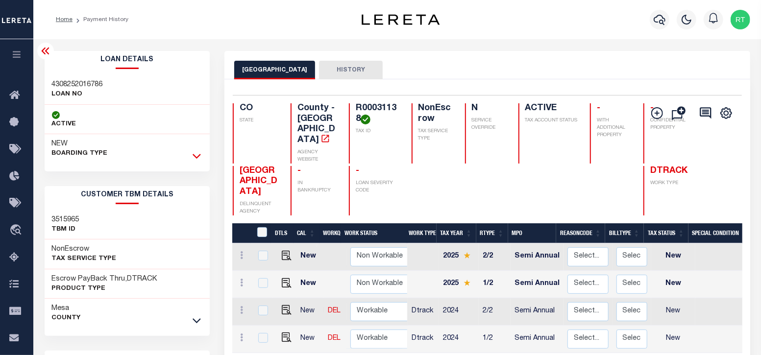
click at [194, 155] on icon at bounding box center [197, 156] width 8 height 5
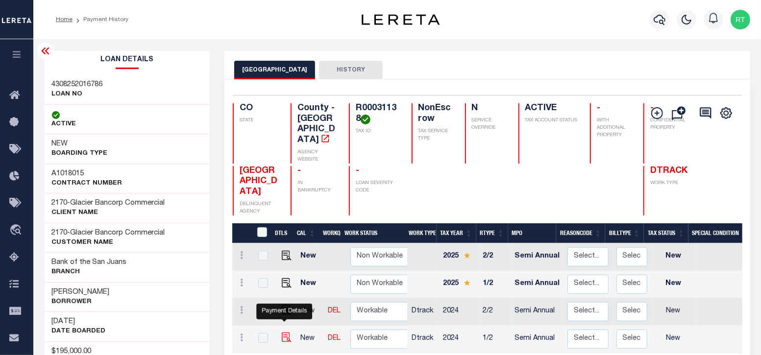
click at [285, 333] on img "" at bounding box center [287, 338] width 10 height 10
checkbox input "true"
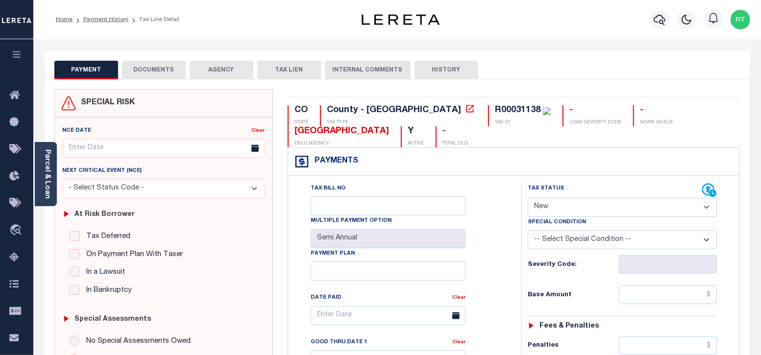
click at [620, 203] on select "- Select Status Code - Open Due/Unpaid Paid Incomplete No Tax Due Internal Refu…" at bounding box center [623, 207] width 190 height 19
select select "NTX"
click at [528, 198] on select "- Select Status Code - Open Due/Unpaid Paid Incomplete No Tax Due Internal Refu…" at bounding box center [623, 207] width 190 height 19
type input "[DATE]"
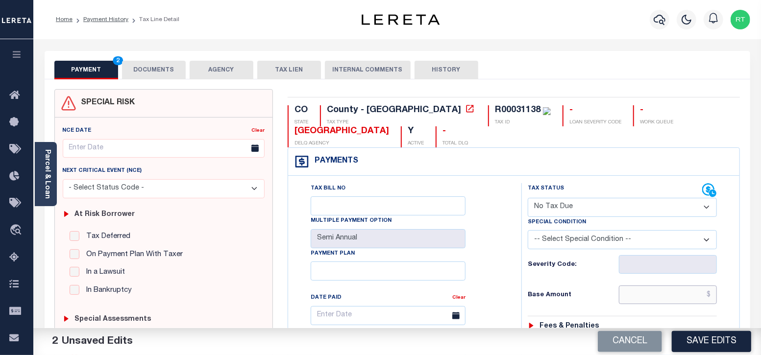
click at [632, 296] on input "text" at bounding box center [668, 295] width 98 height 19
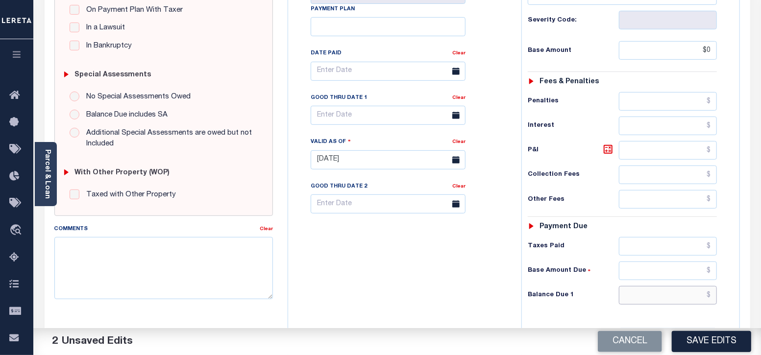
type input "$0.00"
click at [656, 299] on input "text" at bounding box center [668, 295] width 98 height 19
type input "$0.00"
click at [155, 245] on textarea "Comments" at bounding box center [163, 268] width 219 height 62
paste textarea "Taxes were due prior to the loan boarding – No Liability - RT"
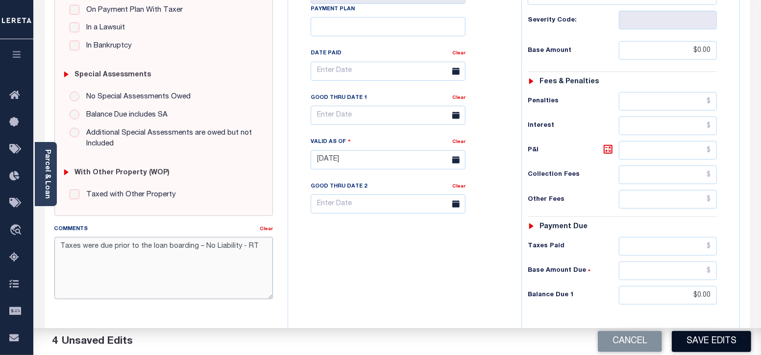
type textarea "Taxes were due prior to the loan boarding – No Liability - RT"
click at [696, 342] on button "Save Edits" at bounding box center [711, 341] width 79 height 21
checkbox input "false"
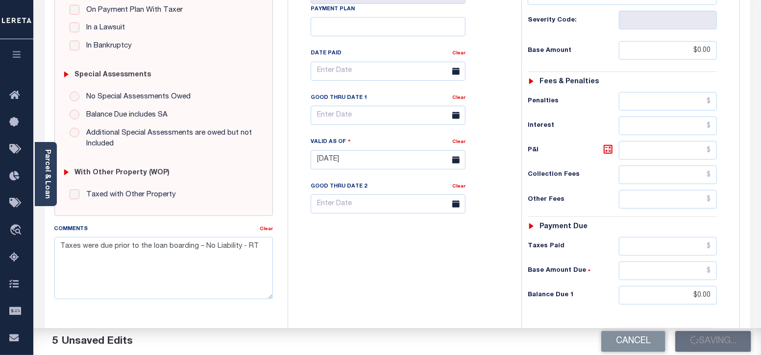
checkbox input "false"
type input "$0"
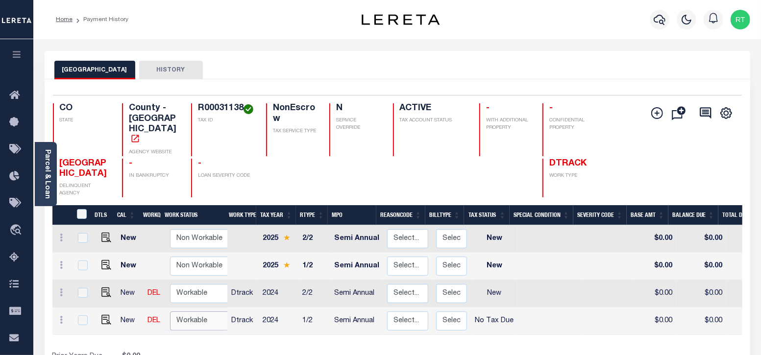
click at [196, 312] on select "Non Workable Workable" at bounding box center [199, 321] width 59 height 19
checkbox input "true"
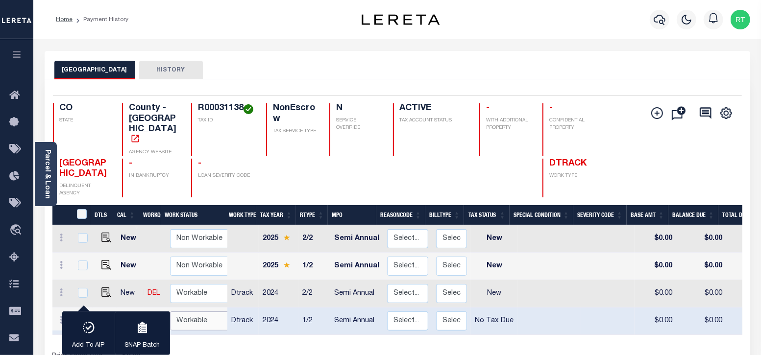
select select "true"
click at [170, 312] on select "Non Workable Workable" at bounding box center [199, 321] width 59 height 19
checkbox input "false"
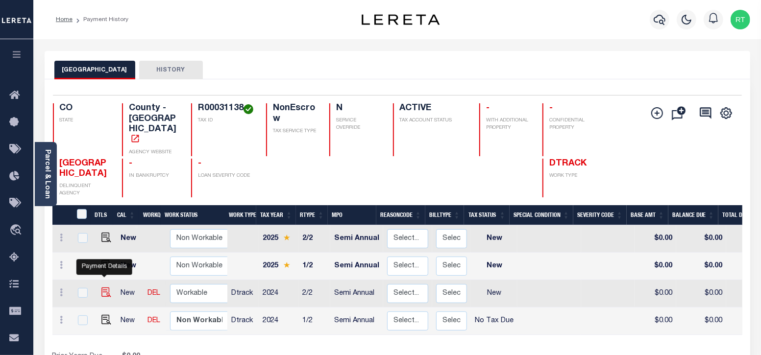
click at [105, 288] on img "" at bounding box center [106, 293] width 10 height 10
checkbox input "true"
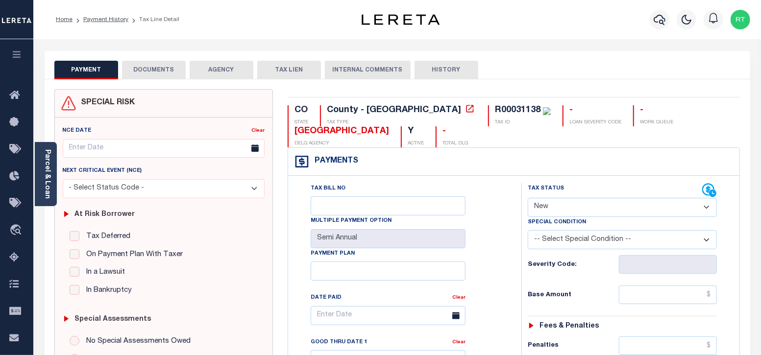
click at [574, 202] on select "- Select Status Code - Open Due/Unpaid Paid Incomplete No Tax Due Internal Refu…" at bounding box center [623, 207] width 190 height 19
select select "NTX"
click at [528, 198] on select "- Select Status Code - Open Due/Unpaid Paid Incomplete No Tax Due Internal Refu…" at bounding box center [623, 207] width 190 height 19
type input "[DATE]"
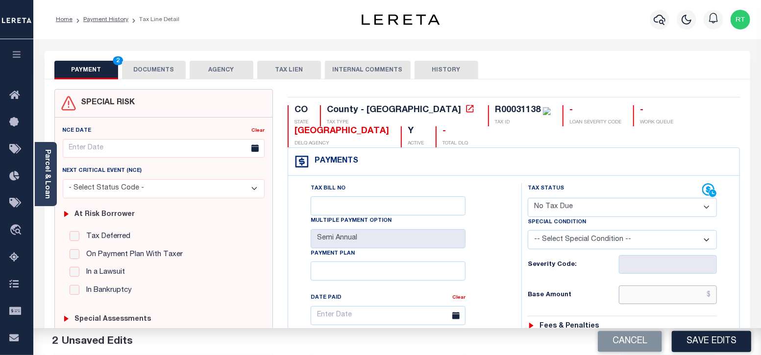
click at [646, 293] on input "text" at bounding box center [668, 295] width 98 height 19
type input "$0.00"
click at [587, 293] on h6 "Base Amount" at bounding box center [574, 296] width 92 height 8
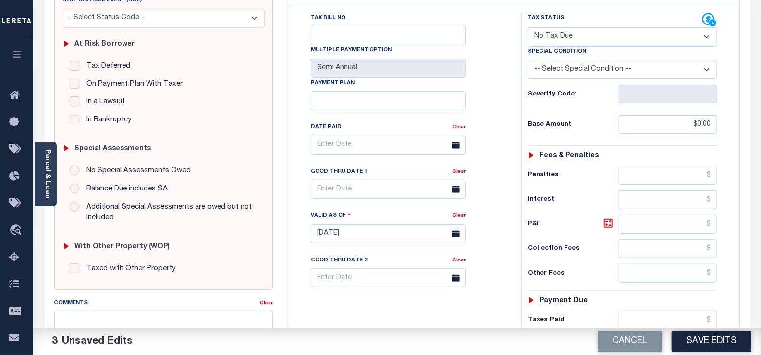
scroll to position [245, 0]
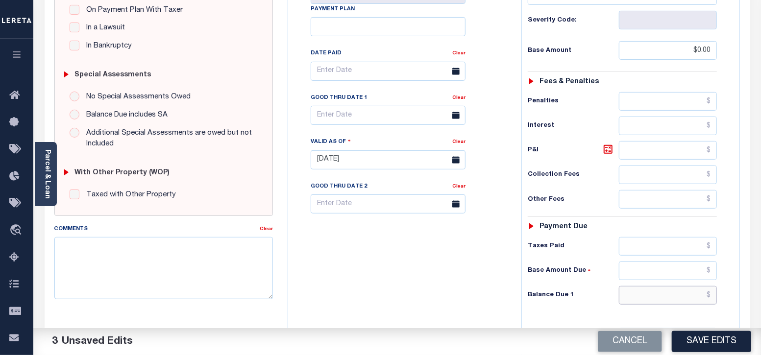
click at [635, 295] on input "text" at bounding box center [668, 295] width 98 height 19
type input "$0.00"
click at [453, 290] on div "Tax Bill No Multiple Payment Option Semi Annual Payment Plan Clear" at bounding box center [403, 155] width 224 height 433
click at [148, 251] on textarea "Comments" at bounding box center [163, 268] width 219 height 62
paste textarea "Taxes were due prior to the loan boarding – No Liability - RT"
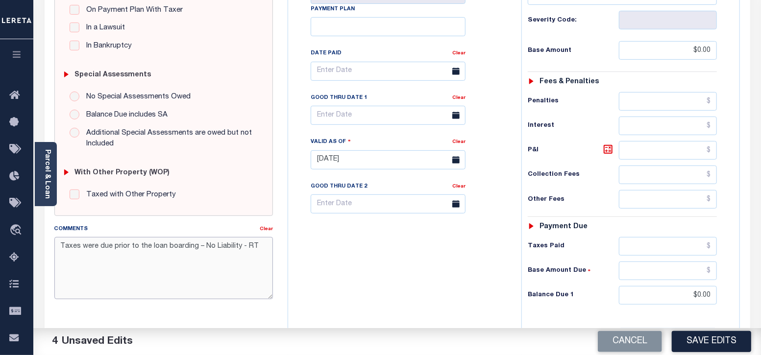
type textarea "Taxes were due prior to the loan boarding – No Liability - RT"
click at [436, 290] on div "Tax Bill No Multiple Payment Option Semi Annual Payment Plan Clear" at bounding box center [403, 155] width 224 height 433
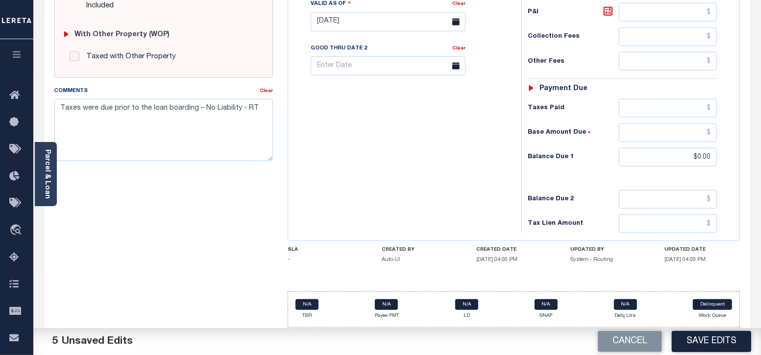
scroll to position [384, 0]
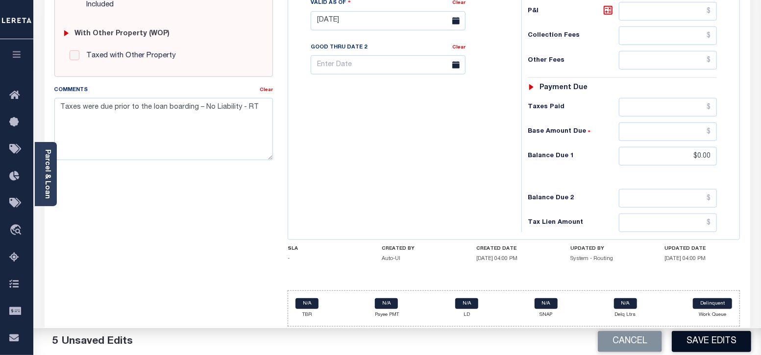
click at [700, 345] on button "Save Edits" at bounding box center [711, 341] width 79 height 21
checkbox input "false"
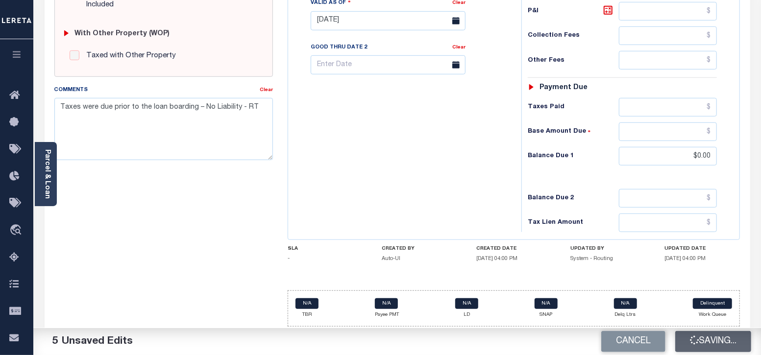
type input "$0"
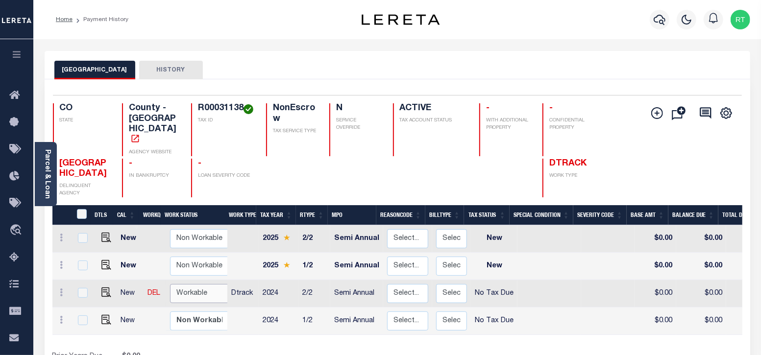
click at [185, 284] on select "Non Workable Workable" at bounding box center [199, 293] width 59 height 19
checkbox input "true"
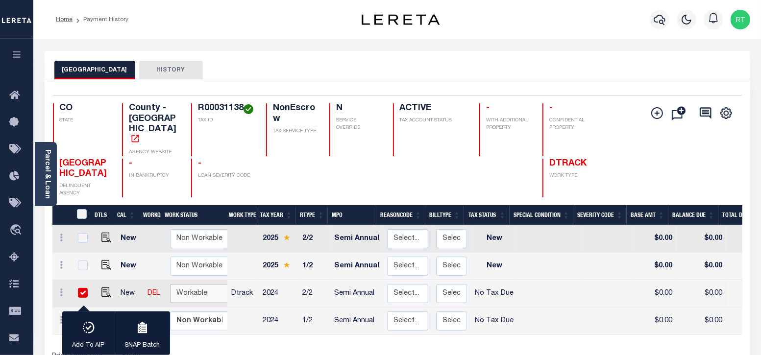
select select "true"
click at [170, 284] on select "Non Workable Workable" at bounding box center [199, 293] width 59 height 19
checkbox input "false"
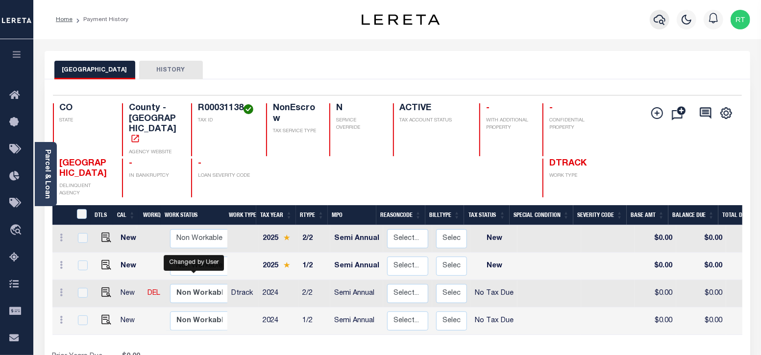
click at [661, 25] on icon "button" at bounding box center [660, 20] width 12 height 12
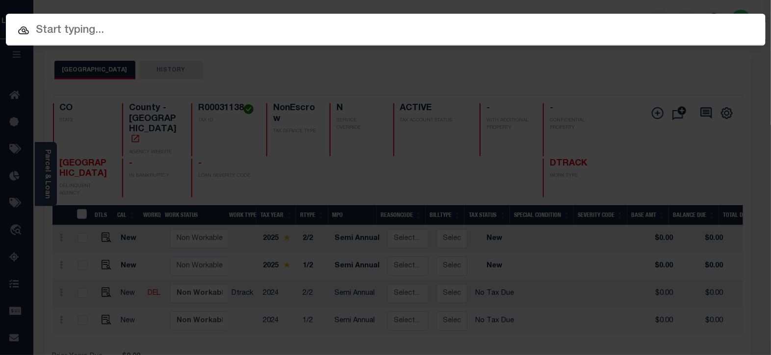
paste input "4809256440702"
type input "4809256440702"
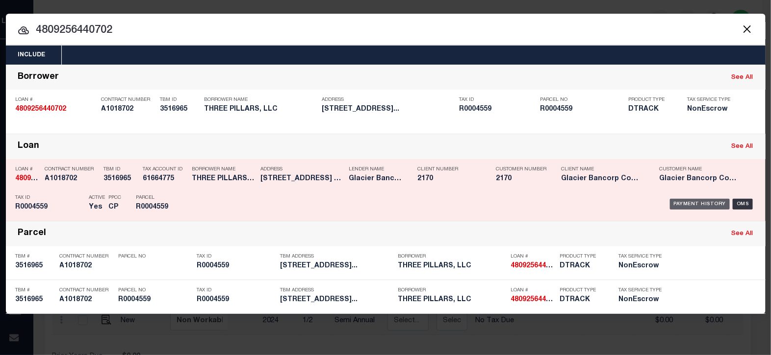
click at [692, 204] on div "Payment History" at bounding box center [700, 204] width 60 height 11
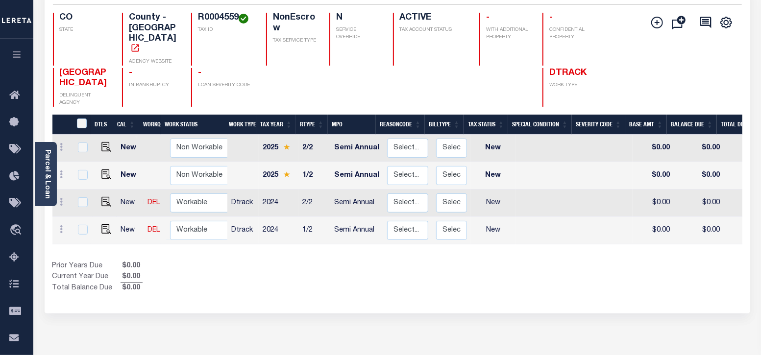
scroll to position [81, 0]
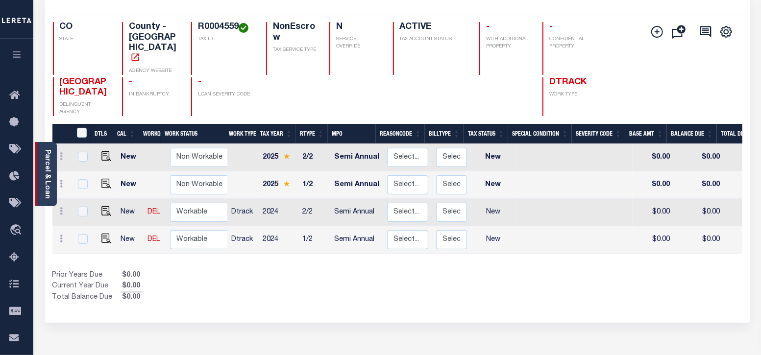
click at [53, 173] on div "Parcel & Loan" at bounding box center [46, 174] width 22 height 64
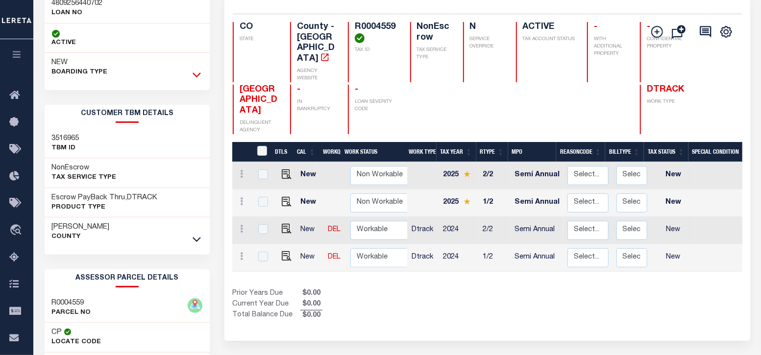
click at [196, 75] on icon at bounding box center [197, 75] width 8 height 10
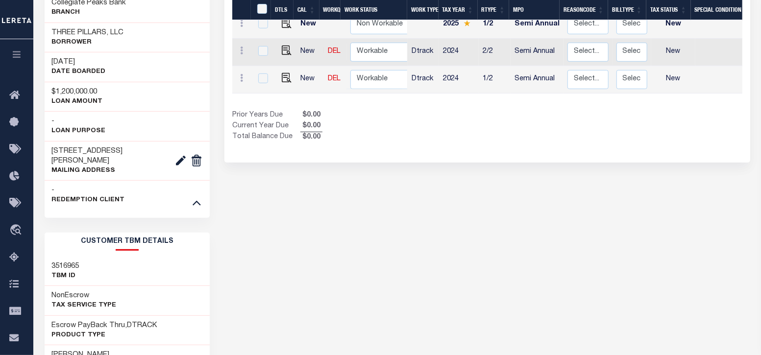
scroll to position [224, 0]
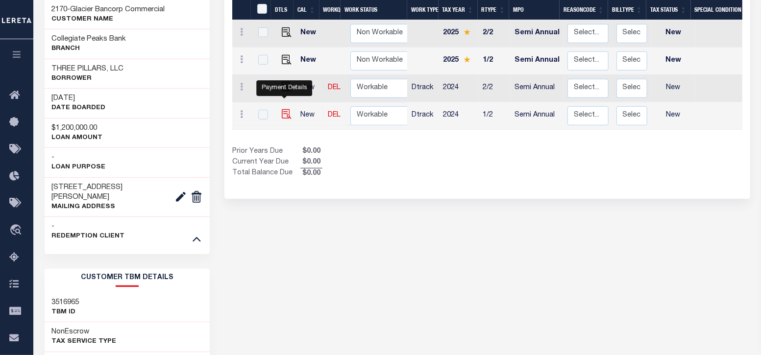
click at [287, 109] on img "" at bounding box center [287, 114] width 10 height 10
checkbox input "true"
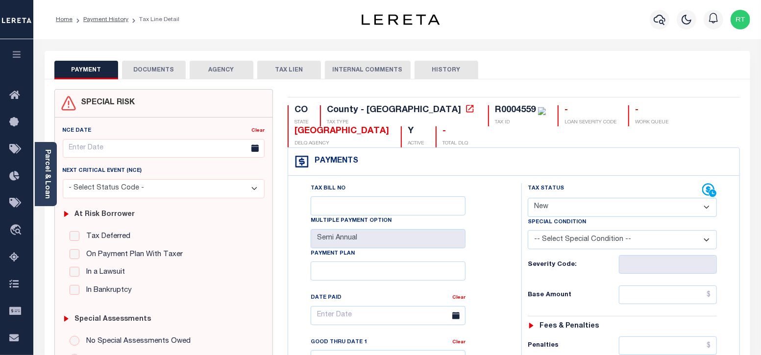
click at [560, 209] on select "- Select Status Code - Open Due/Unpaid Paid Incomplete No Tax Due Internal Refu…" at bounding box center [623, 207] width 190 height 19
select select "NTX"
click at [528, 198] on select "- Select Status Code - Open Due/Unpaid Paid Incomplete No Tax Due Internal Refu…" at bounding box center [623, 207] width 190 height 19
type input "[DATE]"
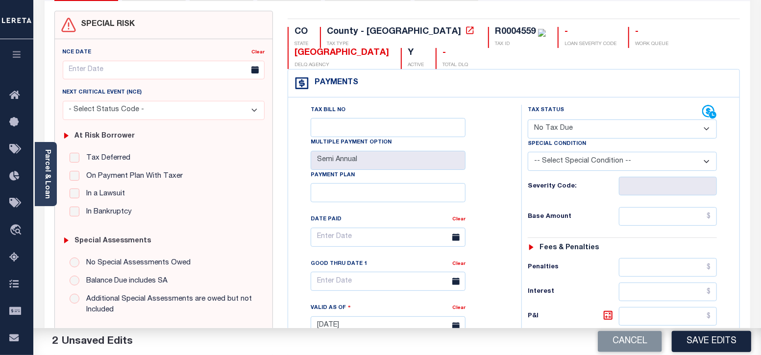
scroll to position [81, 0]
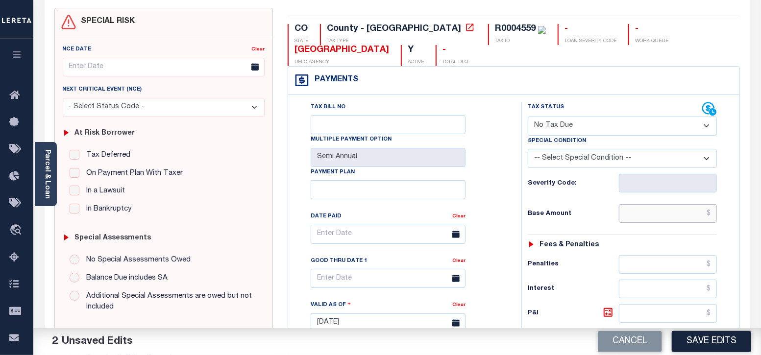
click at [652, 215] on input "text" at bounding box center [668, 213] width 98 height 19
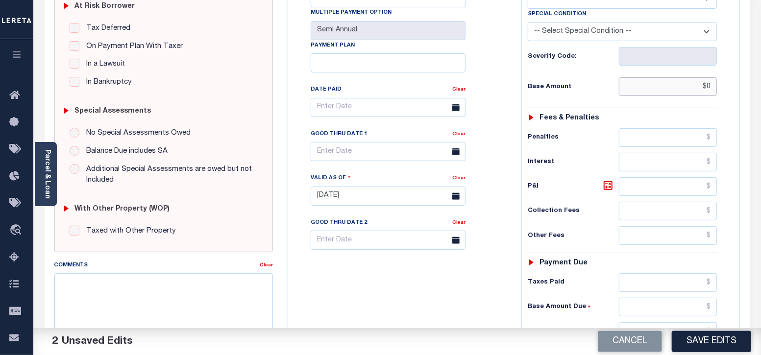
scroll to position [245, 0]
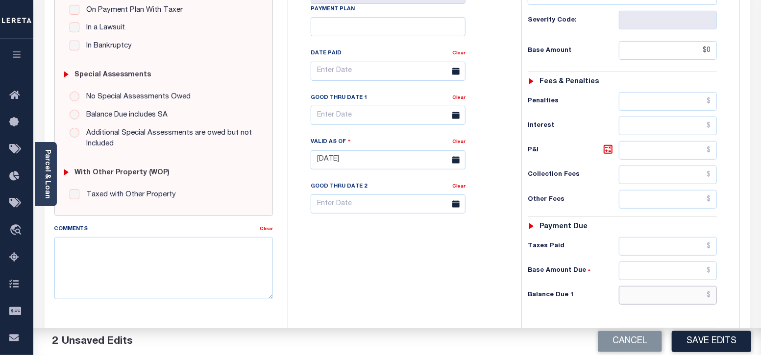
type input "$0.00"
click at [649, 298] on input "text" at bounding box center [668, 295] width 98 height 19
type input "$0.00"
click at [86, 263] on textarea "Comments" at bounding box center [163, 268] width 219 height 62
paste textarea "Taxes were due prior to the loan boarding – No Liability - RT"
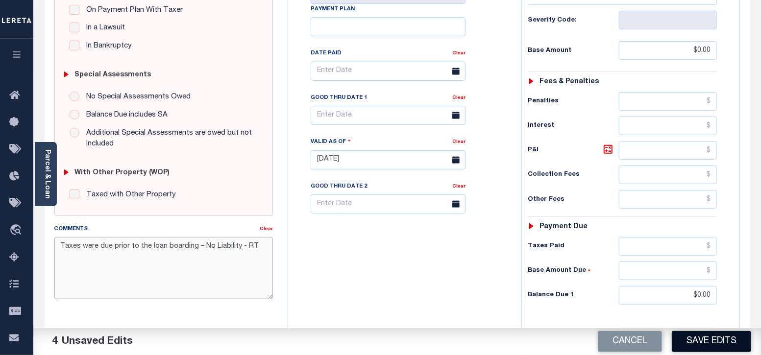
type textarea "Taxes were due prior to the loan boarding – No Liability - RT"
click at [703, 342] on button "Save Edits" at bounding box center [711, 341] width 79 height 21
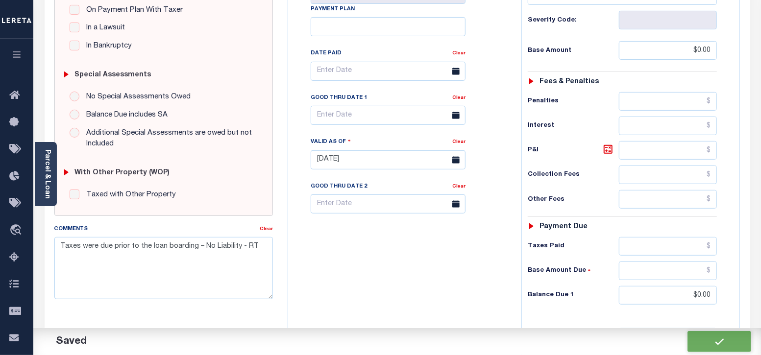
checkbox input "false"
type input "$0"
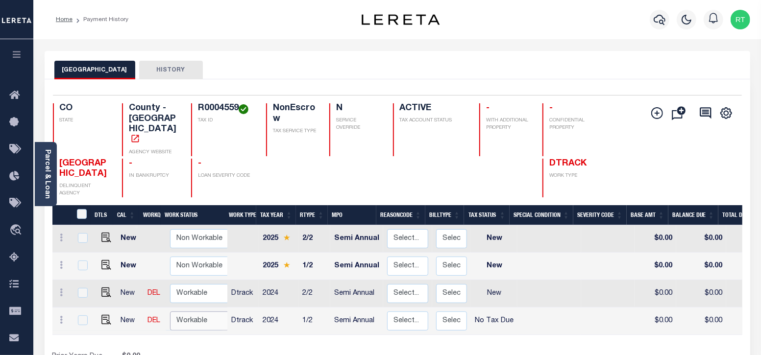
click at [193, 312] on select "Non Workable Workable" at bounding box center [199, 321] width 59 height 19
checkbox input "true"
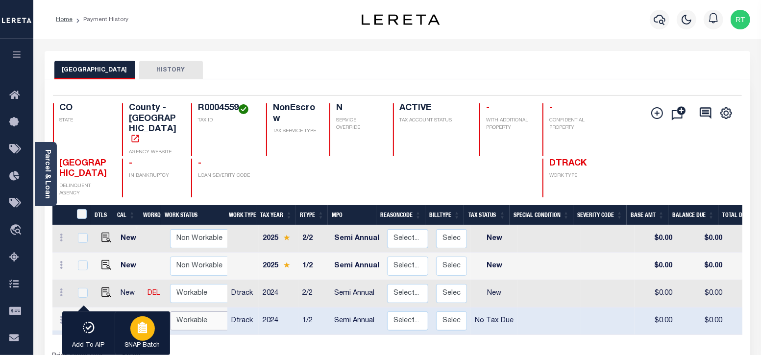
select select "true"
click at [170, 312] on select "Non Workable Workable" at bounding box center [199, 321] width 59 height 19
checkbox input "false"
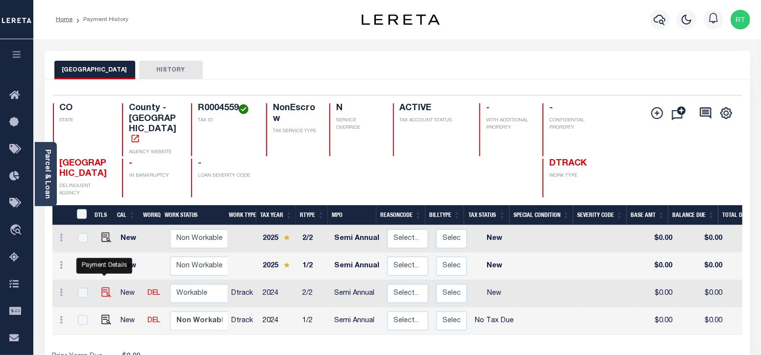
click at [104, 288] on img "" at bounding box center [106, 293] width 10 height 10
checkbox input "true"
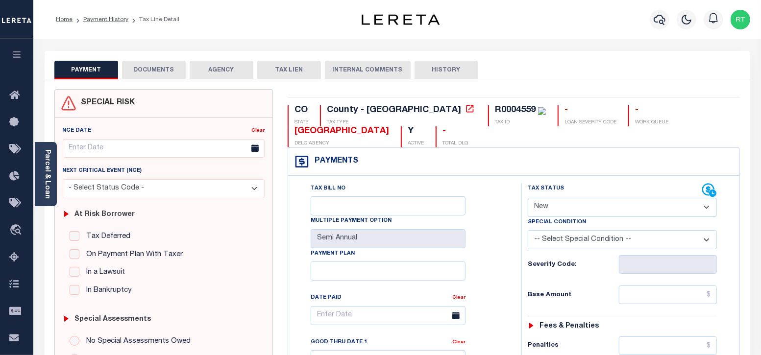
click at [589, 202] on select "- Select Status Code - Open Due/Unpaid Paid Incomplete No Tax Due Internal Refu…" at bounding box center [623, 207] width 190 height 19
select select "NTX"
click at [528, 198] on select "- Select Status Code - Open Due/Unpaid Paid Incomplete No Tax Due Internal Refu…" at bounding box center [623, 207] width 190 height 19
type input "[DATE]"
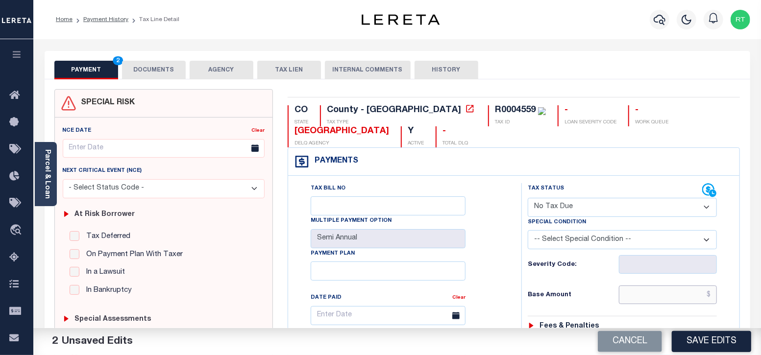
click at [635, 298] on input "text" at bounding box center [668, 295] width 98 height 19
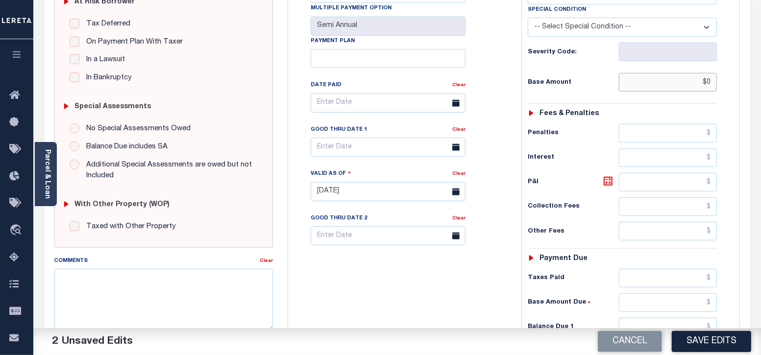
scroll to position [245, 0]
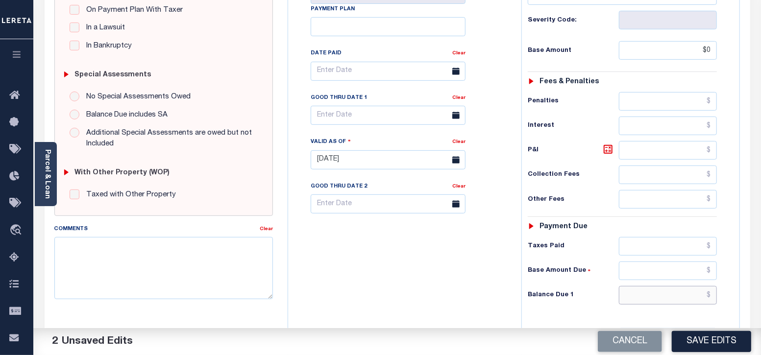
type input "$0.00"
click at [642, 294] on input "text" at bounding box center [668, 295] width 98 height 19
type input "$0.00"
click at [170, 257] on textarea "Comments" at bounding box center [163, 268] width 219 height 62
paste textarea "Taxes were due prior to the loan boarding – No Liability - RT"
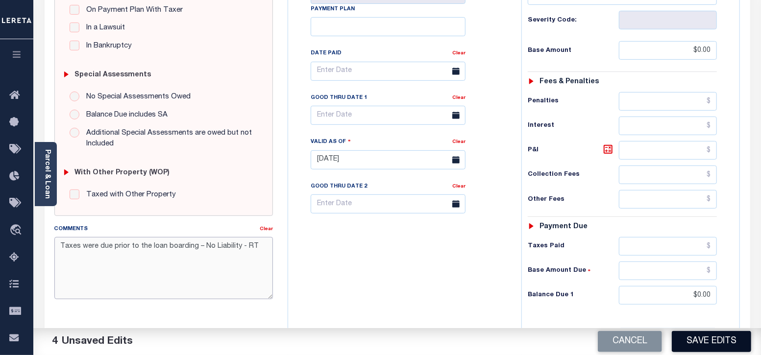
type textarea "Taxes were due prior to the loan boarding – No Liability - RT"
click at [699, 343] on button "Save Edits" at bounding box center [711, 341] width 79 height 21
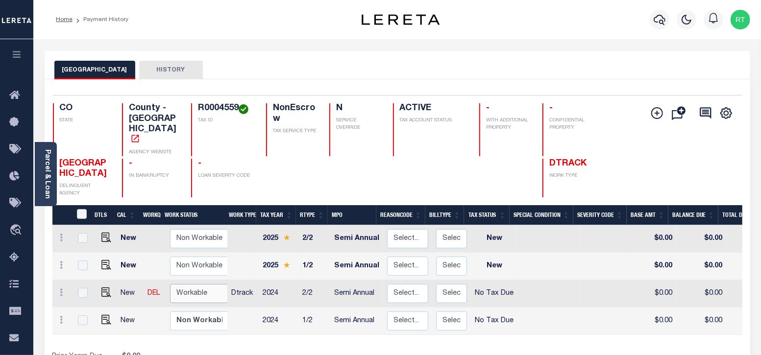
click at [198, 284] on select "Non Workable Workable" at bounding box center [199, 293] width 59 height 19
checkbox input "true"
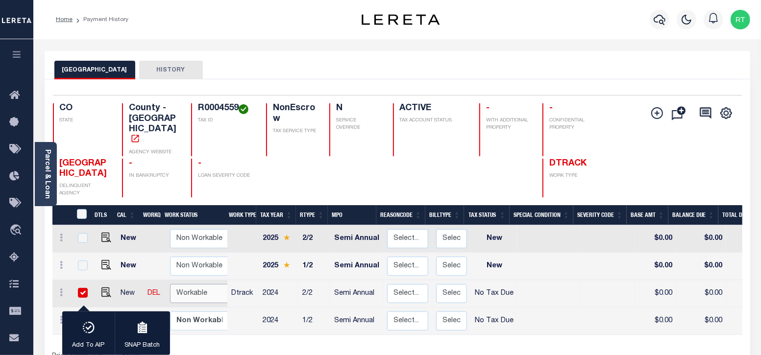
select select "true"
click at [170, 284] on select "Non Workable Workable" at bounding box center [199, 293] width 59 height 19
checkbox input "false"
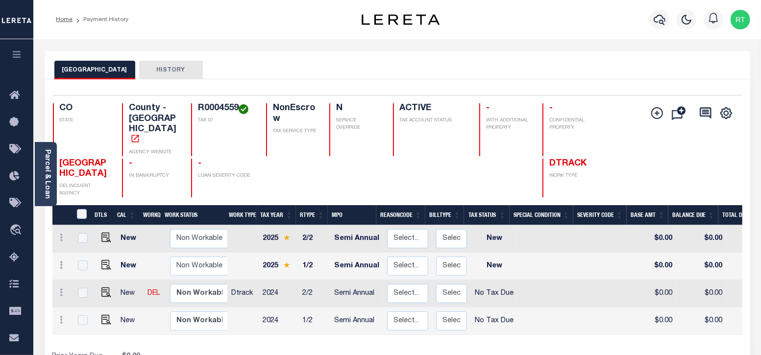
click at [266, 329] on div "DTLS CAL WorkQ Work Status Work Type Tax Year RType MPO ReasonCode BillType Tax…" at bounding box center [397, 294] width 690 height 179
click at [659, 21] on icon "button" at bounding box center [660, 20] width 12 height 12
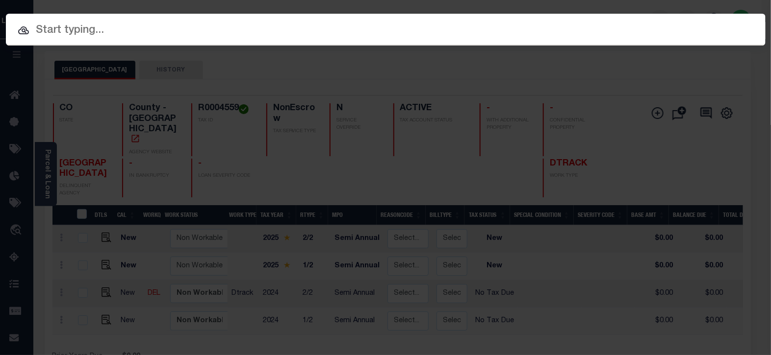
click at [192, 37] on input "text" at bounding box center [385, 30] width 759 height 17
paste input "4308252016721"
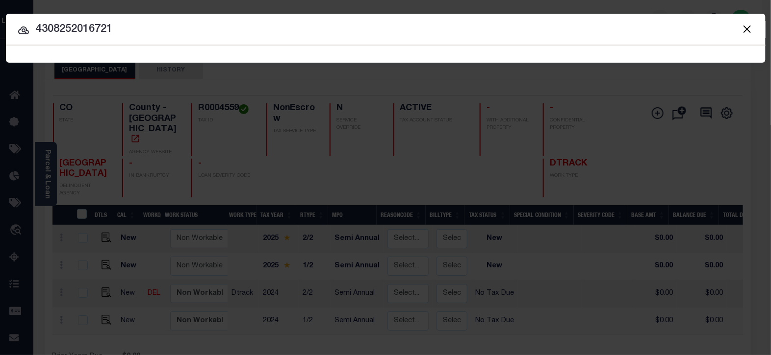
type input "4308252016721"
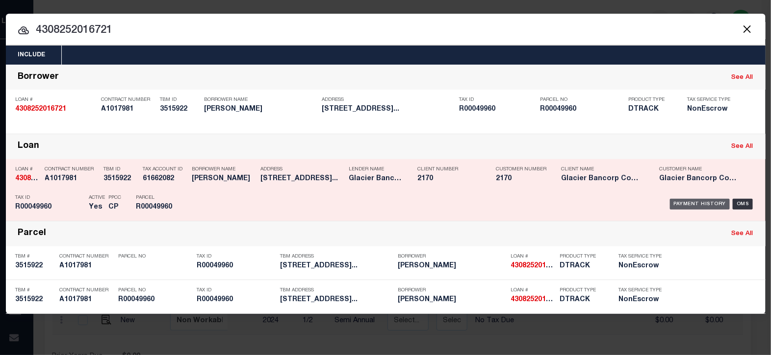
click at [686, 200] on div "Payment History" at bounding box center [700, 204] width 60 height 11
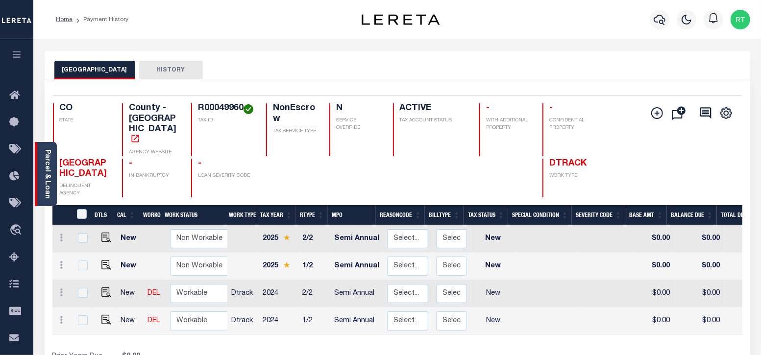
click at [44, 177] on link "Parcel & Loan" at bounding box center [47, 175] width 7 height 50
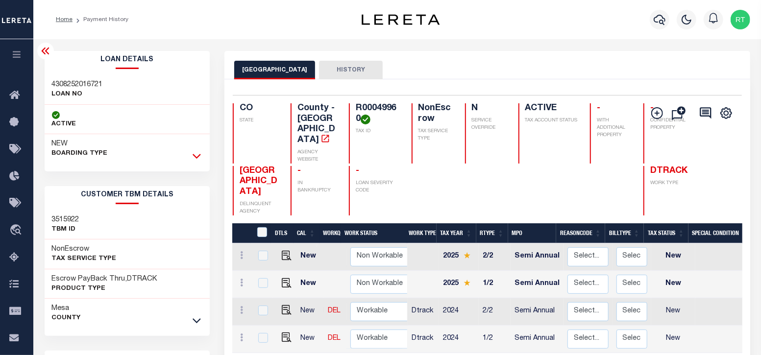
click at [199, 154] on icon at bounding box center [197, 156] width 8 height 10
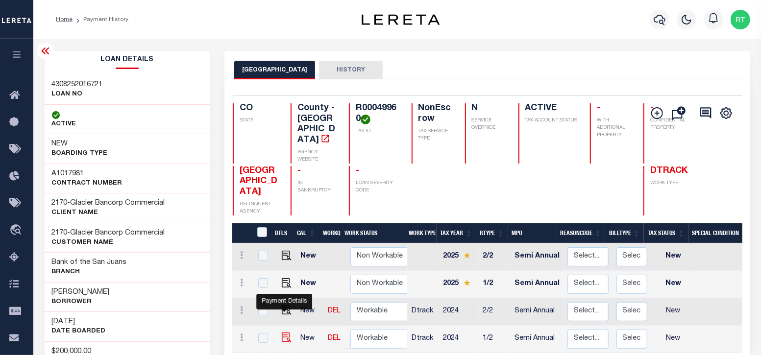
click at [285, 333] on img "" at bounding box center [287, 338] width 10 height 10
checkbox input "true"
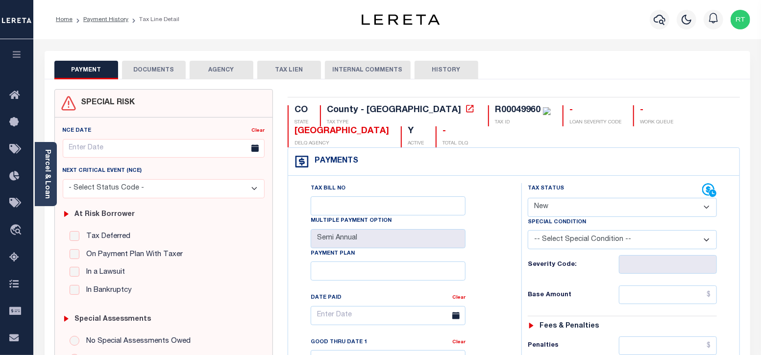
click at [581, 209] on select "- Select Status Code - Open Due/Unpaid Paid Incomplete No Tax Due Internal Refu…" at bounding box center [623, 207] width 190 height 19
select select "NTX"
click at [528, 198] on select "- Select Status Code - Open Due/Unpaid Paid Incomplete No Tax Due Internal Refu…" at bounding box center [623, 207] width 190 height 19
type input "[DATE]"
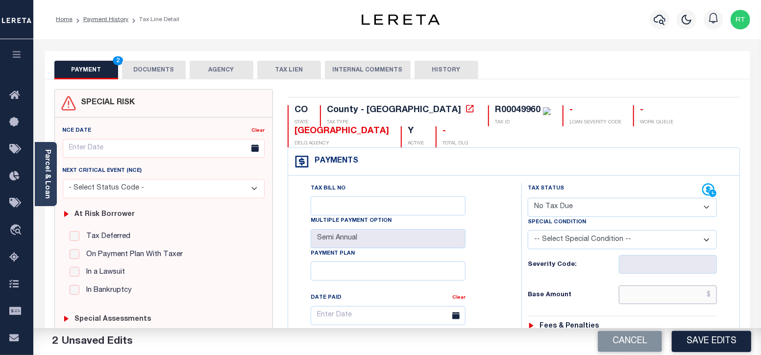
click at [631, 302] on input "text" at bounding box center [668, 295] width 98 height 19
click at [637, 295] on input "text" at bounding box center [668, 295] width 98 height 19
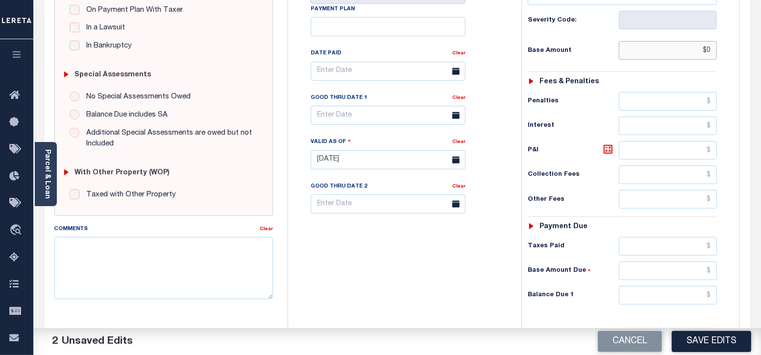
scroll to position [245, 0]
type input "$0.00"
click at [634, 295] on input "text" at bounding box center [668, 295] width 98 height 19
type input "$0.00"
click at [146, 251] on textarea "Comments" at bounding box center [163, 268] width 219 height 62
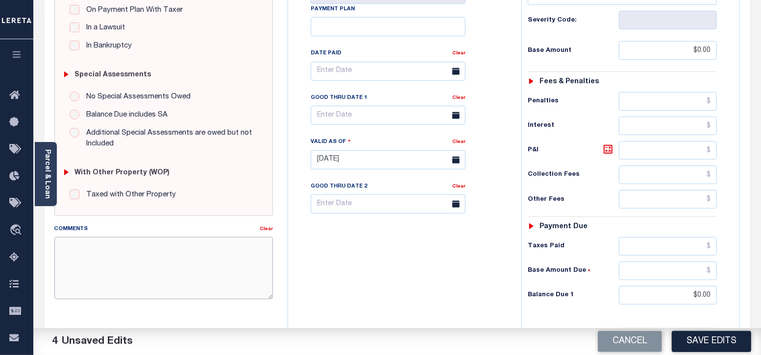
paste textarea "Taxes were due prior to the loan boarding – No Liability - RT"
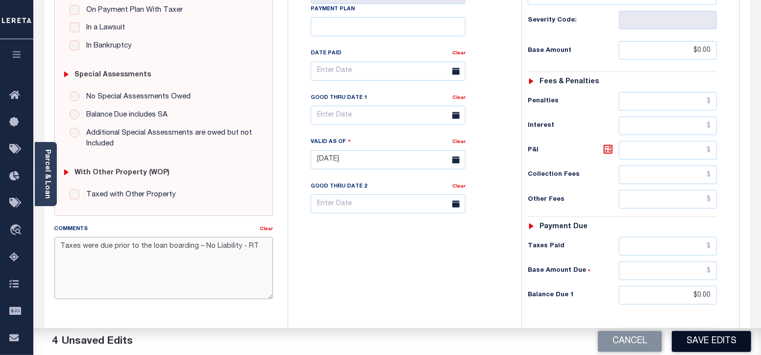
type textarea "Taxes were due prior to the loan boarding – No Liability - RT"
click at [707, 337] on button "Save Edits" at bounding box center [711, 341] width 79 height 21
checkbox input "false"
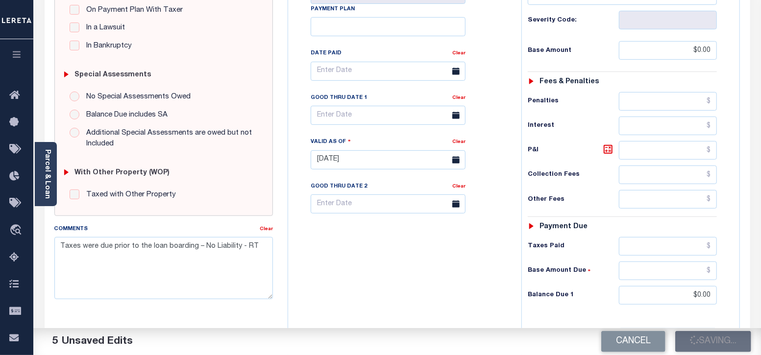
type input "$0"
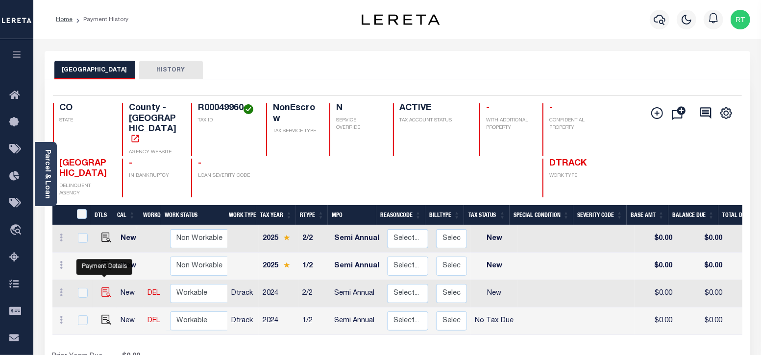
click at [101, 288] on img "" at bounding box center [106, 293] width 10 height 10
checkbox input "true"
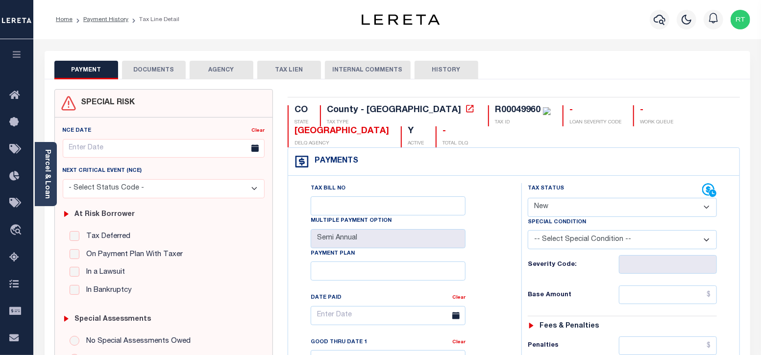
click at [573, 208] on select "- Select Status Code - Open Due/Unpaid Paid Incomplete No Tax Due Internal Refu…" at bounding box center [623, 207] width 190 height 19
select select "NTX"
click at [528, 198] on select "- Select Status Code - Open Due/Unpaid Paid Incomplete No Tax Due Internal Refu…" at bounding box center [623, 207] width 190 height 19
type input "[DATE]"
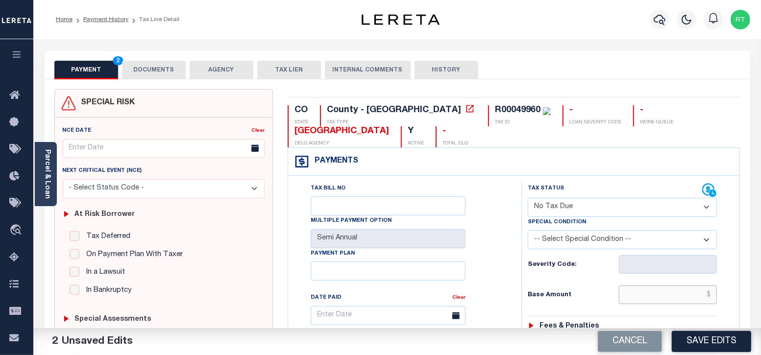
click at [627, 296] on input "text" at bounding box center [668, 295] width 98 height 19
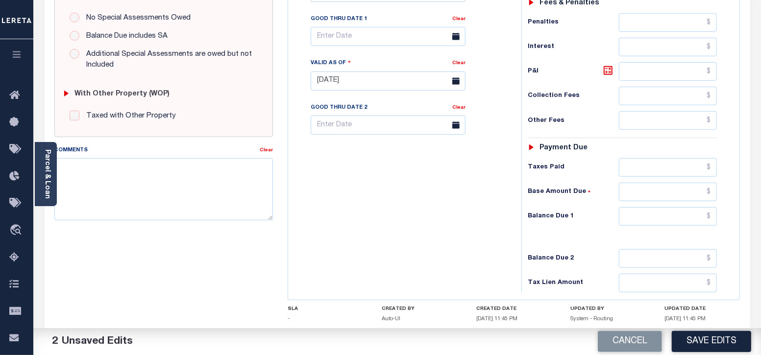
scroll to position [326, 0]
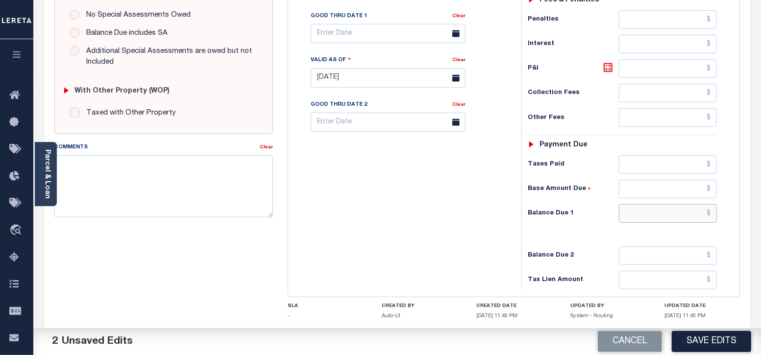
type input "$0.00"
click at [640, 213] on input "text" at bounding box center [668, 213] width 98 height 19
type input "$0.00"
click at [147, 186] on textarea "Comments" at bounding box center [163, 186] width 219 height 62
paste textarea "Taxes were due prior to the loan boarding – No Liability - RT"
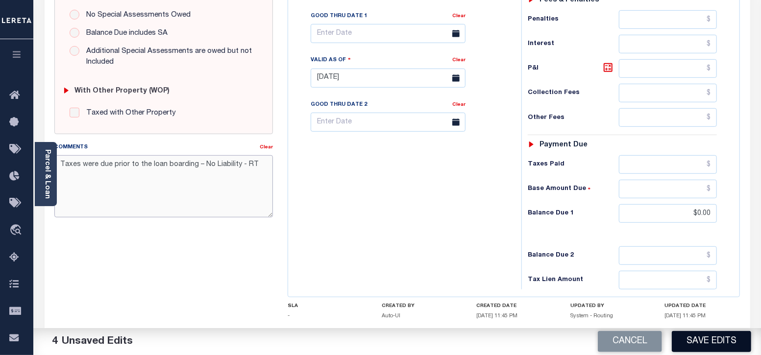
type textarea "Taxes were due prior to the loan boarding – No Liability - RT"
click at [694, 348] on button "Save Edits" at bounding box center [711, 341] width 79 height 21
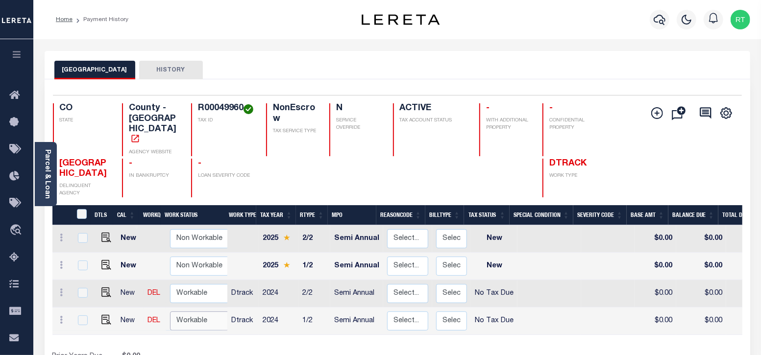
click at [197, 312] on select "Non Workable Workable" at bounding box center [199, 321] width 59 height 19
checkbox input "true"
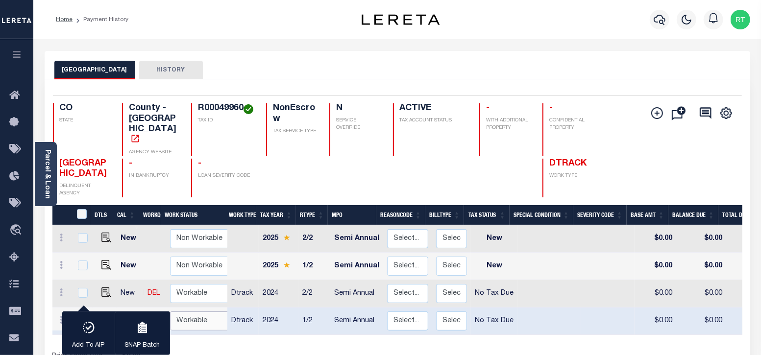
select select "true"
click at [170, 312] on select "Non Workable Workable" at bounding box center [199, 321] width 59 height 19
checkbox input "false"
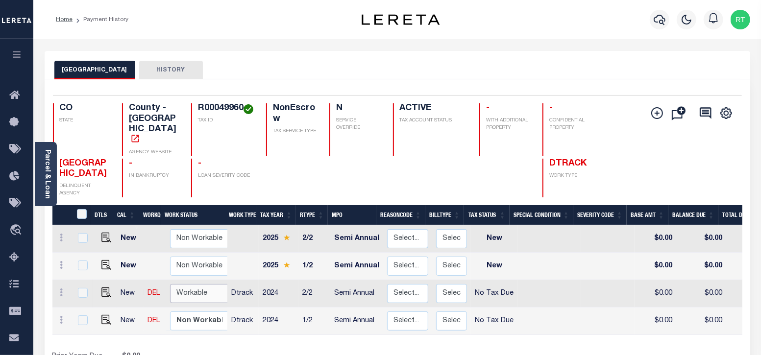
click at [206, 284] on select "Non Workable Workable" at bounding box center [199, 293] width 59 height 19
checkbox input "true"
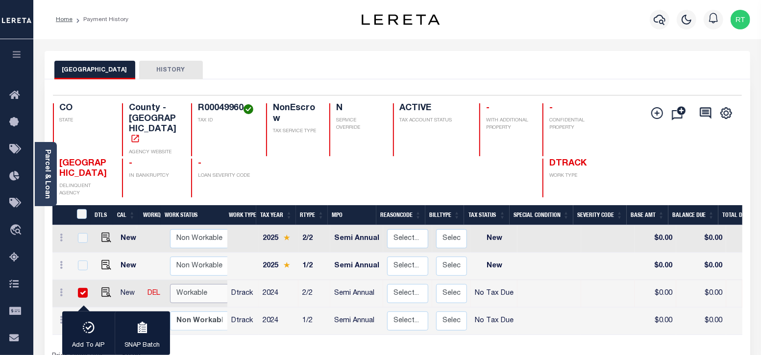
select select "true"
click at [170, 284] on select "Non Workable Workable" at bounding box center [199, 293] width 59 height 19
checkbox input "false"
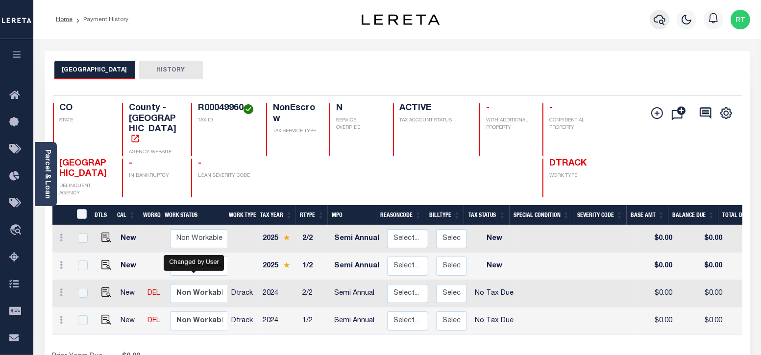
click at [658, 18] on icon "button" at bounding box center [660, 20] width 12 height 12
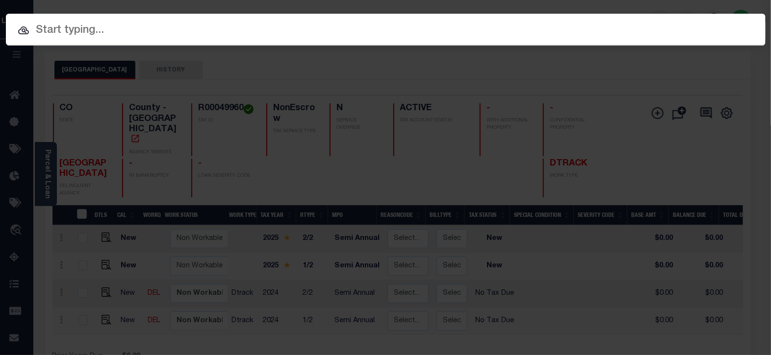
paste input "4308251009153"
type input "4308251009153"
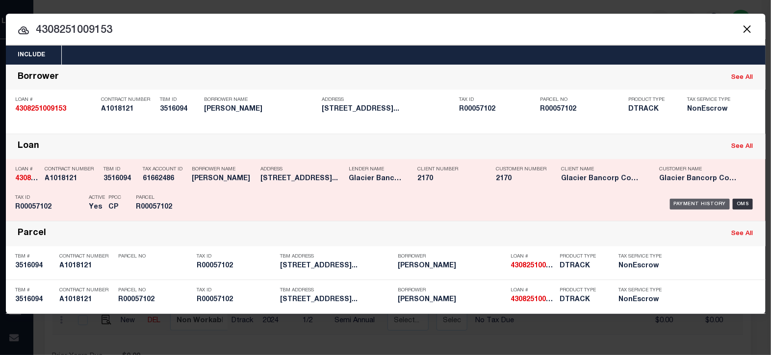
click at [679, 203] on div "Payment History" at bounding box center [700, 204] width 60 height 11
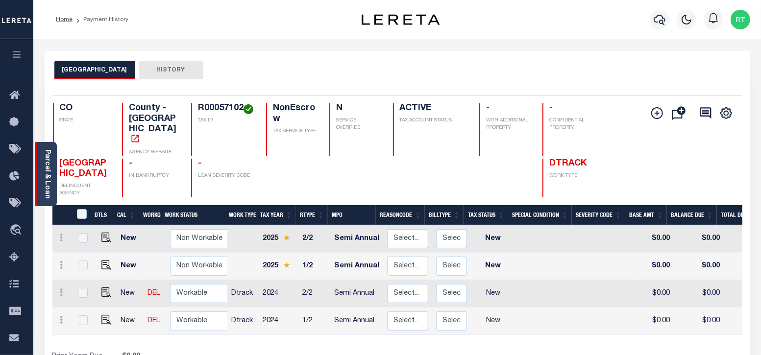
click at [49, 168] on link "Parcel & Loan" at bounding box center [47, 175] width 7 height 50
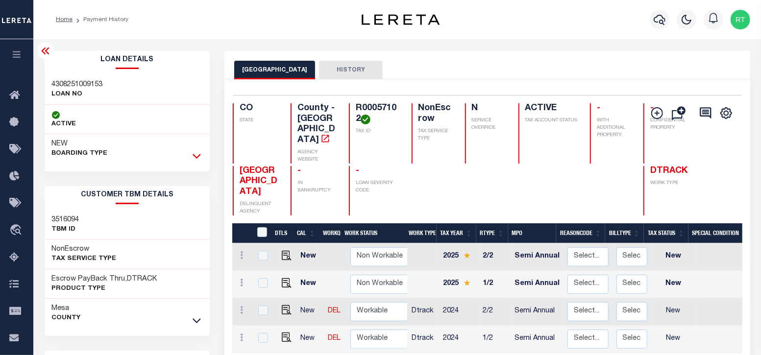
click at [196, 158] on icon at bounding box center [197, 156] width 8 height 5
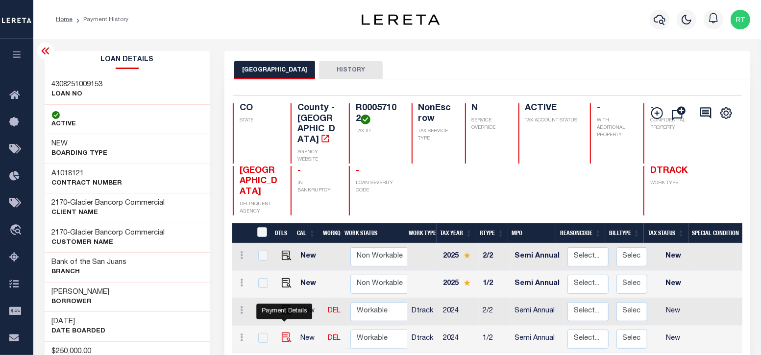
click at [283, 333] on img "" at bounding box center [287, 338] width 10 height 10
checkbox input "true"
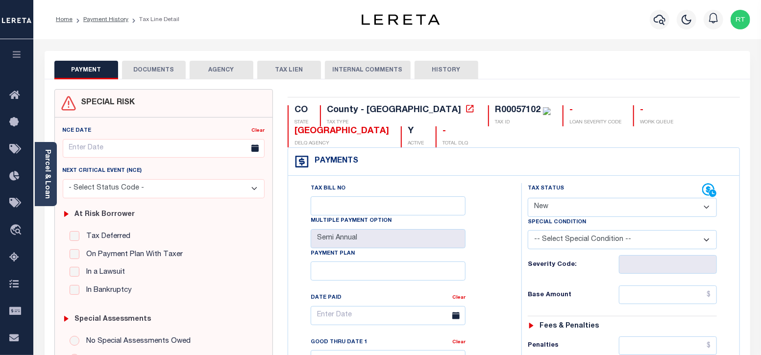
click at [617, 209] on select "- Select Status Code - Open Due/Unpaid Paid Incomplete No Tax Due Internal Refu…" at bounding box center [623, 207] width 190 height 19
select select "NTX"
click at [528, 198] on select "- Select Status Code - Open Due/Unpaid Paid Incomplete No Tax Due Internal Refu…" at bounding box center [623, 207] width 190 height 19
type input "[DATE]"
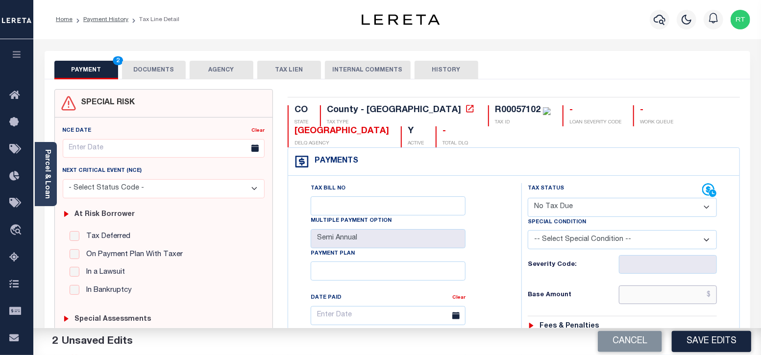
click at [635, 302] on input "text" at bounding box center [668, 295] width 98 height 19
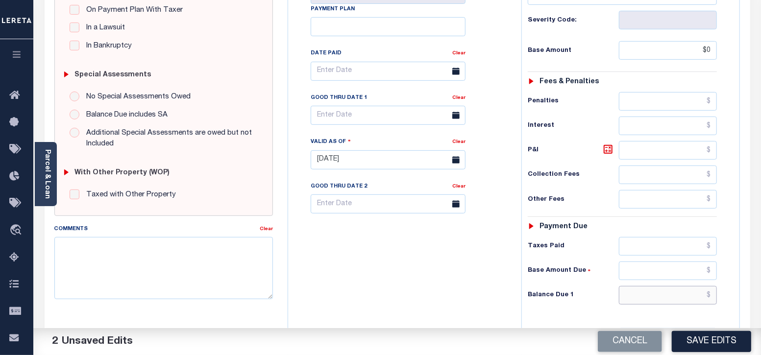
type input "$0.00"
click at [634, 290] on input "text" at bounding box center [668, 295] width 98 height 19
type input "$0.00"
click at [135, 268] on textarea "Comments" at bounding box center [163, 268] width 219 height 62
paste textarea "Taxes were due prior to the loan boarding – No Liability - RT"
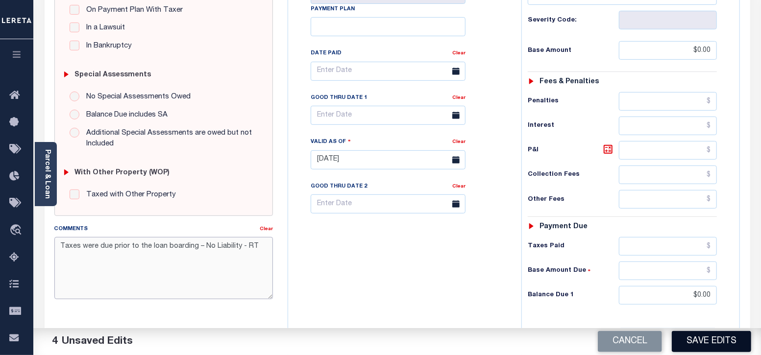
type textarea "Taxes were due prior to the loan boarding – No Liability - RT"
click at [720, 338] on button "Save Edits" at bounding box center [711, 341] width 79 height 21
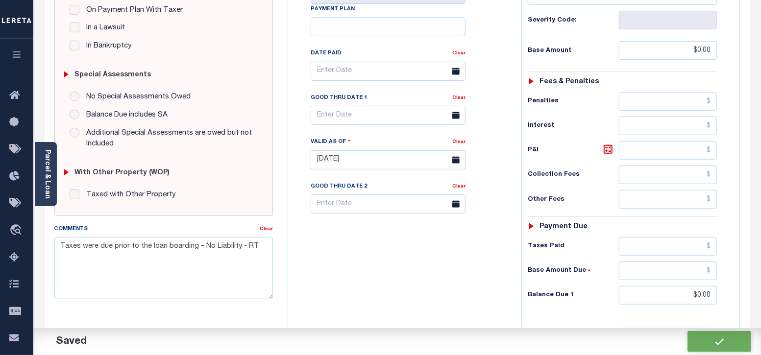
checkbox input "false"
type input "$0"
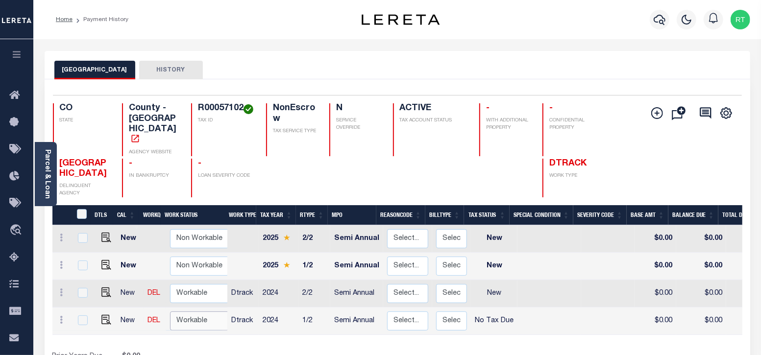
click at [198, 312] on select "Non Workable Workable" at bounding box center [199, 321] width 59 height 19
checkbox input "true"
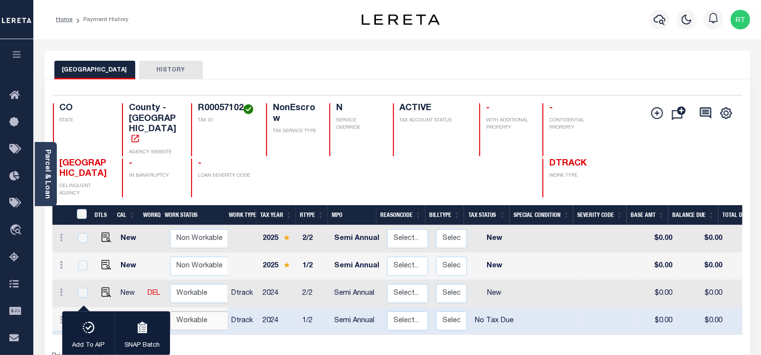
select select "true"
click at [170, 312] on select "Non Workable Workable" at bounding box center [199, 321] width 59 height 19
checkbox input "false"
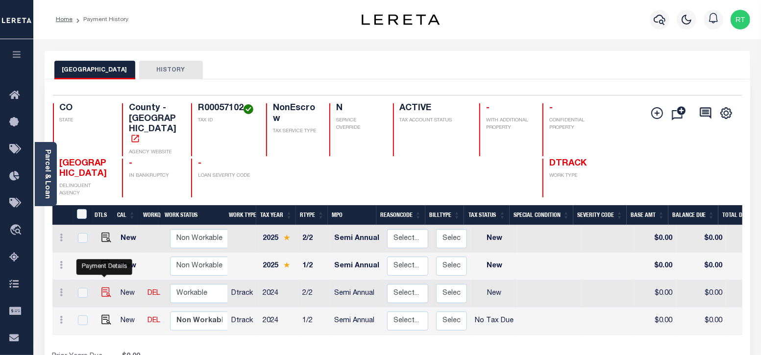
click at [106, 288] on img "" at bounding box center [106, 293] width 10 height 10
checkbox input "true"
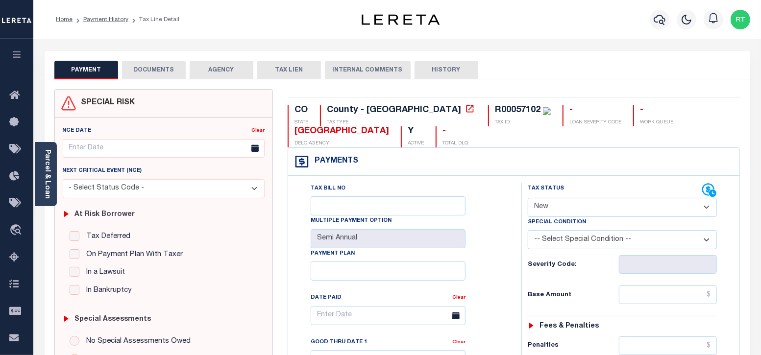
click at [652, 205] on select "- Select Status Code - Open Due/Unpaid Paid Incomplete No Tax Due Internal Refu…" at bounding box center [623, 207] width 190 height 19
select select "NTX"
click at [528, 198] on select "- Select Status Code - Open Due/Unpaid Paid Incomplete No Tax Due Internal Refu…" at bounding box center [623, 207] width 190 height 19
type input "[DATE]"
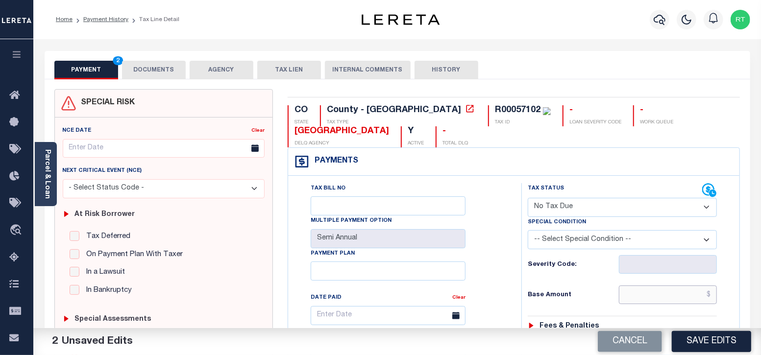
click at [637, 296] on input "text" at bounding box center [668, 295] width 98 height 19
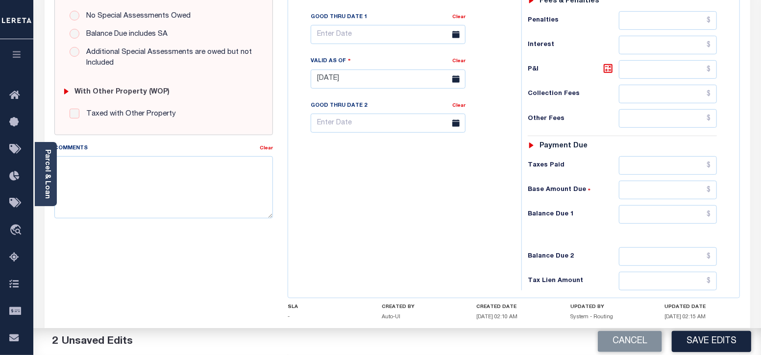
scroll to position [326, 0]
type input "$0.00"
click at [652, 215] on input "text" at bounding box center [668, 213] width 98 height 19
type input "$0.00"
click at [187, 194] on textarea "Comments" at bounding box center [163, 186] width 219 height 62
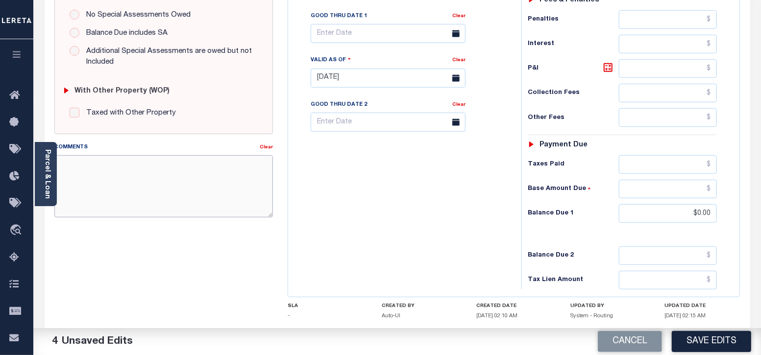
paste textarea "Taxes were due prior to the loan boarding – No Liability - RT"
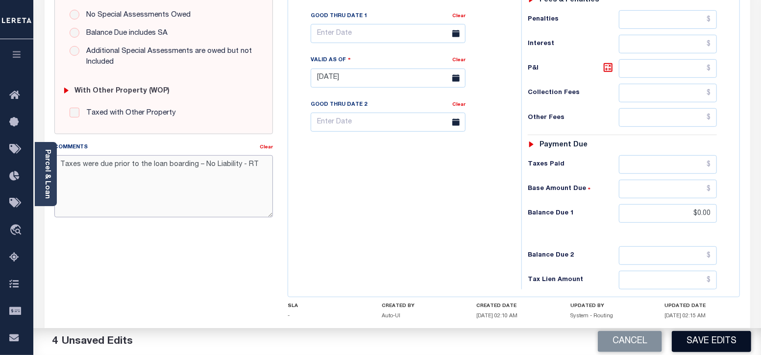
type textarea "Taxes were due prior to the loan boarding – No Liability - RT"
click at [707, 341] on button "Save Edits" at bounding box center [711, 341] width 79 height 21
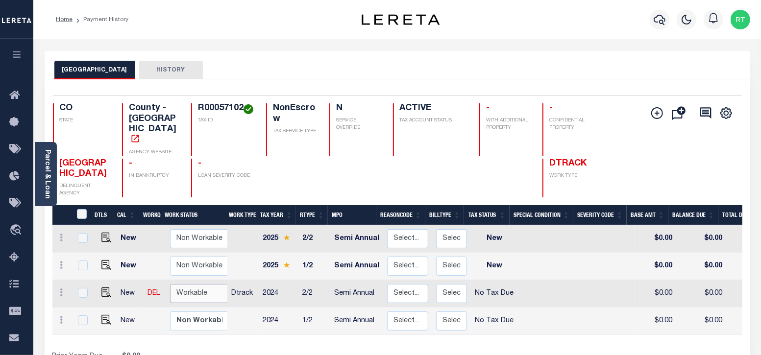
click at [204, 284] on select "Non Workable Workable" at bounding box center [199, 293] width 59 height 19
checkbox input "true"
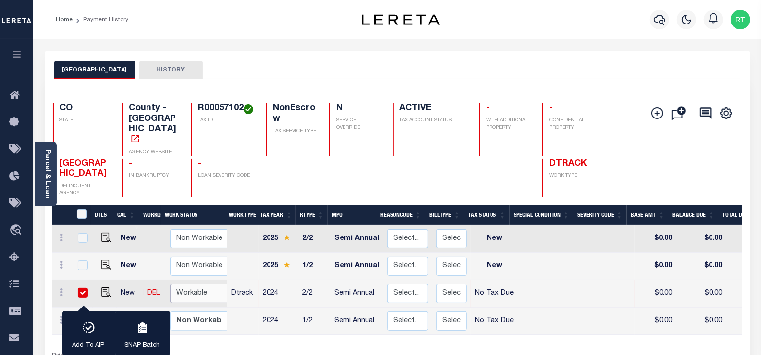
select select "true"
click at [170, 284] on select "Non Workable Workable" at bounding box center [199, 293] width 59 height 19
checkbox input "false"
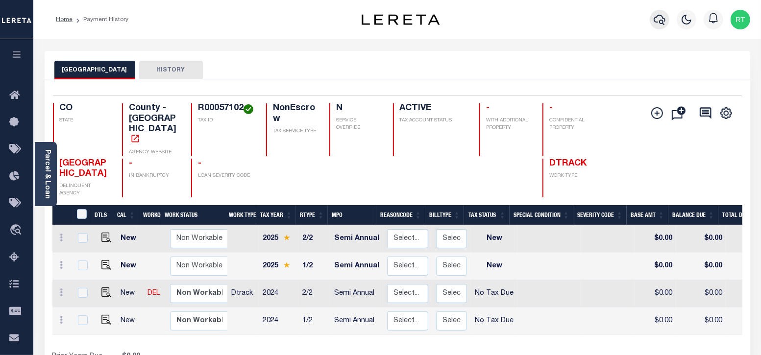
click at [660, 21] on icon "button" at bounding box center [660, 20] width 12 height 10
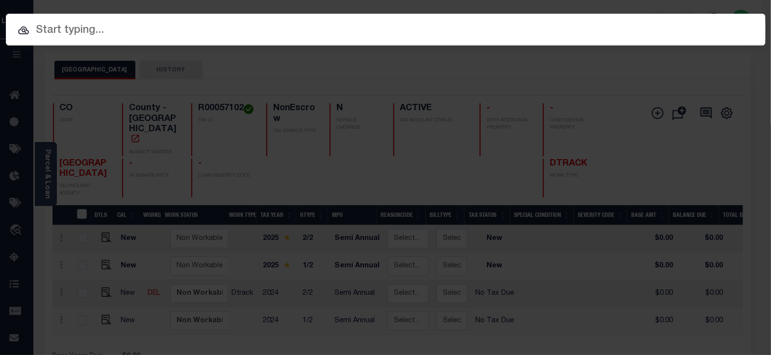
paste input "4308251009109"
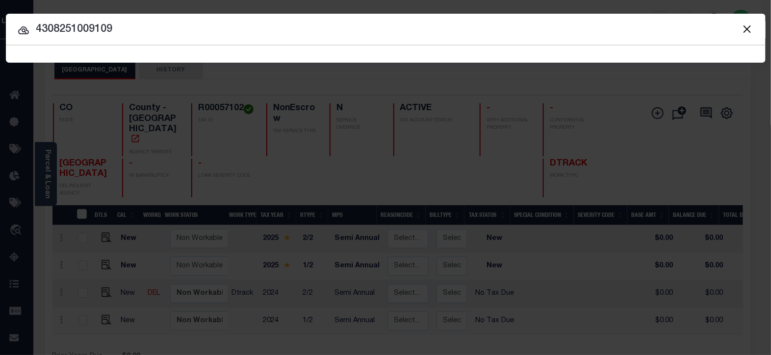
type input "4308251009109"
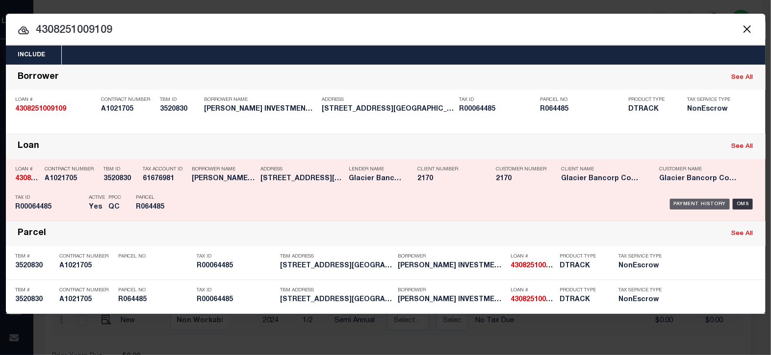
click at [684, 200] on div "Payment History" at bounding box center [700, 204] width 60 height 11
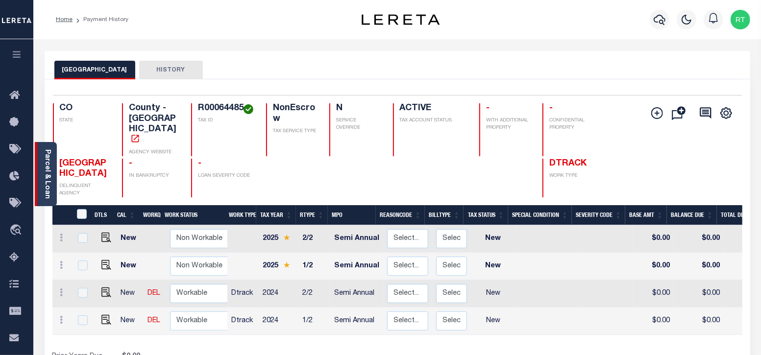
click at [47, 177] on link "Parcel & Loan" at bounding box center [47, 175] width 7 height 50
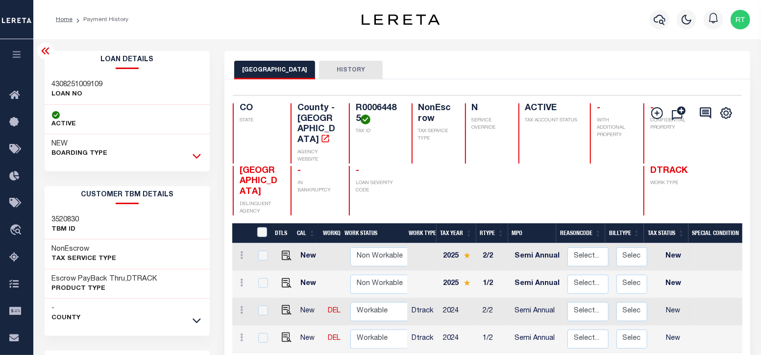
click at [195, 156] on icon at bounding box center [197, 156] width 8 height 5
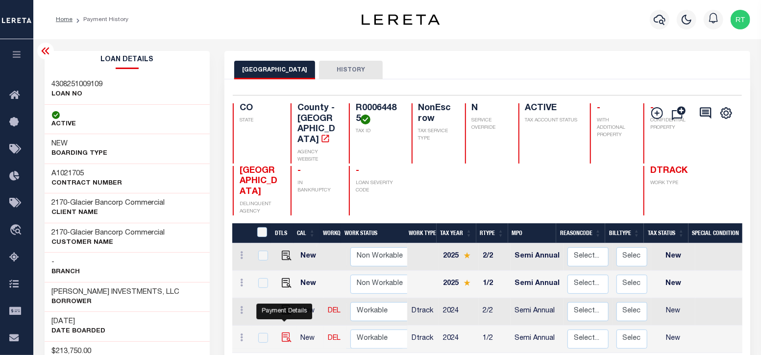
click at [284, 333] on img "" at bounding box center [287, 338] width 10 height 10
checkbox input "true"
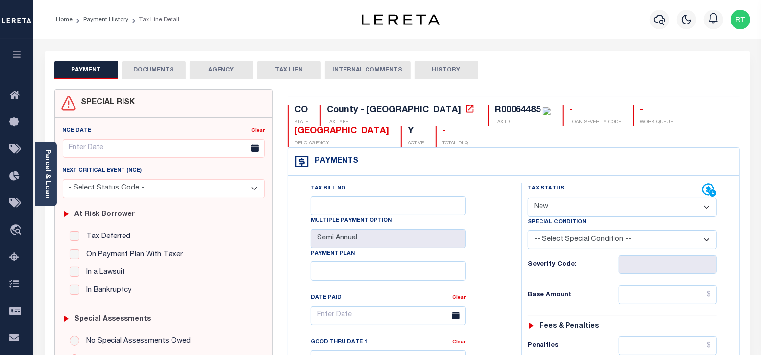
click at [565, 205] on select "- Select Status Code - Open Due/Unpaid Paid Incomplete No Tax Due Internal Refu…" at bounding box center [623, 207] width 190 height 19
select select "NTX"
click at [528, 198] on select "- Select Status Code - Open Due/Unpaid Paid Incomplete No Tax Due Internal Refu…" at bounding box center [623, 207] width 190 height 19
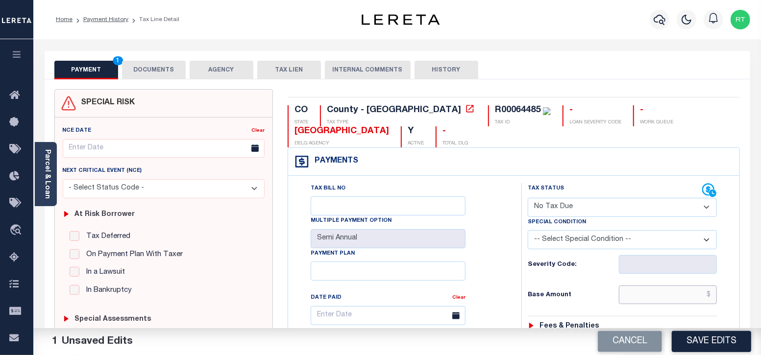
click at [650, 298] on input "text" at bounding box center [668, 295] width 98 height 19
type input "$0.00"
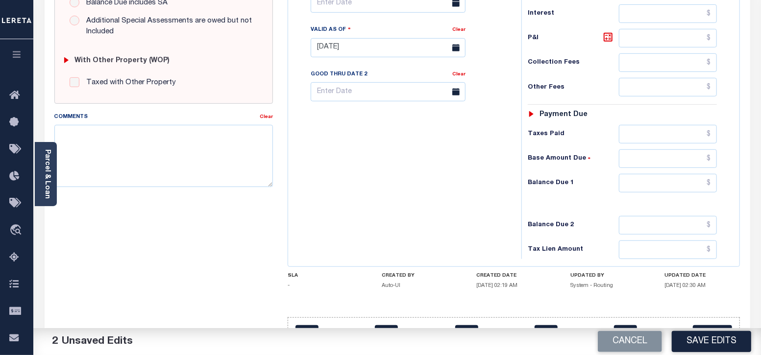
scroll to position [384, 0]
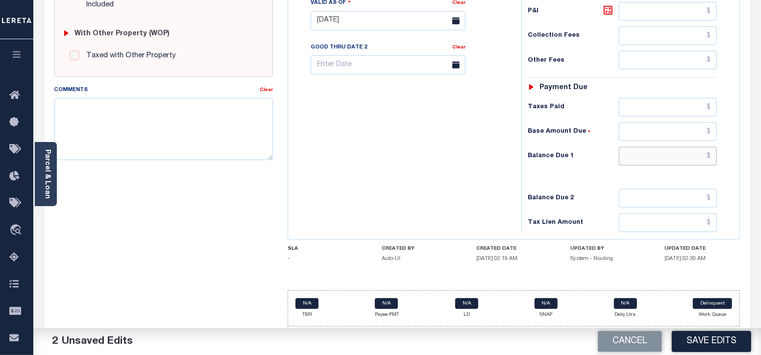
click at [635, 157] on input "text" at bounding box center [668, 156] width 98 height 19
type input "$0.00"
click at [103, 121] on textarea "Comments" at bounding box center [163, 129] width 219 height 62
paste textarea "Taxes were due prior to the loan boarding – No Liability - RT"
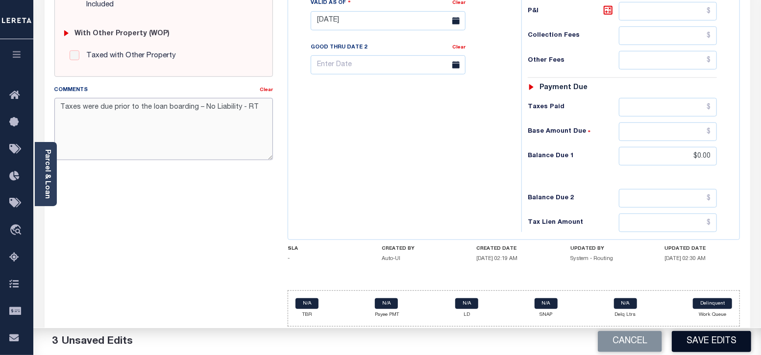
type textarea "Taxes were due prior to the loan boarding – No Liability - RT"
click at [707, 345] on button "Save Edits" at bounding box center [711, 341] width 79 height 21
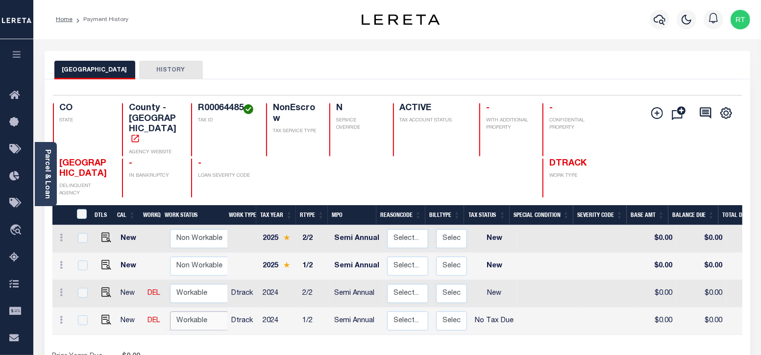
click at [205, 312] on select "Non Workable Workable" at bounding box center [199, 321] width 59 height 19
checkbox input "true"
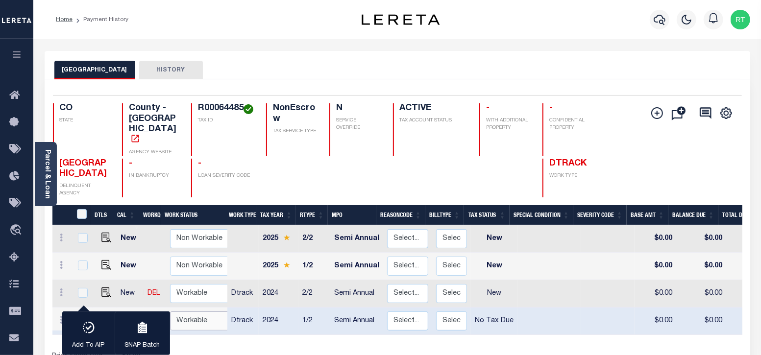
select select "true"
click at [170, 312] on select "Non Workable Workable" at bounding box center [199, 321] width 59 height 19
checkbox input "false"
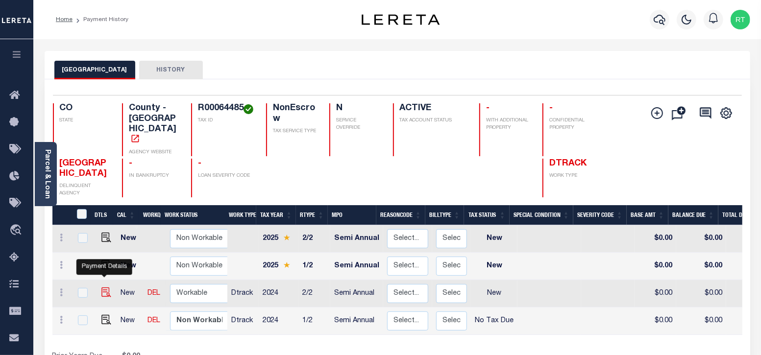
click at [102, 288] on img "" at bounding box center [106, 293] width 10 height 10
checkbox input "true"
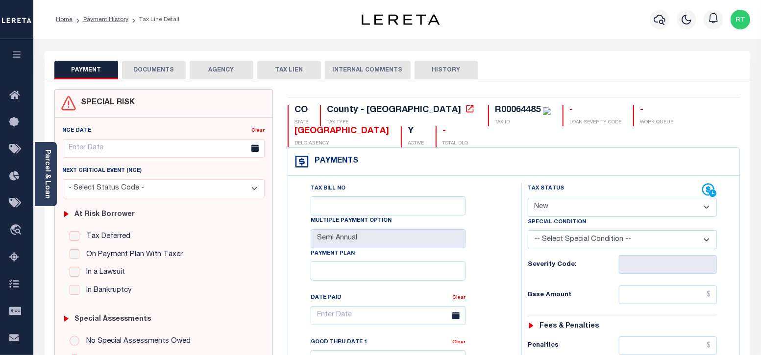
click at [593, 209] on select "- Select Status Code - Open Due/Unpaid Paid Incomplete No Tax Due Internal Refu…" at bounding box center [623, 207] width 190 height 19
select select "NTX"
click at [528, 198] on select "- Select Status Code - Open Due/Unpaid Paid Incomplete No Tax Due Internal Refu…" at bounding box center [623, 207] width 190 height 19
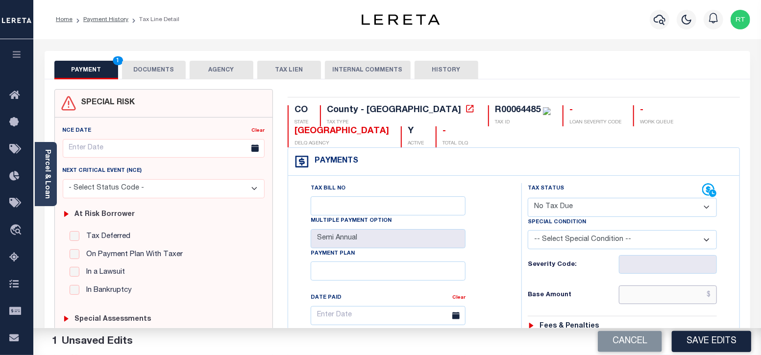
click at [654, 299] on input "text" at bounding box center [668, 295] width 98 height 19
click at [594, 299] on h6 "Base Amount" at bounding box center [574, 296] width 92 height 8
type input "$0.00"
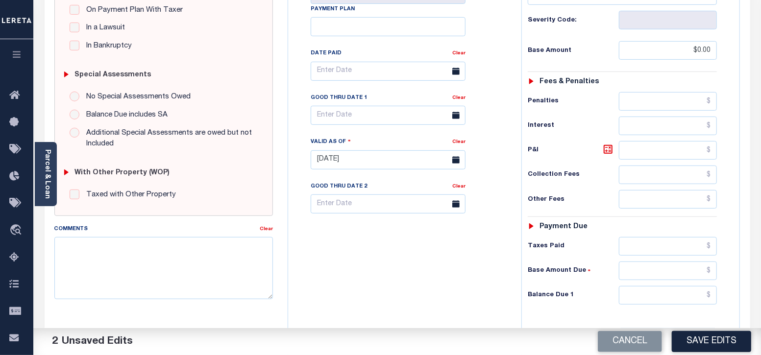
scroll to position [384, 0]
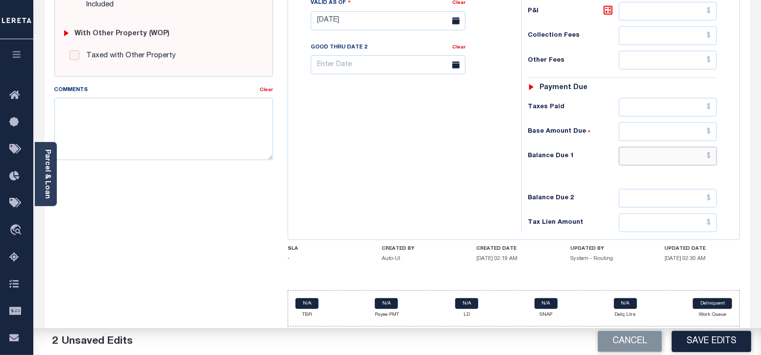
click at [644, 151] on input "text" at bounding box center [668, 156] width 98 height 19
type input "$0.00"
click at [204, 124] on textarea "Comments" at bounding box center [163, 129] width 219 height 62
paste textarea "Taxes were due prior to the loan boarding – No Liability - RT"
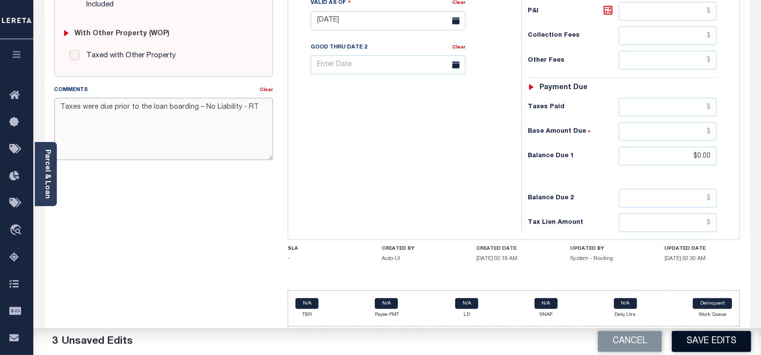
type textarea "Taxes were due prior to the loan boarding – No Liability - RT"
click at [701, 343] on button "Save Edits" at bounding box center [711, 341] width 79 height 21
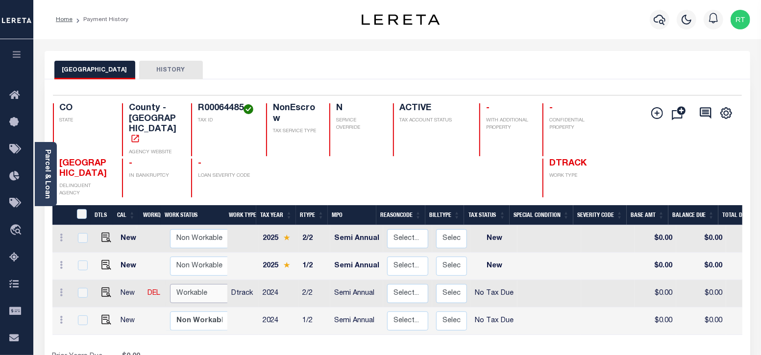
click at [213, 284] on select "Non Workable Workable" at bounding box center [199, 293] width 59 height 19
checkbox input "true"
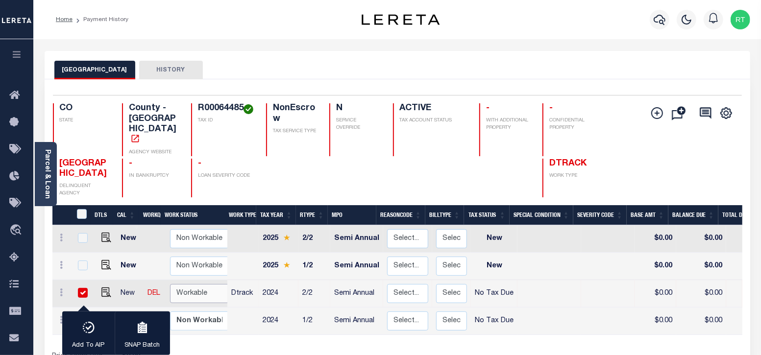
select select "true"
click at [170, 284] on select "Non Workable Workable" at bounding box center [199, 293] width 59 height 19
checkbox input "false"
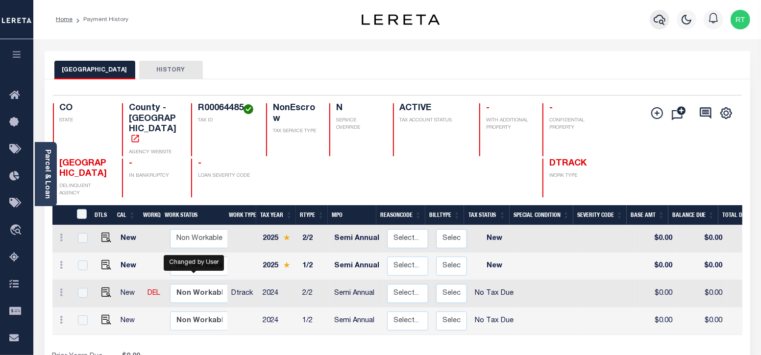
click at [662, 21] on icon "button" at bounding box center [660, 20] width 12 height 10
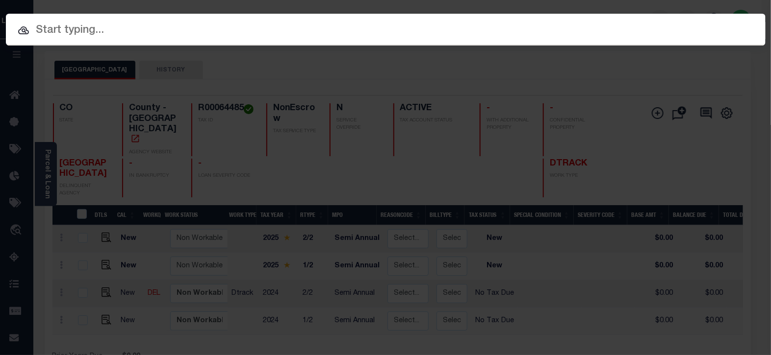
paste input "40011902"
type input "40011902"
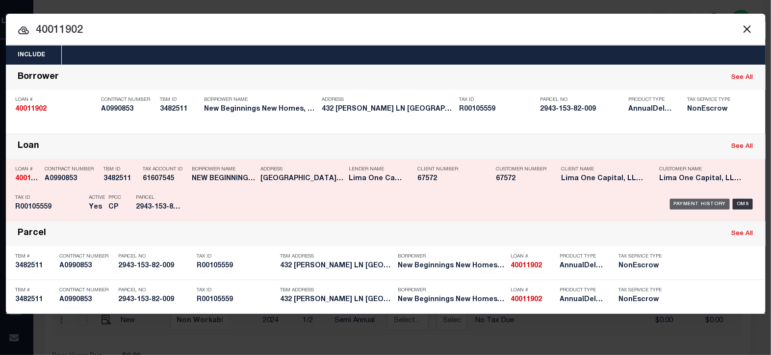
click at [691, 200] on div "Payment History" at bounding box center [700, 204] width 60 height 11
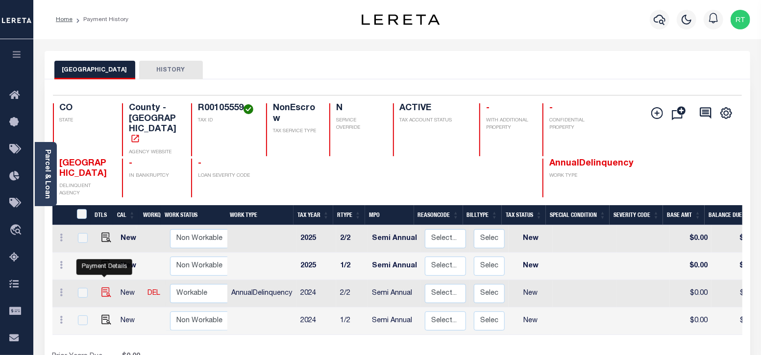
click at [101, 288] on img "" at bounding box center [106, 293] width 10 height 10
checkbox input "true"
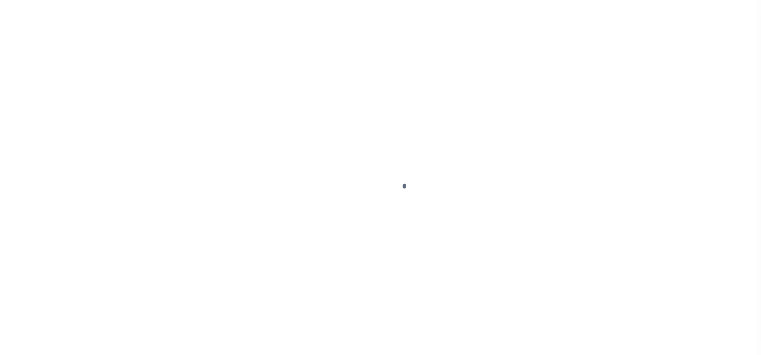
select select "NW2"
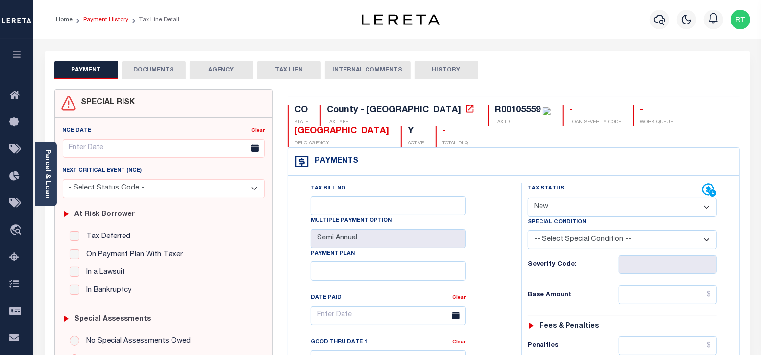
click at [111, 20] on link "Payment History" at bounding box center [105, 20] width 45 height 6
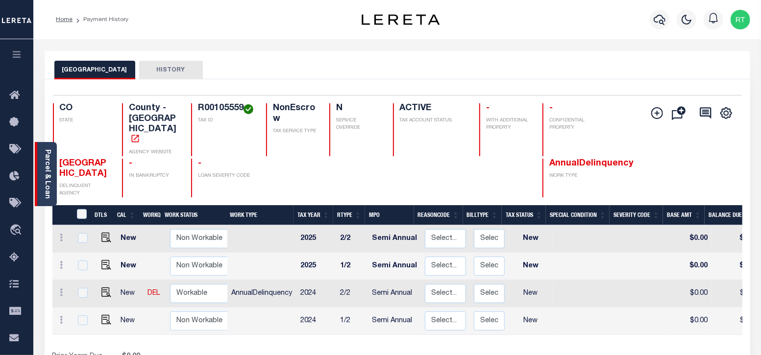
click at [50, 180] on link "Parcel & Loan" at bounding box center [47, 175] width 7 height 50
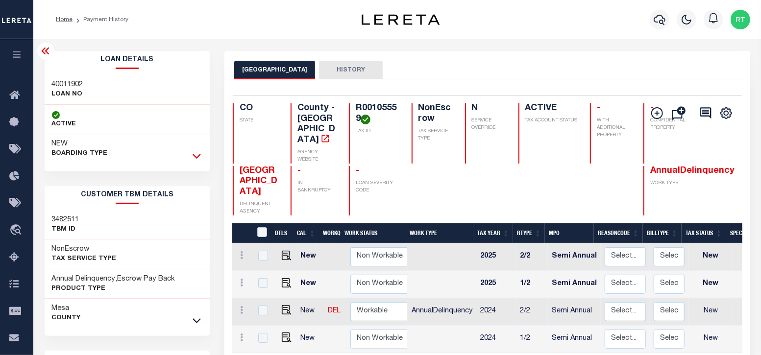
click at [193, 154] on icon at bounding box center [197, 156] width 8 height 10
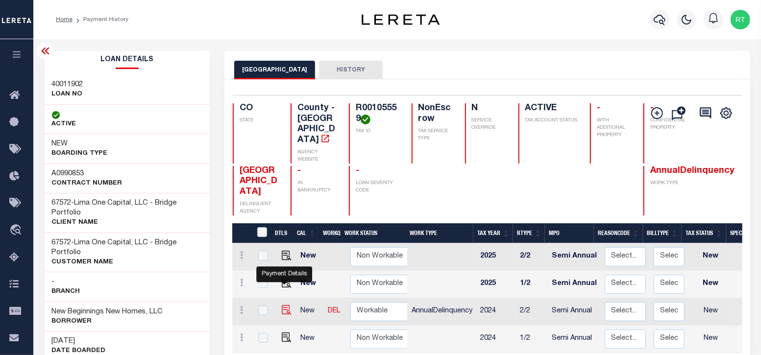
click at [283, 305] on img "" at bounding box center [287, 310] width 10 height 10
checkbox input "true"
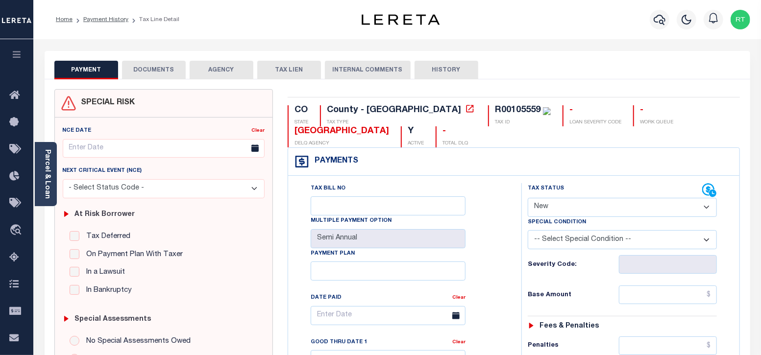
click at [575, 212] on select "- Select Status Code - Open Due/Unpaid Paid Incomplete No Tax Due Internal Refu…" at bounding box center [623, 207] width 190 height 19
select select "NTX"
click at [528, 198] on select "- Select Status Code - Open Due/Unpaid Paid Incomplete No Tax Due Internal Refu…" at bounding box center [623, 207] width 190 height 19
type input "[DATE]"
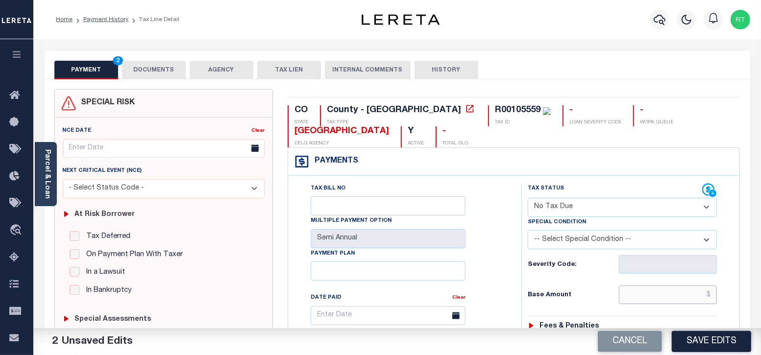
click at [641, 298] on input "text" at bounding box center [668, 295] width 98 height 19
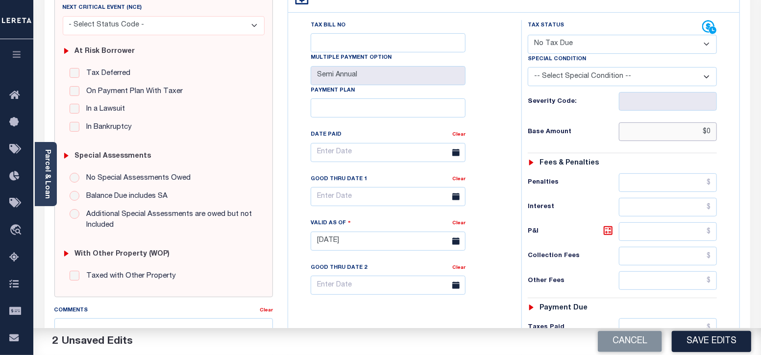
scroll to position [384, 0]
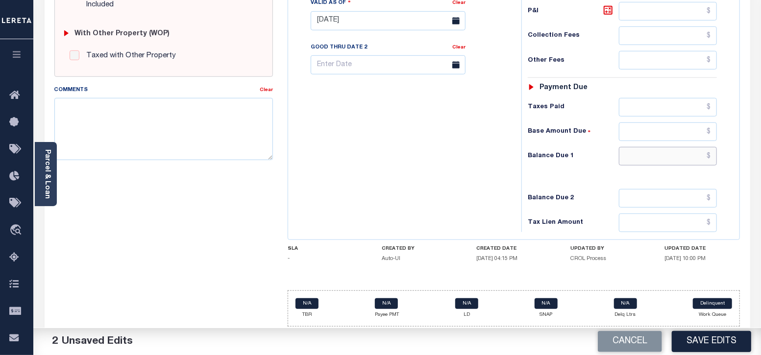
type input "$0.00"
click at [641, 158] on input "text" at bounding box center [668, 156] width 98 height 19
type input "$0.00"
click at [175, 124] on textarea "Comments" at bounding box center [163, 129] width 219 height 62
paste textarea "Taxes were due prior to the loan boarding – No Liability - RT"
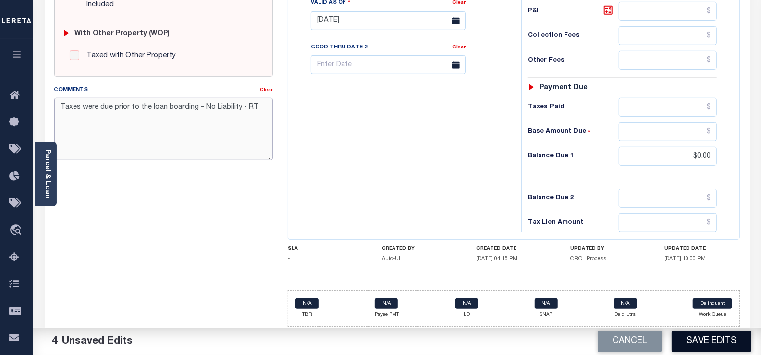
type textarea "Taxes were due prior to the loan boarding – No Liability - RT"
click at [704, 343] on button "Save Edits" at bounding box center [711, 341] width 79 height 21
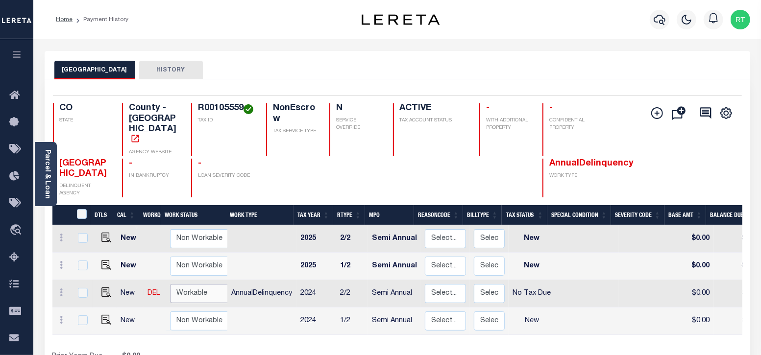
click at [193, 284] on select "Non Workable Workable" at bounding box center [199, 293] width 59 height 19
checkbox input "true"
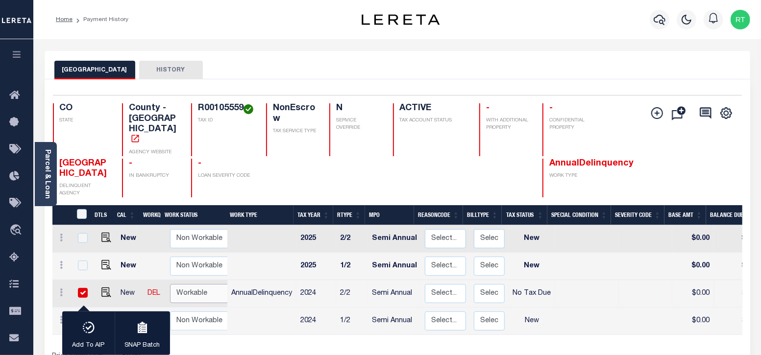
select select "true"
click at [170, 284] on select "Non Workable Workable" at bounding box center [199, 293] width 59 height 19
checkbox input "false"
